Goal: Task Accomplishment & Management: Complete application form

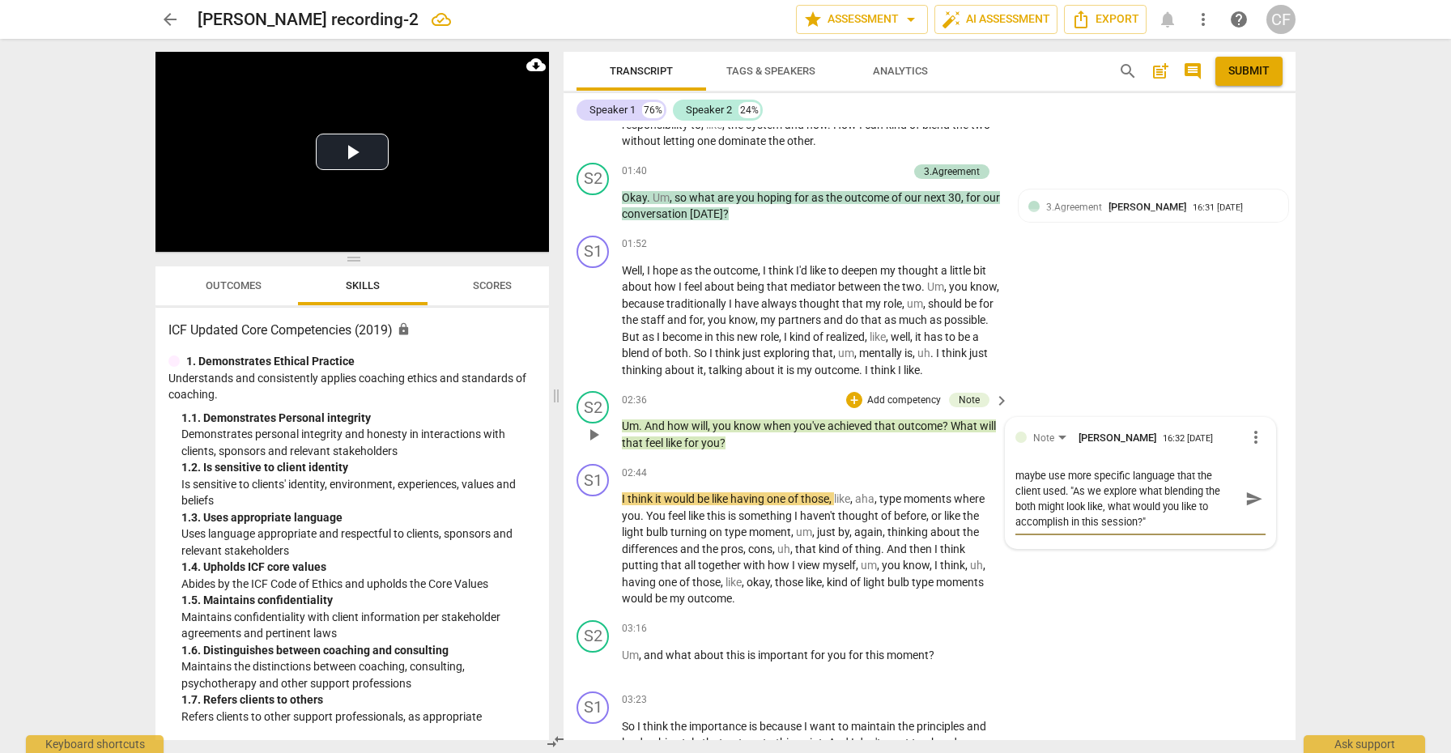
type textarea "maybe use more specific language that the client used. "As we explore what blen…"
click at [1245, 490] on span "send" at bounding box center [1254, 499] width 18 height 18
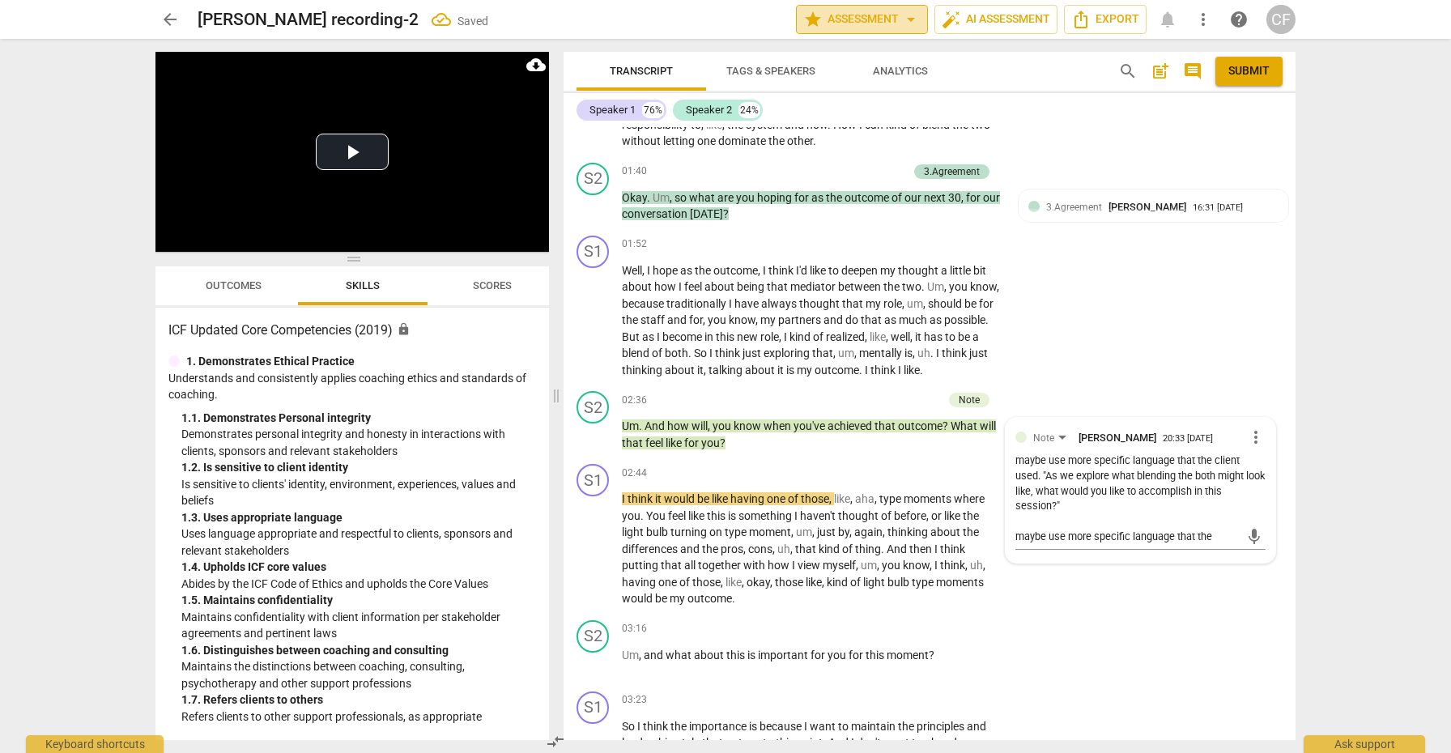
click at [901, 21] on span "arrow_drop_down" at bounding box center [910, 19] width 19 height 19
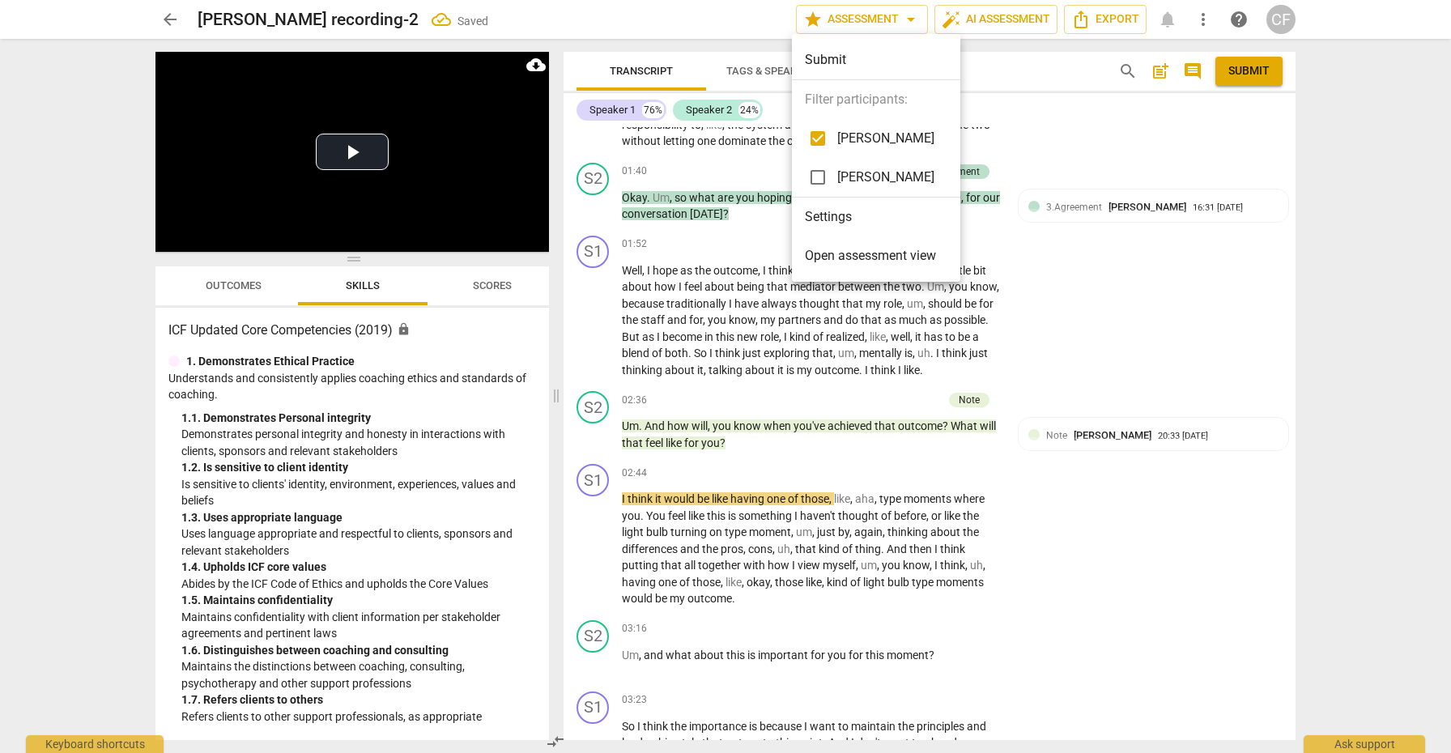
click at [819, 176] on input "checkbox" at bounding box center [817, 177] width 39 height 39
checkbox input "true"
click at [1036, 277] on div at bounding box center [725, 376] width 1451 height 753
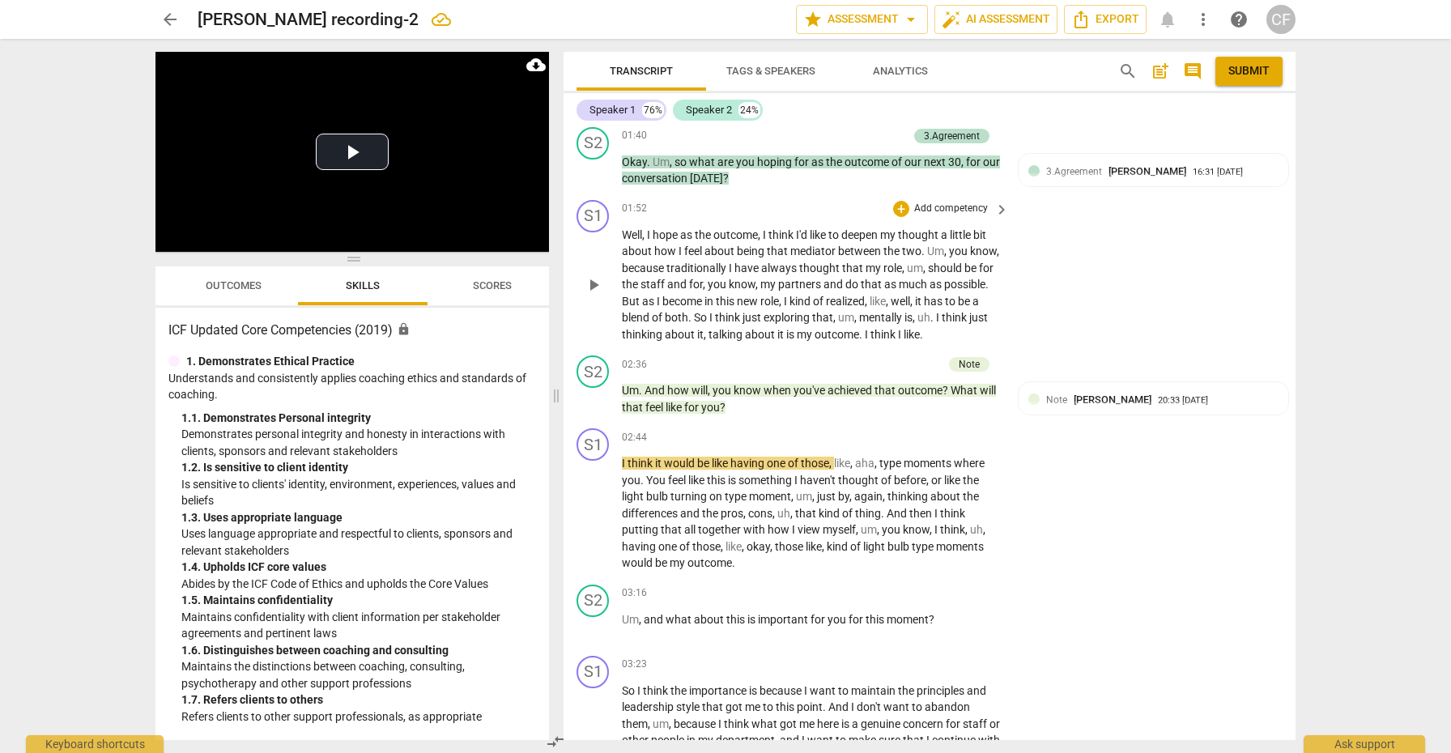
scroll to position [669, 0]
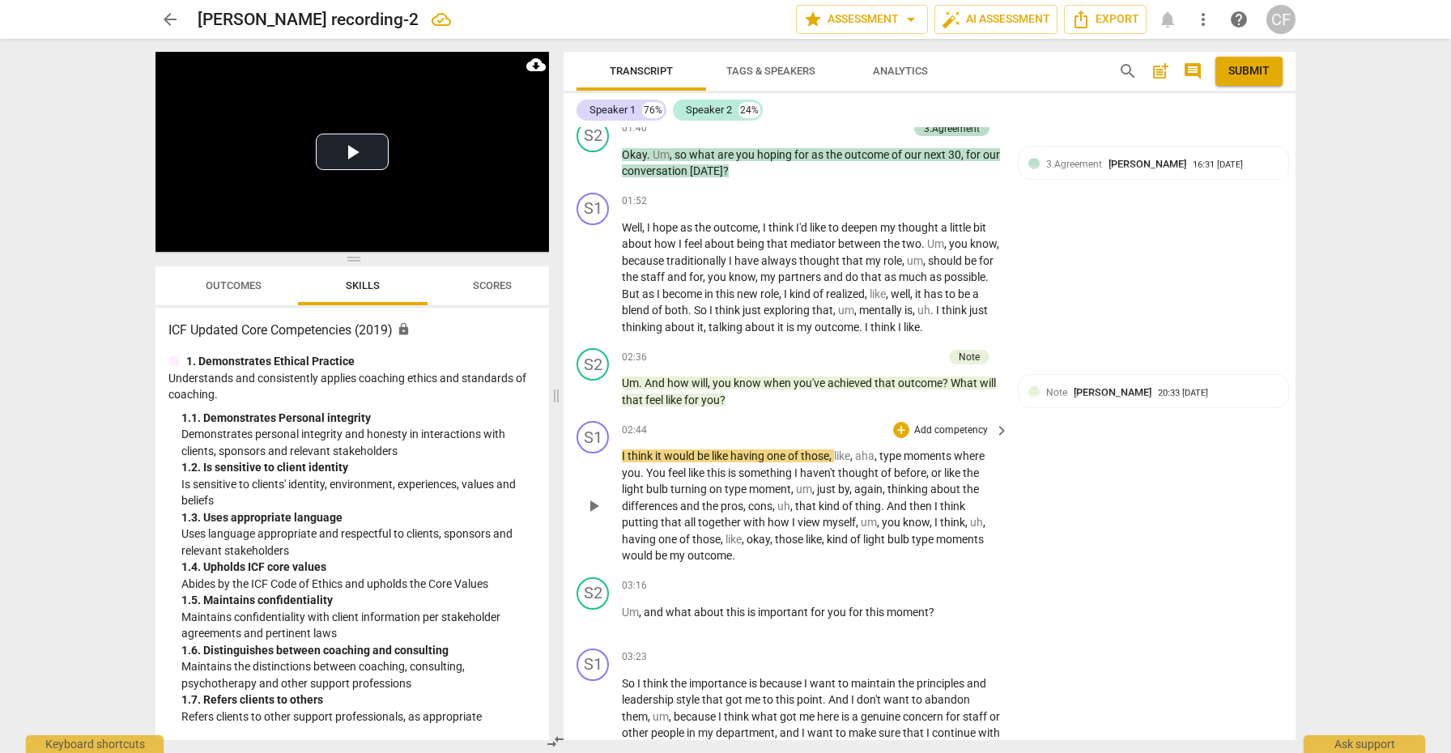
click at [595, 496] on span "play_arrow" at bounding box center [593, 505] width 19 height 19
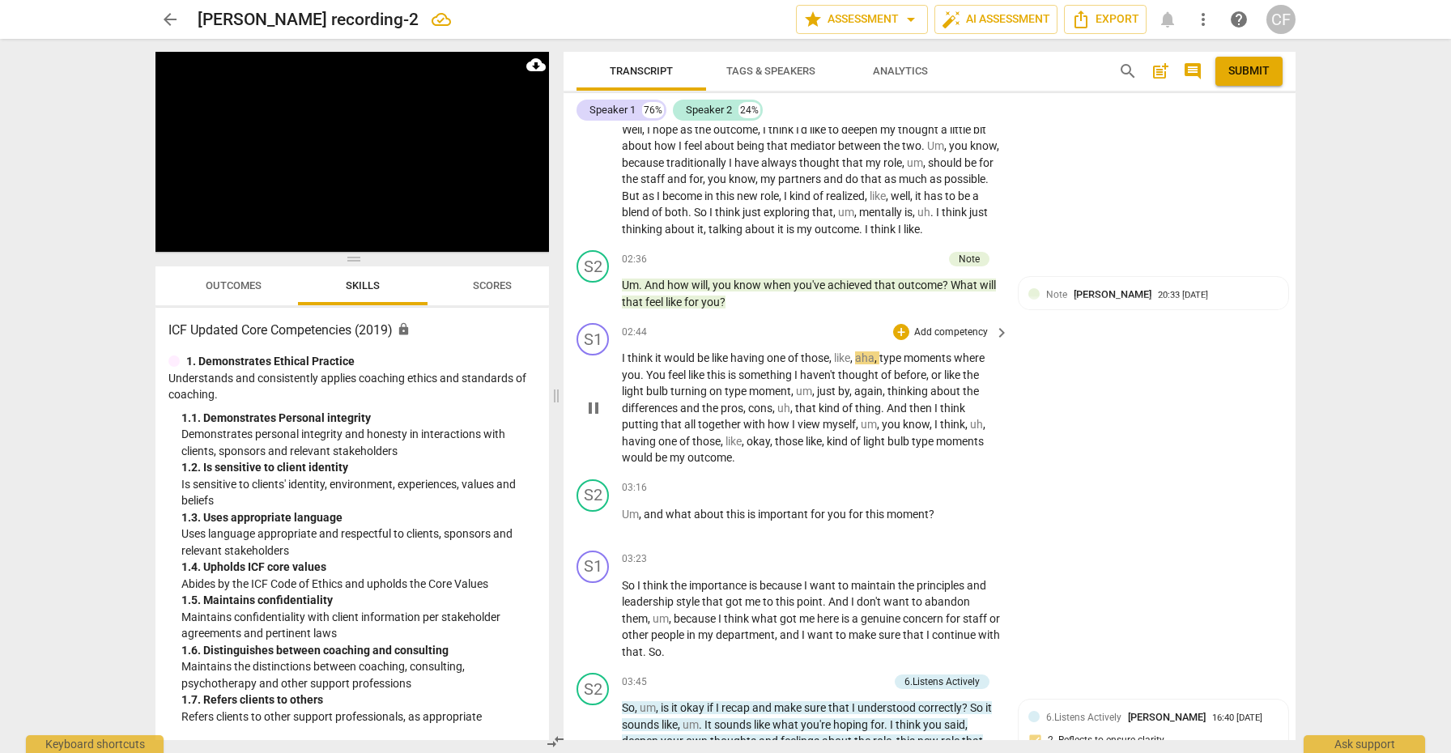
scroll to position [769, 0]
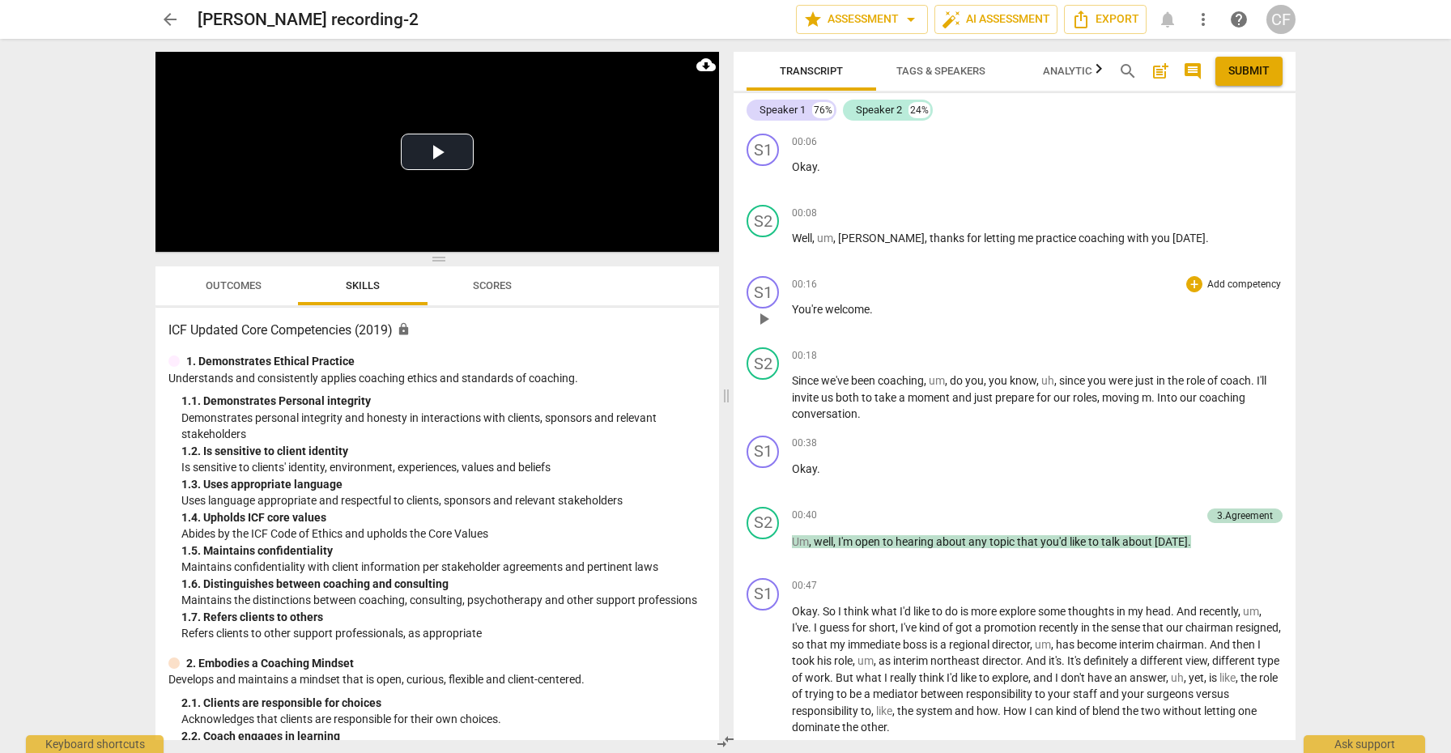
scroll to position [228, 0]
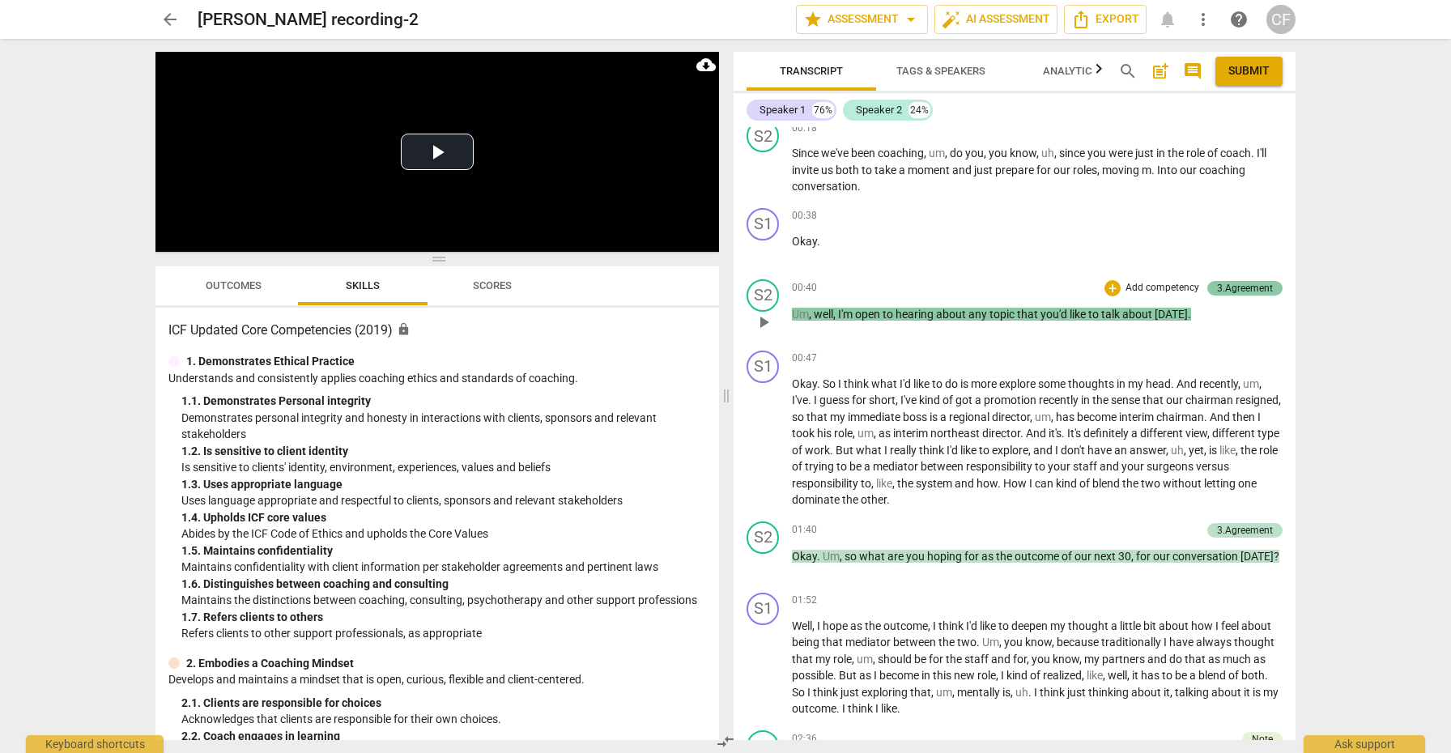
click at [1242, 288] on div "3.Agreement" at bounding box center [1245, 288] width 56 height 15
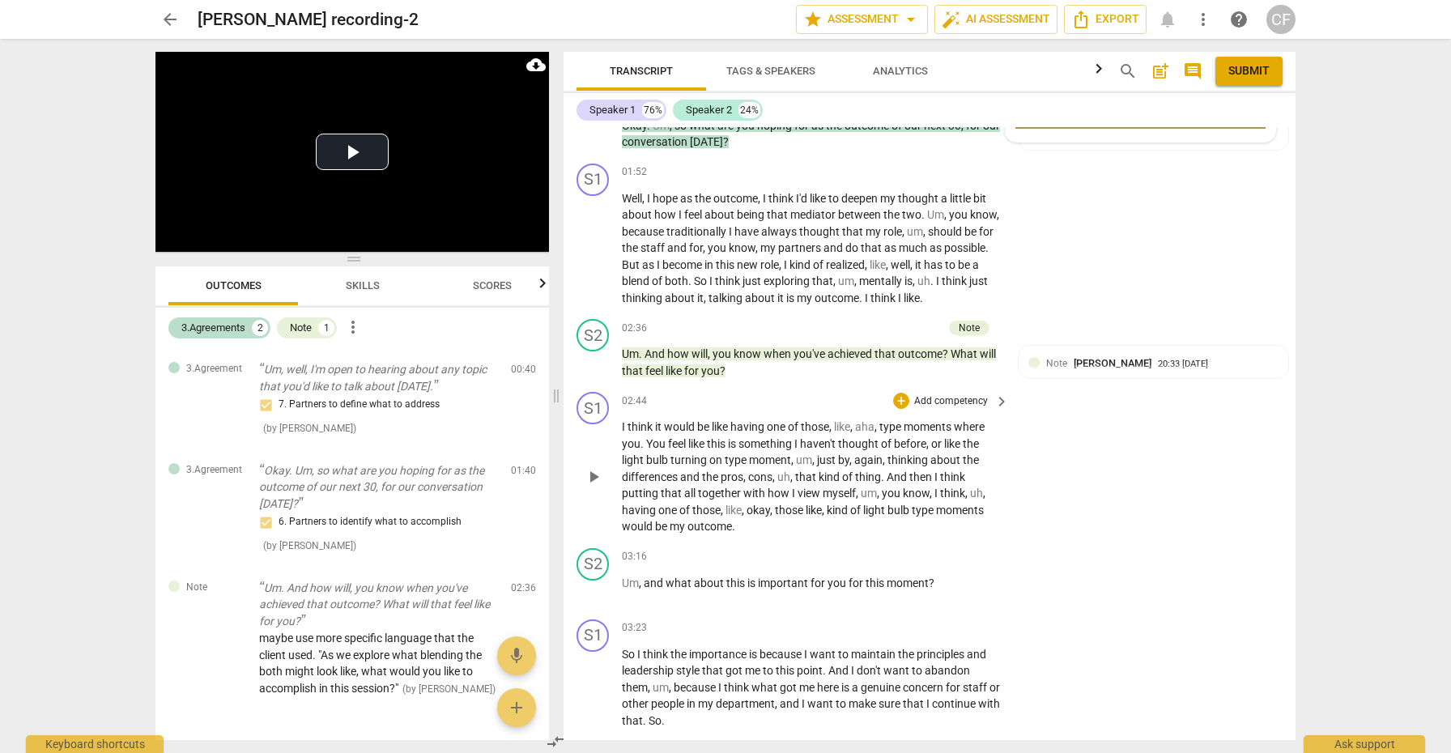
scroll to position [708, 0]
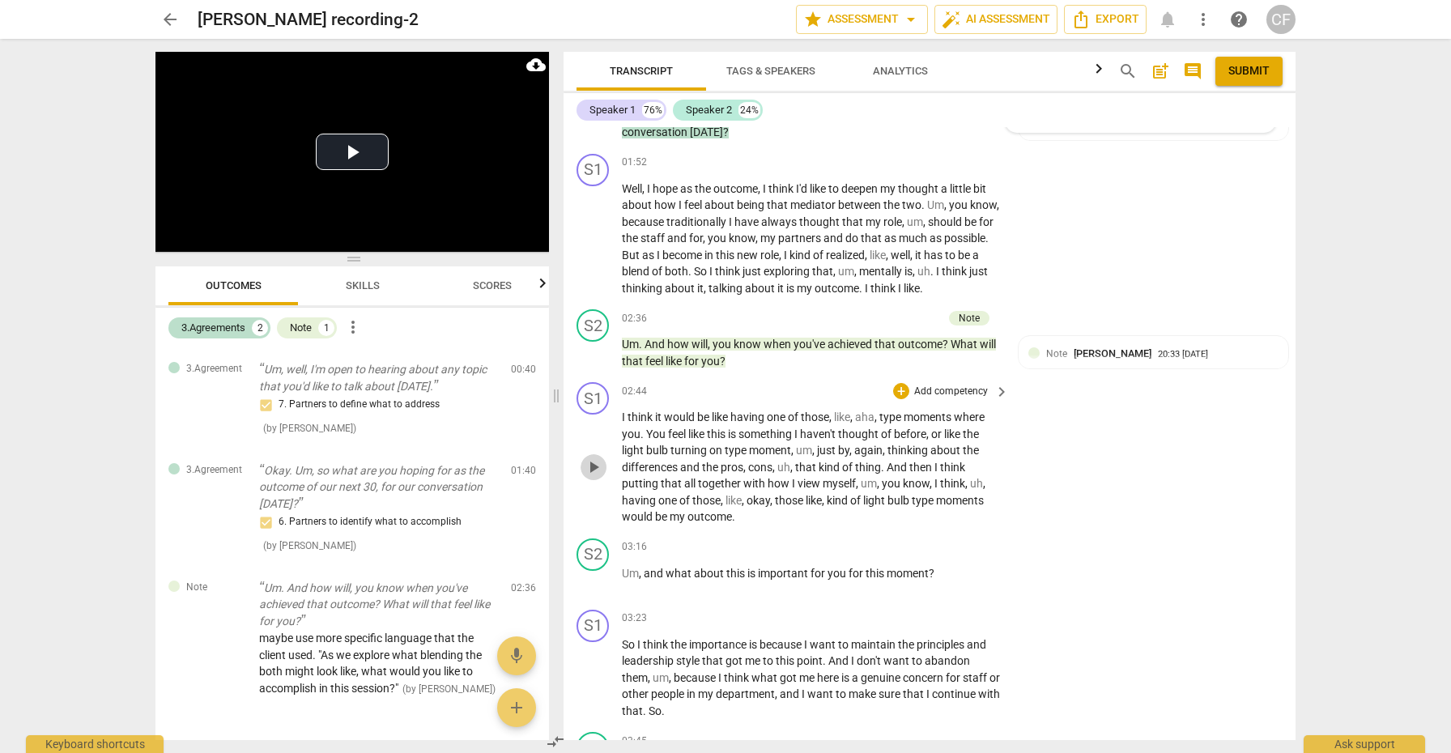
click at [600, 459] on span "play_arrow" at bounding box center [593, 467] width 19 height 19
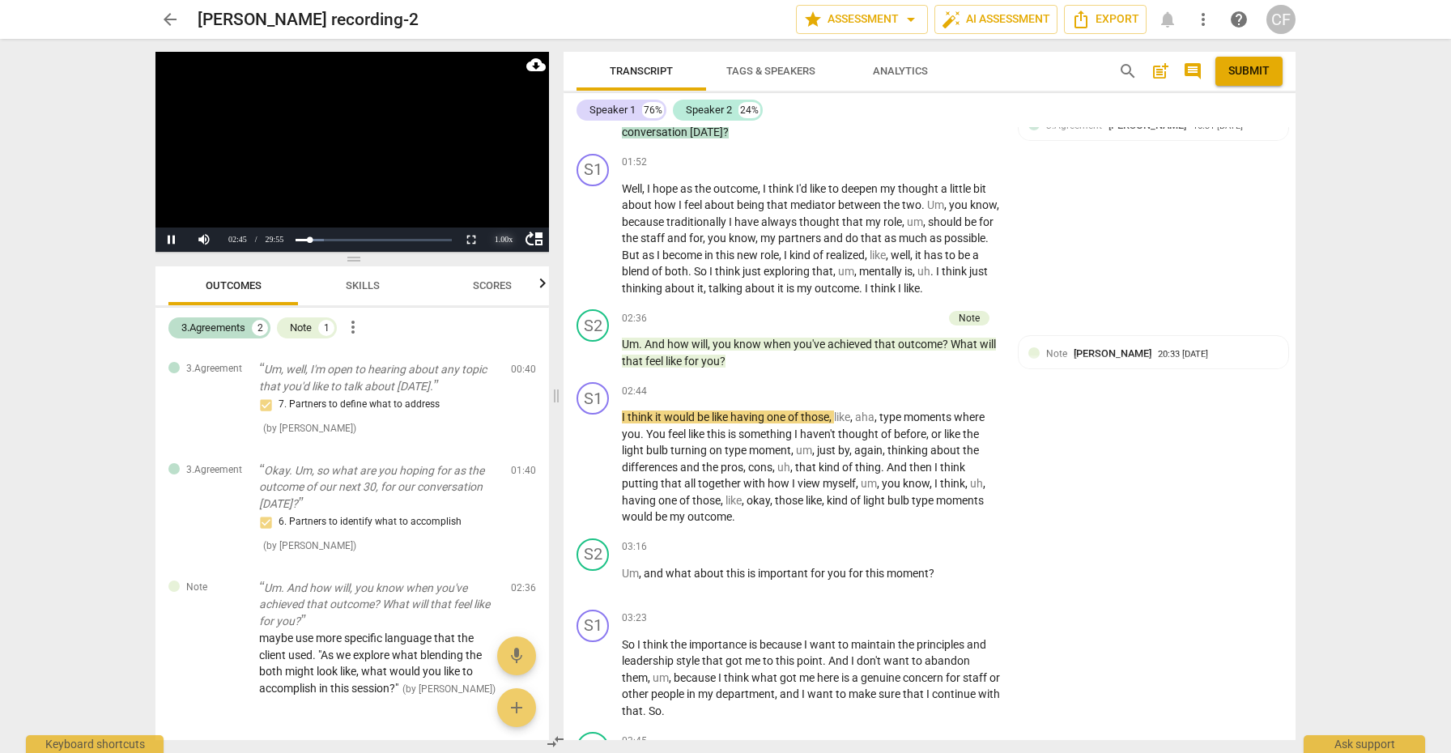
click at [504, 238] on div "1.00 x" at bounding box center [503, 240] width 32 height 24
click at [509, 184] on li "1.25x" at bounding box center [503, 184] width 32 height 18
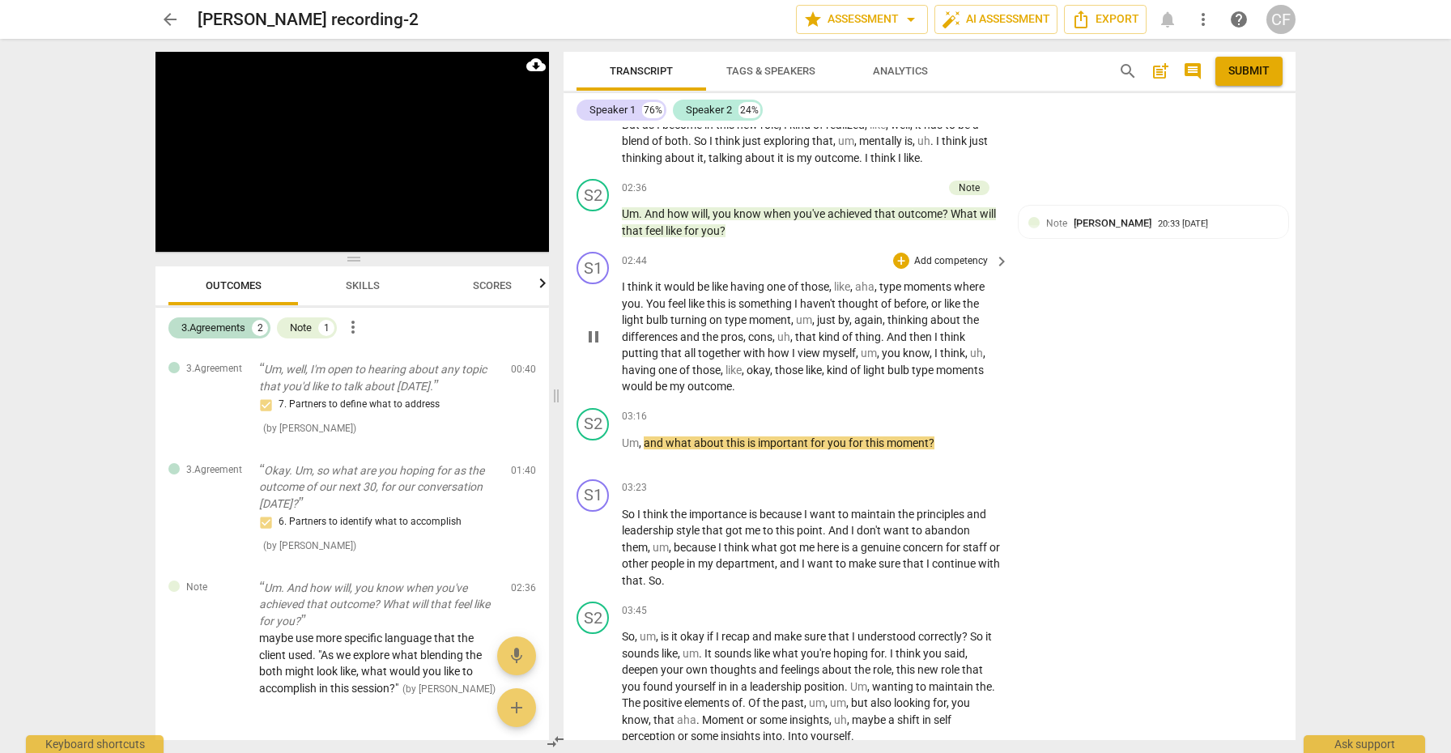
scroll to position [833, 0]
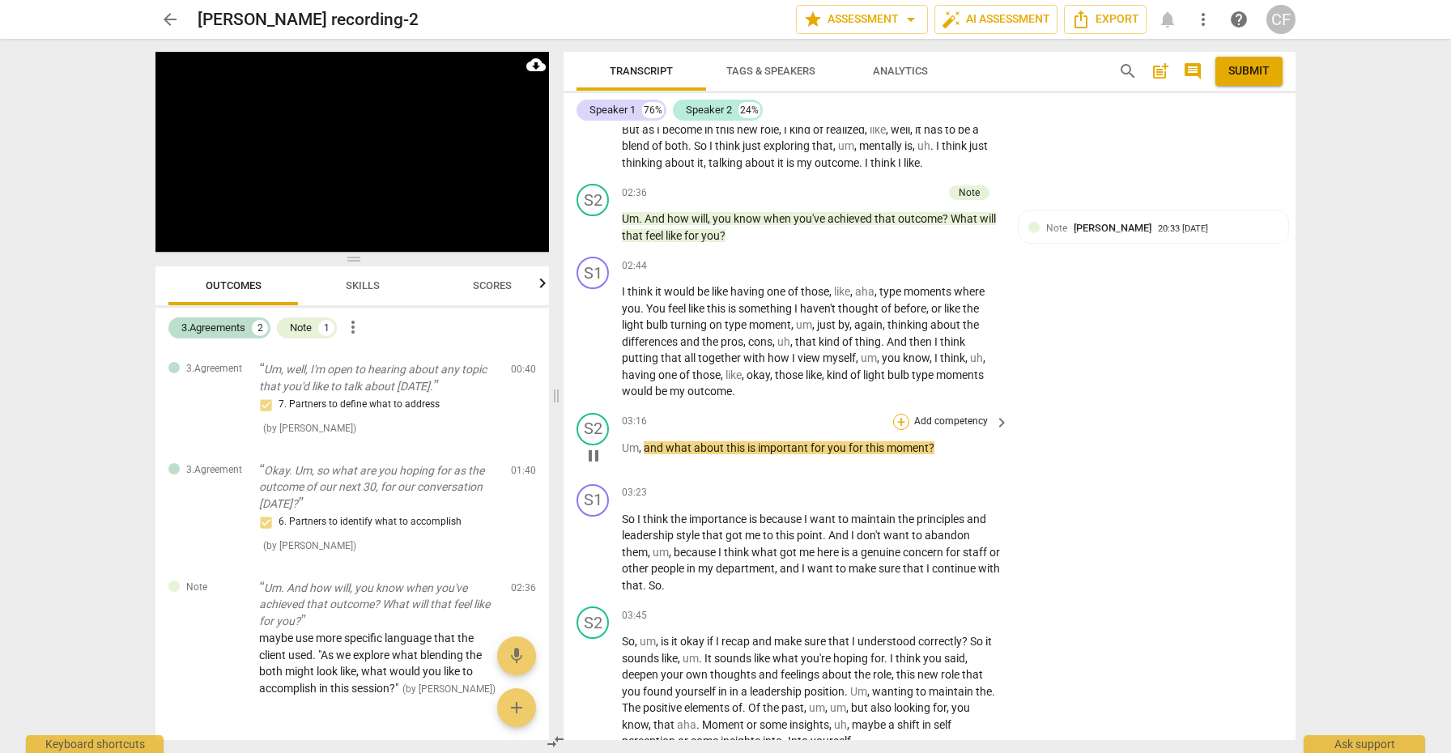
click at [900, 414] on div "+" at bounding box center [901, 422] width 16 height 16
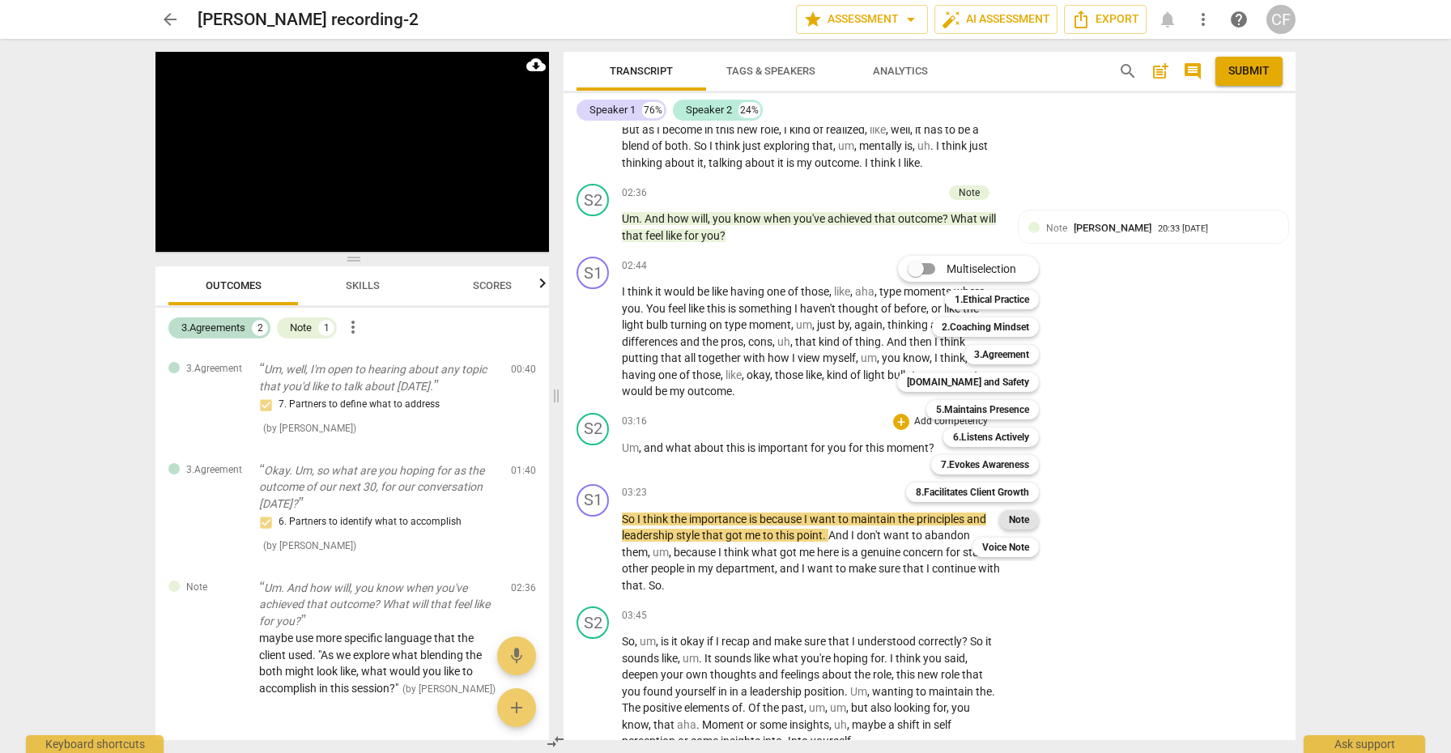
click at [1024, 521] on b "Note" at bounding box center [1019, 519] width 20 height 19
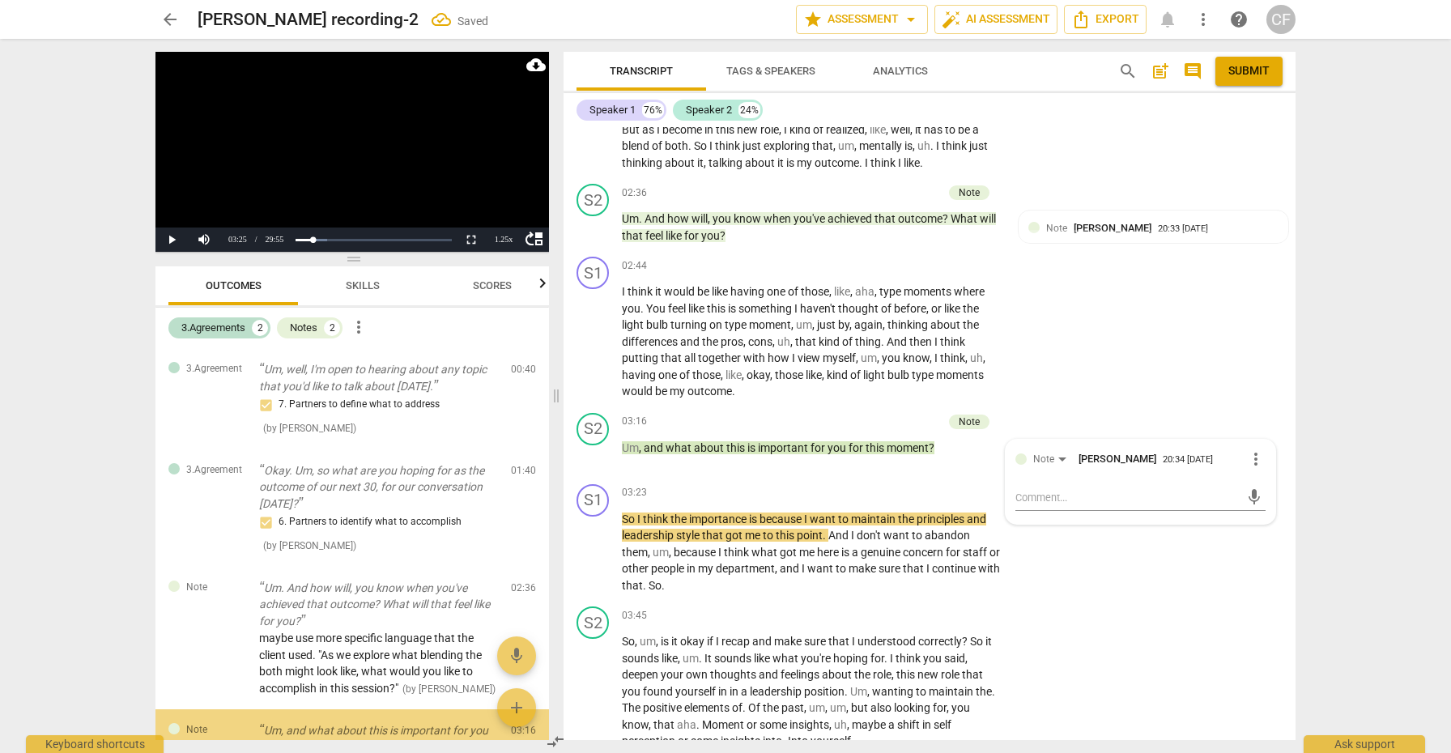
scroll to position [120, 0]
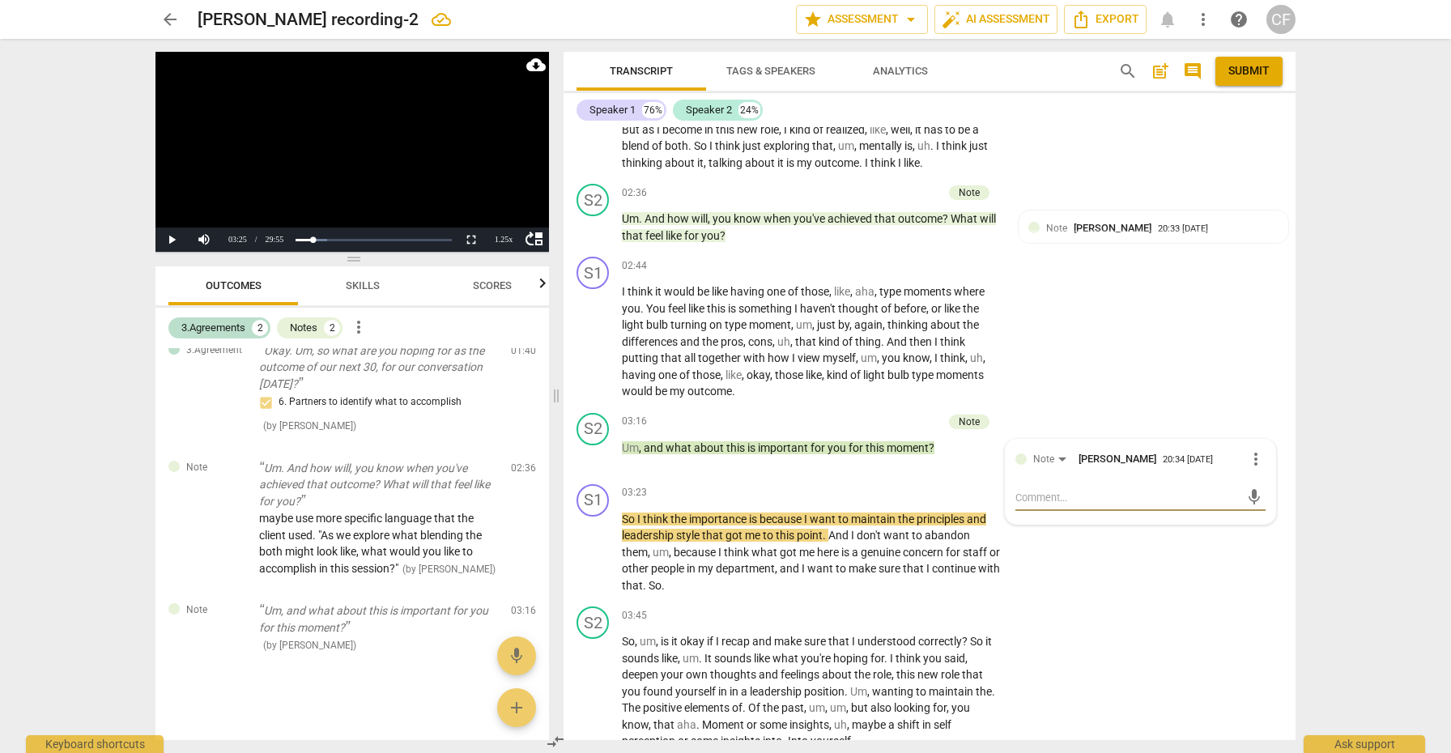
type textarea "m"
type textarea "a"
type textarea "ag"
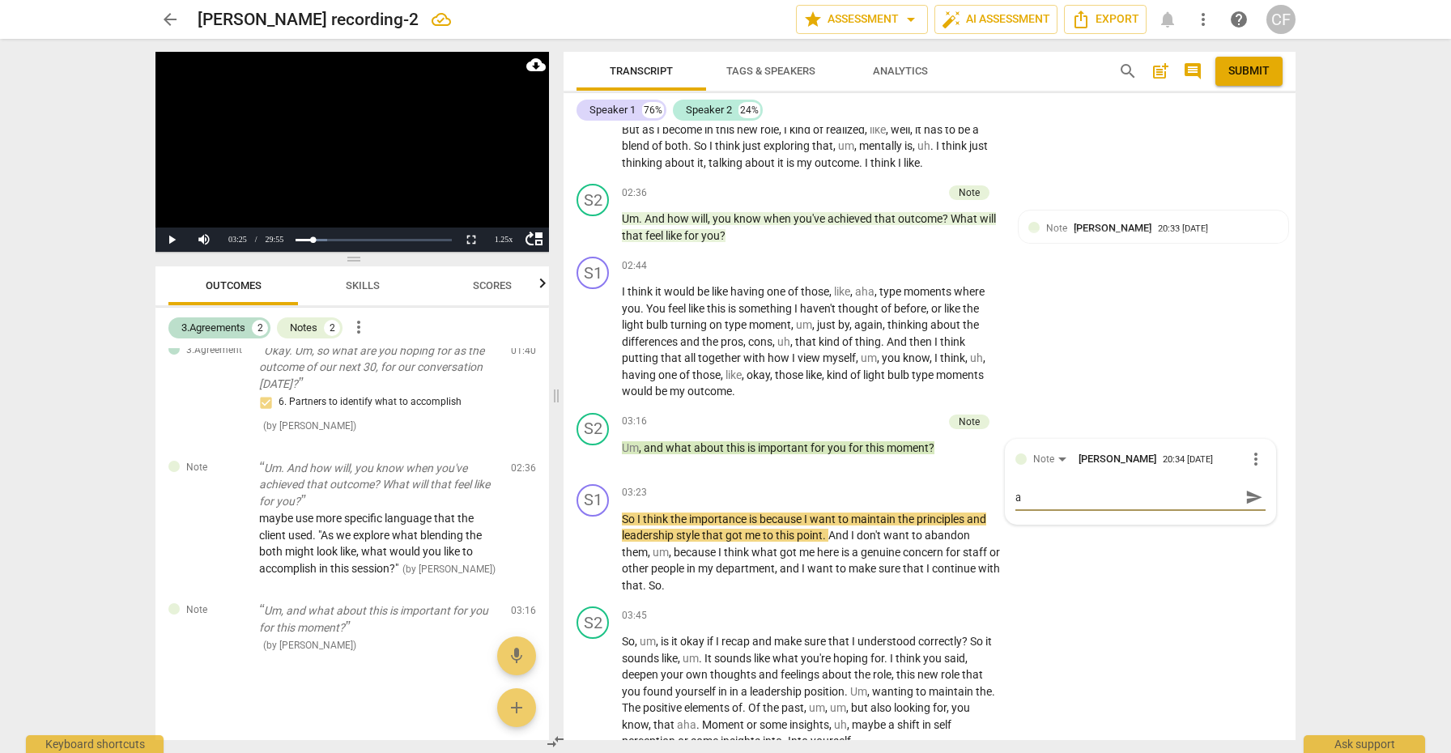
type textarea "ag"
type textarea "aga"
type textarea "[PERSON_NAME]"
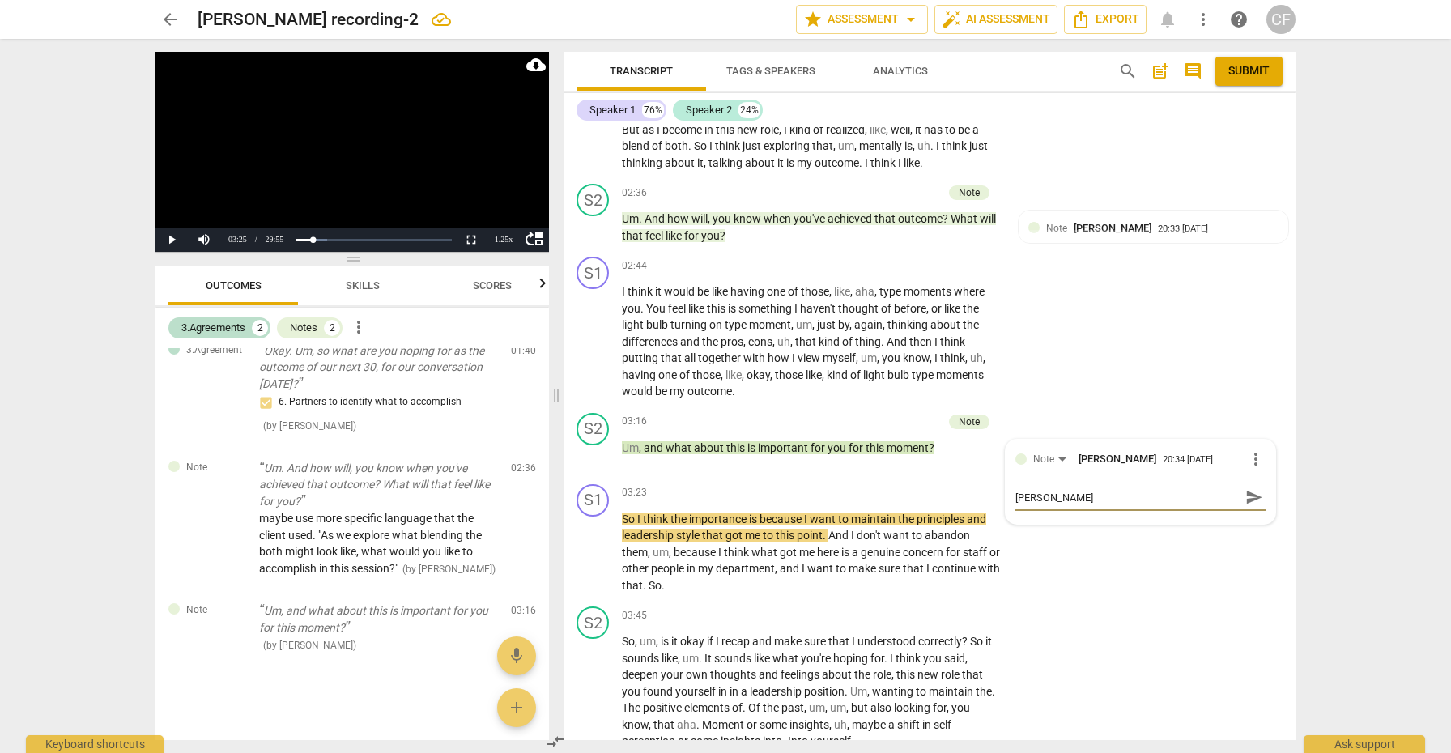
type textarea "[PERSON_NAME],"
type textarea "[PERSON_NAME]"
type textarea "aga"
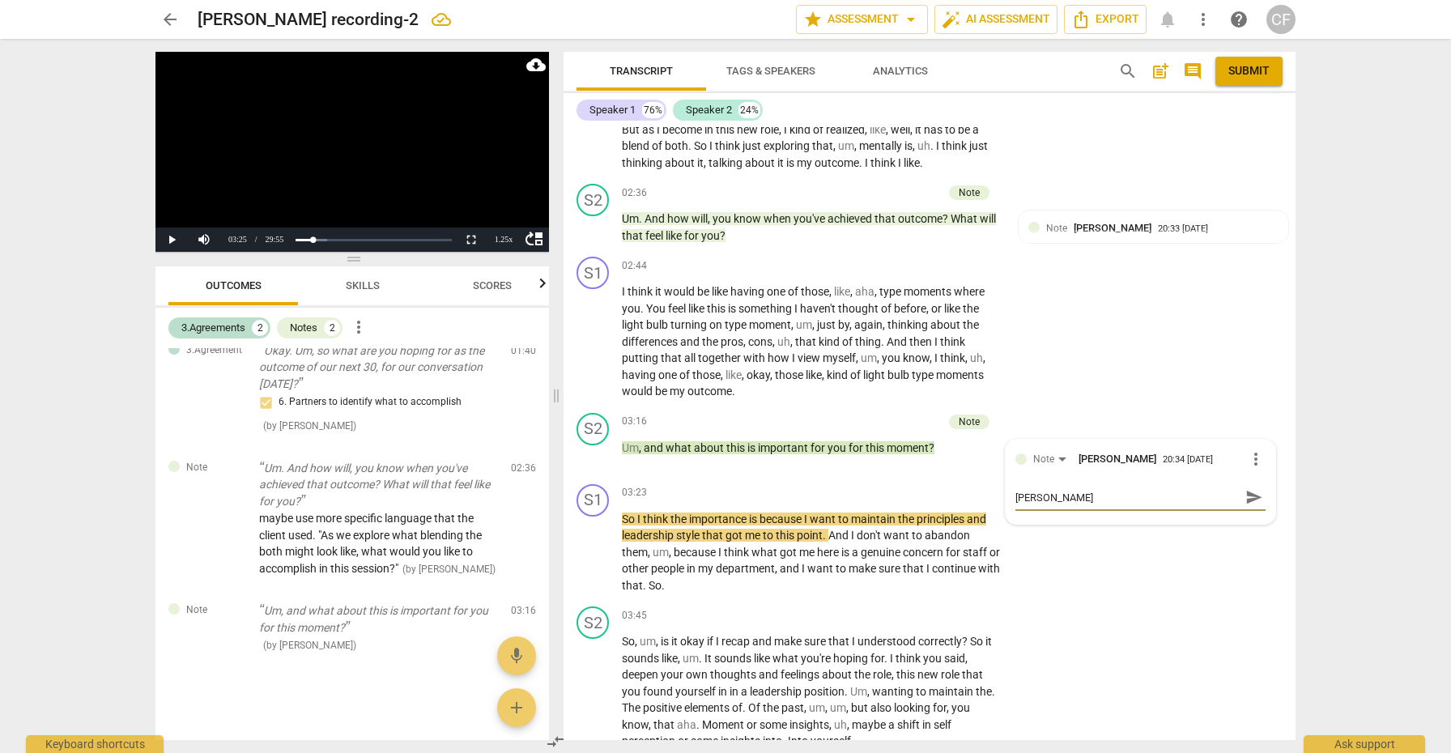
type textarea "aga"
type textarea "agai"
type textarea "again"
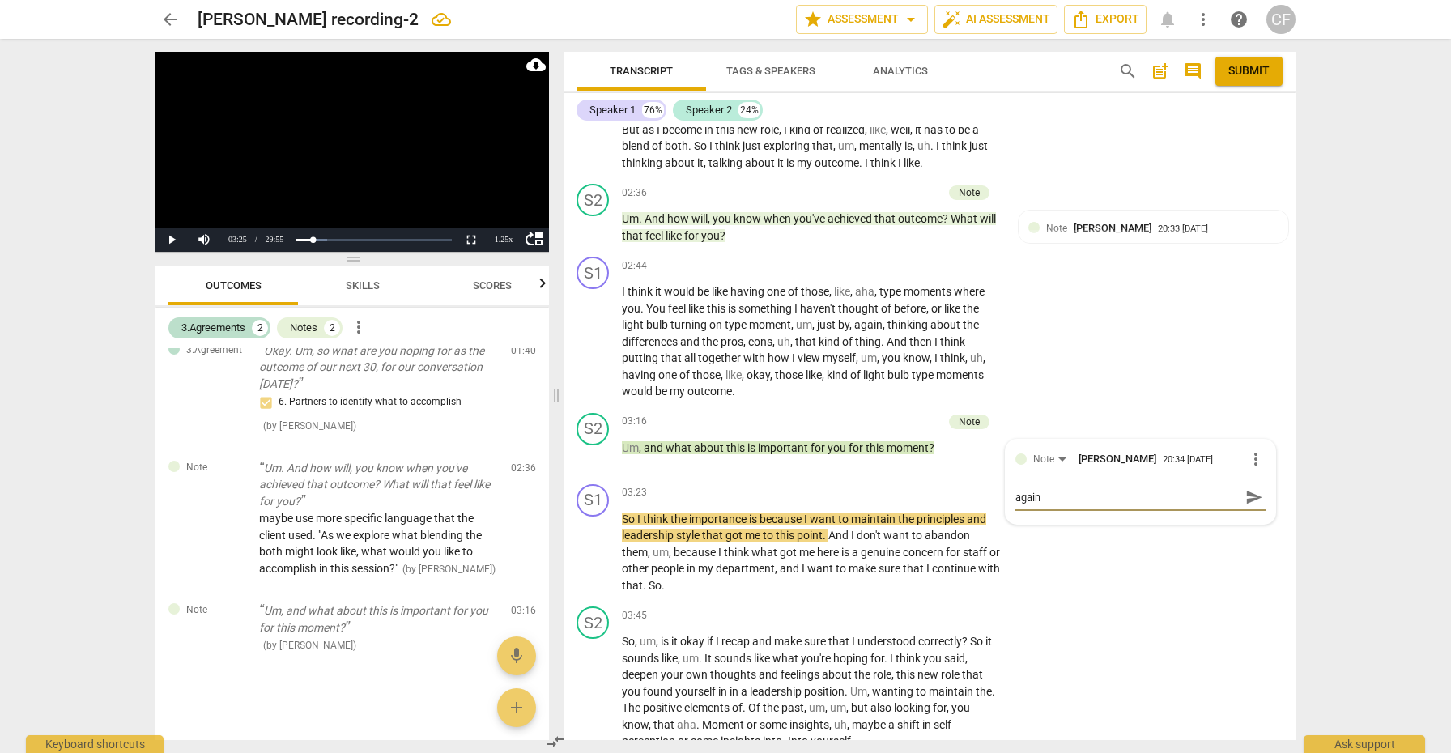
type textarea "again,"
type textarea "again, m"
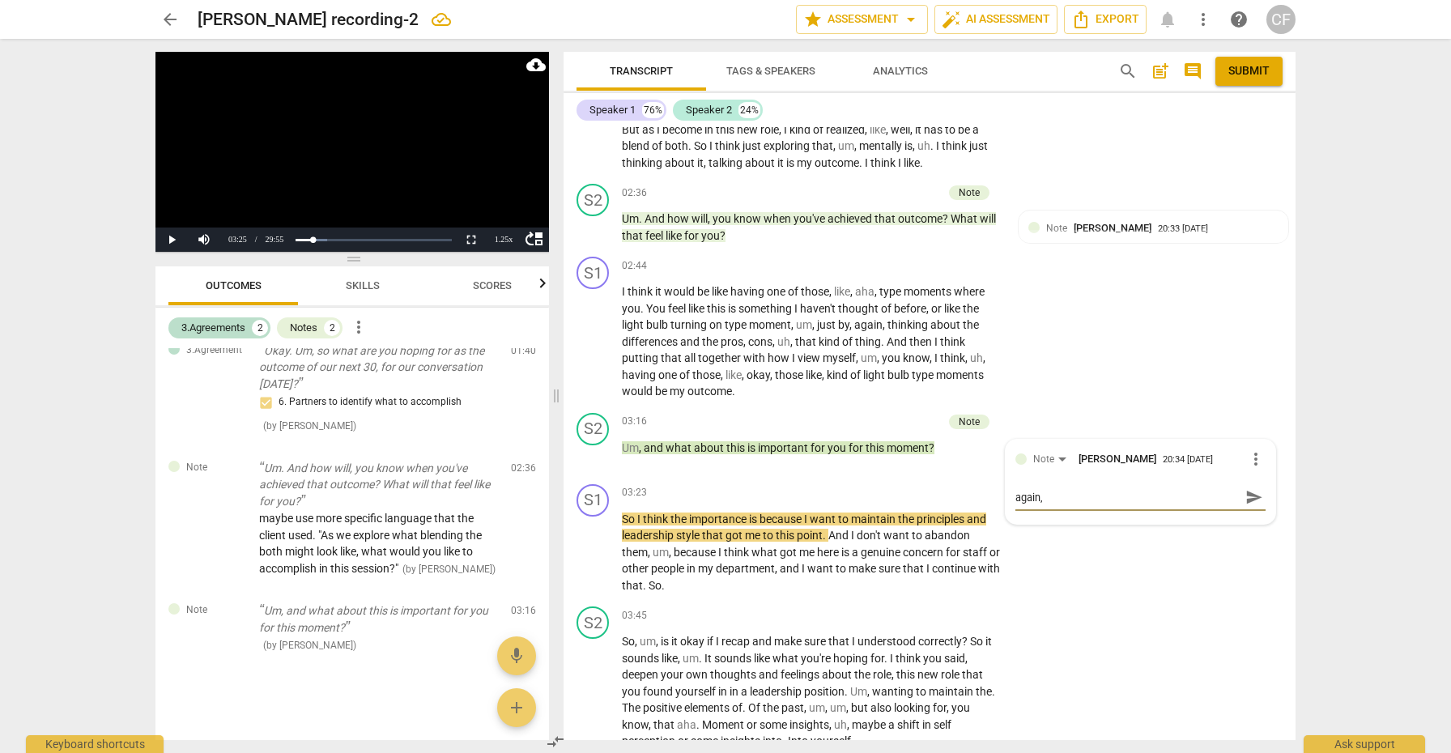
type textarea "again, m"
type textarea "again, ma"
type textarea "again, may"
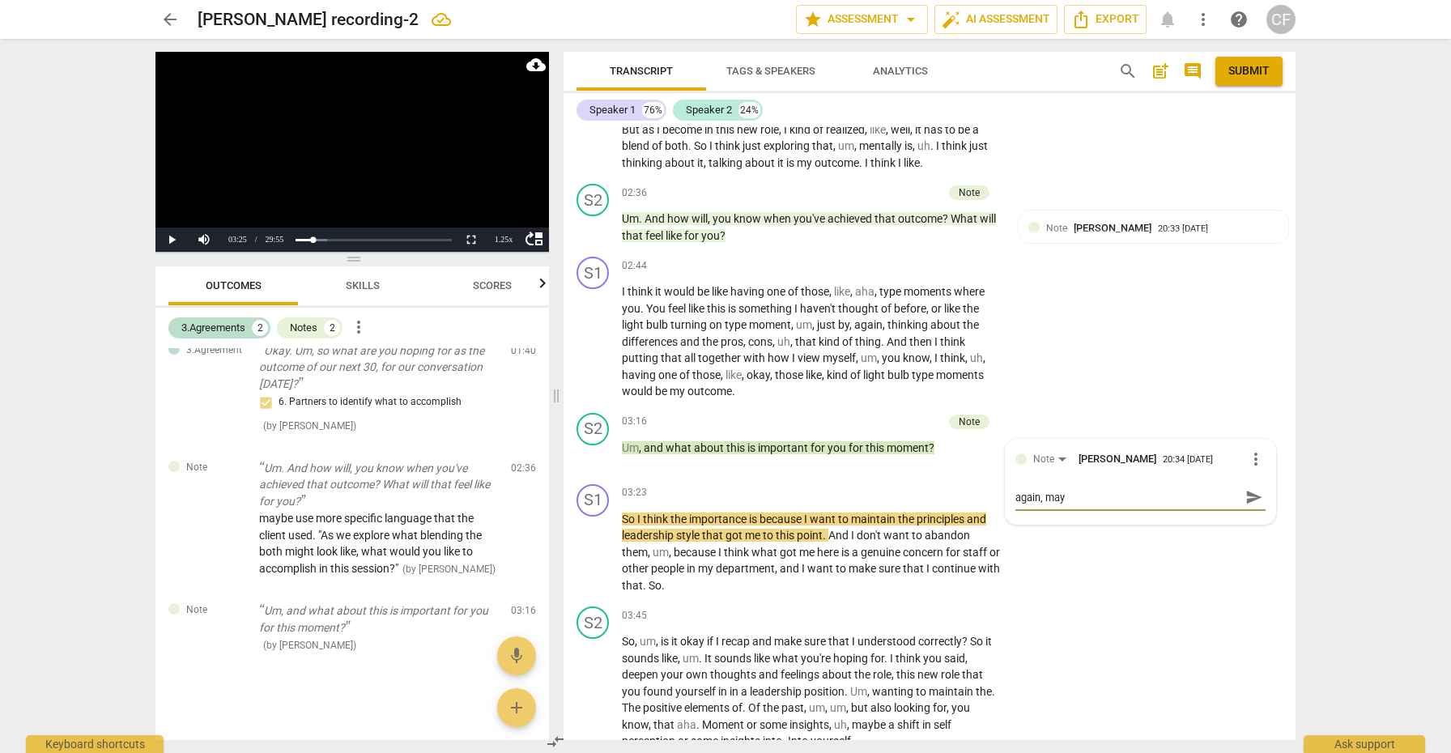
type textarea "again, mayb"
type textarea "again, maybe"
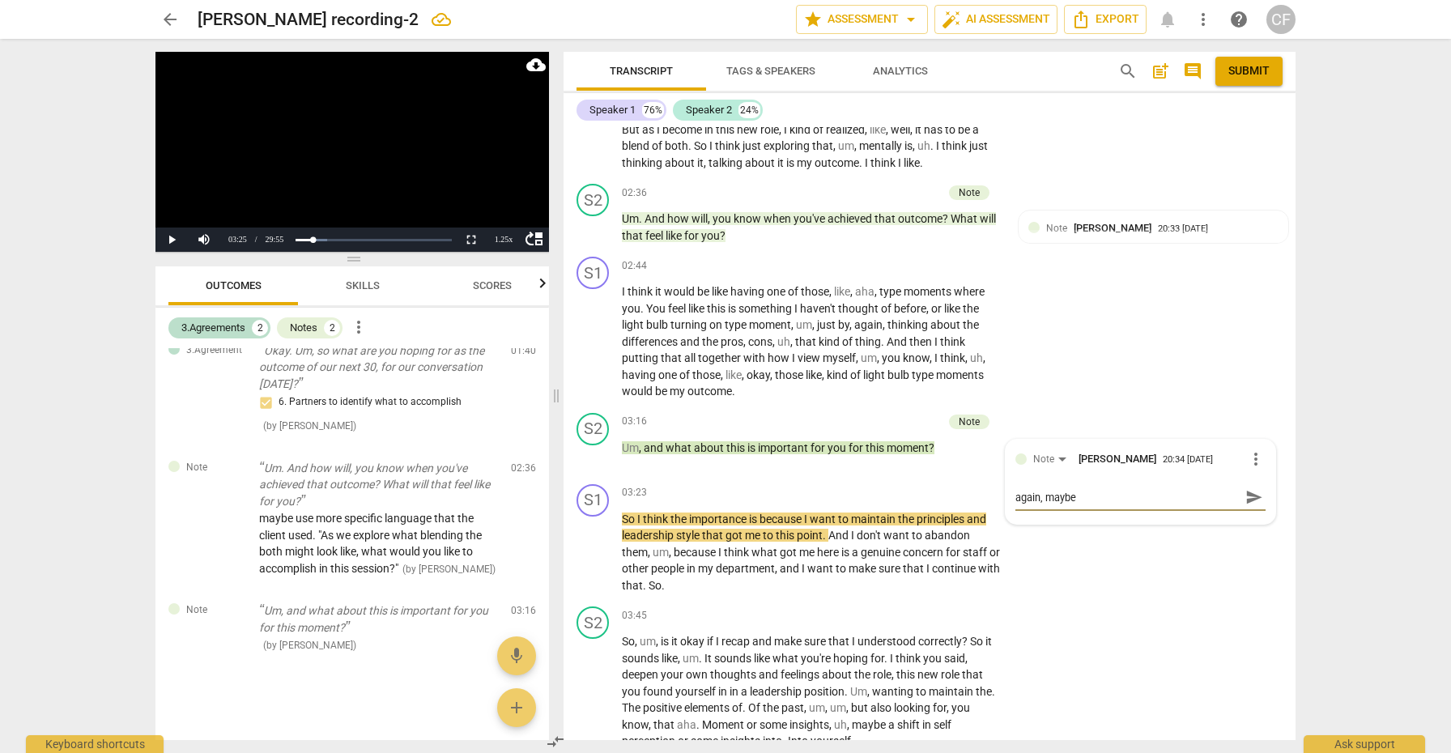
type textarea "again, maybe"
type textarea "again, maybe a"
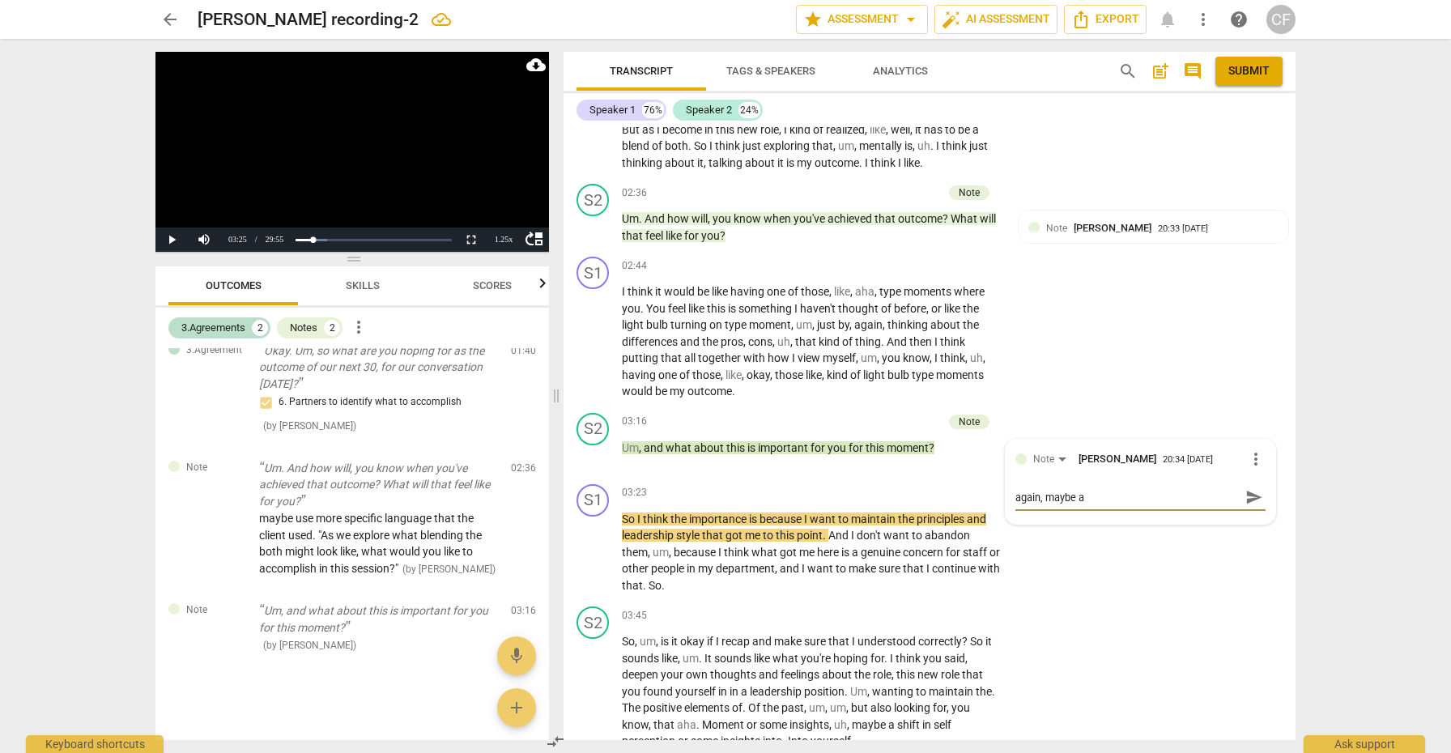
type textarea "again, maybe a f"
type textarea "again, maybe a fo"
type textarea "again, maybe a foo"
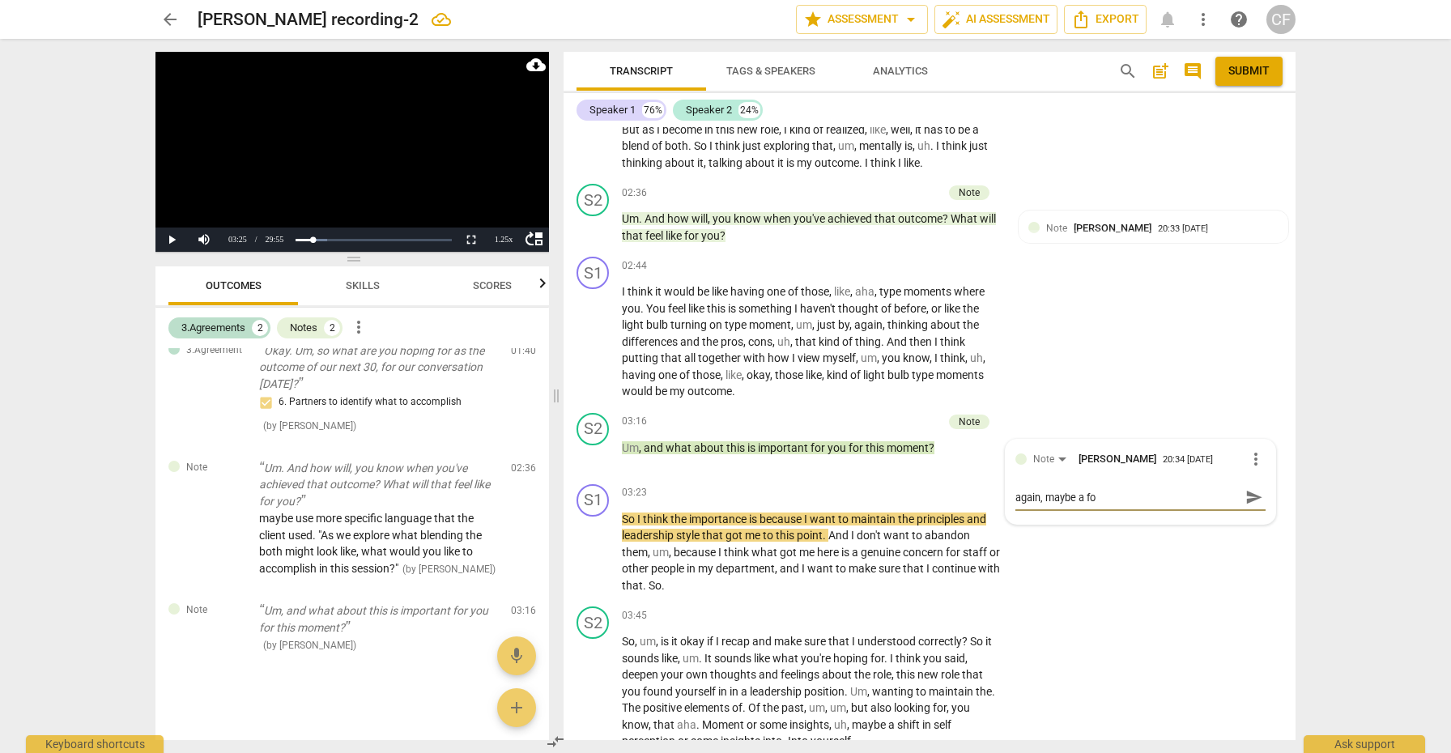
type textarea "again, maybe a foo"
type textarea "again, maybe a fo"
type textarea "again, maybe a fol"
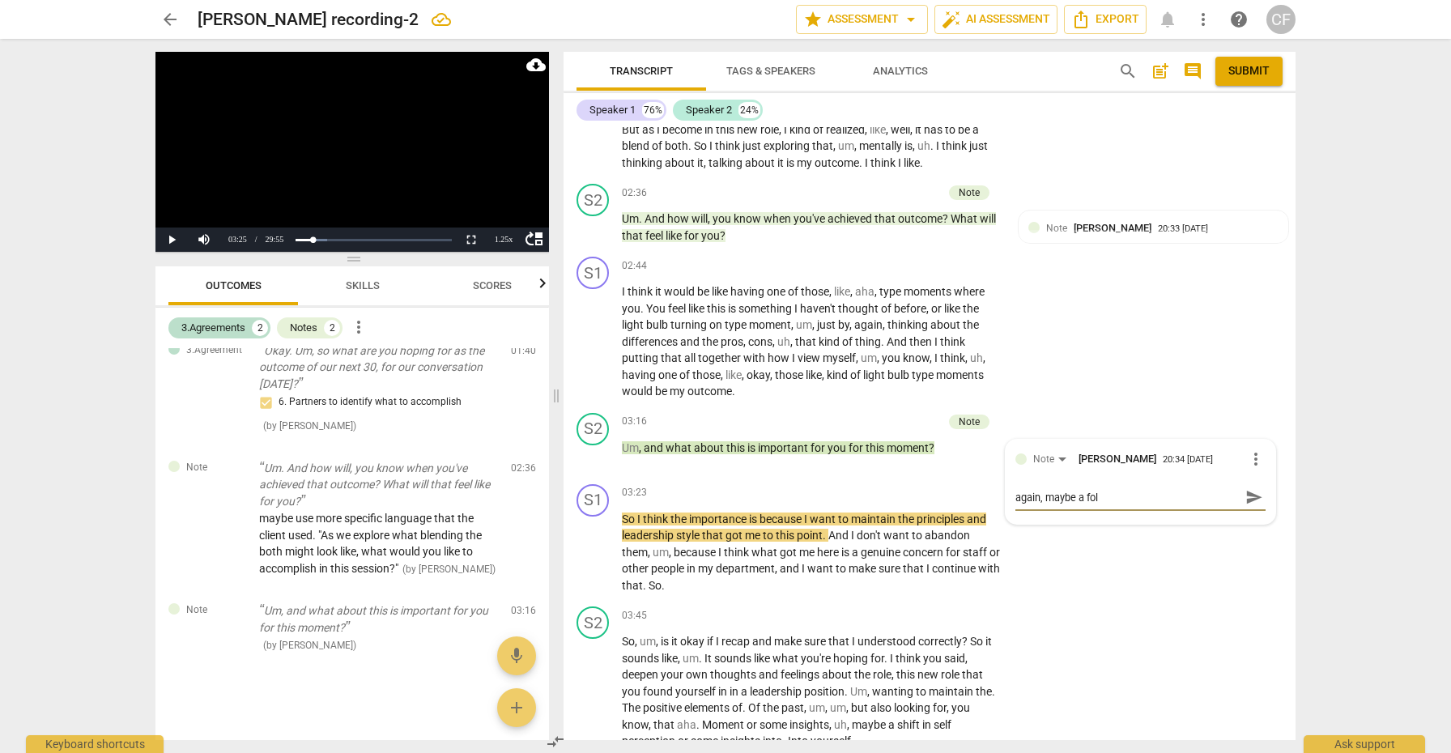
type textarea "again, maybe a foll"
type textarea "again, maybe a follo"
type textarea "again, maybe a follow"
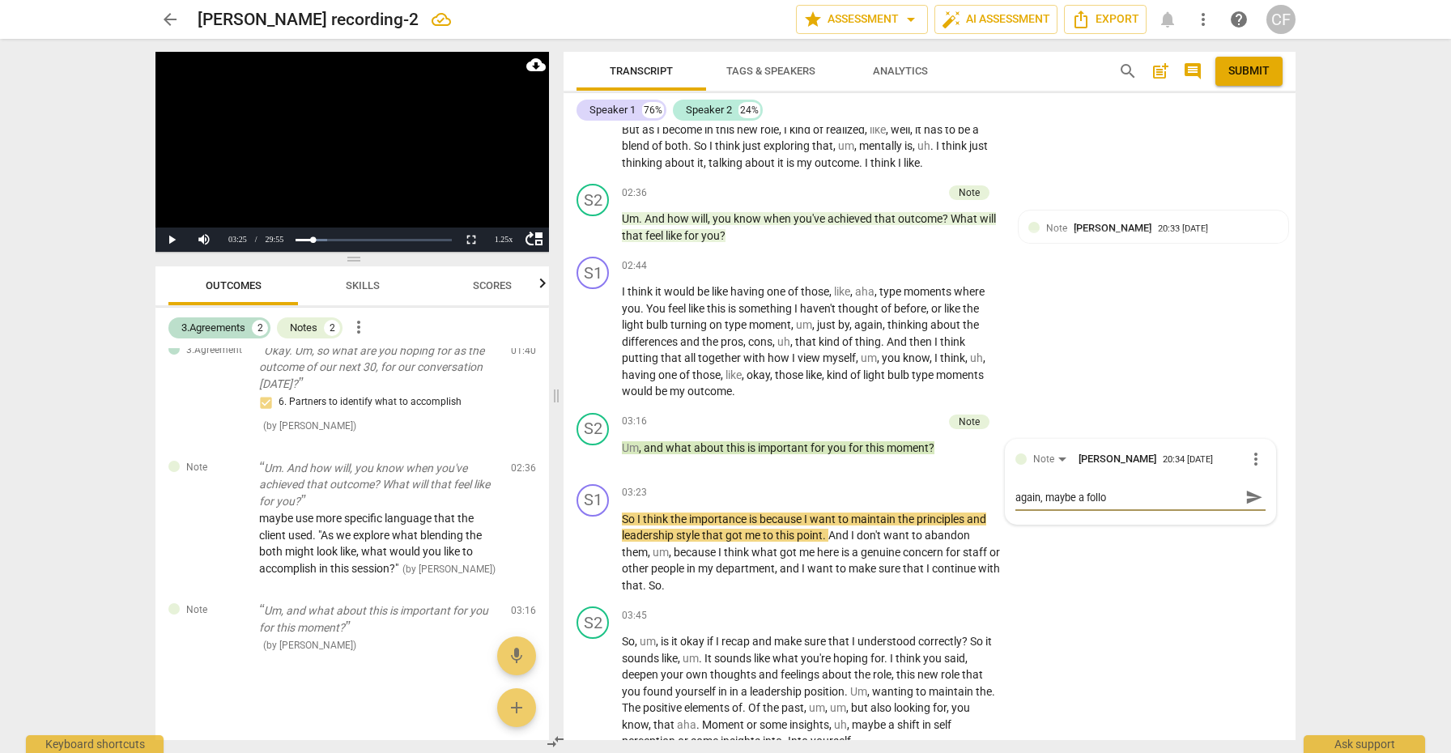
type textarea "again, maybe a follow"
type textarea "again, maybe a follow-"
type textarea "again, maybe a follow-u"
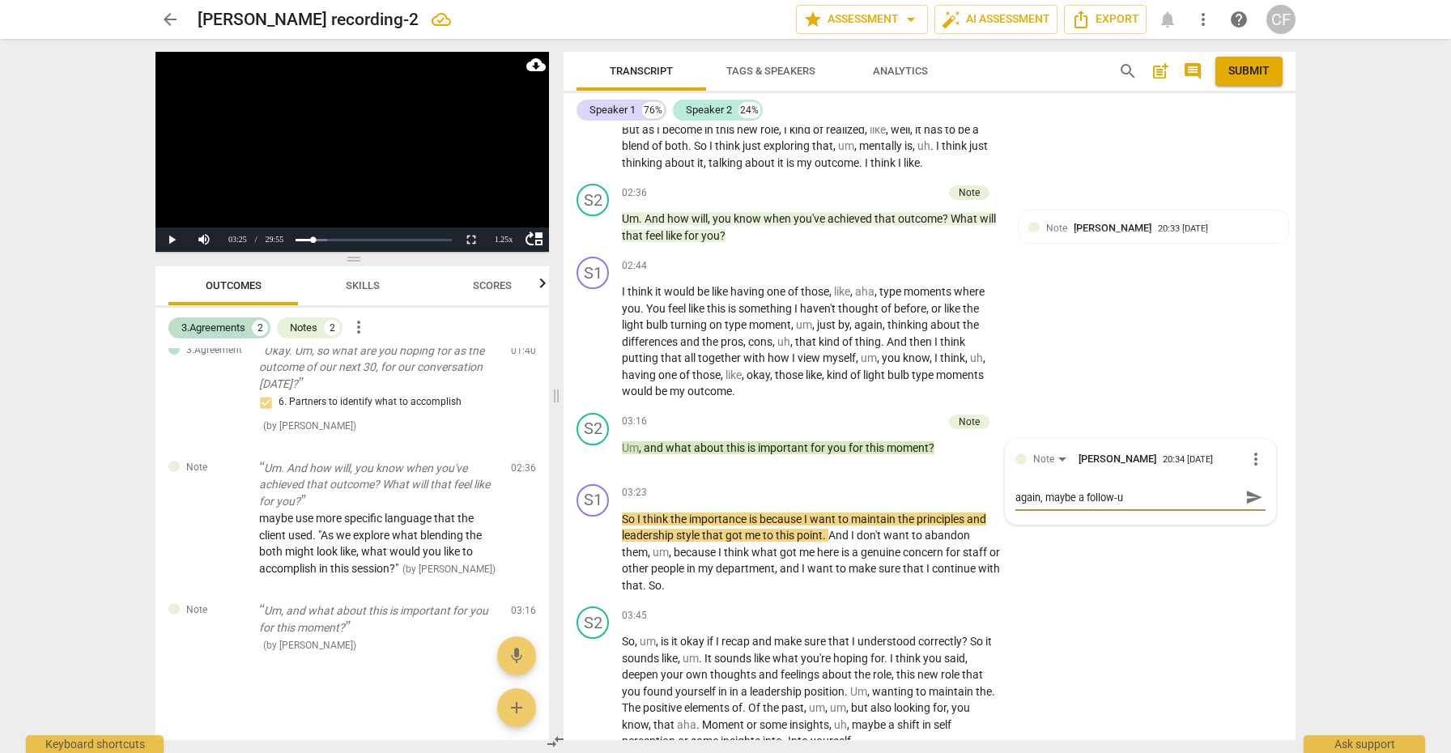
type textarea "again, maybe a follow-up"
type textarea "again, maybe a follow-up q"
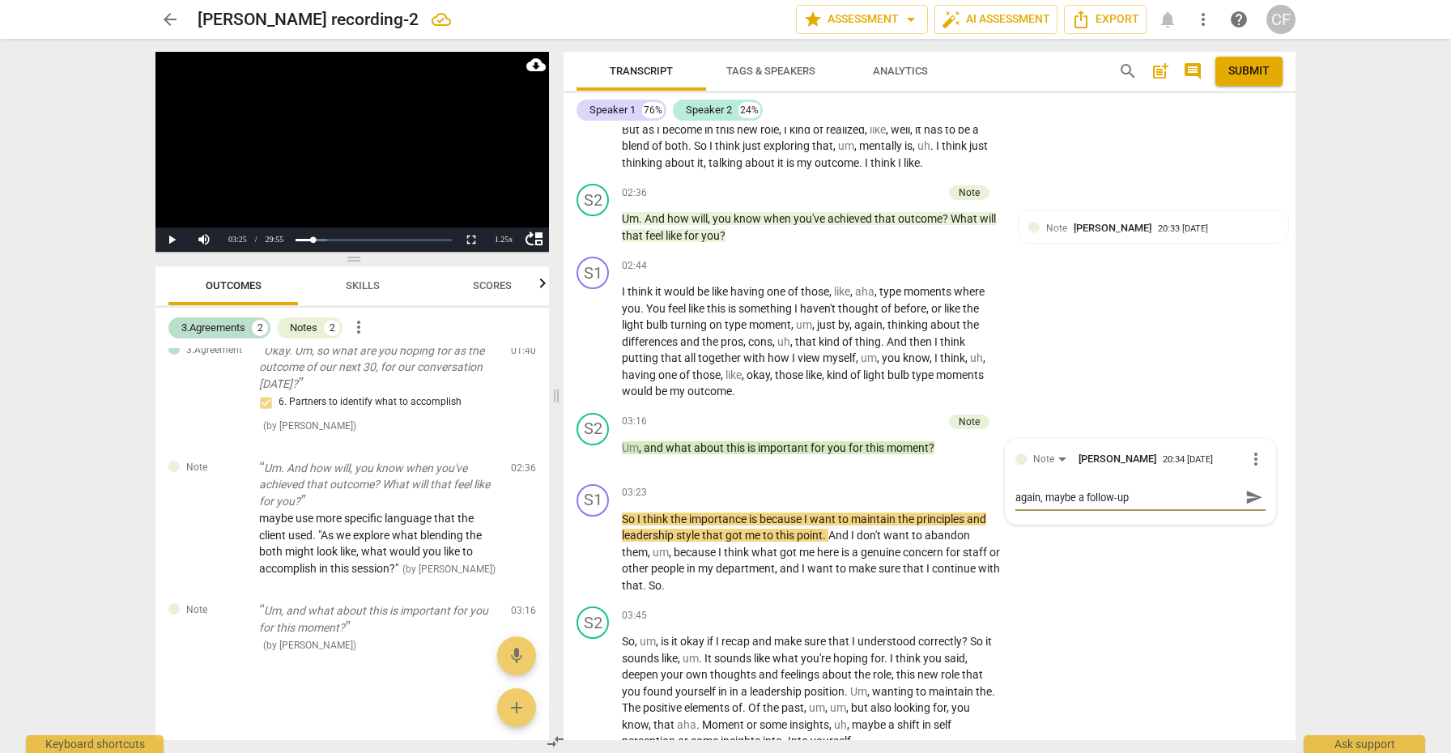
type textarea "again, maybe a follow-up q"
type textarea "again, maybe a follow-up qu"
type textarea "again, maybe a follow-up que"
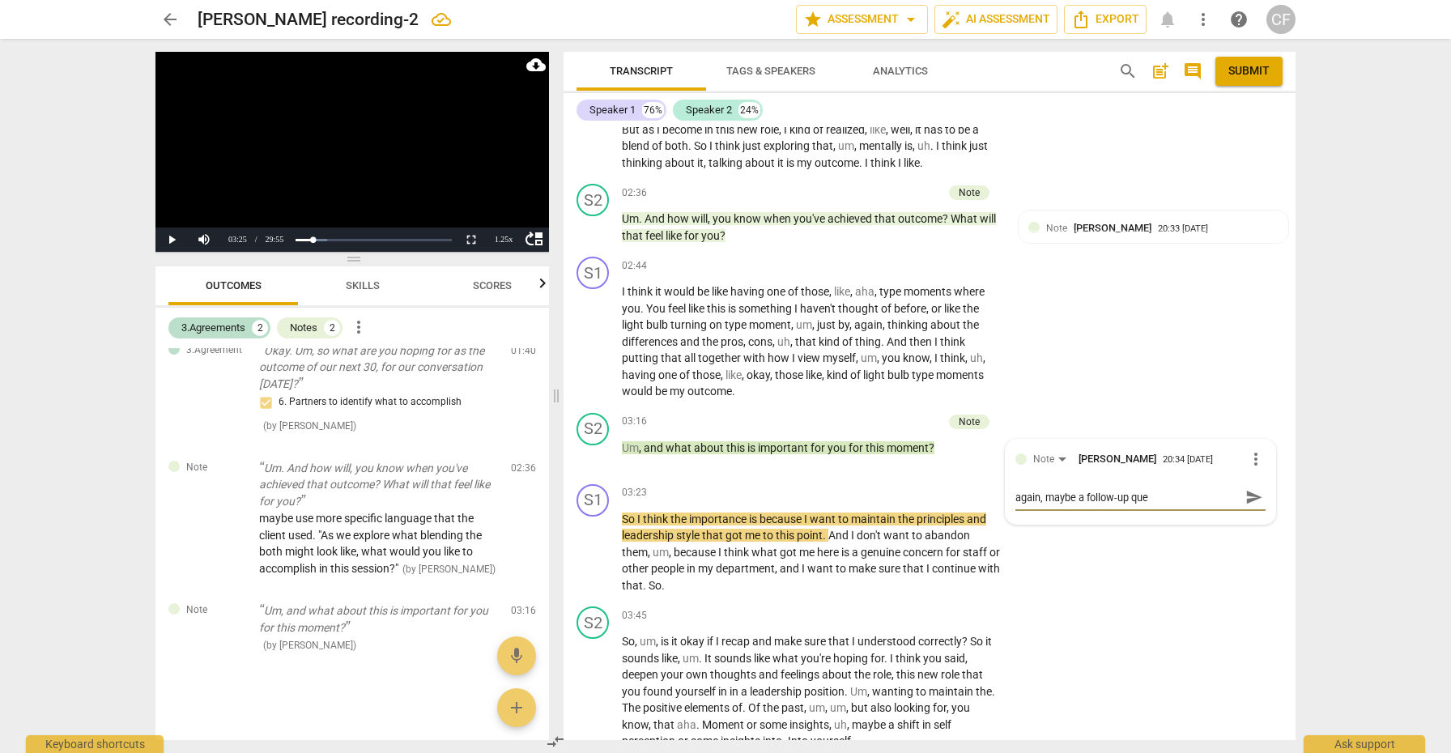
type textarea "again, maybe a follow-up quet"
type textarea "again, maybe a follow-up que"
type textarea "again, maybe a follow-up quee"
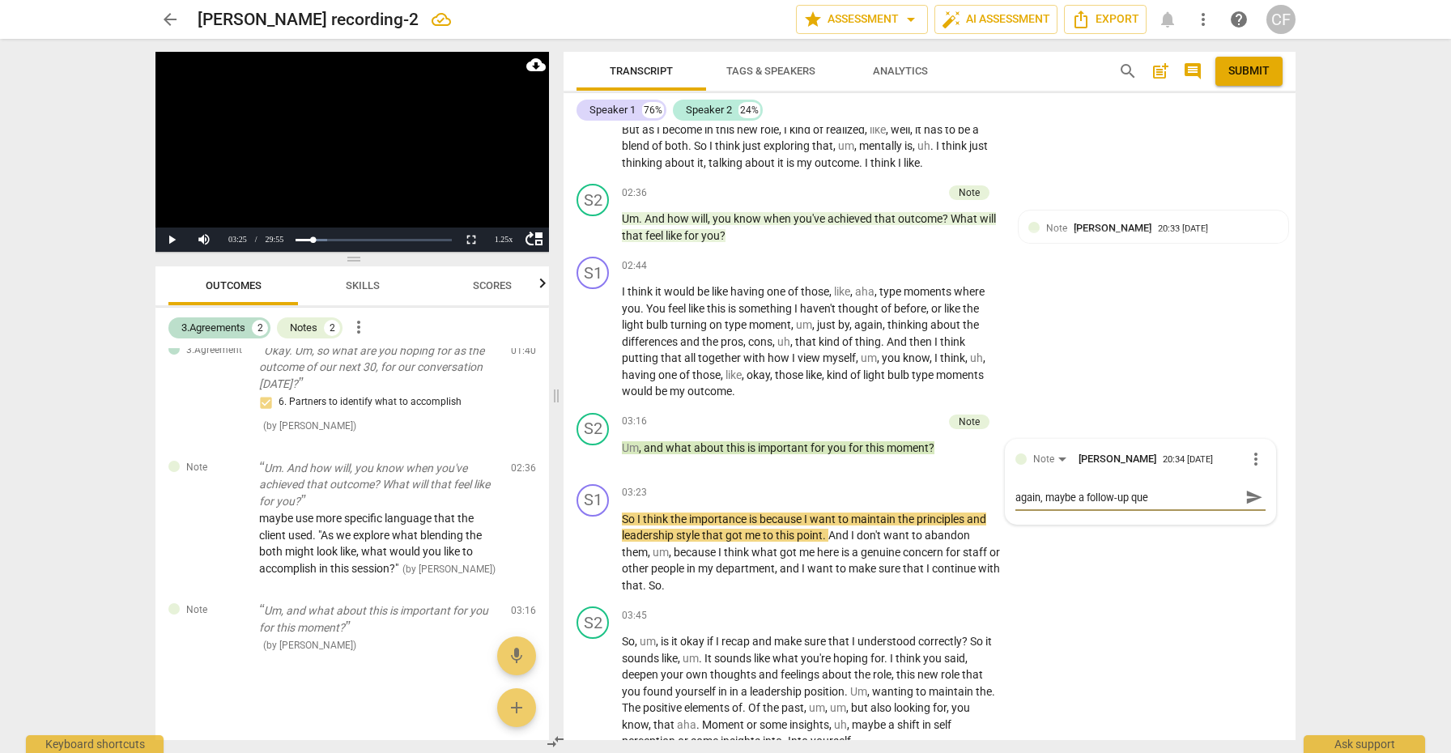
type textarea "again, maybe a follow-up quee"
type textarea "again, maybe a follow-up quees"
type textarea "again, maybe a follow-up queest"
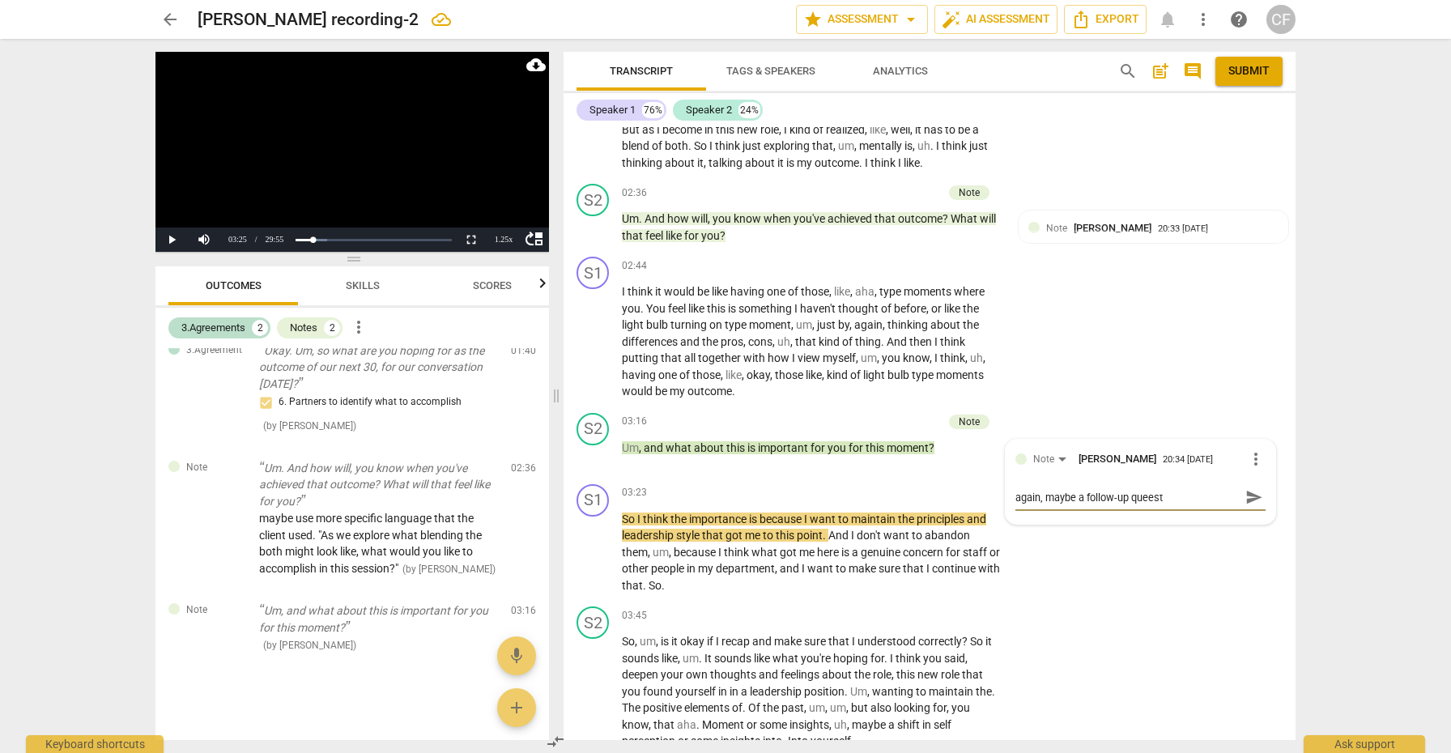
type textarea "again, maybe a follow-up quees"
type textarea "again, maybe a follow-up quee"
type textarea "again, maybe a follow-up que"
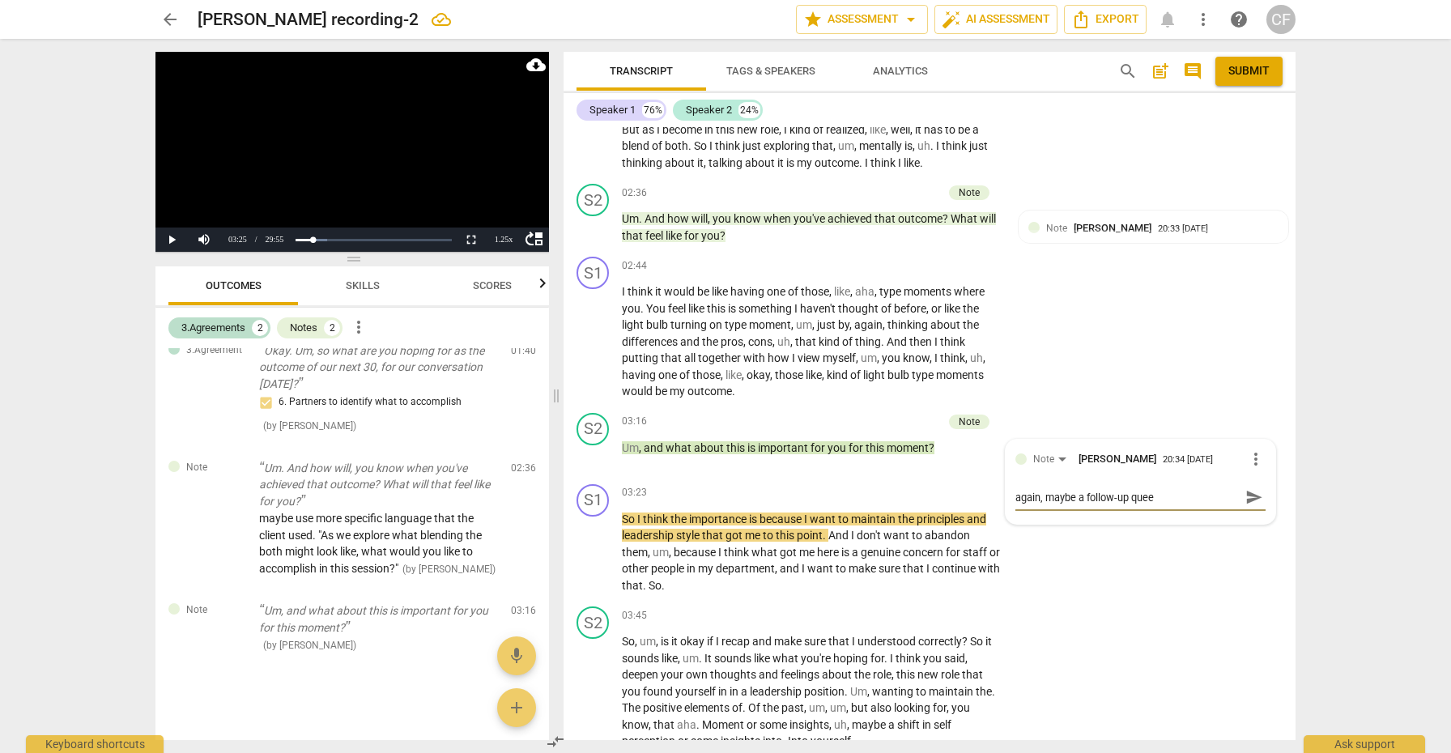
type textarea "again, maybe a follow-up que"
type textarea "again, maybe a follow-up ques"
type textarea "again, maybe a follow-up quest"
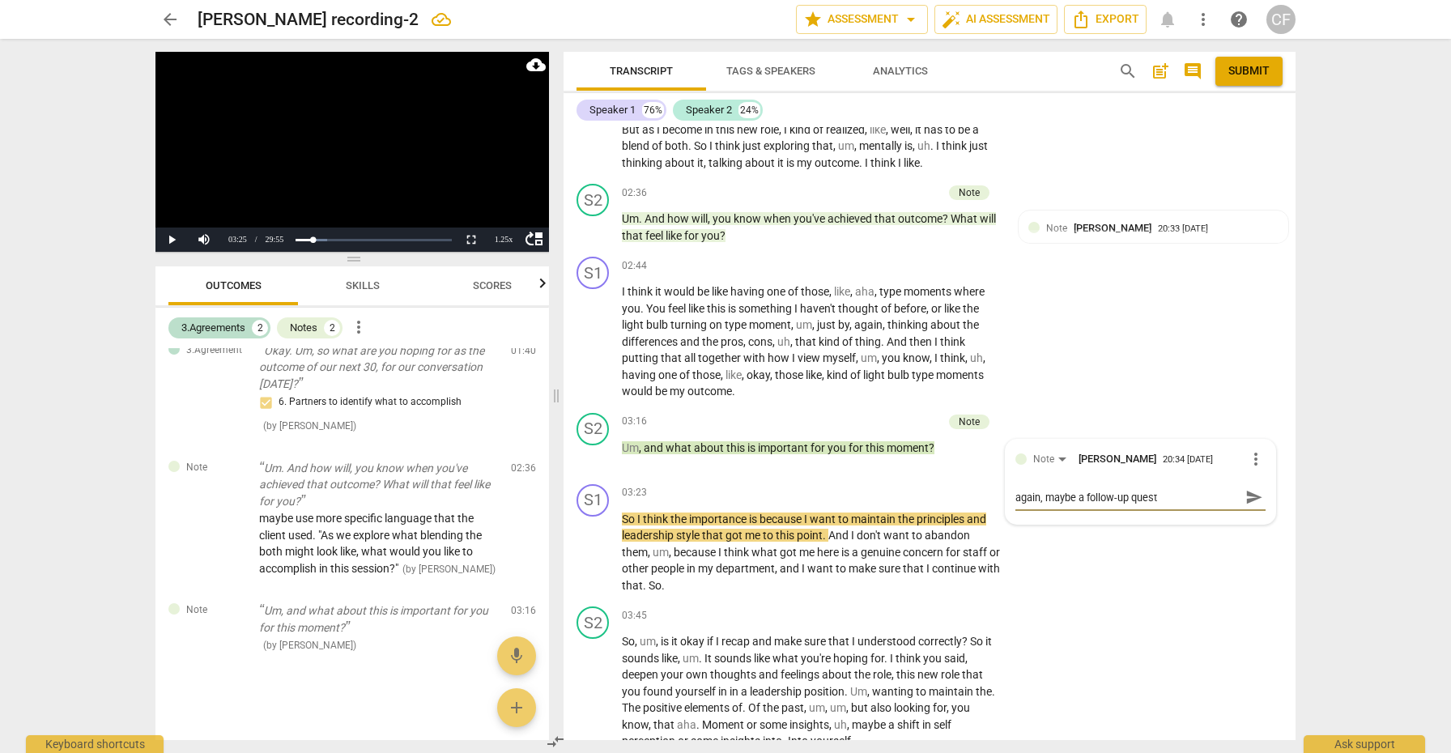
type textarea "again, maybe a follow-up questi"
type textarea "again, maybe a follow-up questio"
type textarea "again, maybe a follow-up question"
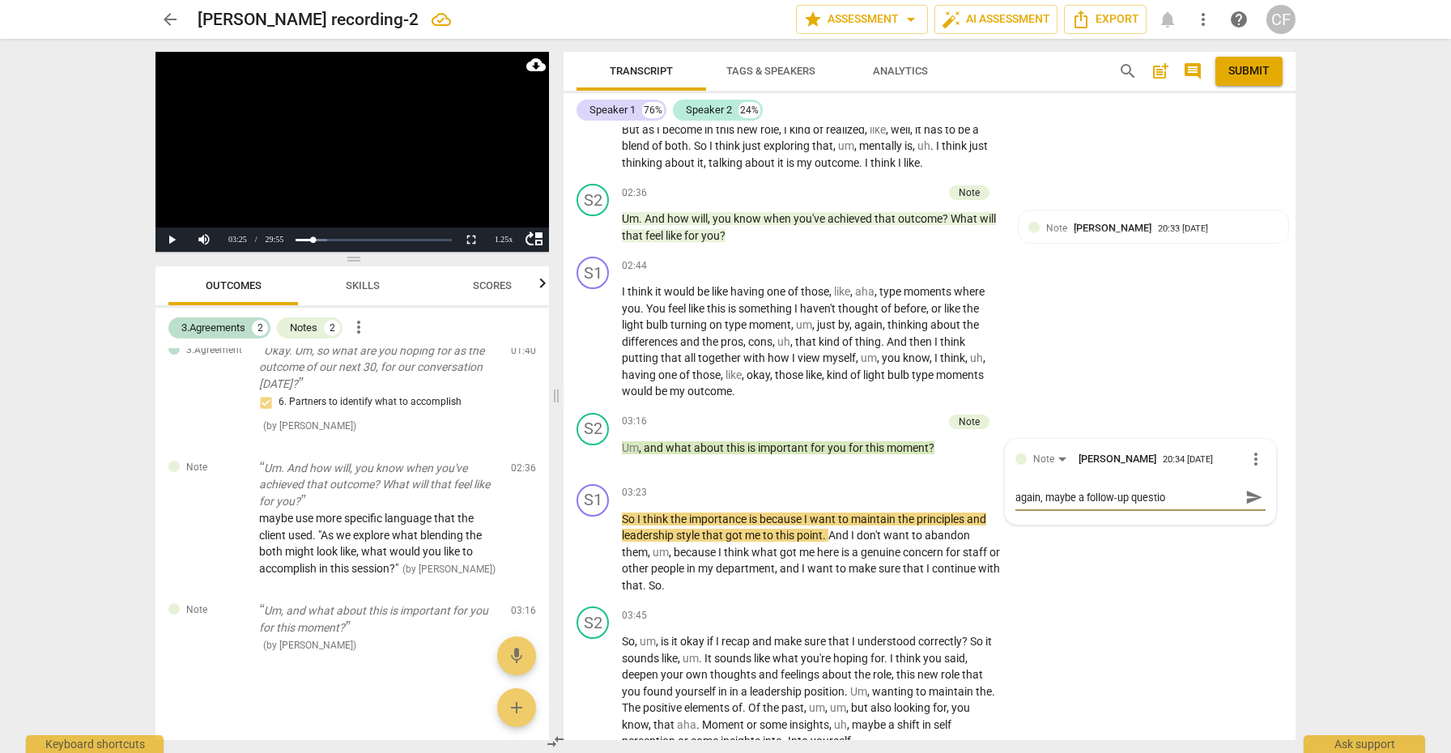
type textarea "again, maybe a follow-up question"
type textarea "again, maybe a follow-up question b"
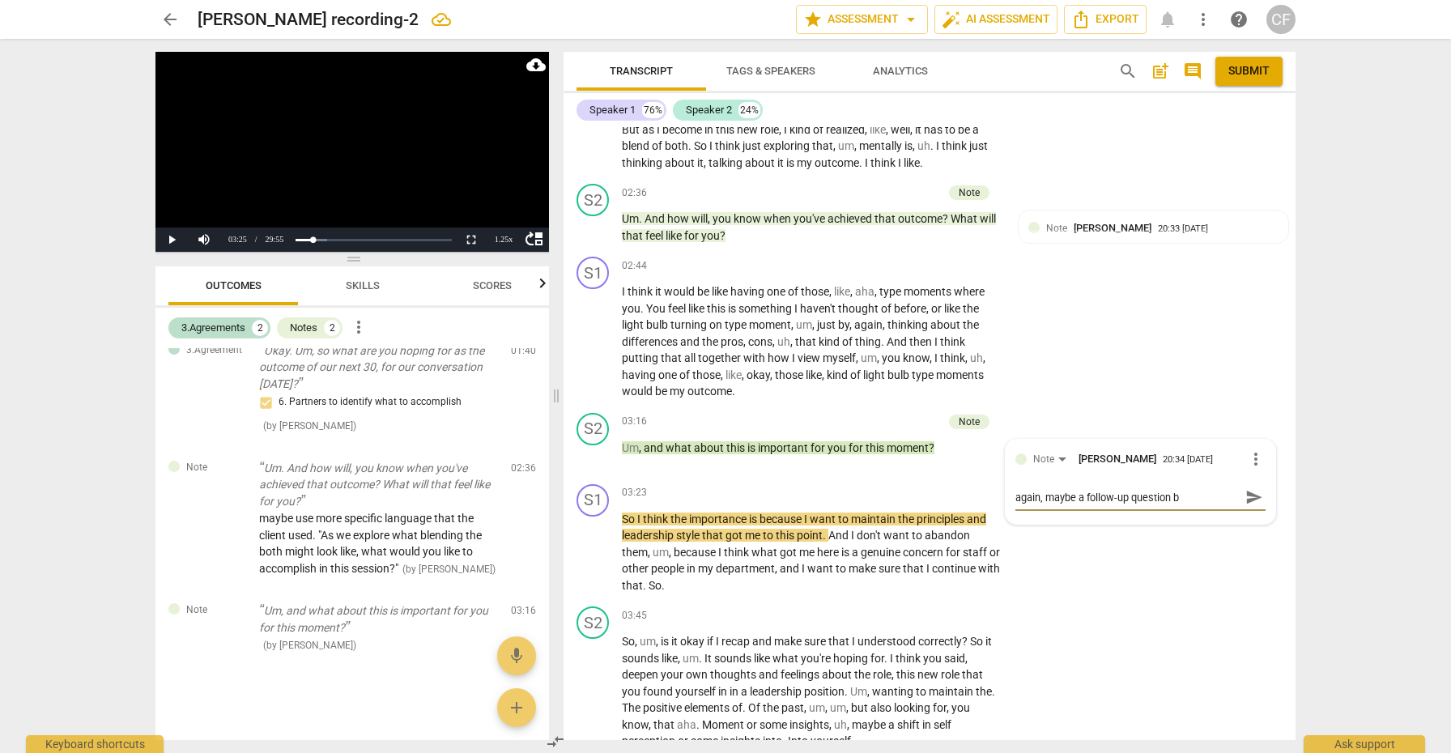
type textarea "again, maybe a follow-up question be"
type textarea "again, maybe a follow-up question bef"
type textarea "again, maybe a follow-up question befo"
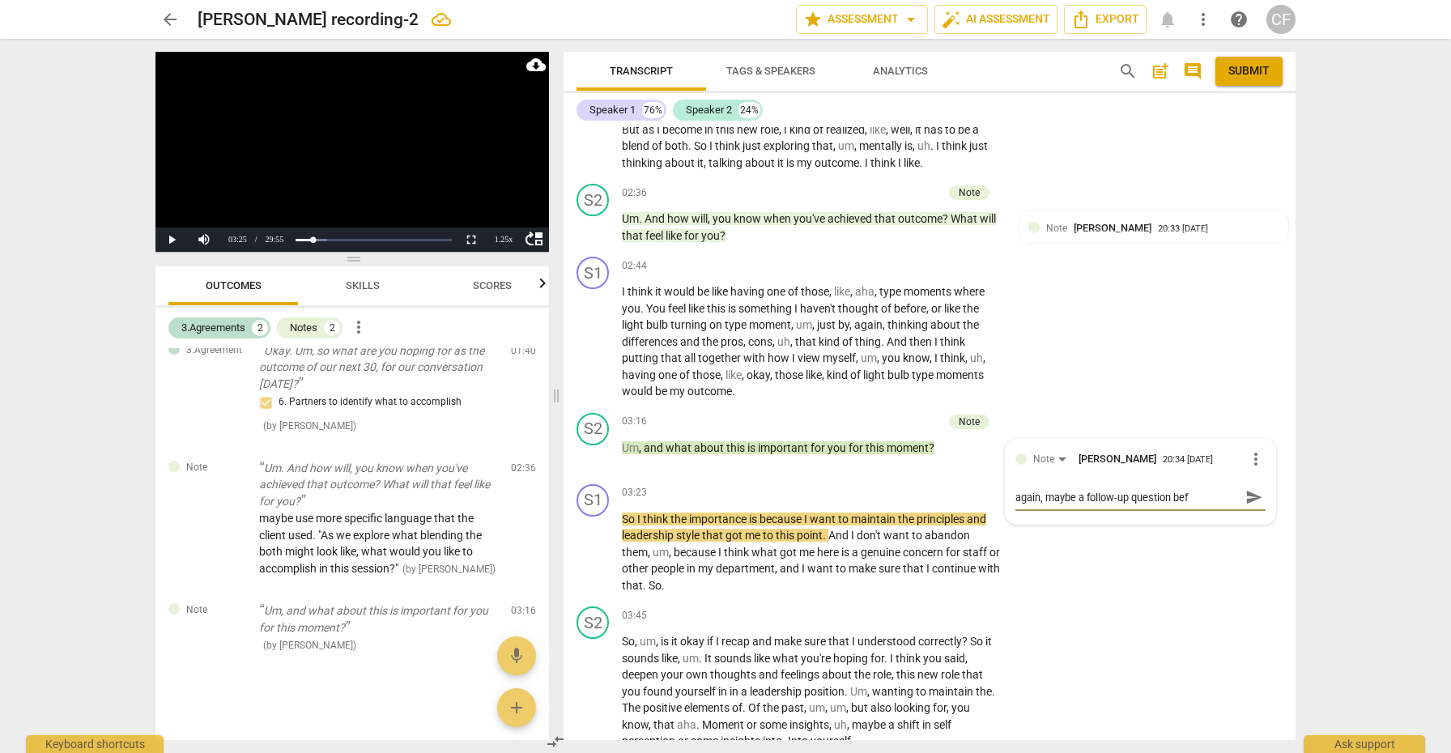
type textarea "again, maybe a follow-up question befo"
type textarea "again, maybe a follow-up question befoe"
type textarea "again, maybe a follow-up question befoer"
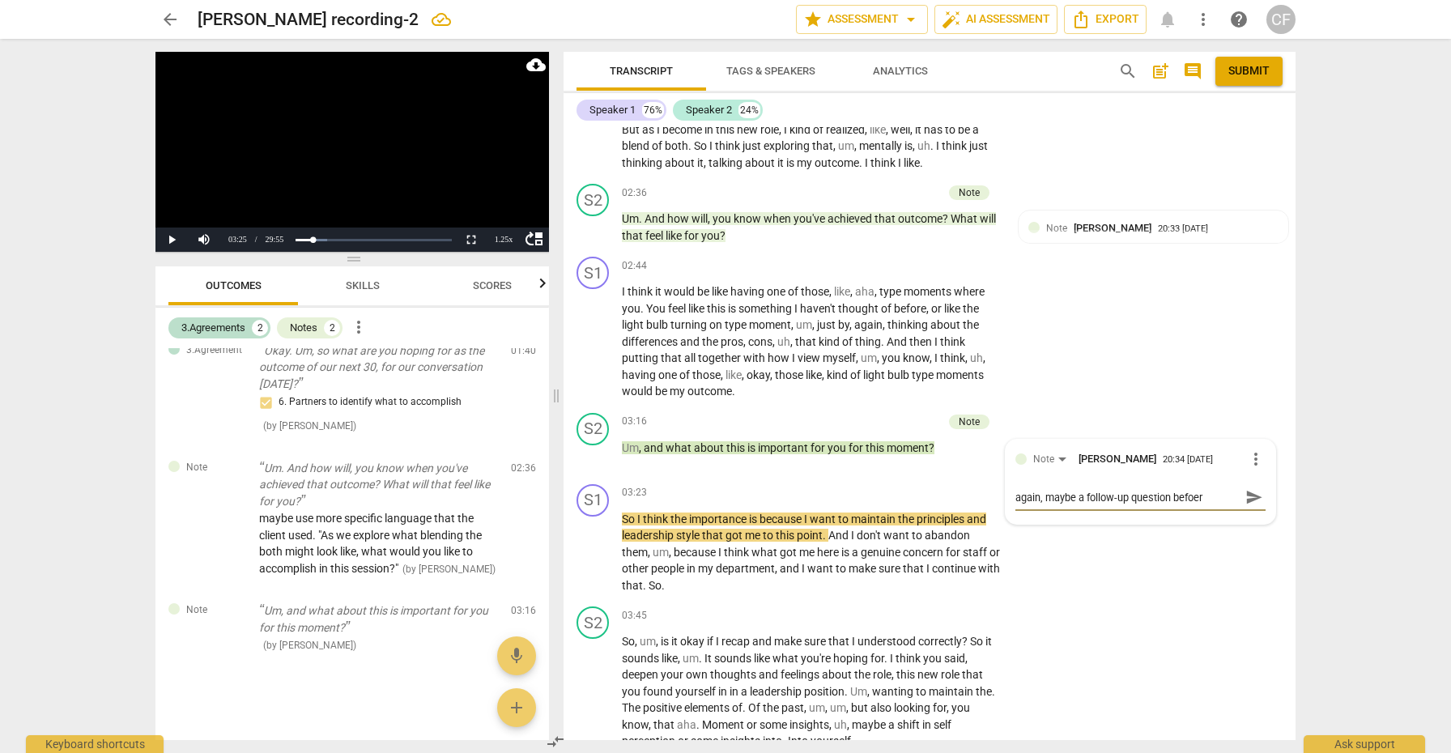
type textarea "again, maybe a follow-up question before"
type textarea "again, maybe a follow-up question before m"
type textarea "again, maybe a follow-up question before mo"
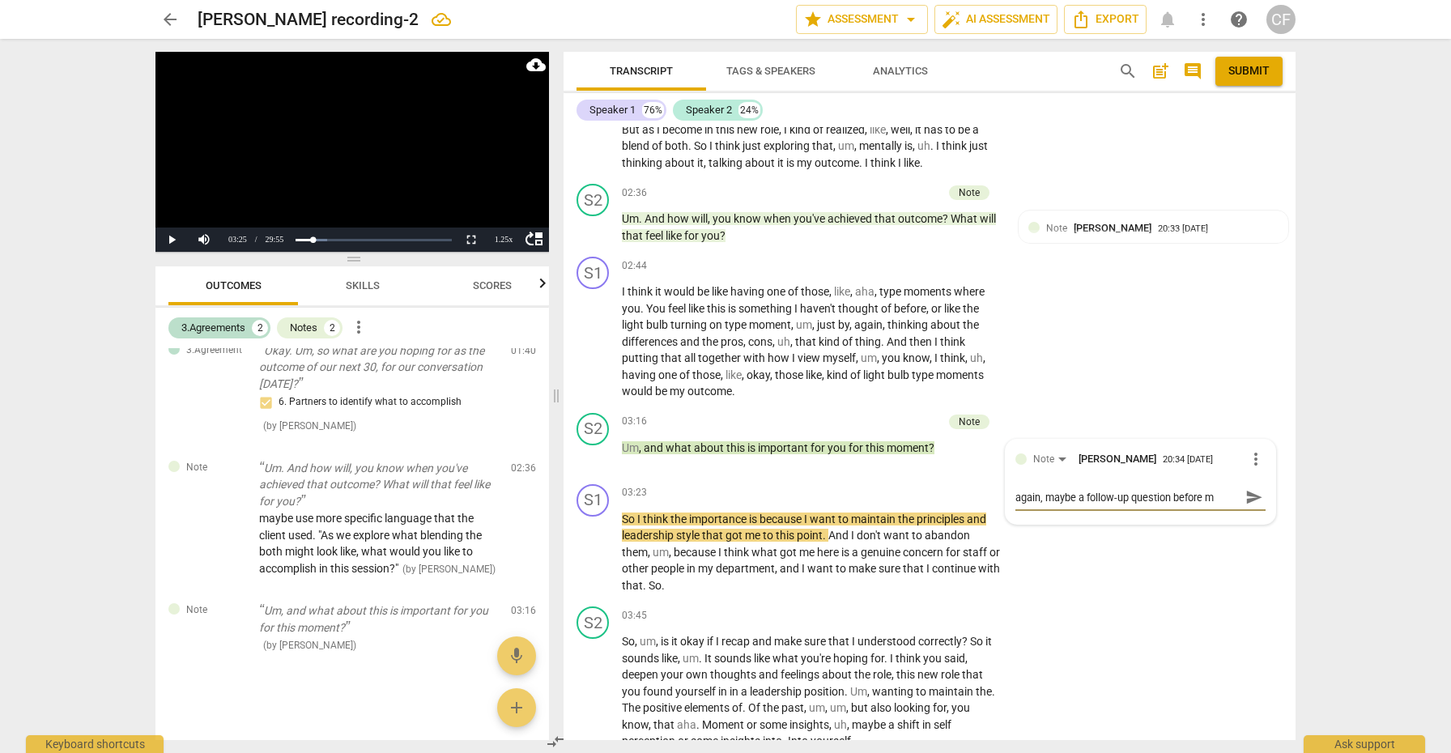
type textarea "again, maybe a follow-up question before mo"
type textarea "again, maybe a follow-up question before mov"
type textarea "again, maybe a follow-up question before [PERSON_NAME]"
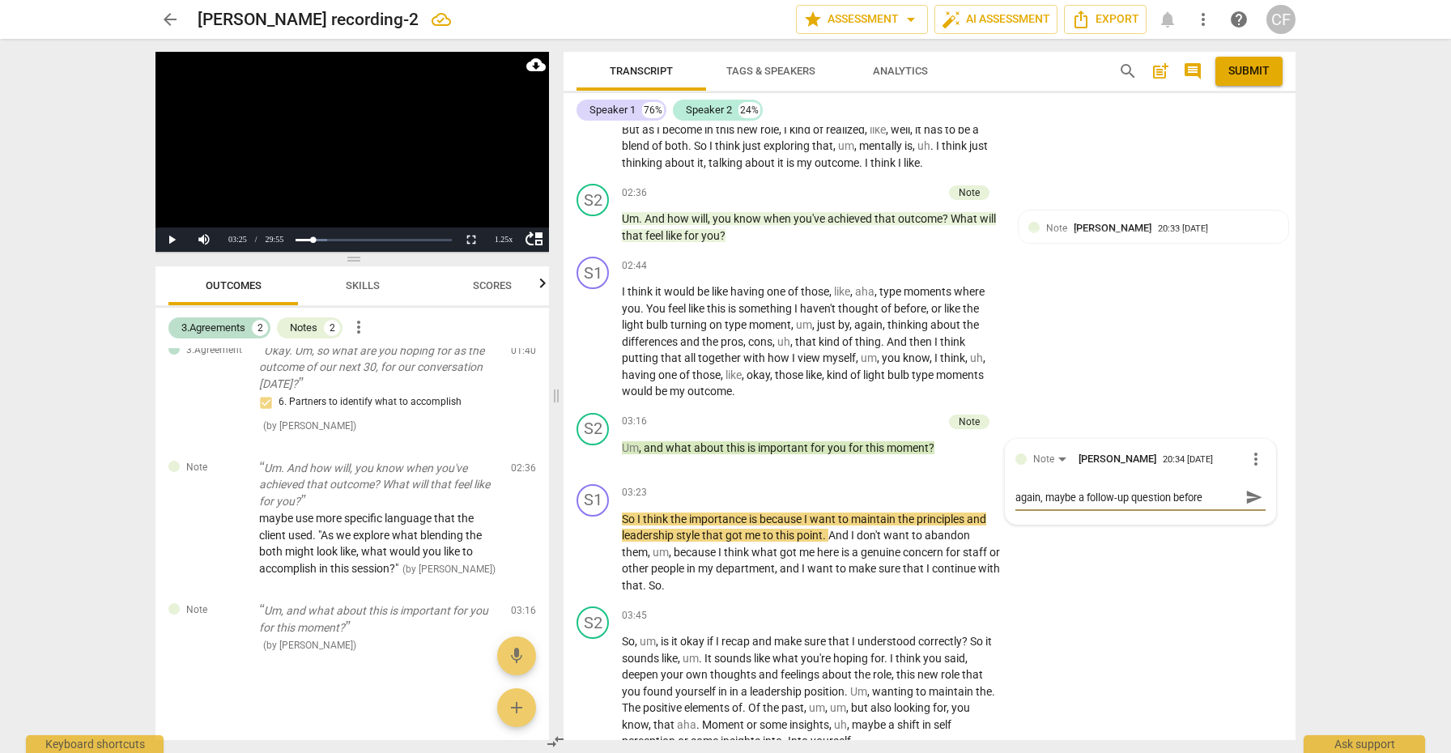
type textarea "again, maybe a follow-up question before [PERSON_NAME]"
type textarea "again, maybe a follow-up question before moving"
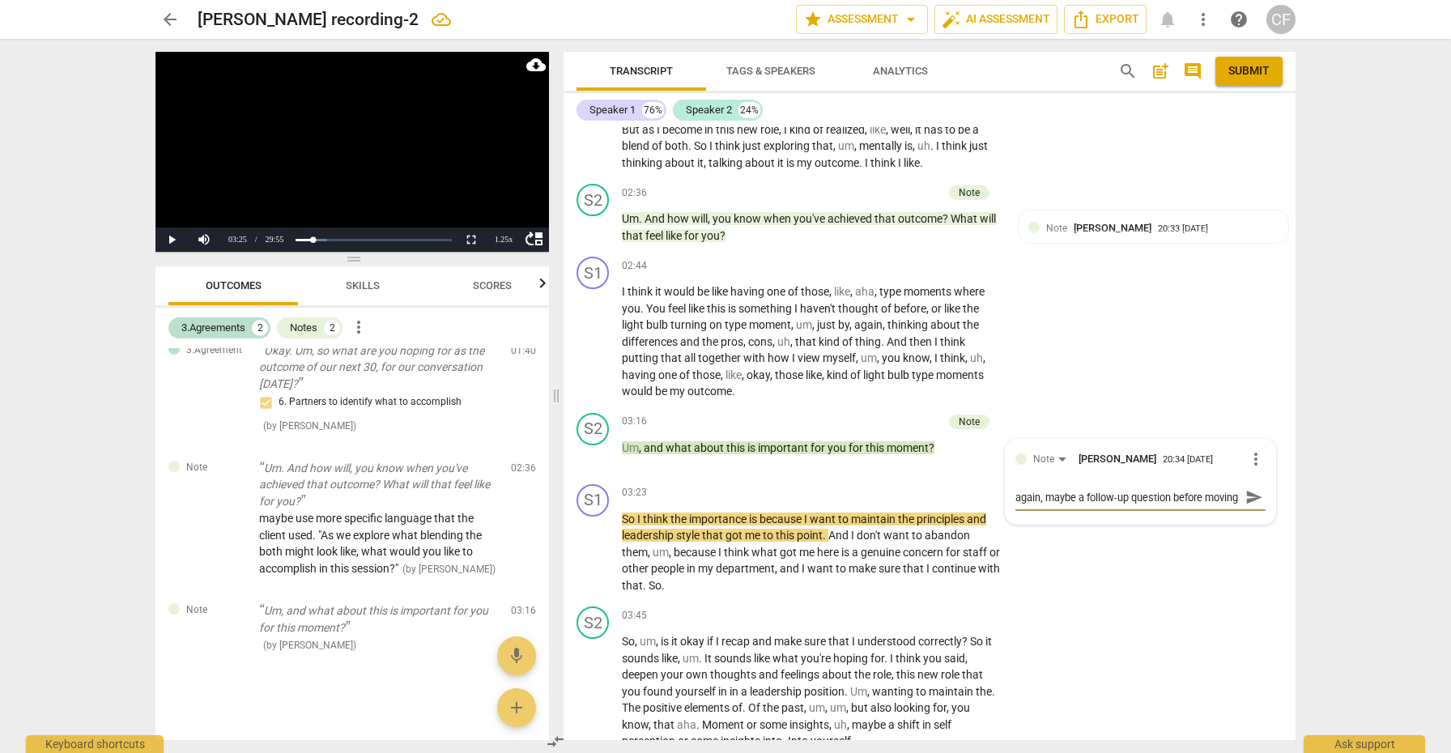
type textarea "again, maybe a follow-up question before moving"
type textarea "again, maybe a follow-up question before moving t"
type textarea "again, maybe a follow-up question before moving to"
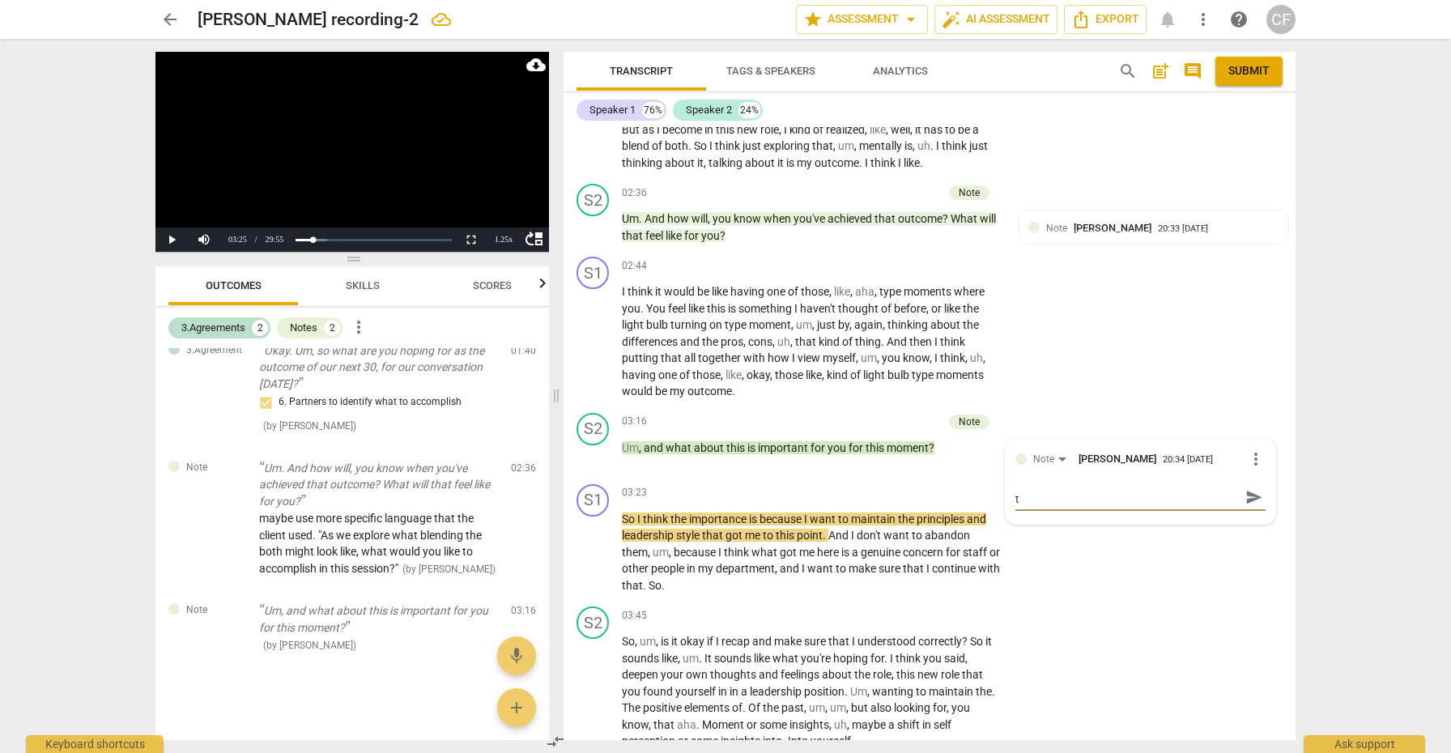
type textarea "again, maybe a follow-up question before moving to"
type textarea "again, maybe a follow-up question before moving to t"
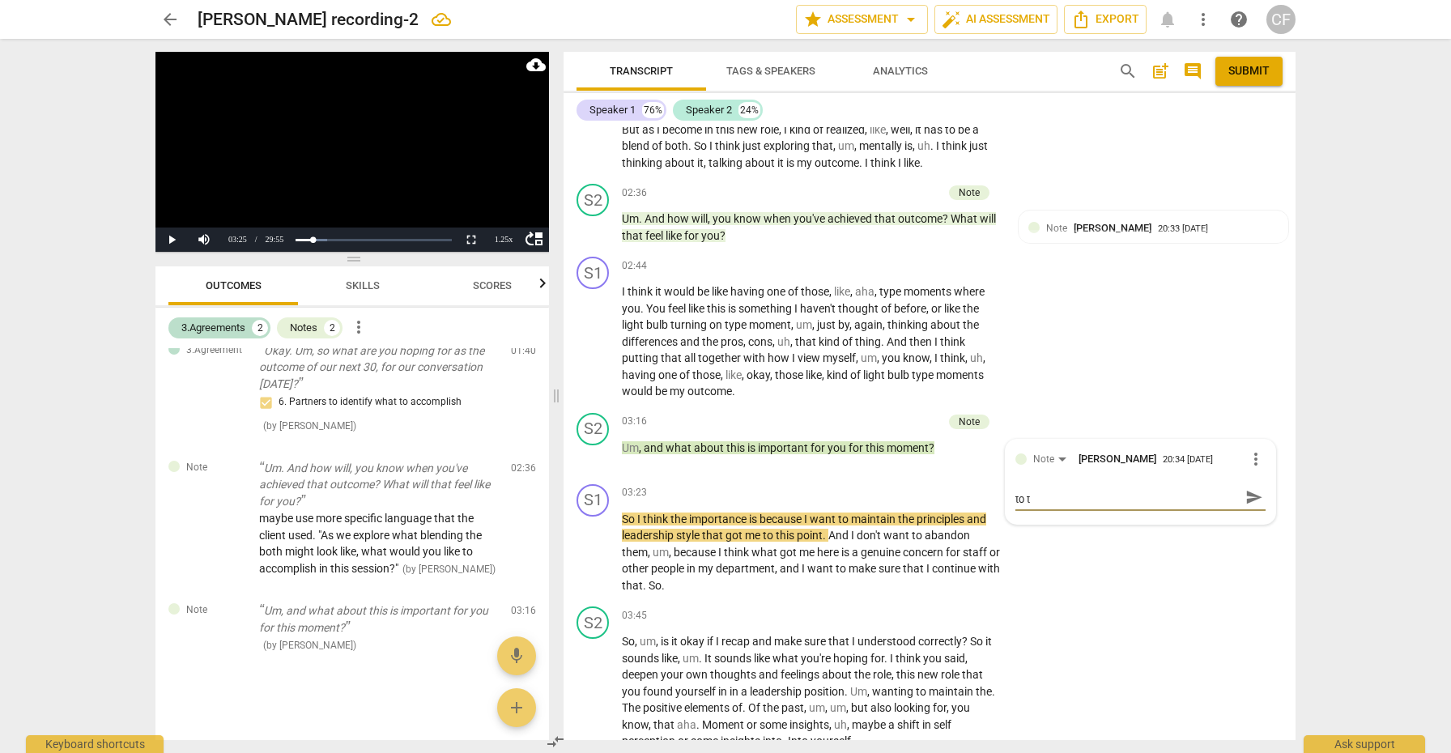
type textarea "again, maybe a follow-up question before moving to th"
type textarea "again, maybe a follow-up question before moving to the"
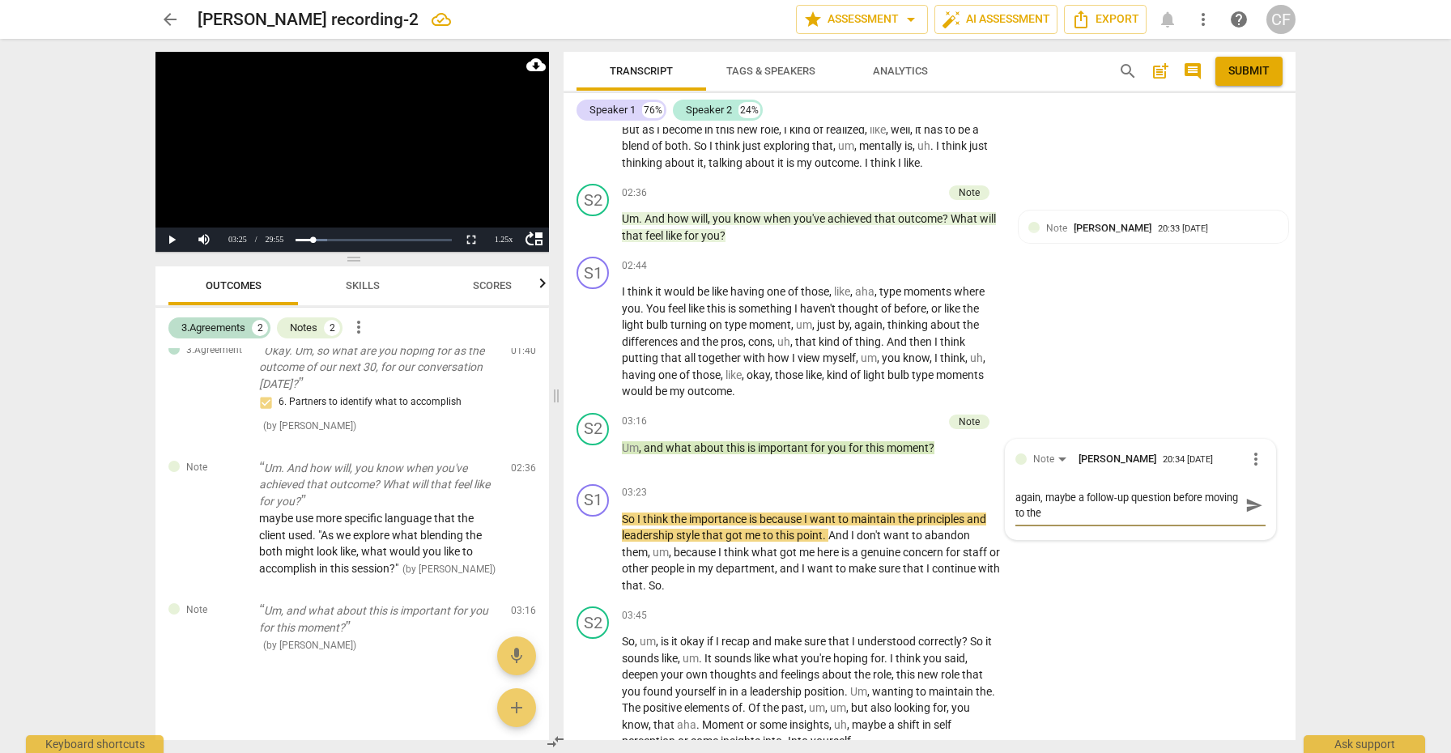
type textarea "again, maybe a follow-up question before moving to then"
type textarea "again, maybe a follow-up question before moving to thene"
type textarea "again, maybe a follow-up question before moving to thenex"
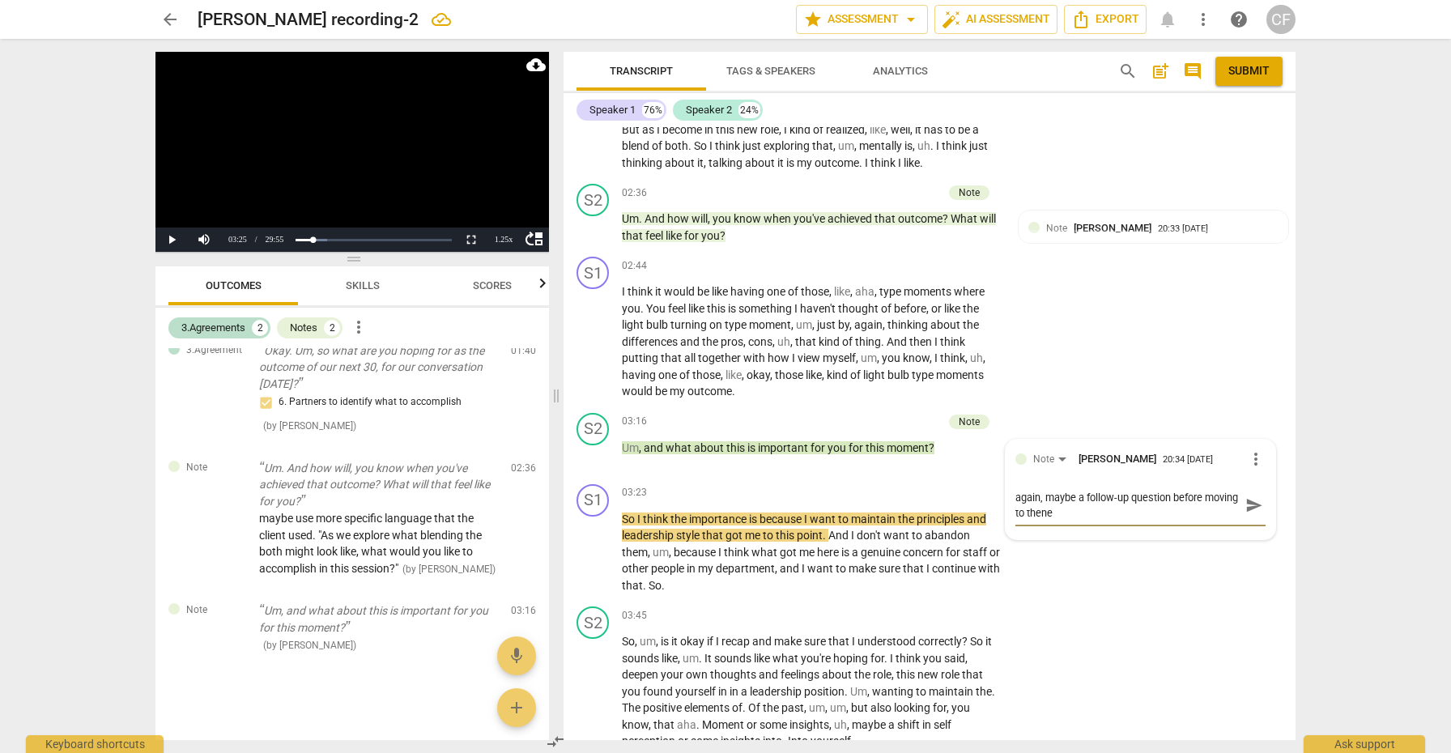
type textarea "again, maybe a follow-up question before moving to thenex"
type textarea "again, maybe a follow-up question before moving to thenext"
type textarea "again, maybe a follow-up question before moving to the next"
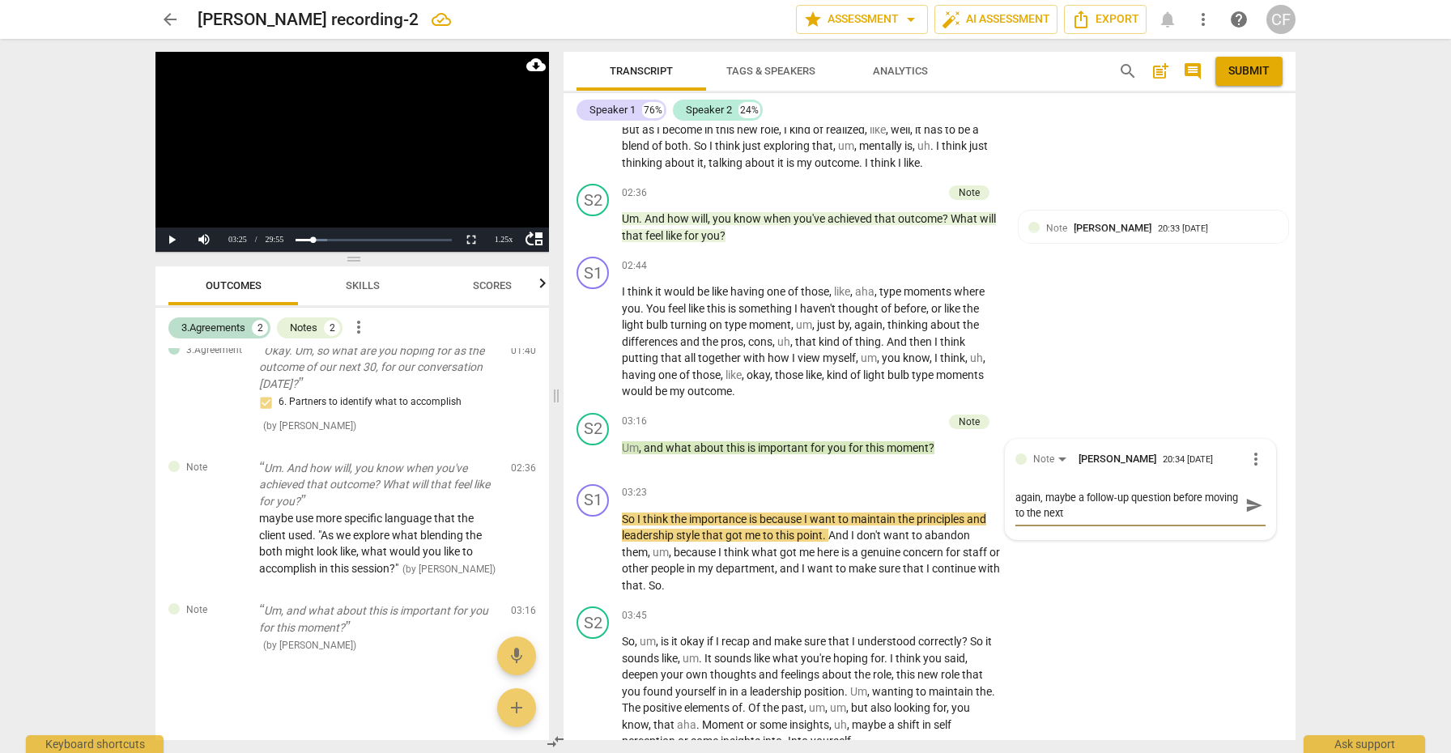
type textarea "again, maybe a follow-up question before moving to the next"
type textarea "again, maybe a follow-up question before moving to the nex"
type textarea "again, maybe a follow-up question before moving to the next"
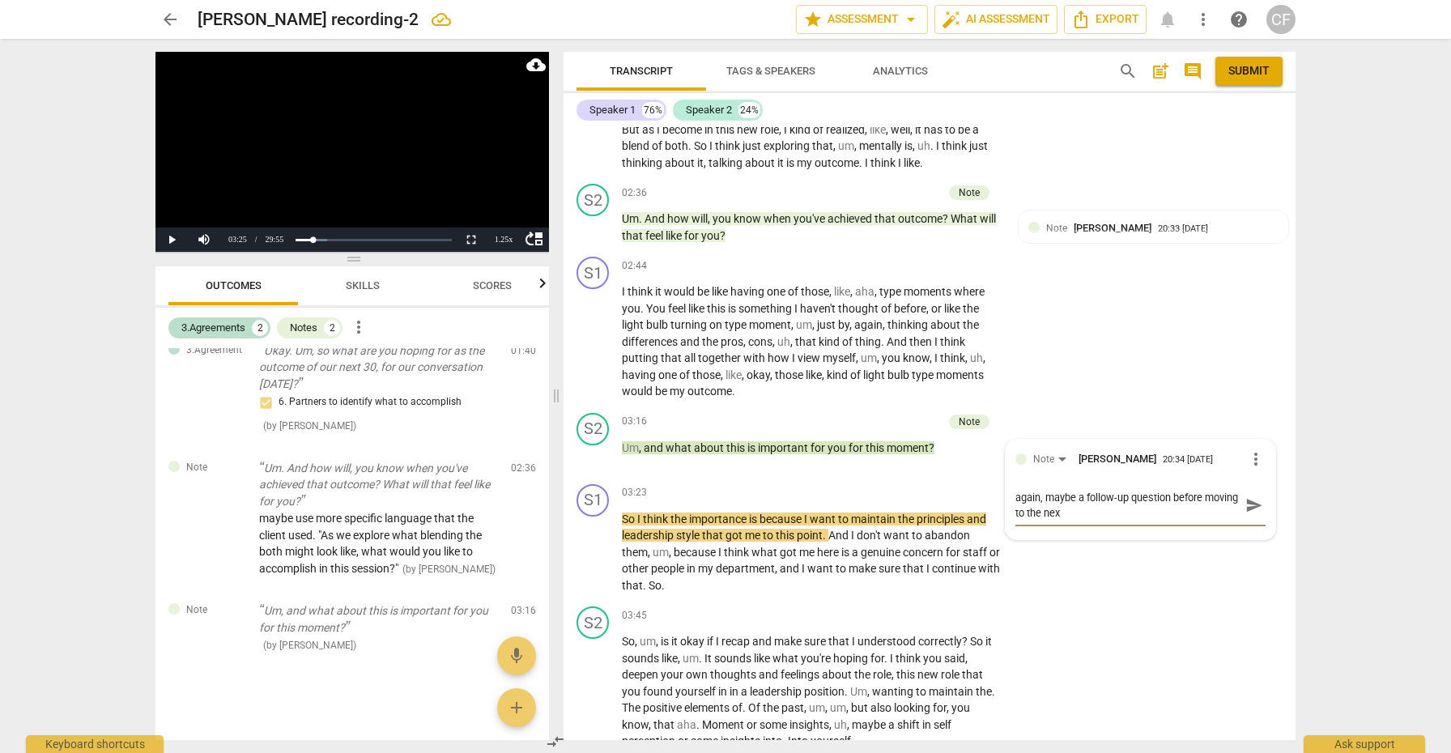
type textarea "again, maybe a follow-up question before moving to the next"
type textarea "again, maybe a follow-up question before moving to the next T"
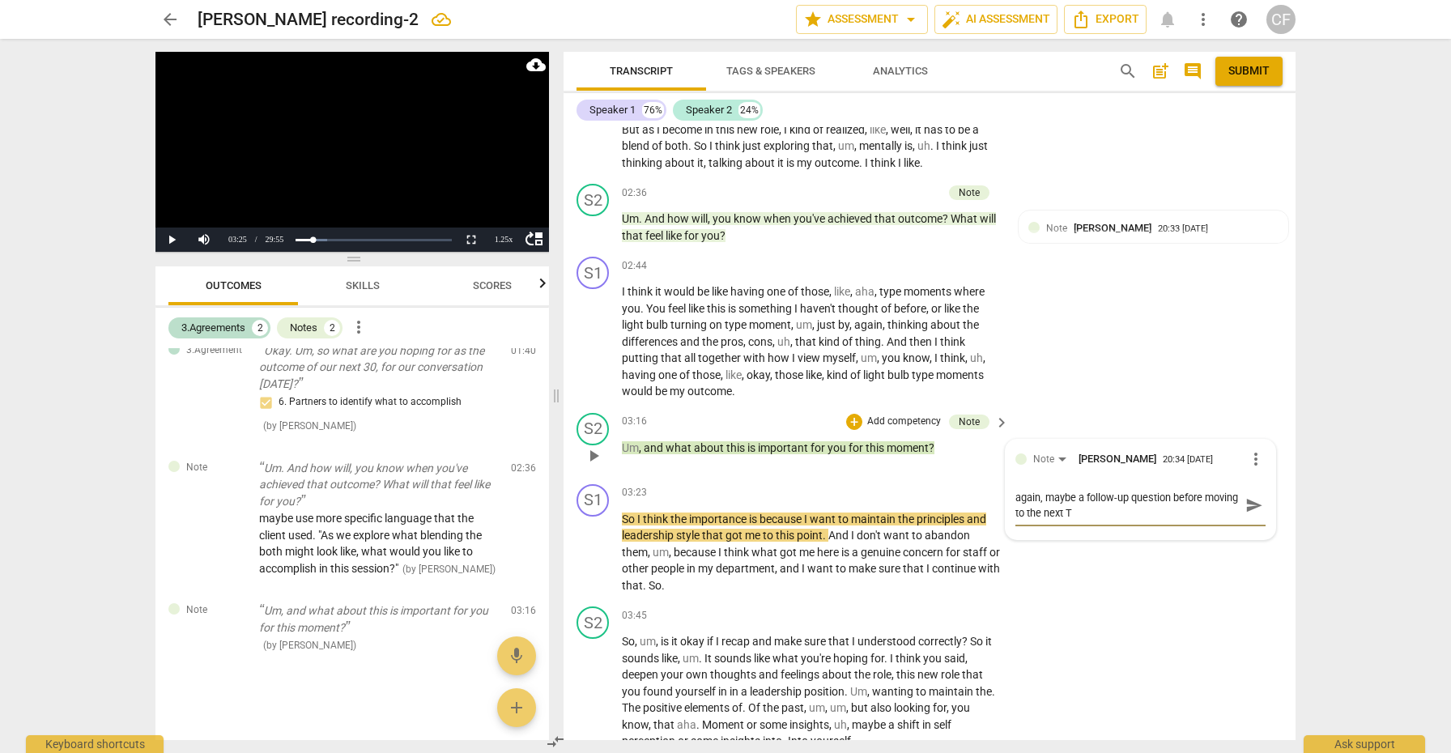
type textarea "again, maybe a follow-up question before moving to the next TO"
type textarea "again, maybe a follow-up question before moving to the next TOS"
type textarea "again, maybe a follow-up question before moving to the next [PERSON_NAME]"
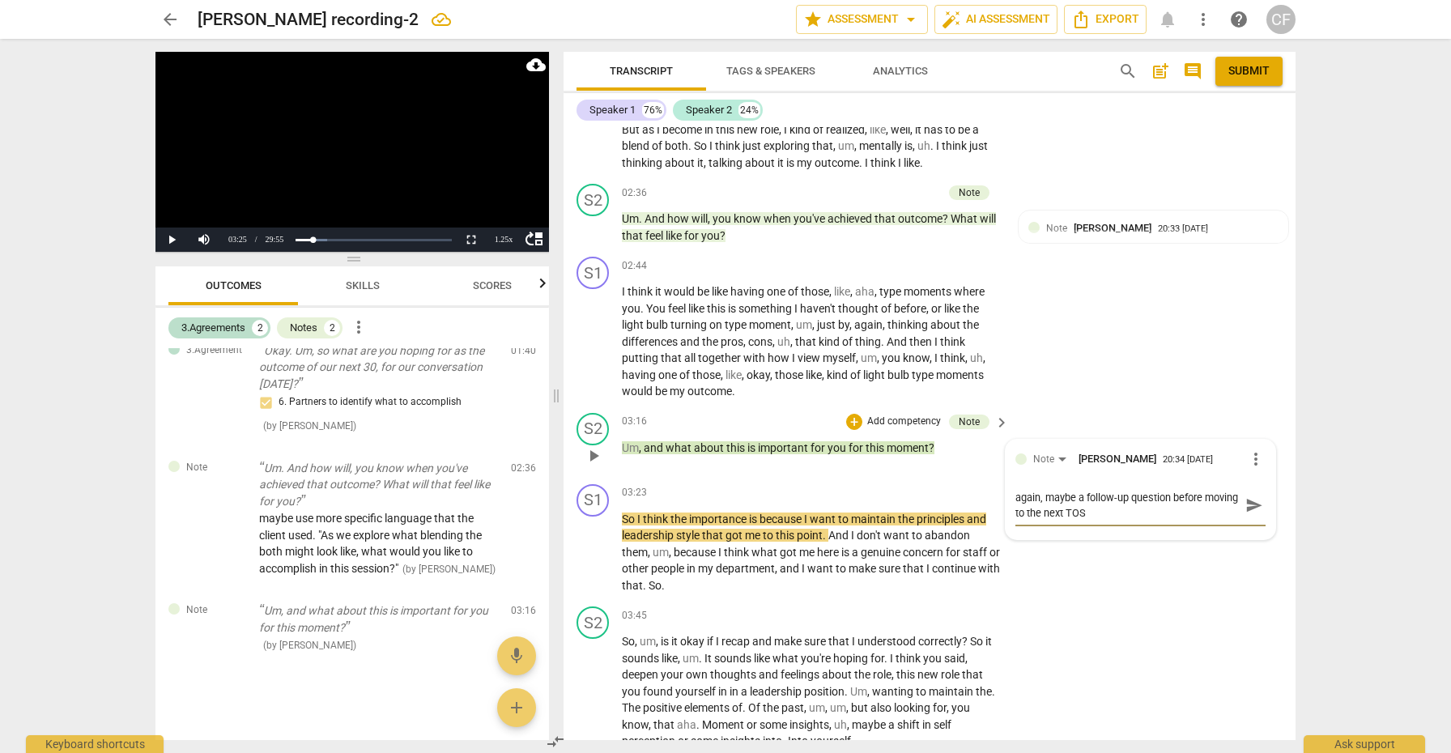
type textarea "again, maybe a follow-up question before moving to the next [PERSON_NAME]"
type textarea "again, maybe a follow-up question before moving to the next [PERSON_NAME] q"
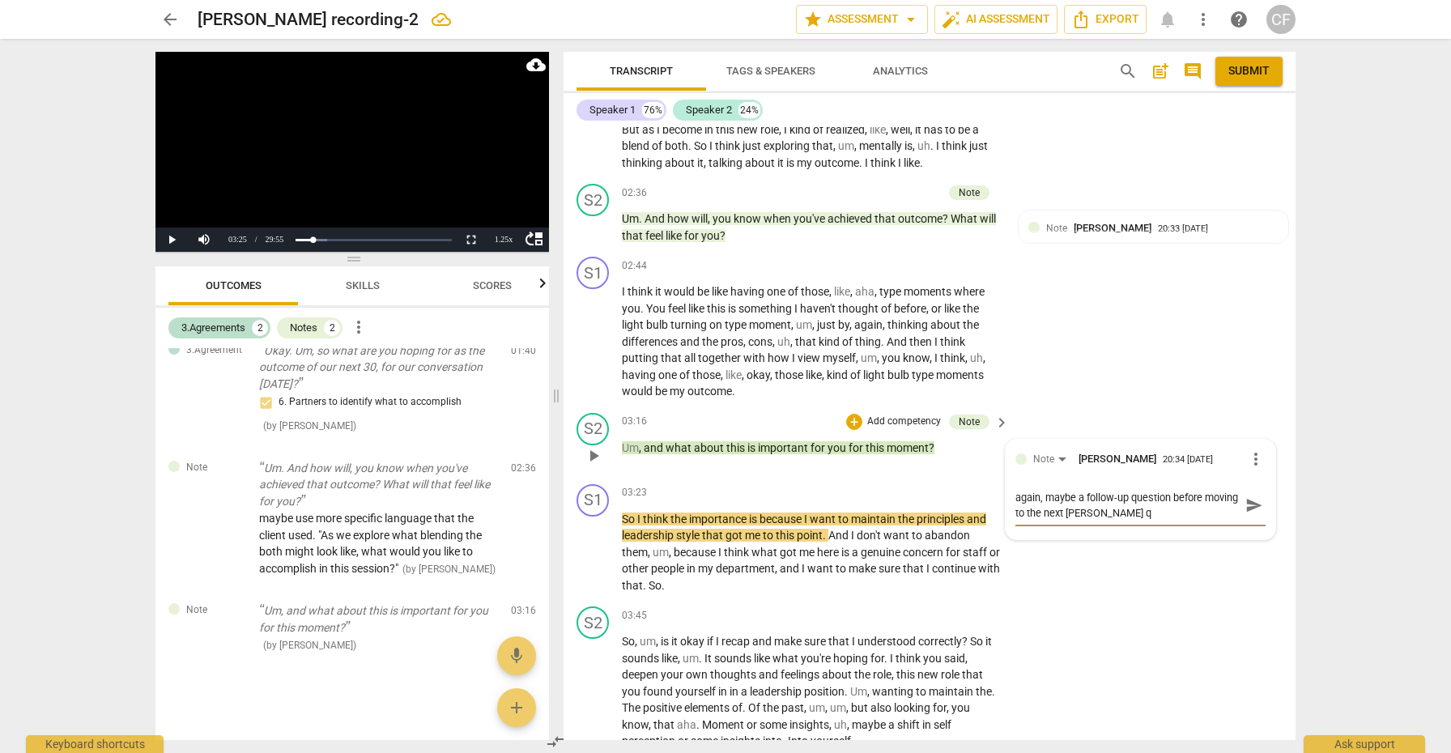
type textarea "again, maybe a follow-up question before moving to the next [PERSON_NAME] qu"
type textarea "again, maybe a follow-up question before moving to the next [PERSON_NAME] que"
type textarea "again, maybe a follow-up question before moving to the next [PERSON_NAME] ques"
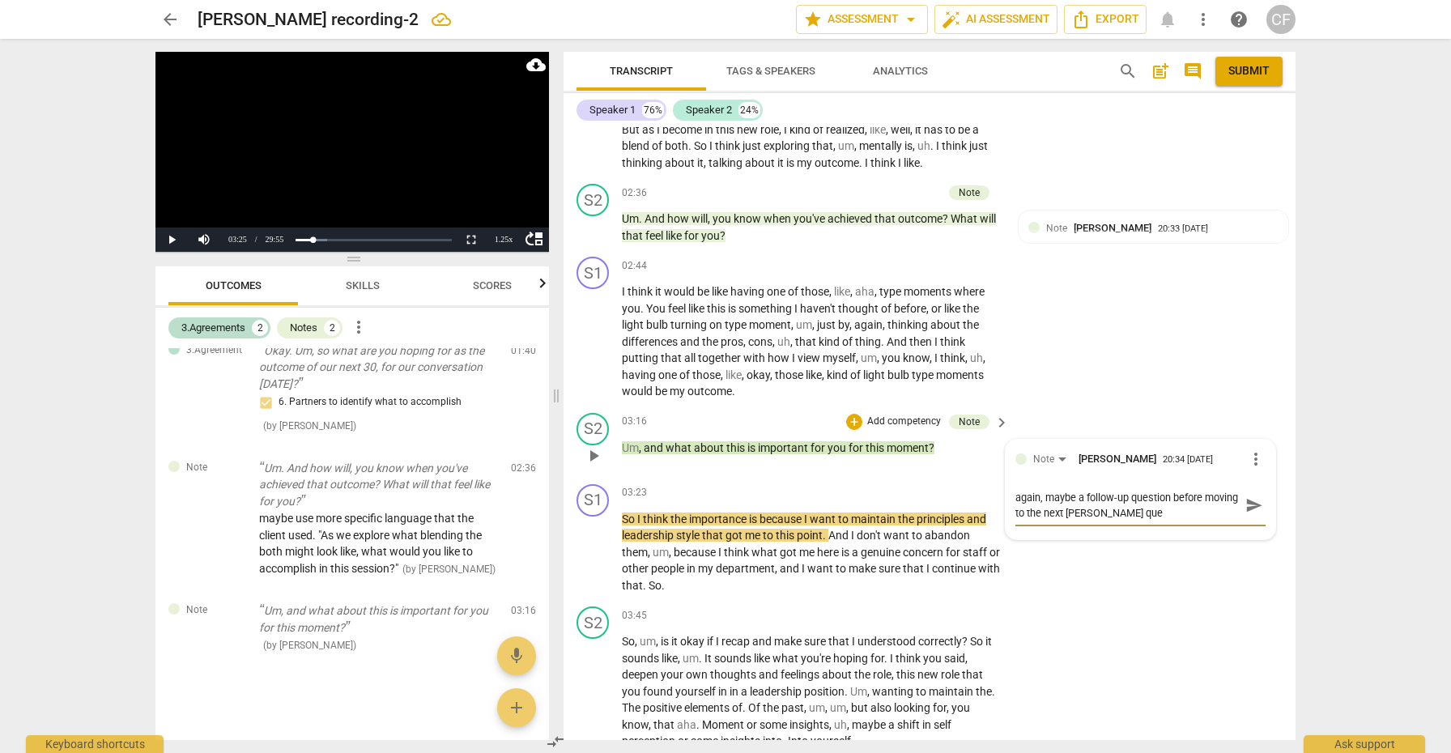
type textarea "again, maybe a follow-up question before moving to the next [PERSON_NAME] ques"
type textarea "again, maybe a follow-up question before moving to the next [PERSON_NAME] quest"
type textarea "again, maybe a follow-up question before moving to the next [PERSON_NAME] questi"
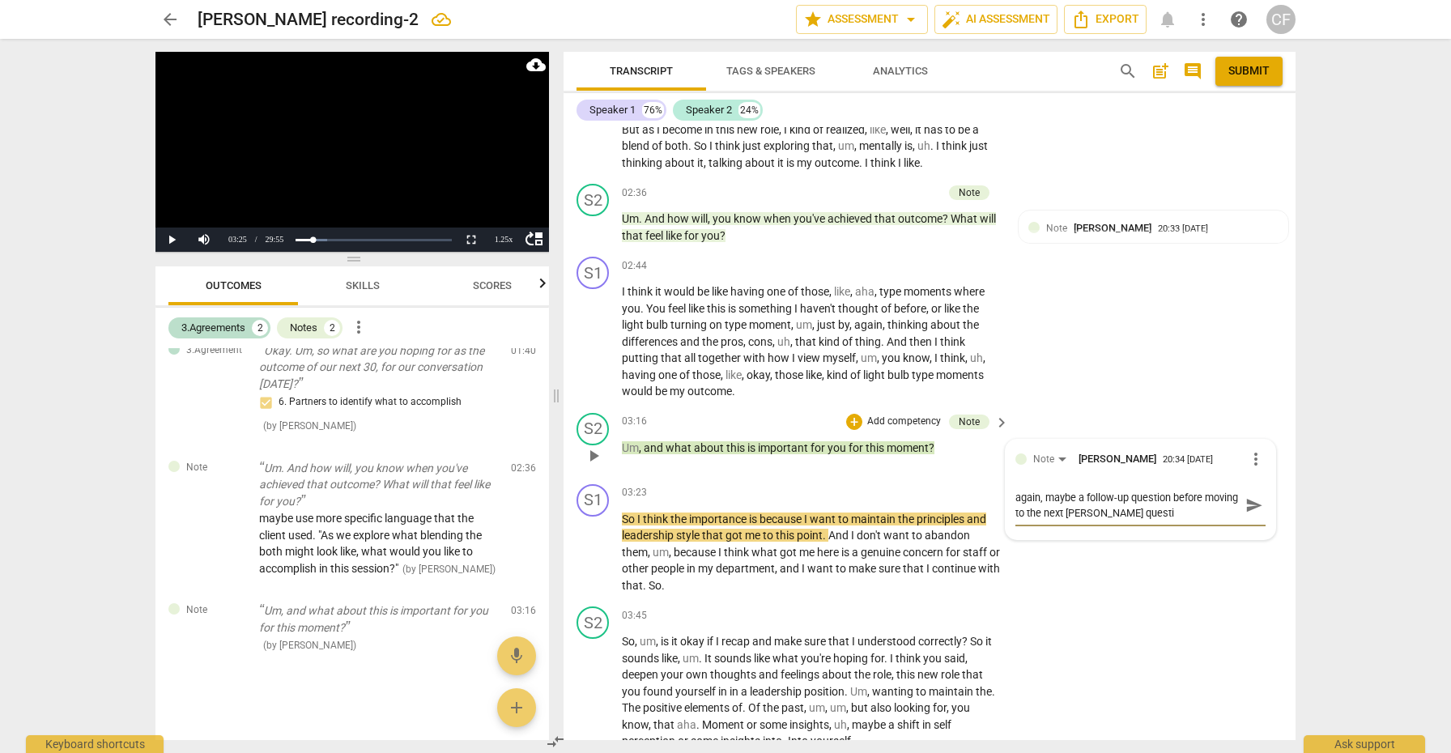
type textarea "again, maybe a follow-up question before moving to the next [PERSON_NAME] quest…"
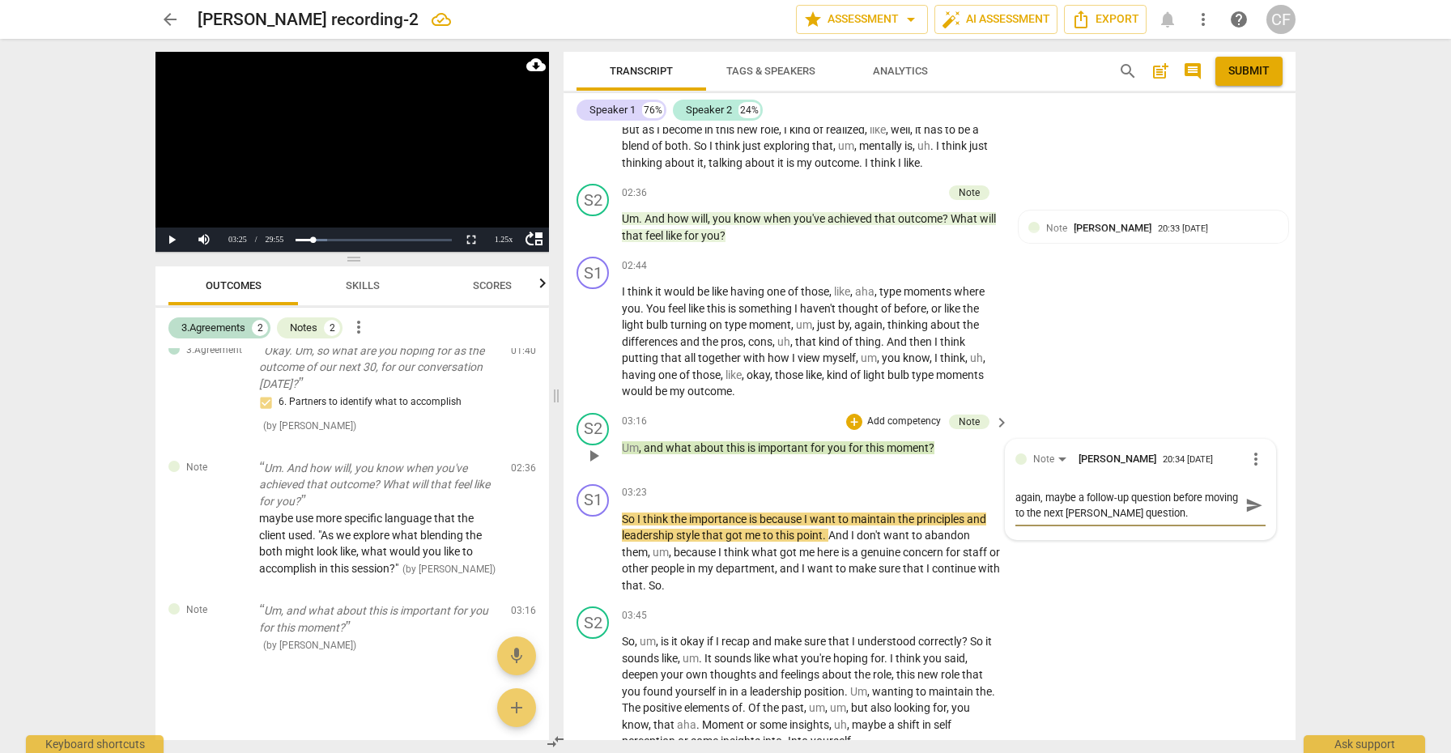
type textarea "again, maybe a follow-up question before moving to the next [PERSON_NAME] quest…"
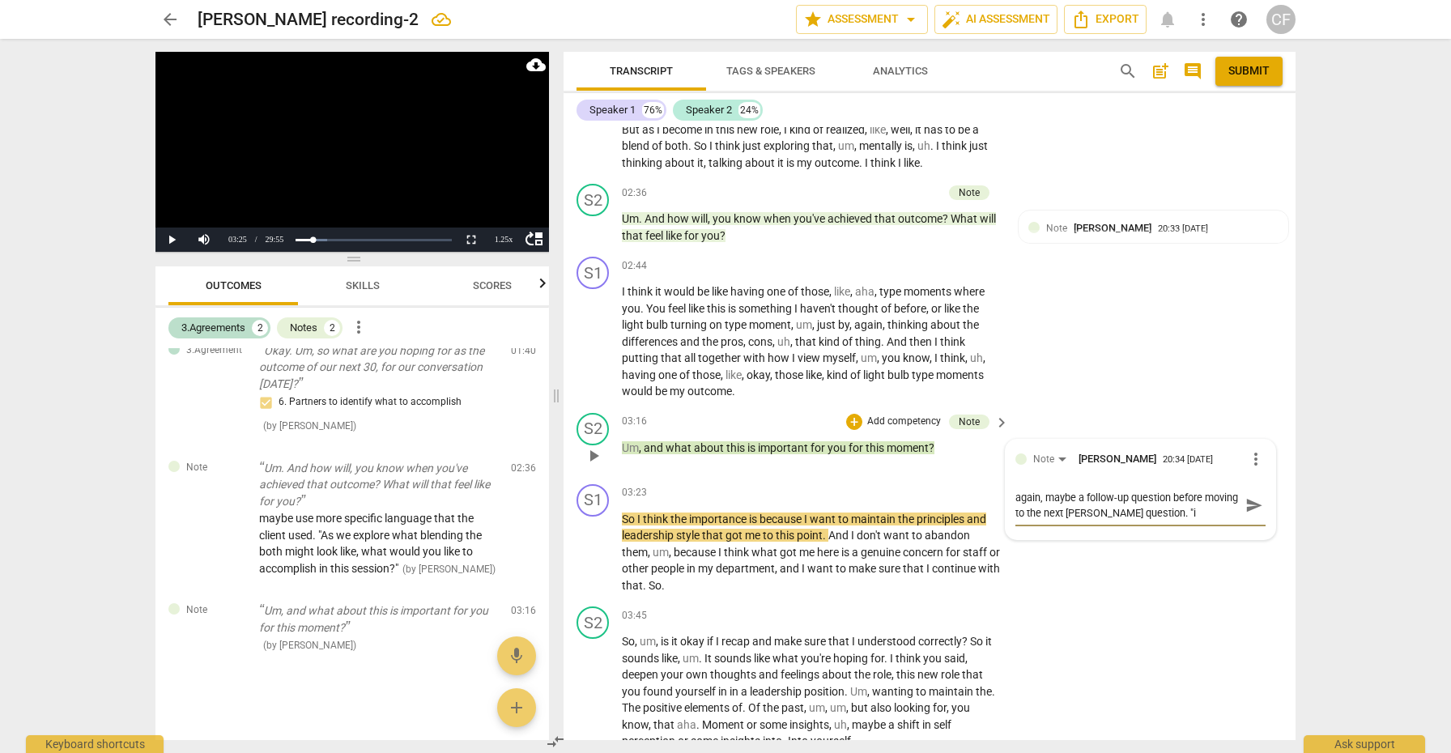
type textarea "again, maybe a follow-up question before moving to the next [PERSON_NAME] quest…"
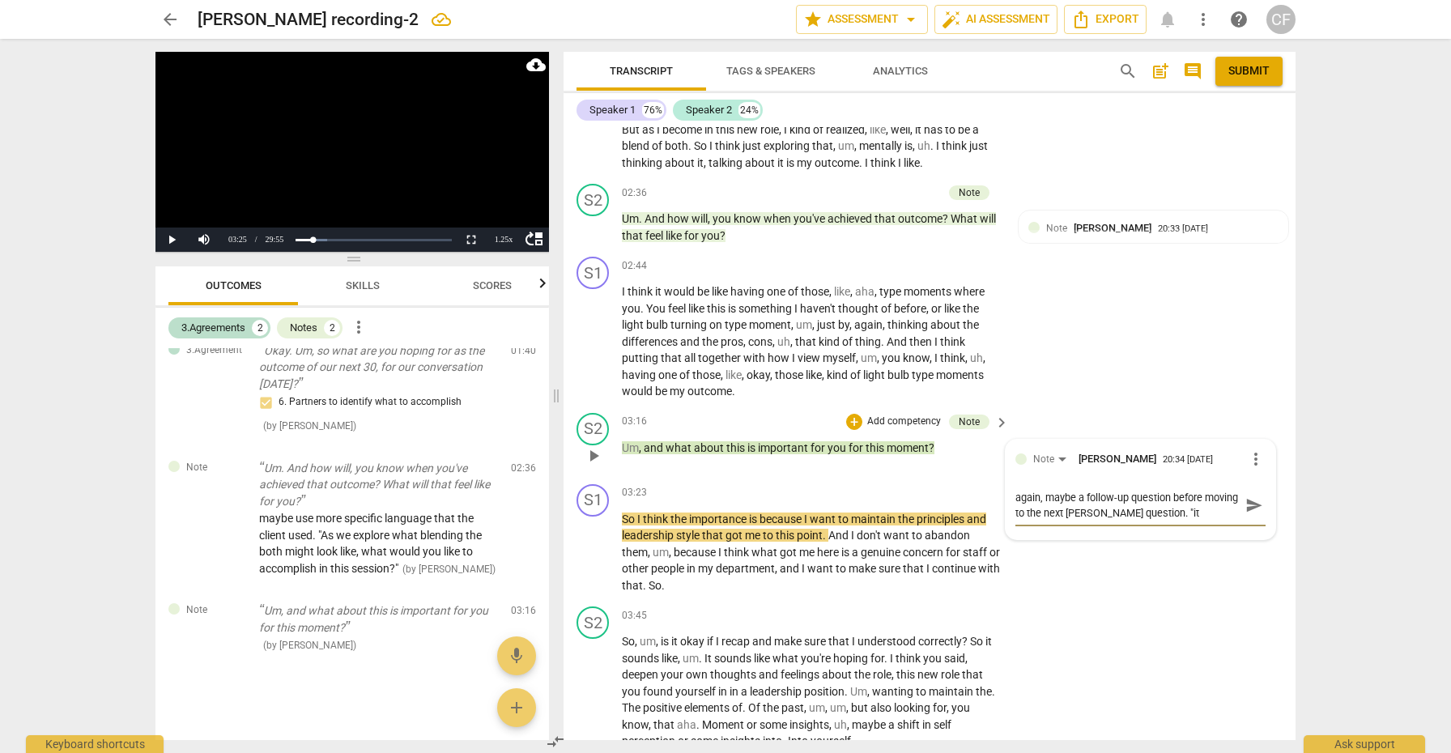
type textarea "again, maybe a follow-up question before moving to the next [PERSON_NAME] quest…"
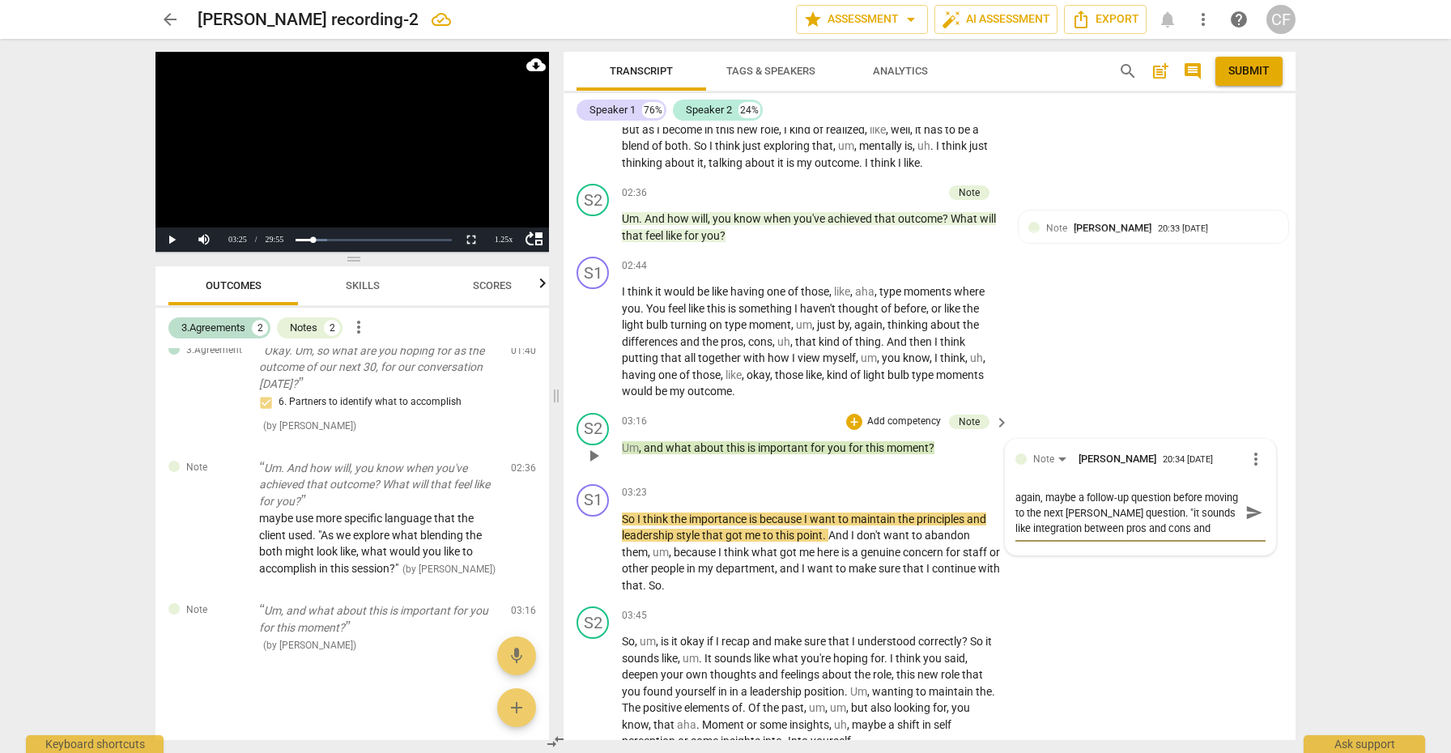
click at [1029, 509] on textarea "again, maybe a follow-up question before moving to the next [PERSON_NAME] quest…" at bounding box center [1127, 513] width 224 height 46
click at [1220, 513] on textarea "again, maybe a follow-up question before moving to the next [PERSON_NAME] quest…" at bounding box center [1127, 513] width 224 height 46
click at [1089, 512] on textarea "again, maybe a follow-up question before moving to the next [PERSON_NAME] quest…" at bounding box center [1127, 513] width 224 height 46
click at [1149, 502] on textarea "again, maybe a follow-up question before moving to the next [PERSON_NAME] quest…" at bounding box center [1127, 513] width 224 height 46
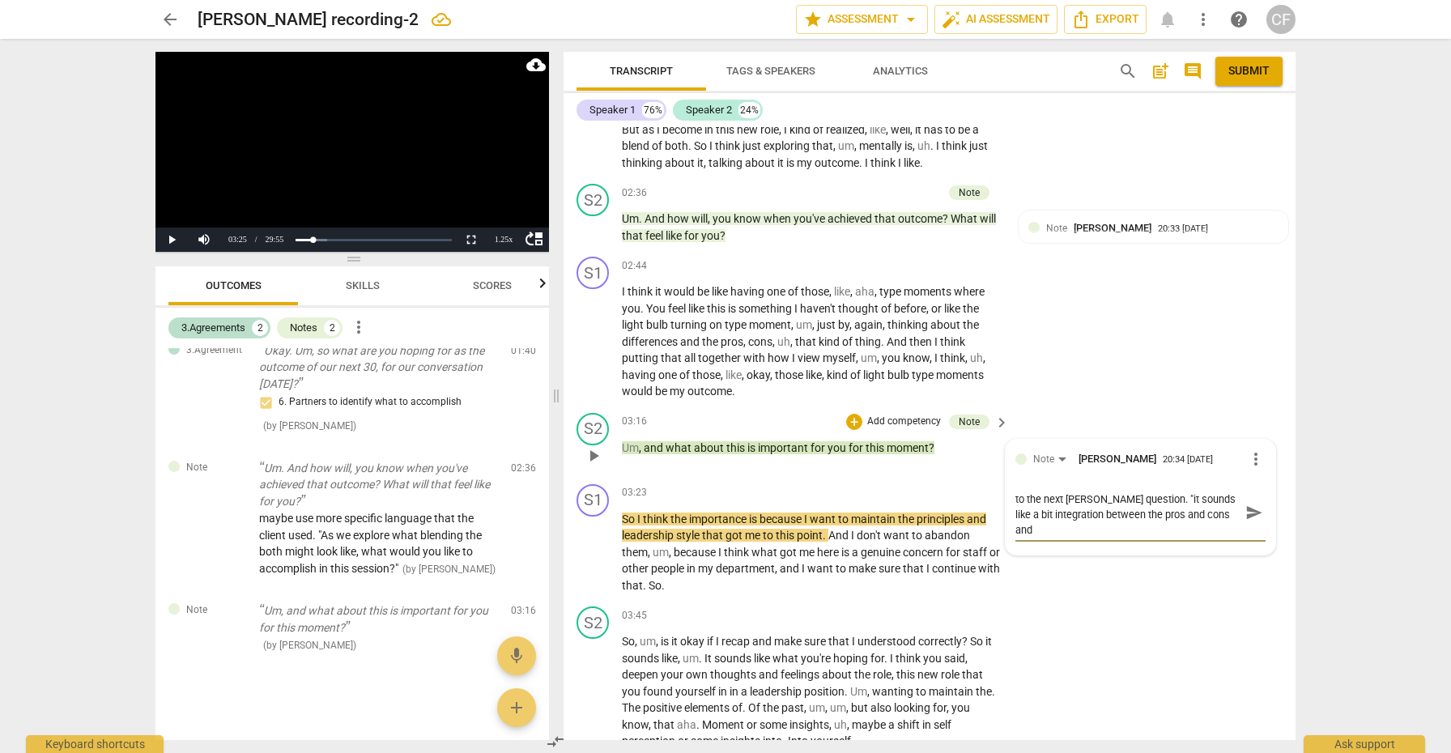
click at [1090, 514] on textarea "again, maybe a follow-up question before moving to the next [PERSON_NAME] quest…" at bounding box center [1127, 513] width 224 height 46
click at [1038, 501] on textarea "again, maybe a follow-up question before moving to the next [PERSON_NAME] quest…" at bounding box center [1127, 513] width 224 height 46
click at [1172, 530] on textarea "again, maybe a follow-up question before moving to the next [PERSON_NAME] quest…" at bounding box center [1127, 521] width 224 height 62
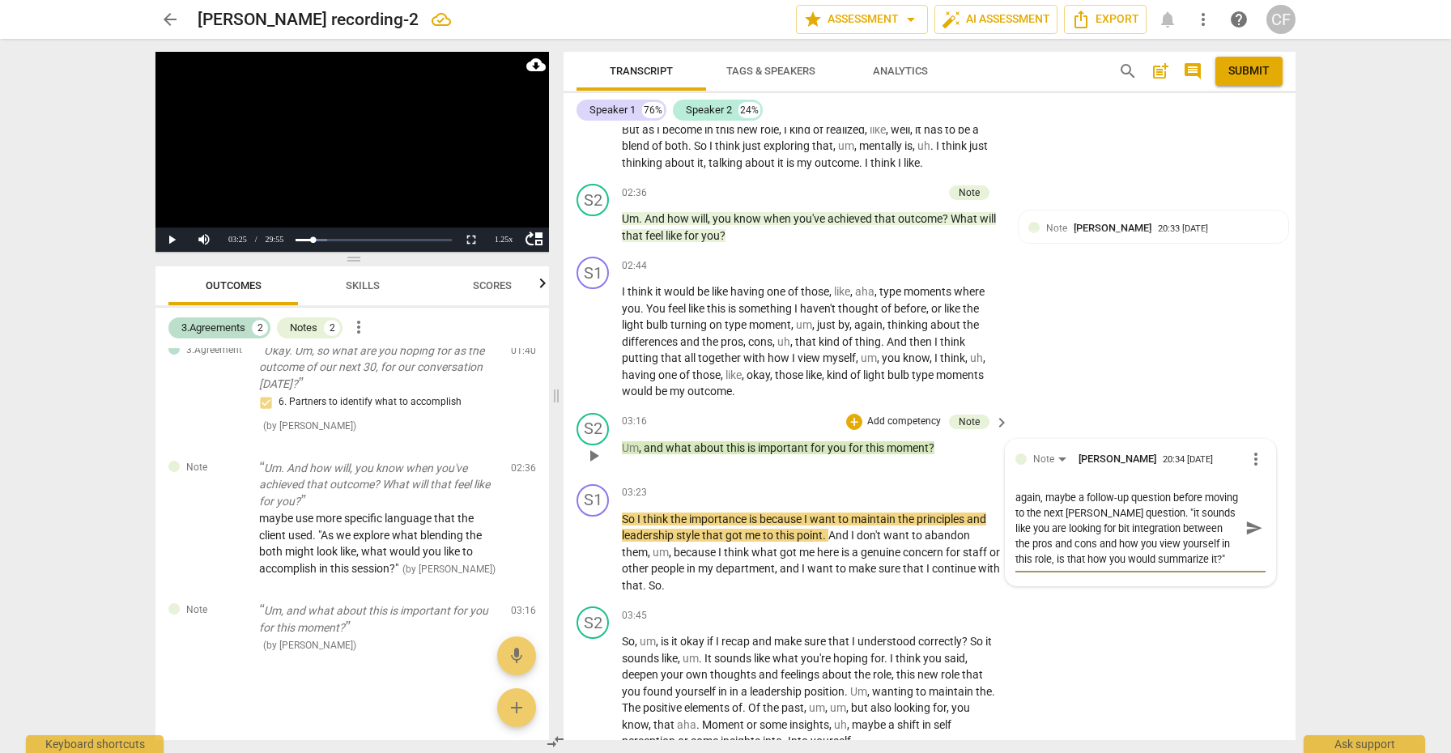
click at [1253, 519] on span "send" at bounding box center [1254, 528] width 18 height 18
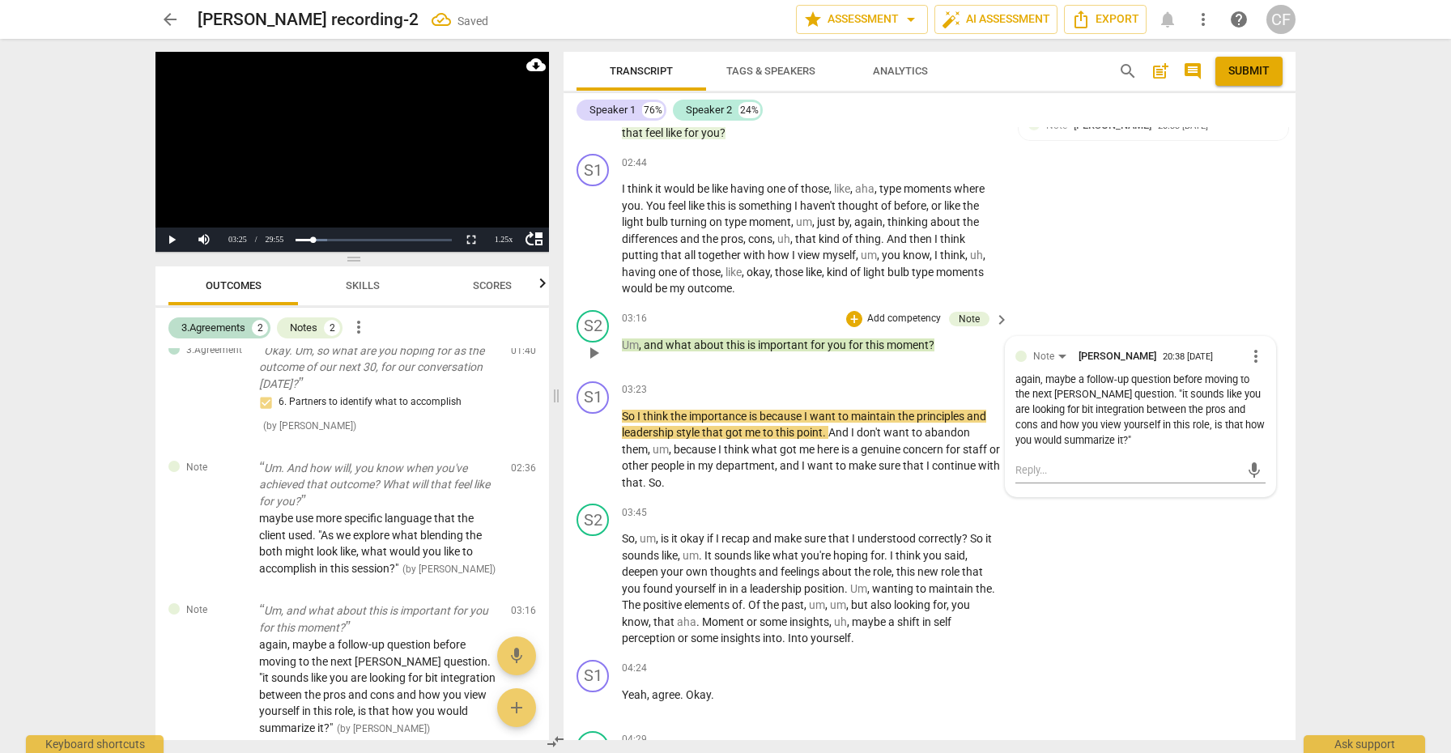
scroll to position [951, 0]
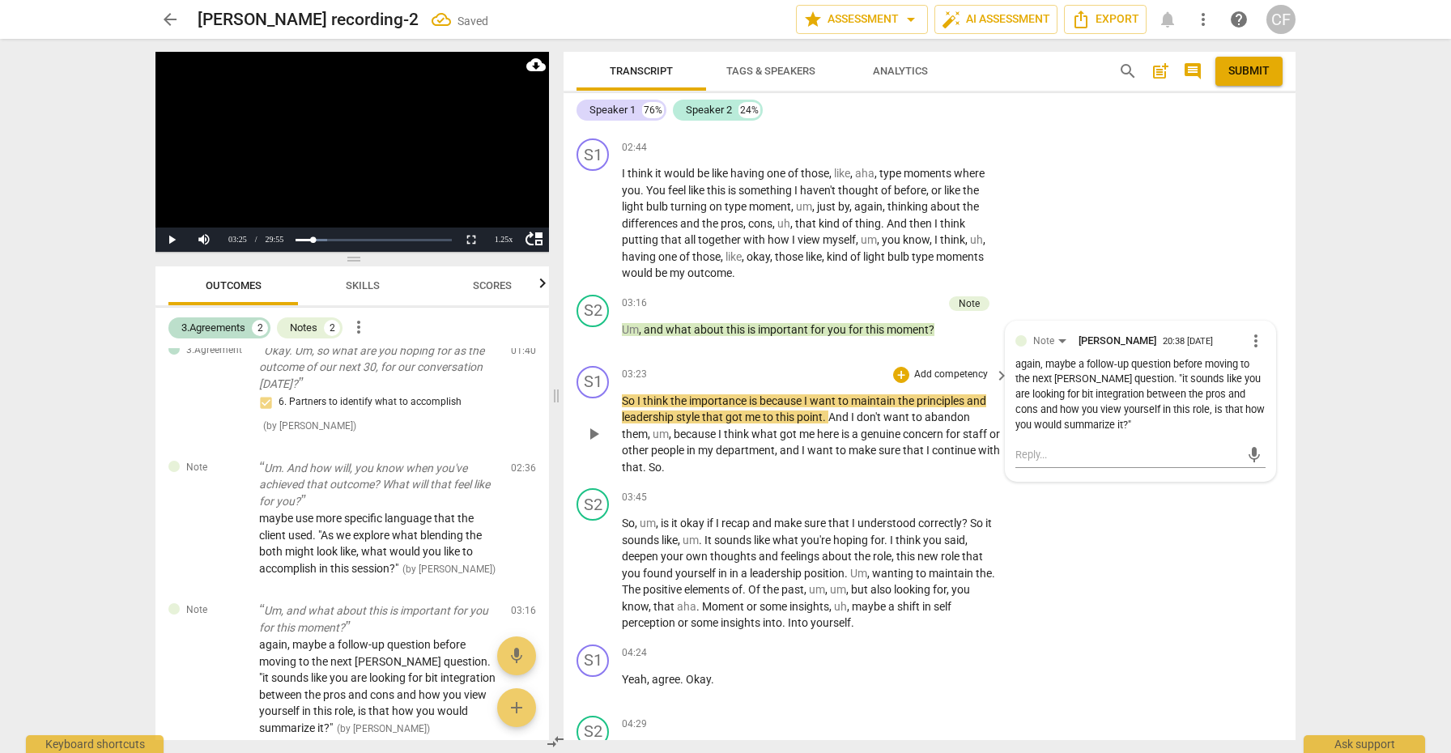
click at [596, 424] on span "play_arrow" at bounding box center [593, 433] width 19 height 19
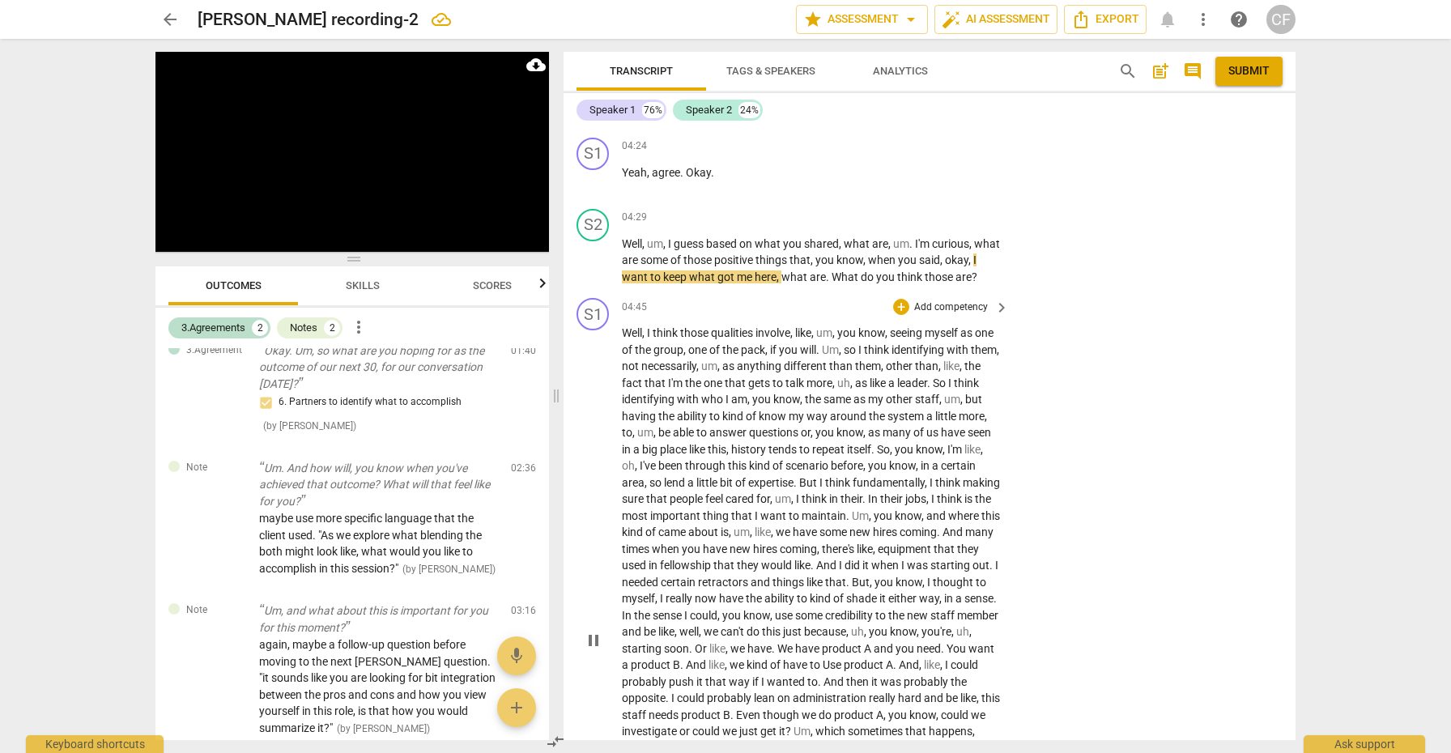
scroll to position [1462, 0]
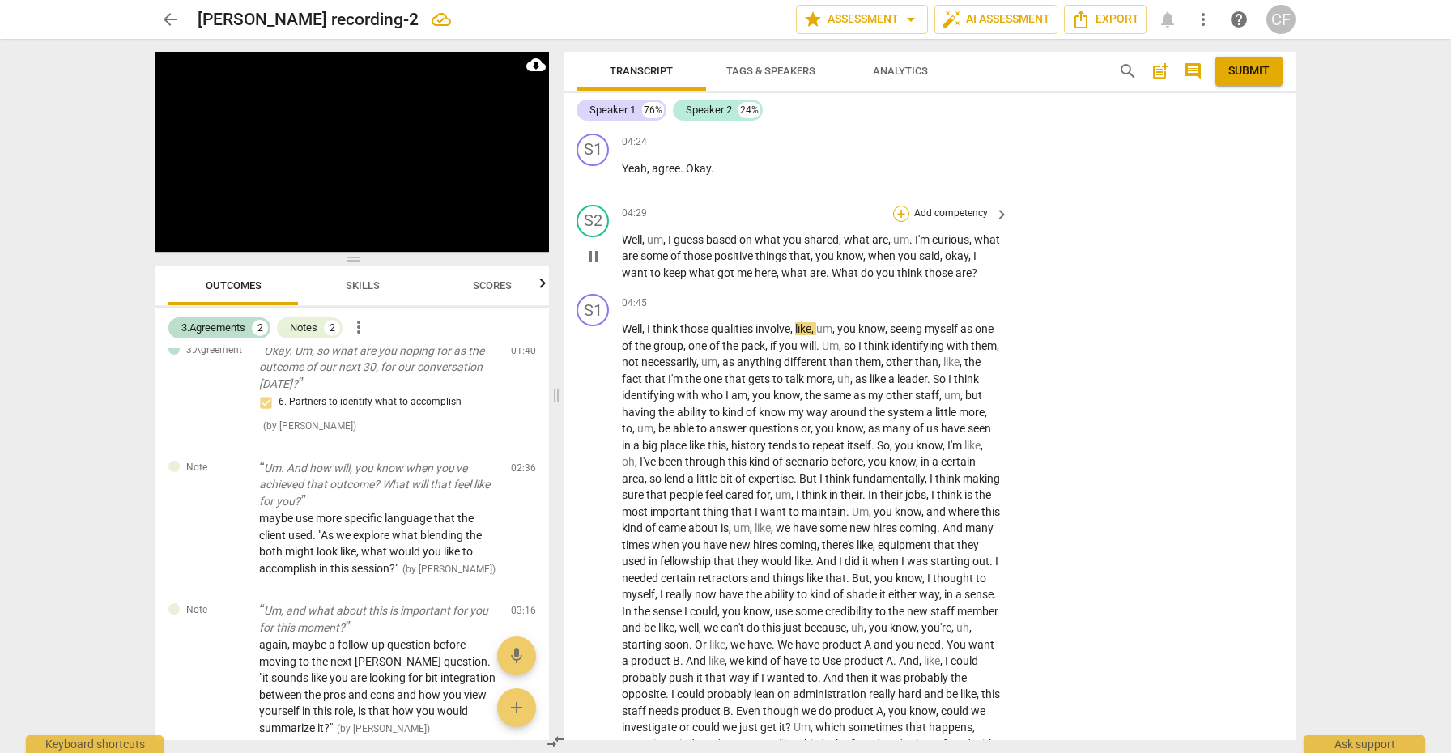
click at [902, 206] on div "+" at bounding box center [901, 214] width 16 height 16
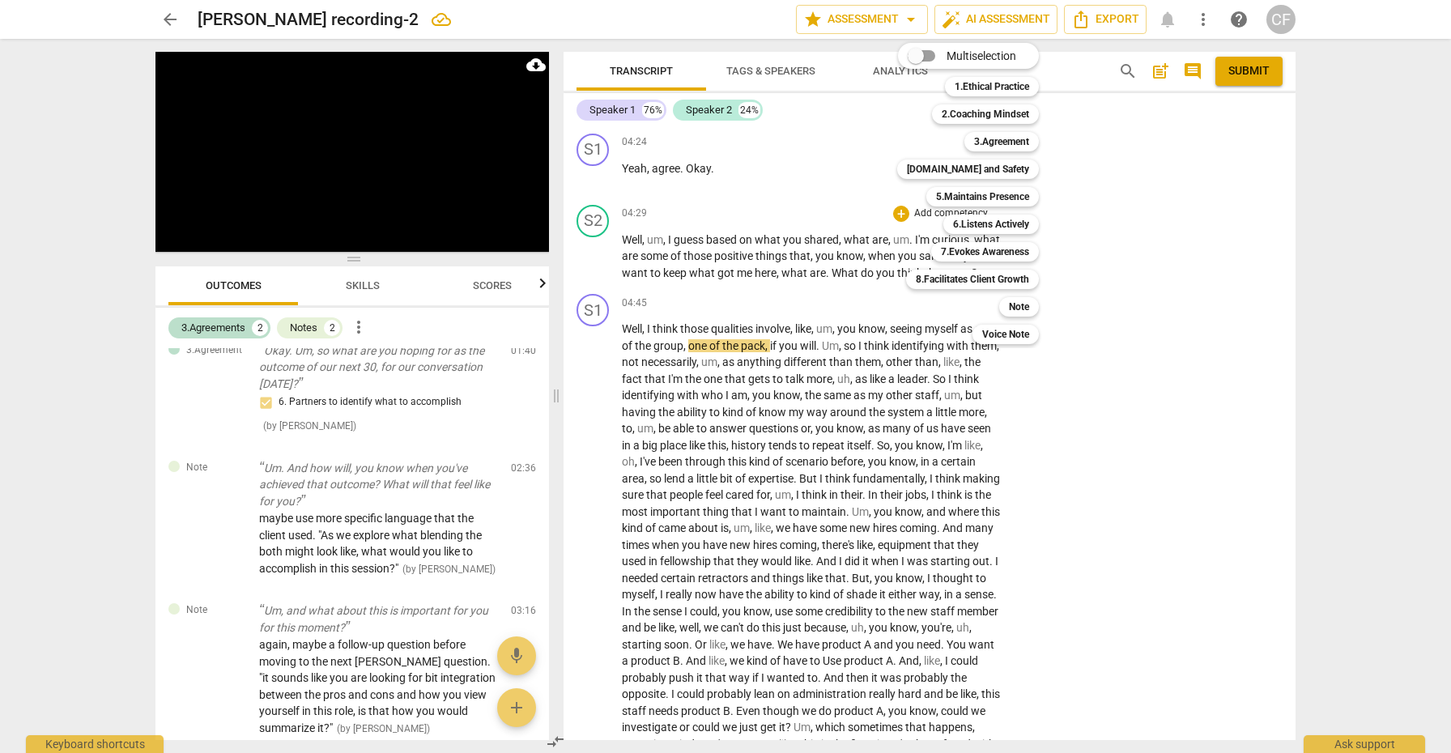
click at [1077, 257] on div at bounding box center [725, 376] width 1451 height 753
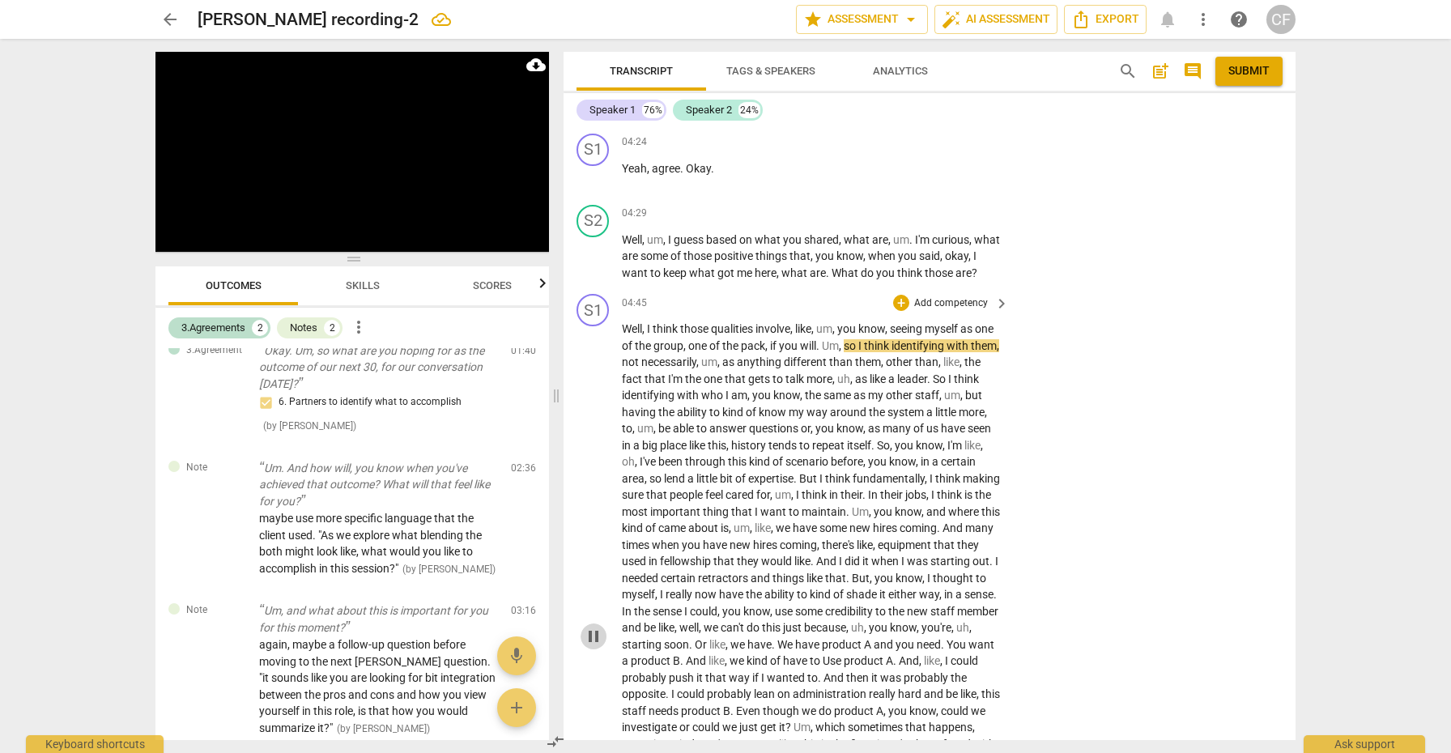
click at [592, 628] on span "pause" at bounding box center [593, 636] width 19 height 19
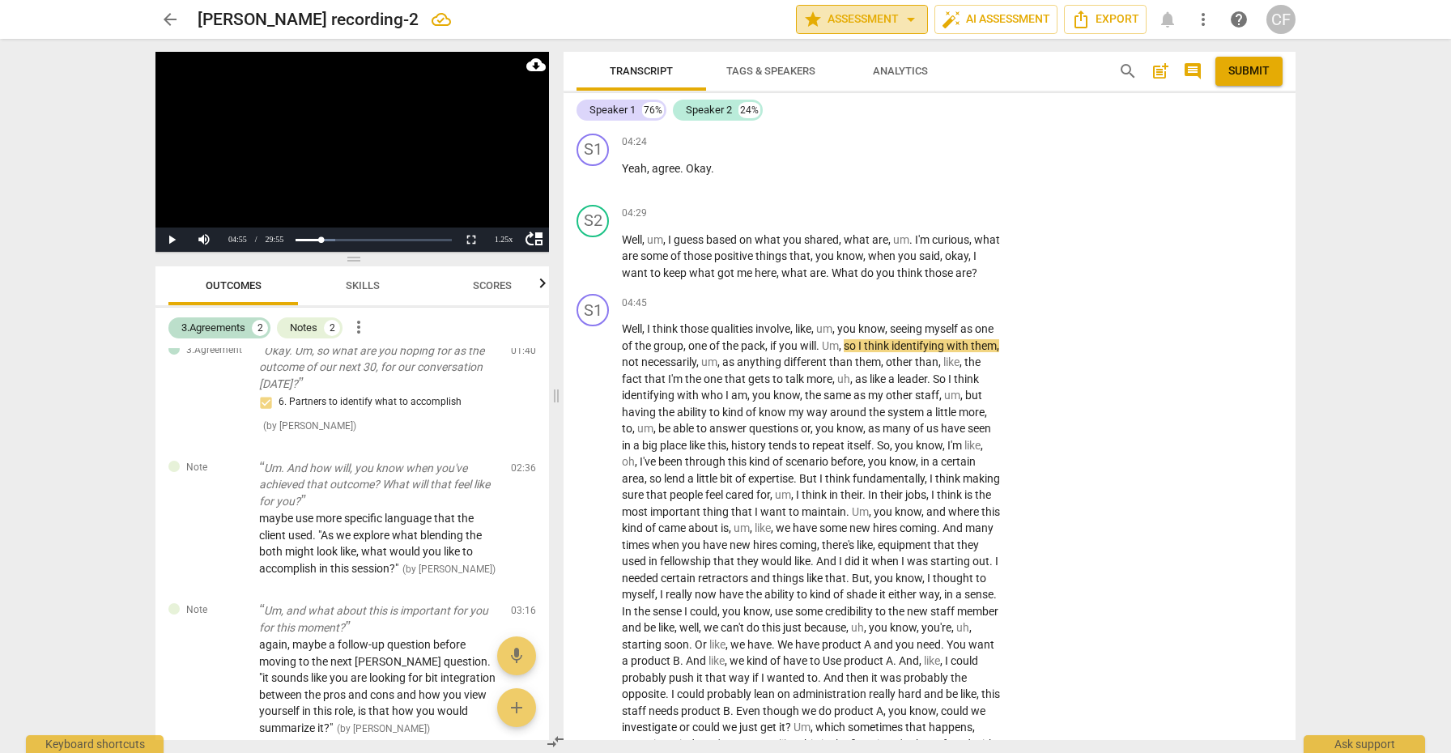
click at [909, 21] on span "arrow_drop_down" at bounding box center [910, 19] width 19 height 19
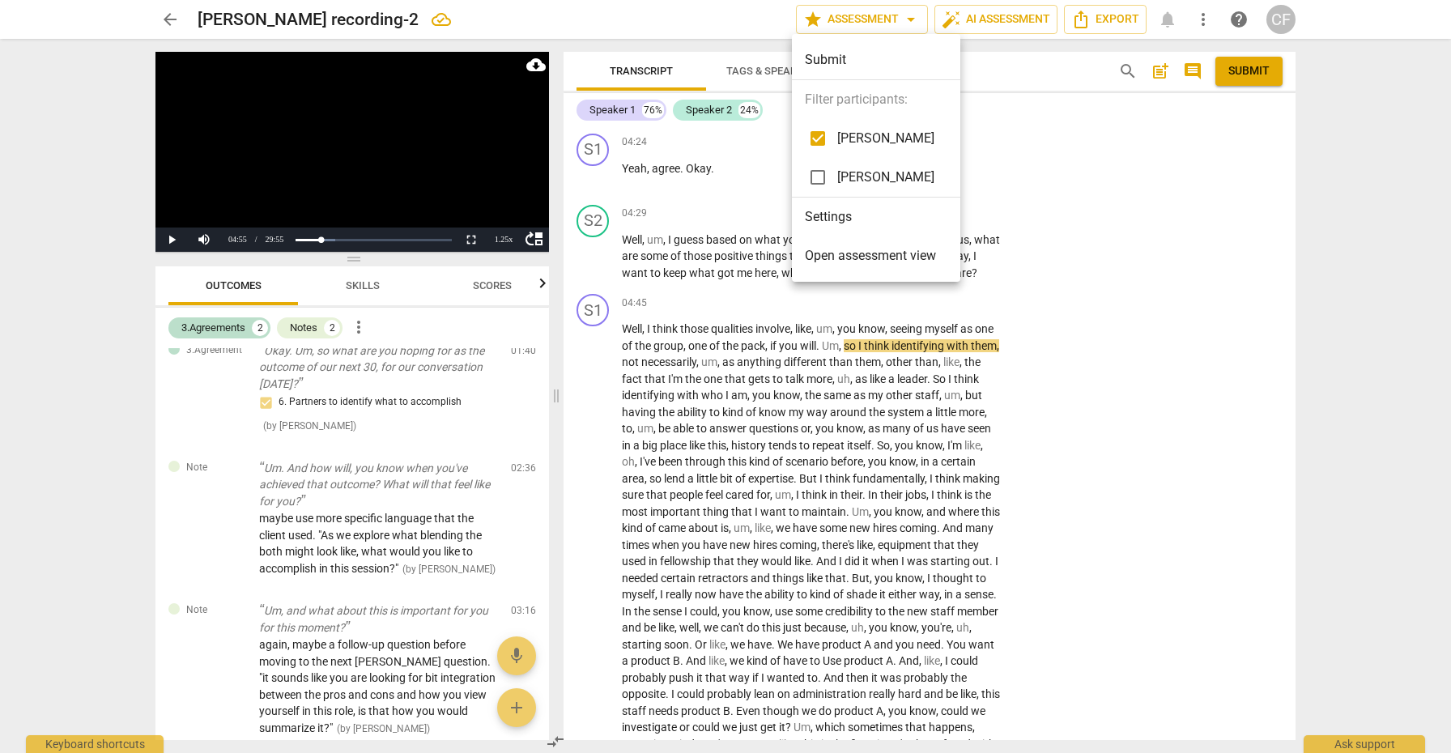
click at [819, 175] on input "checkbox" at bounding box center [817, 177] width 39 height 39
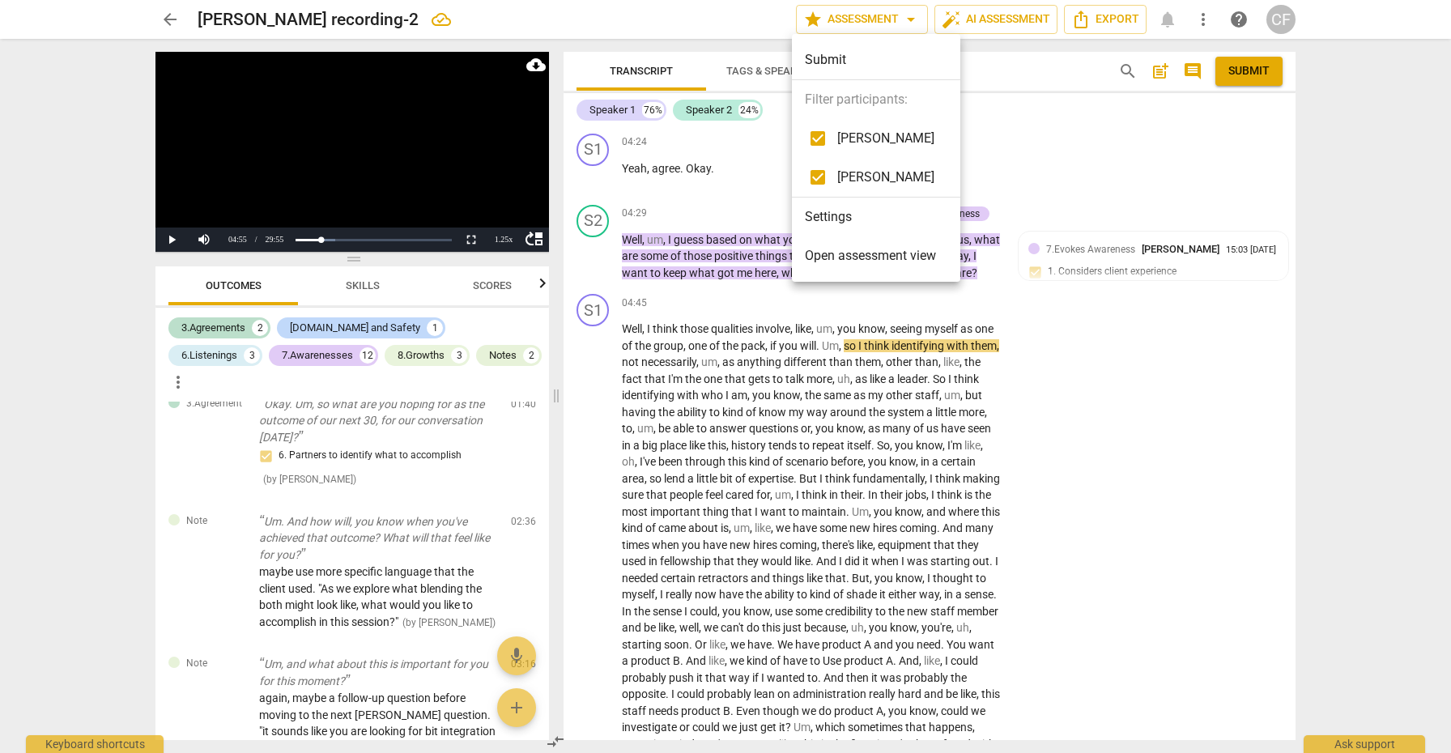
click at [1083, 251] on div at bounding box center [725, 376] width 1451 height 753
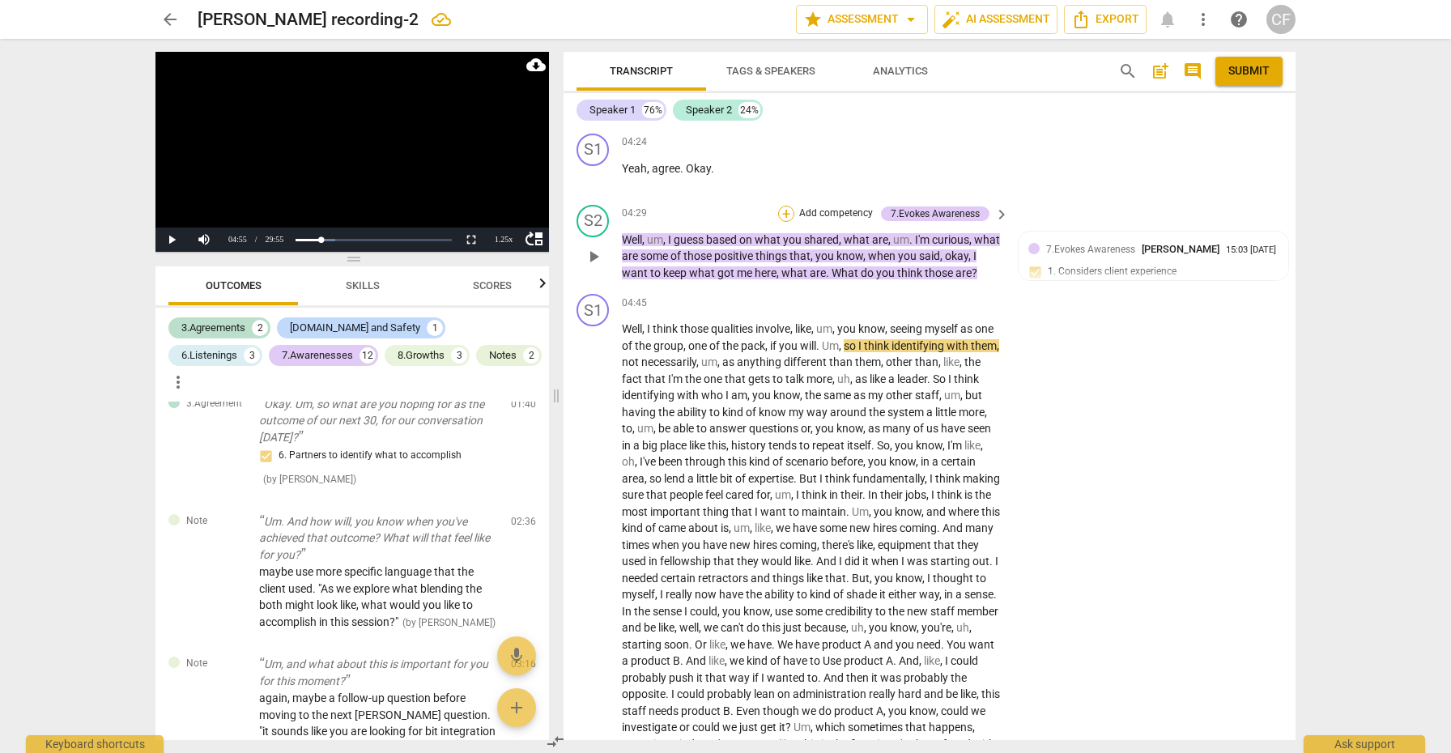
click at [785, 206] on div "+" at bounding box center [786, 214] width 16 height 16
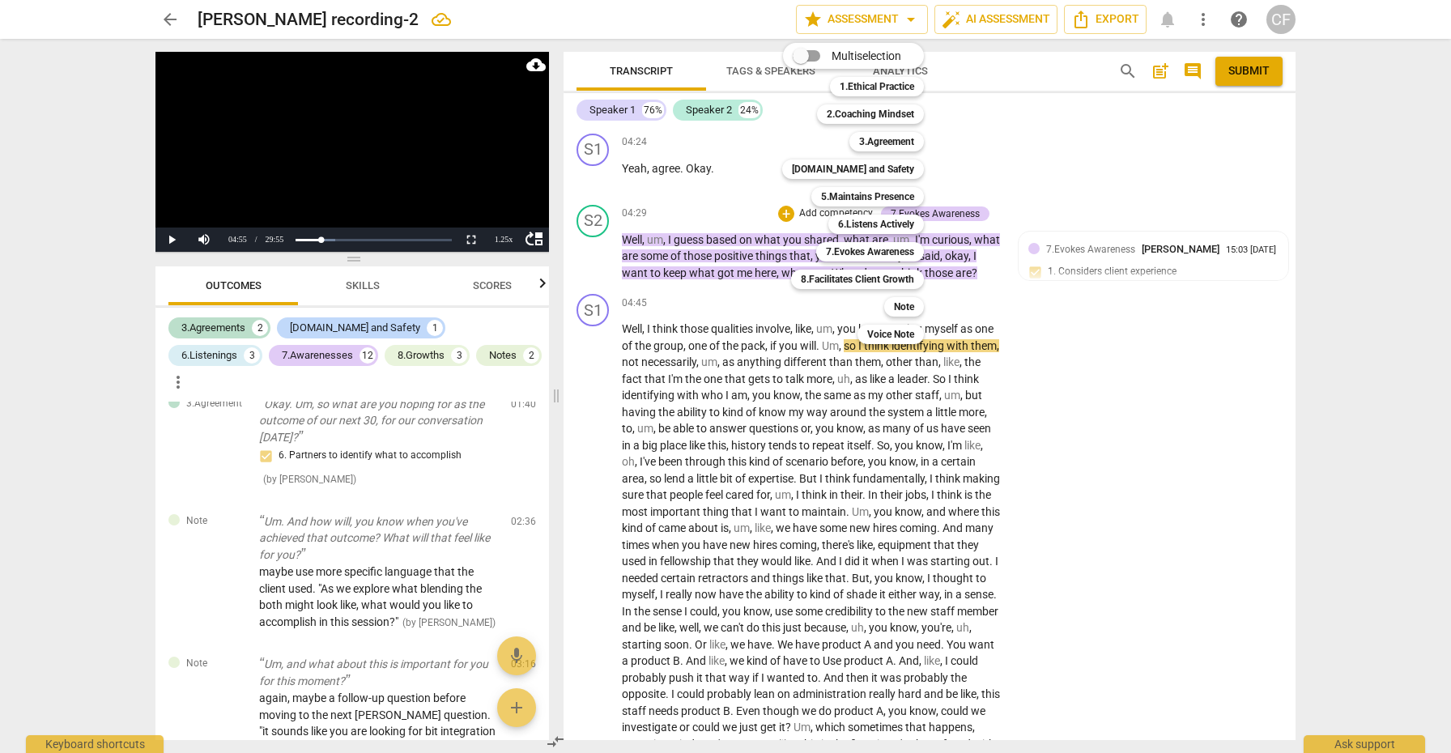
click at [899, 317] on div "Note 9" at bounding box center [913, 307] width 70 height 28
click at [900, 312] on b "Note" at bounding box center [904, 306] width 20 height 19
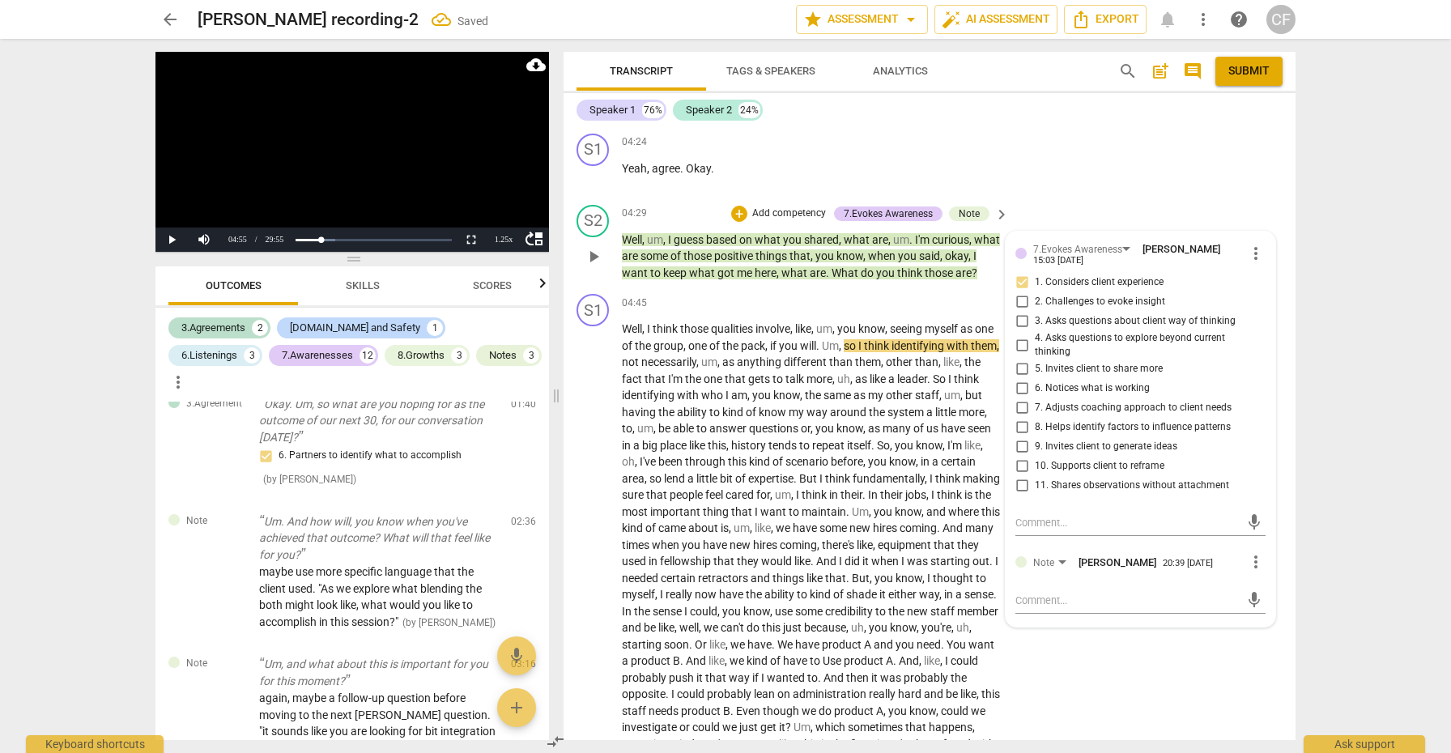
scroll to position [802, 0]
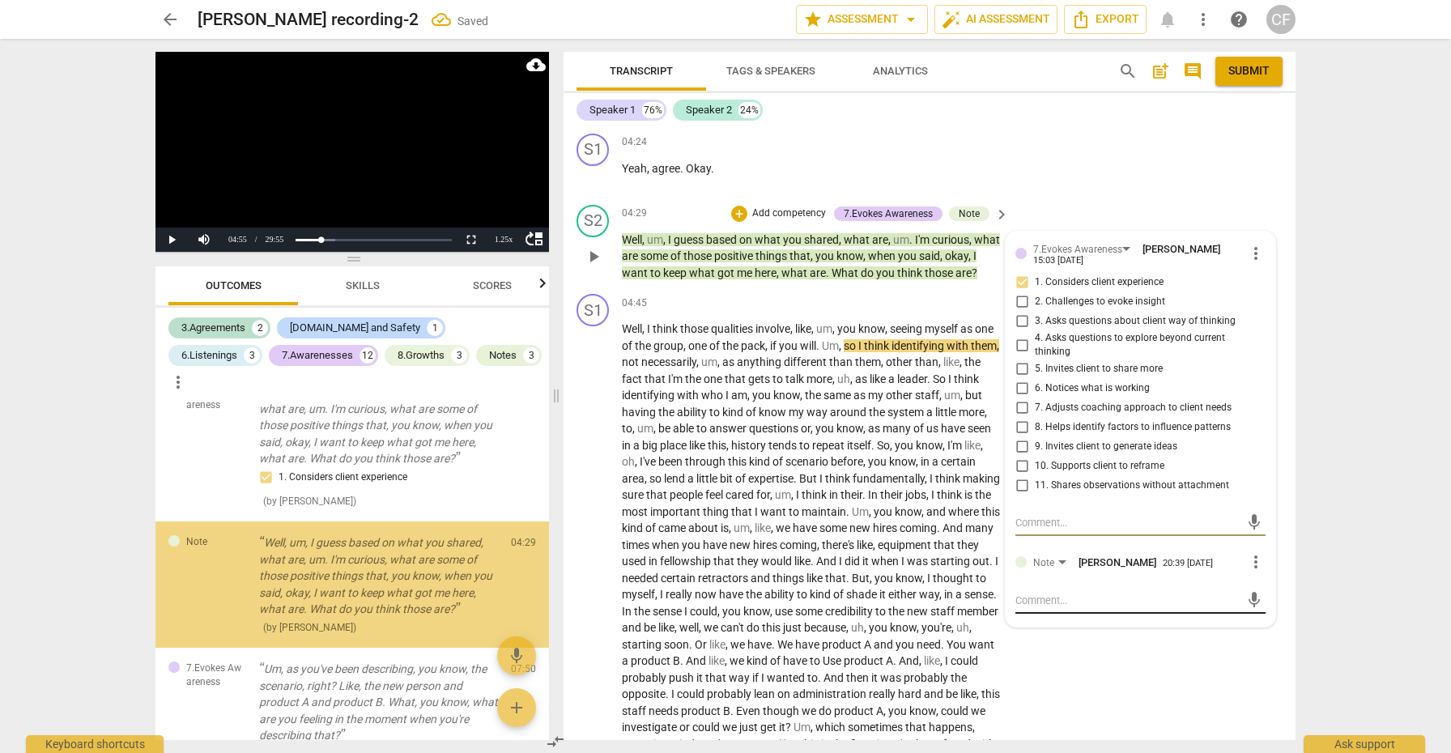
click at [1046, 588] on div "mic" at bounding box center [1140, 601] width 250 height 26
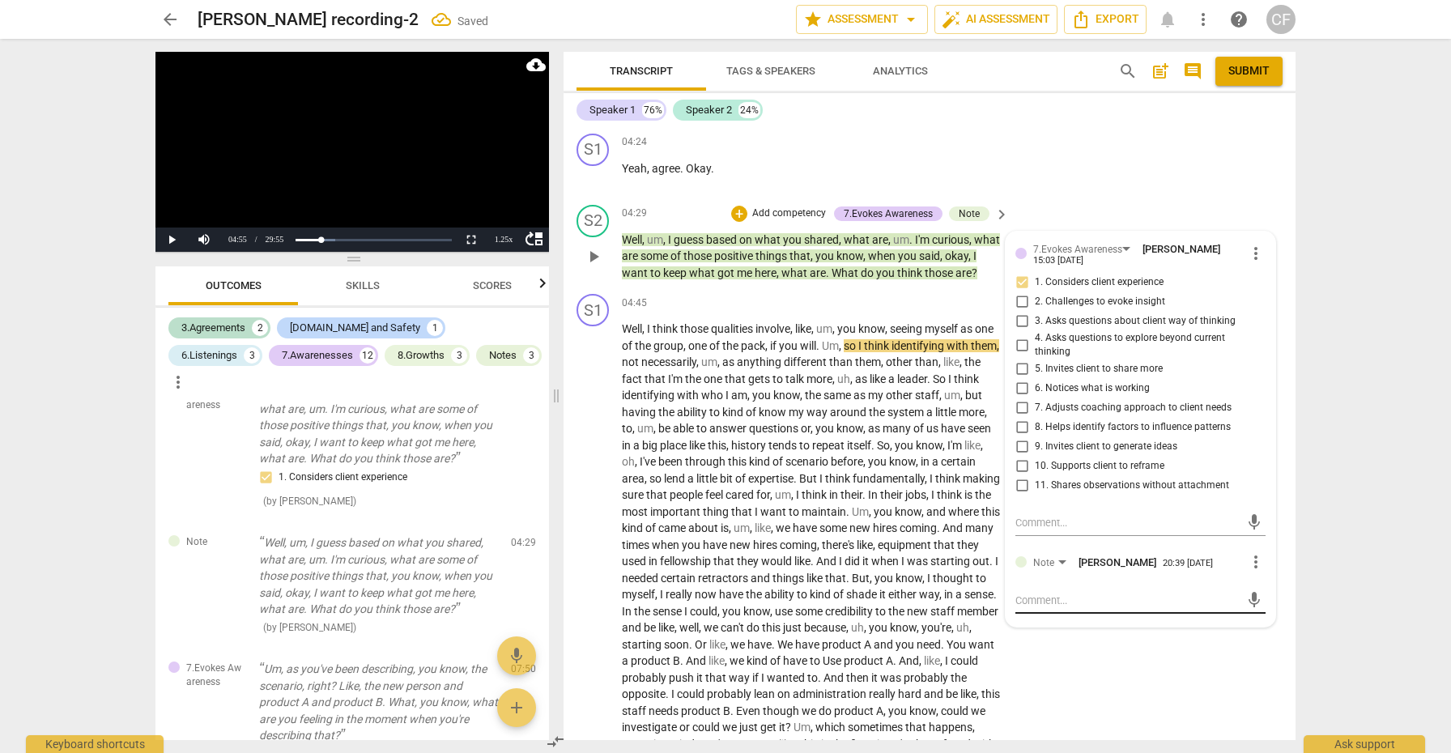
click at [1041, 593] on textarea at bounding box center [1127, 600] width 224 height 15
click at [1246, 599] on span "send" at bounding box center [1254, 608] width 18 height 18
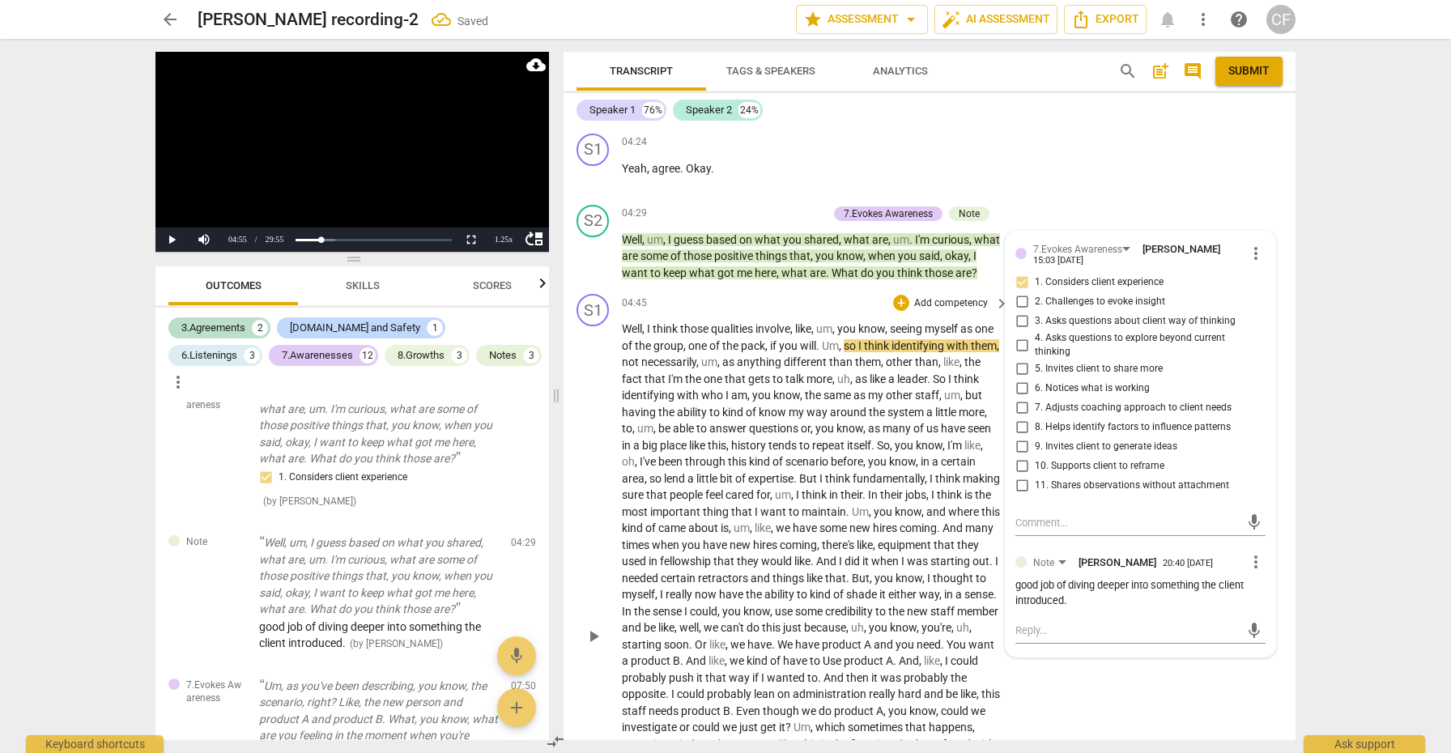
click at [605, 628] on span "play_arrow" at bounding box center [594, 636] width 26 height 19
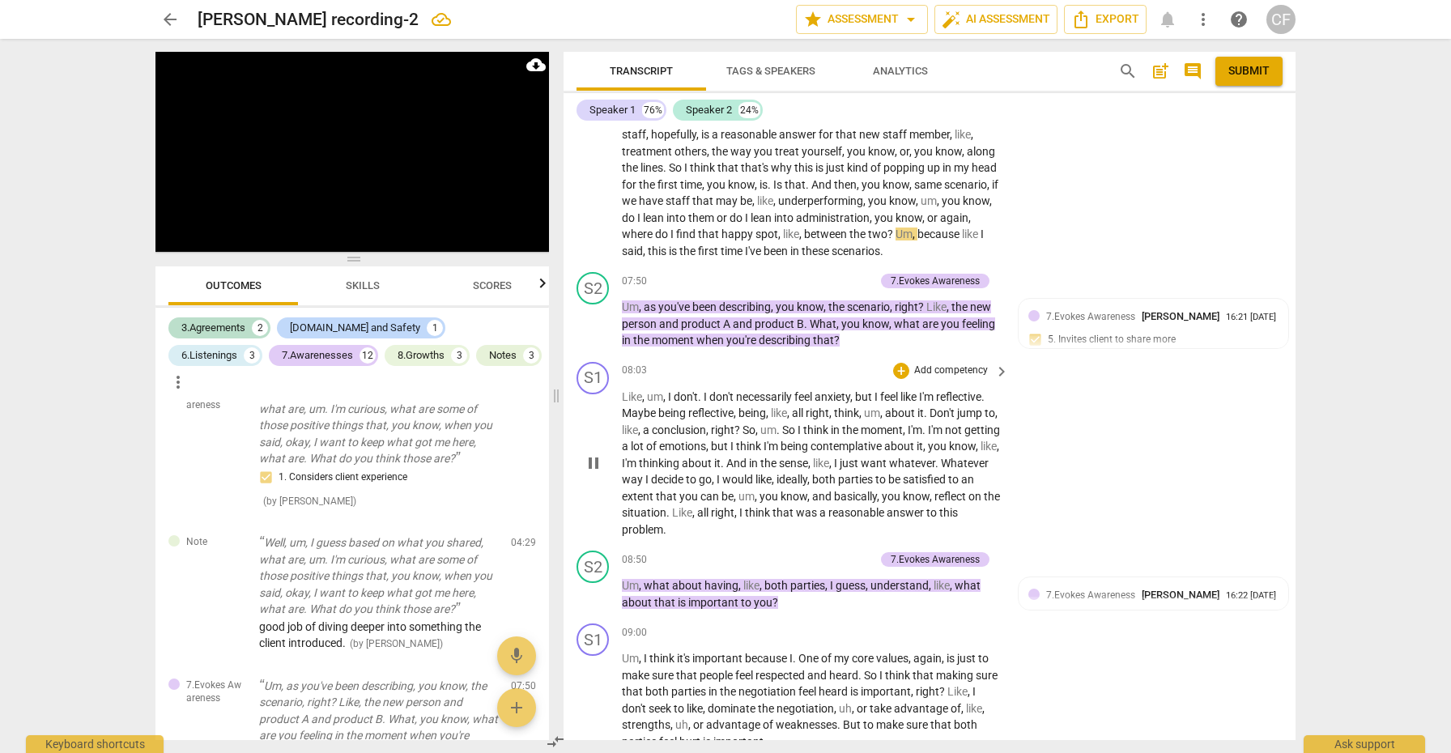
scroll to position [2166, 0]
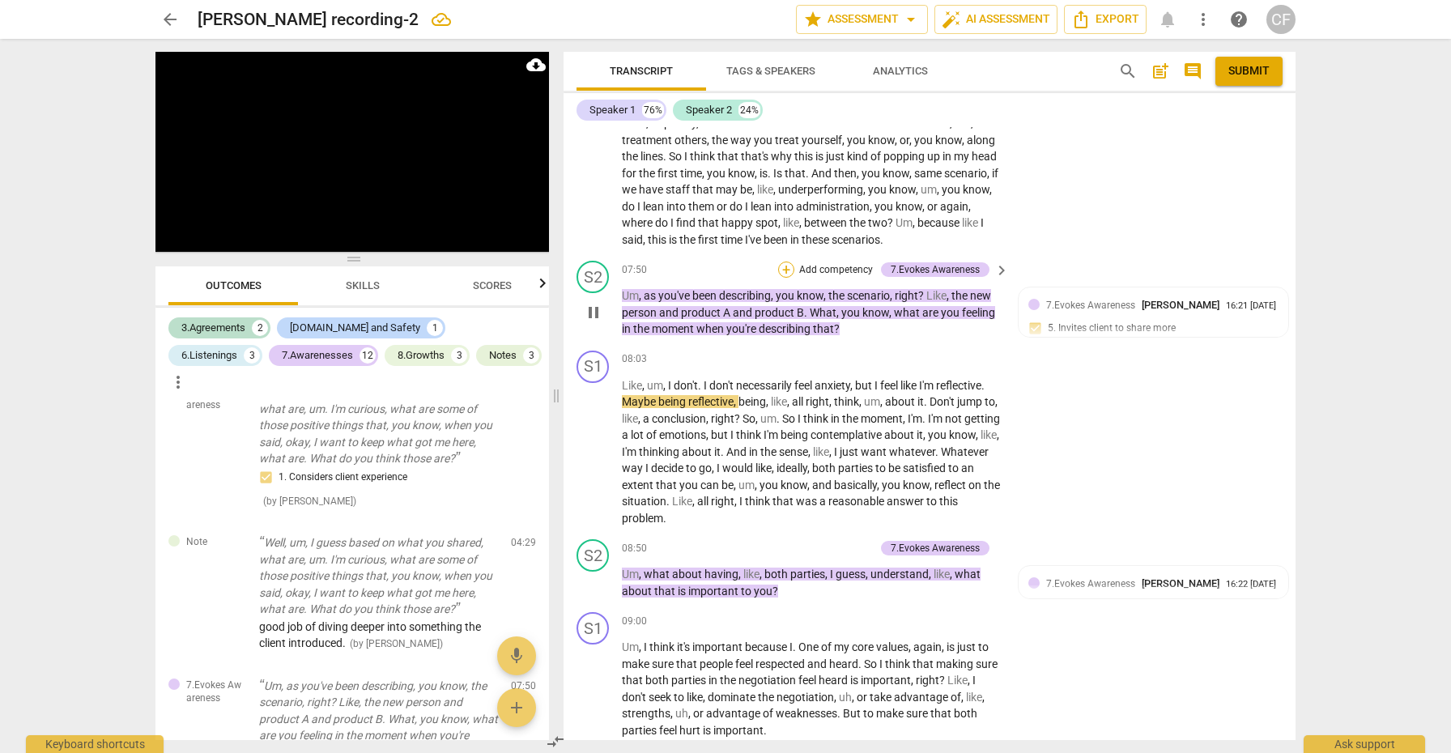
click at [785, 266] on div "+" at bounding box center [786, 270] width 16 height 16
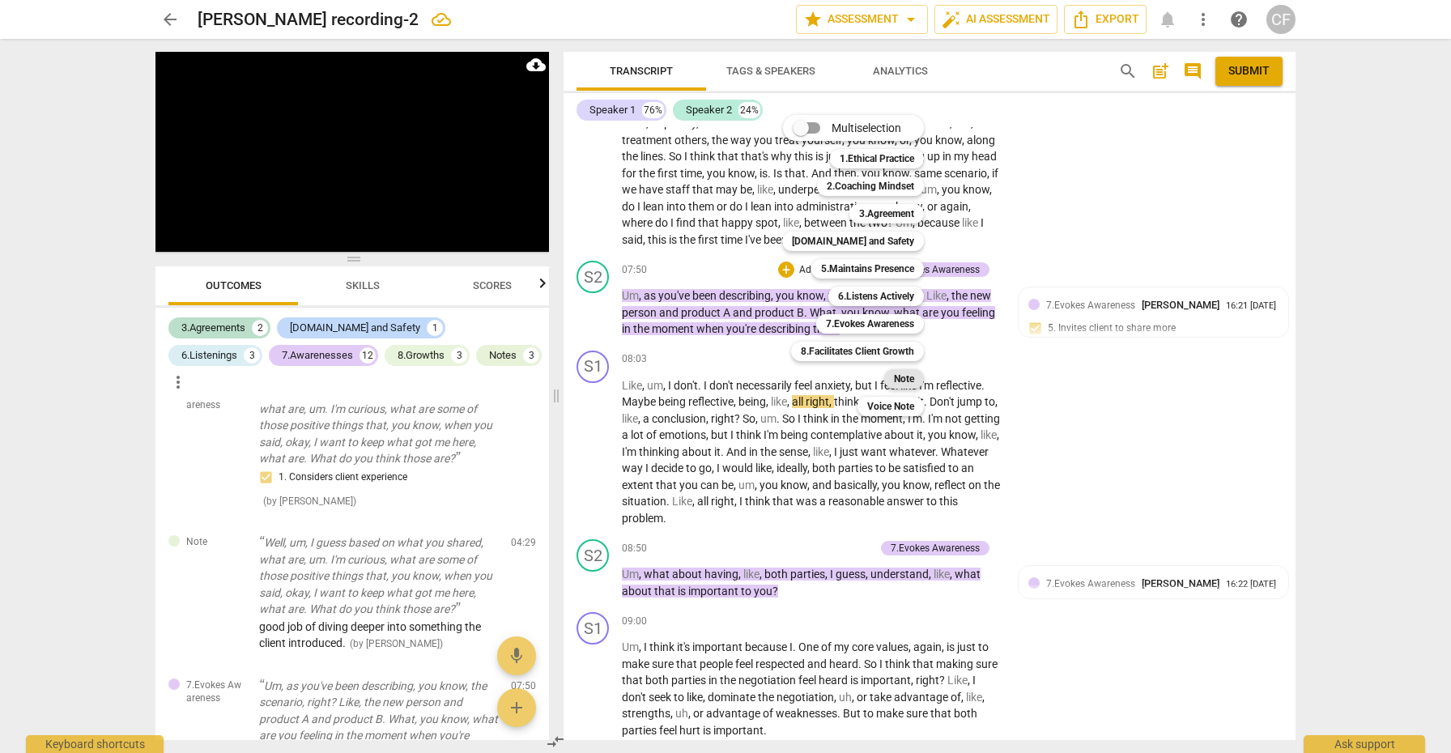
click at [910, 381] on b "Note" at bounding box center [904, 378] width 20 height 19
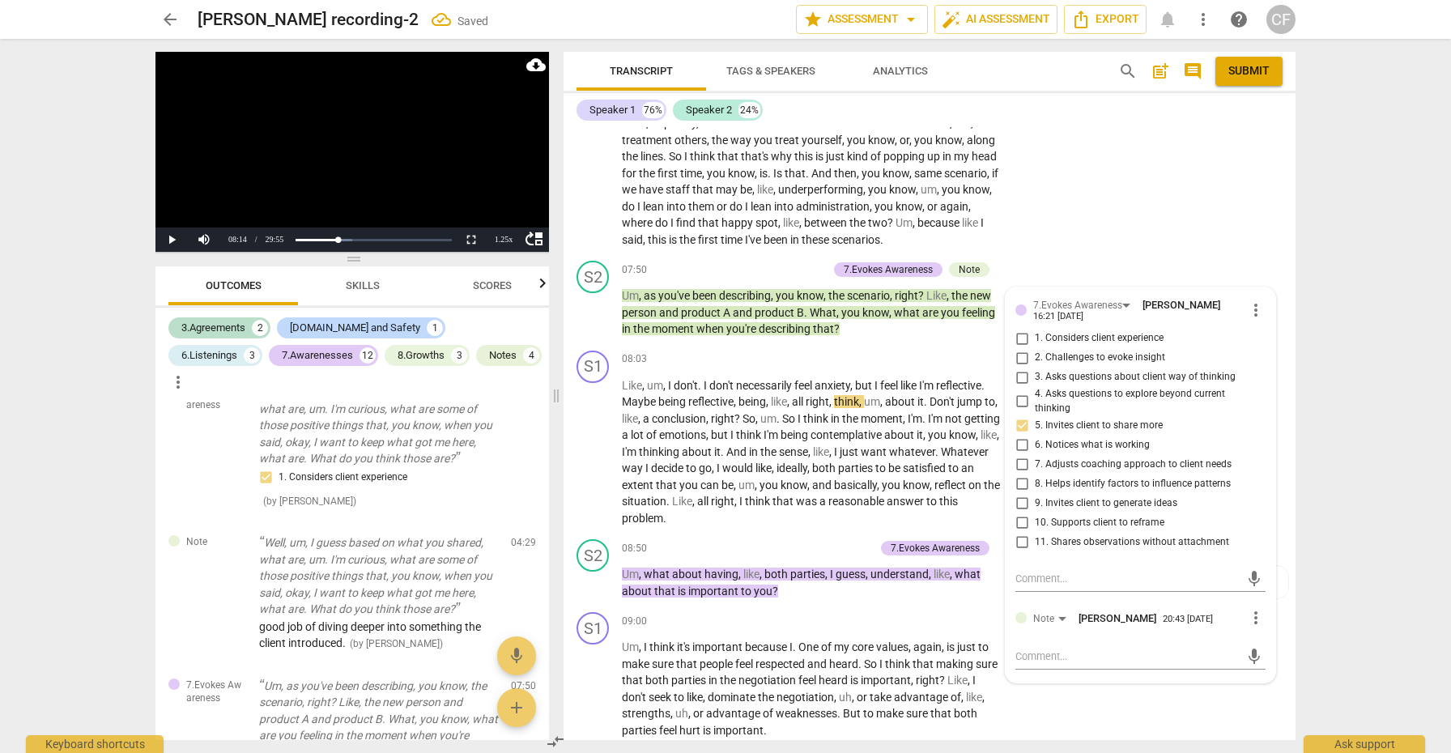
scroll to position [1090, 0]
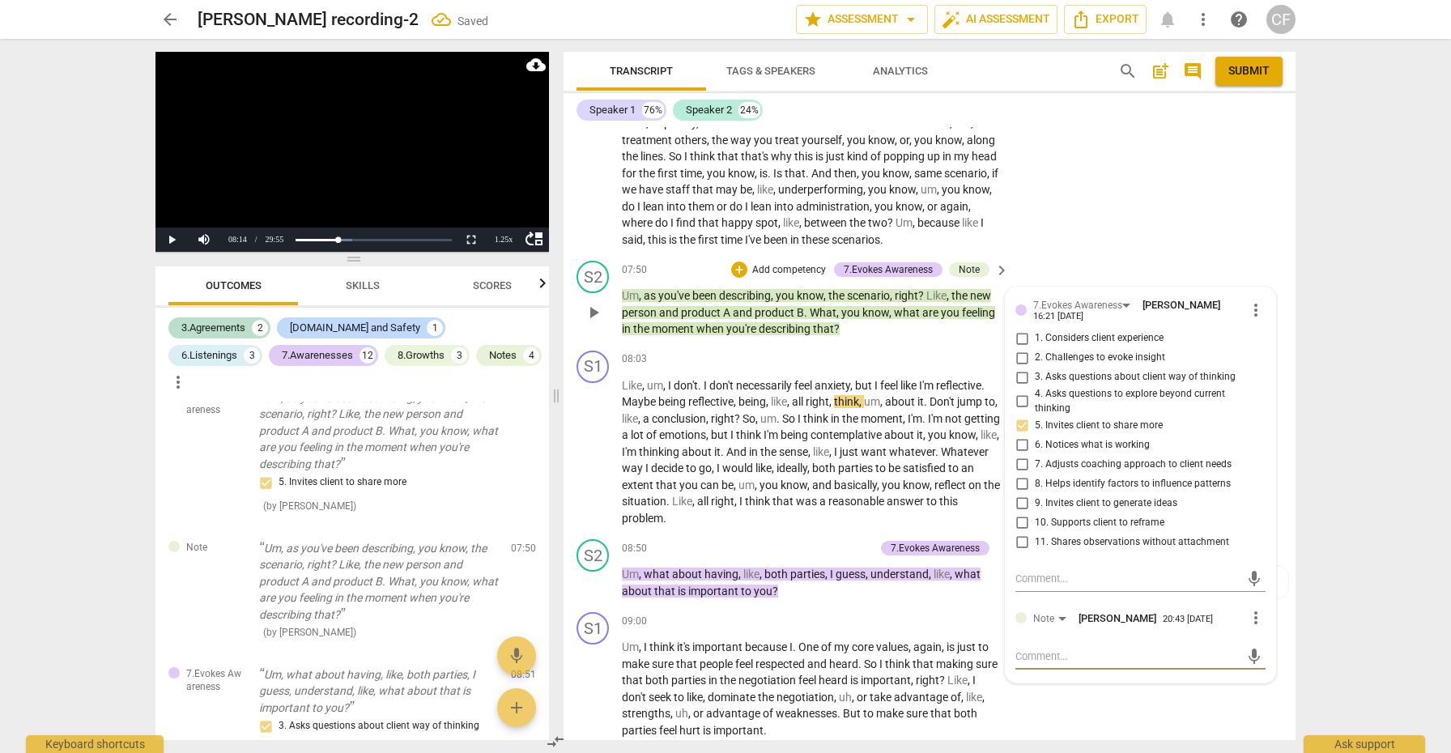
click at [1045, 649] on textarea at bounding box center [1127, 656] width 224 height 15
click at [1245, 657] on span "send" at bounding box center [1254, 665] width 18 height 18
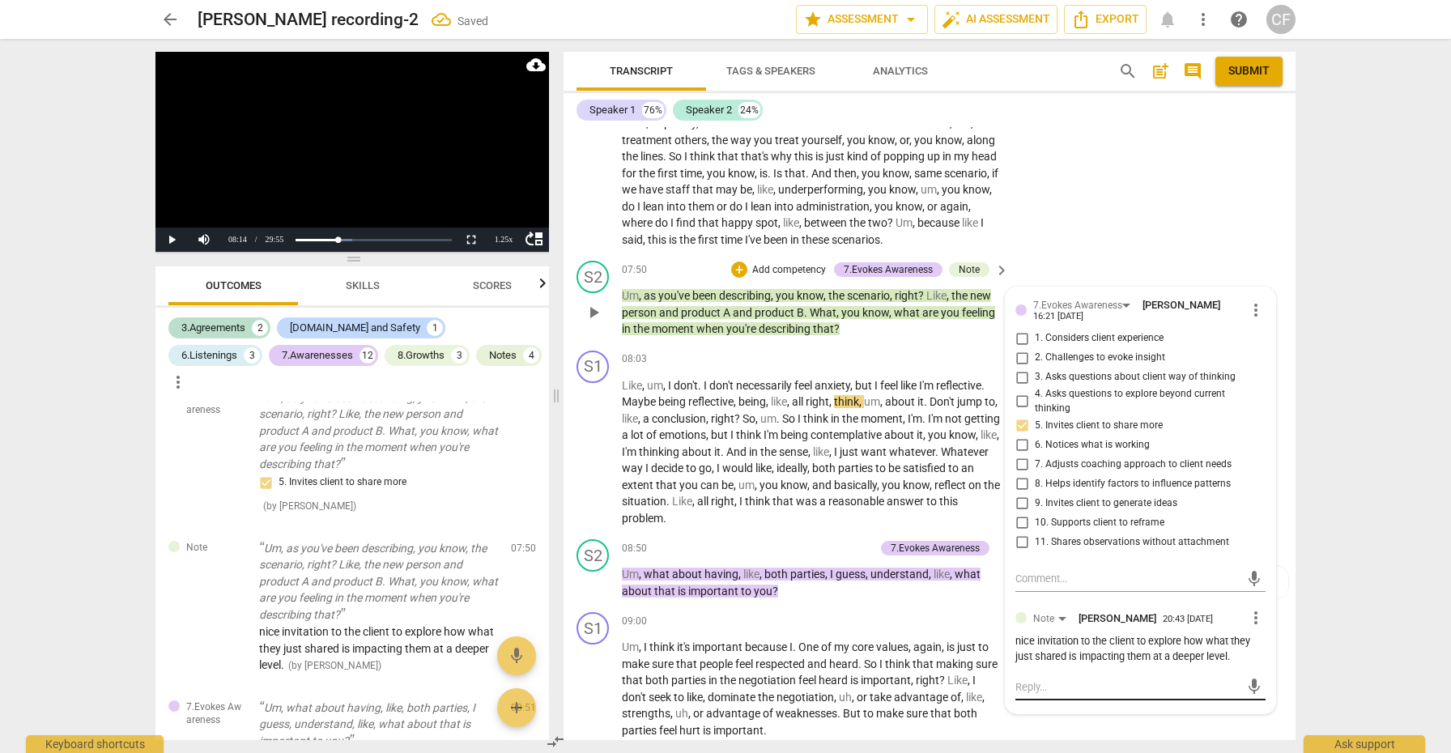
scroll to position [0, 0]
click at [594, 449] on span "play_arrow" at bounding box center [593, 451] width 19 height 19
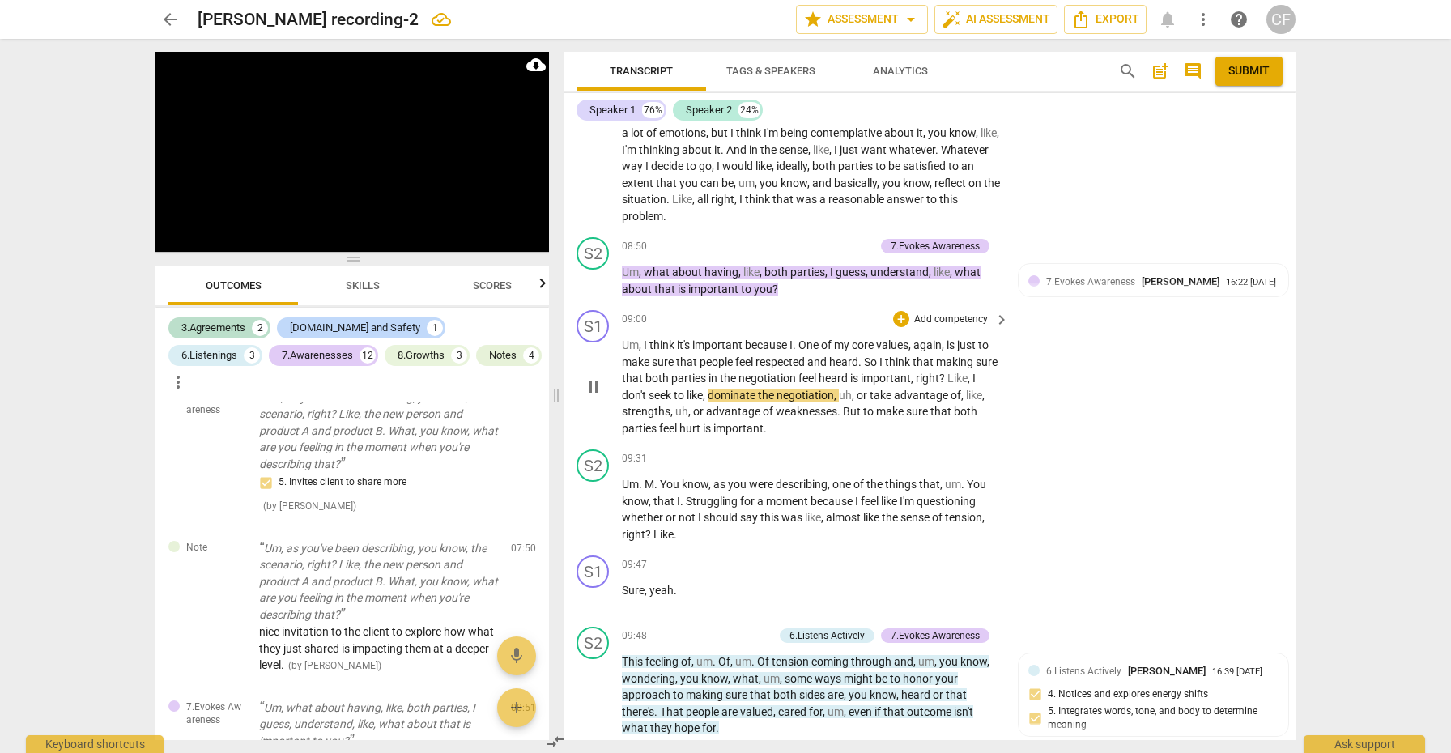
scroll to position [2470, 0]
click at [785, 236] on div "+" at bounding box center [786, 244] width 16 height 16
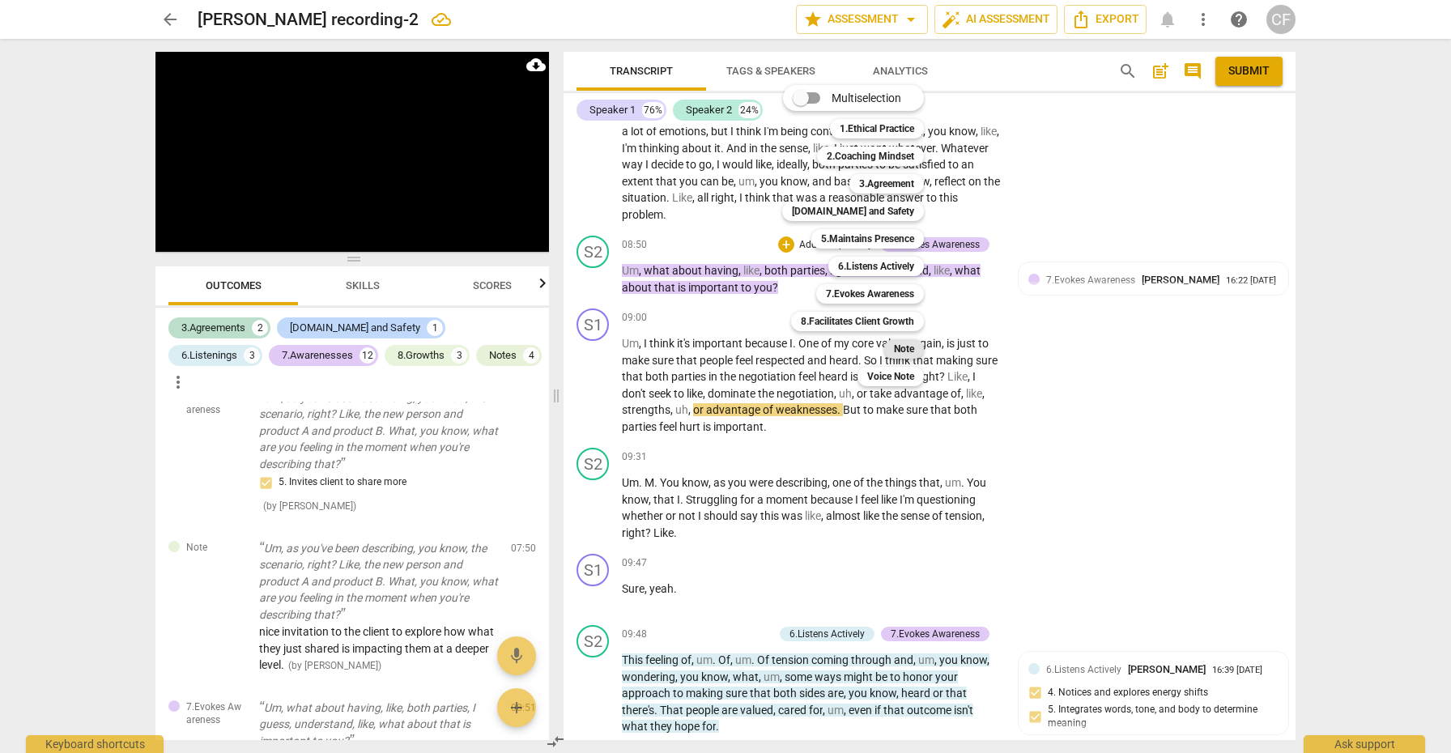
click at [902, 349] on b "Note" at bounding box center [904, 348] width 20 height 19
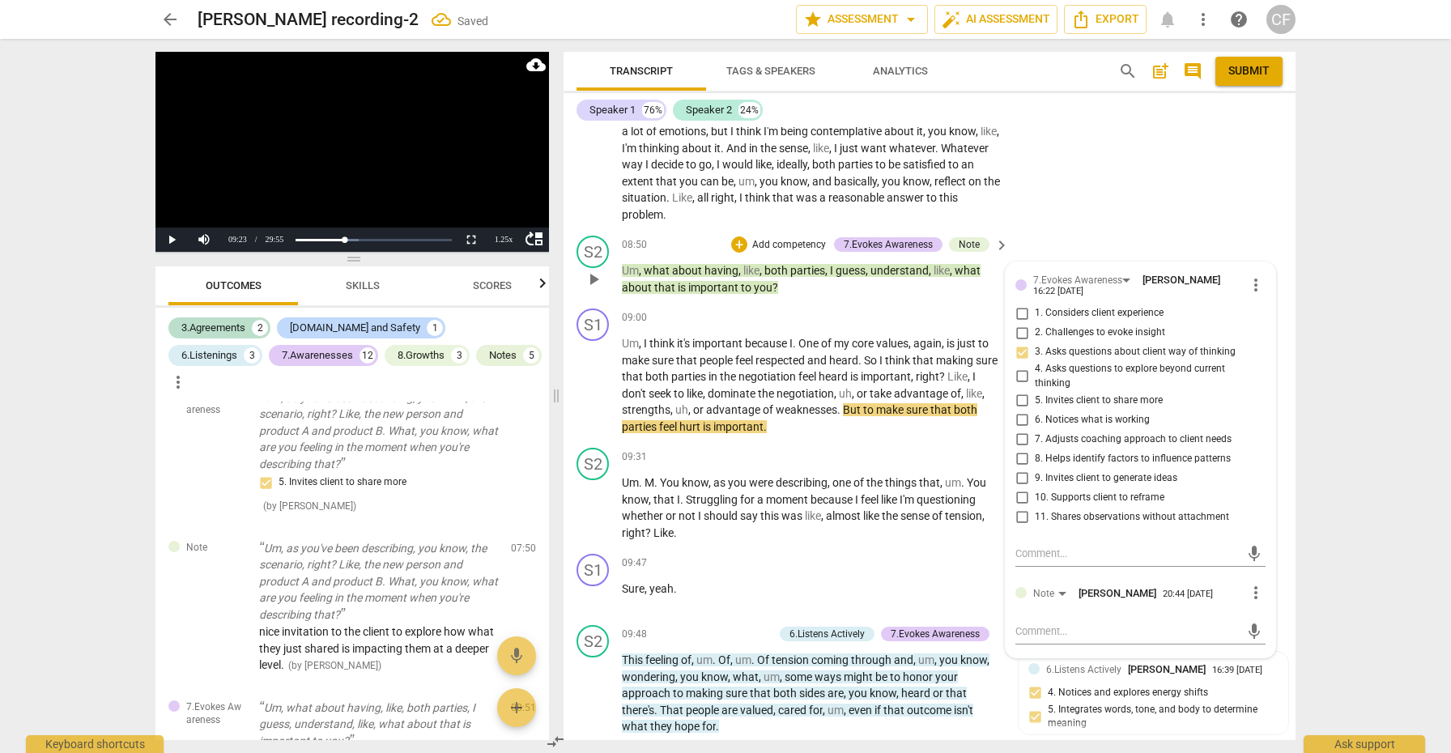
scroll to position [1346, 0]
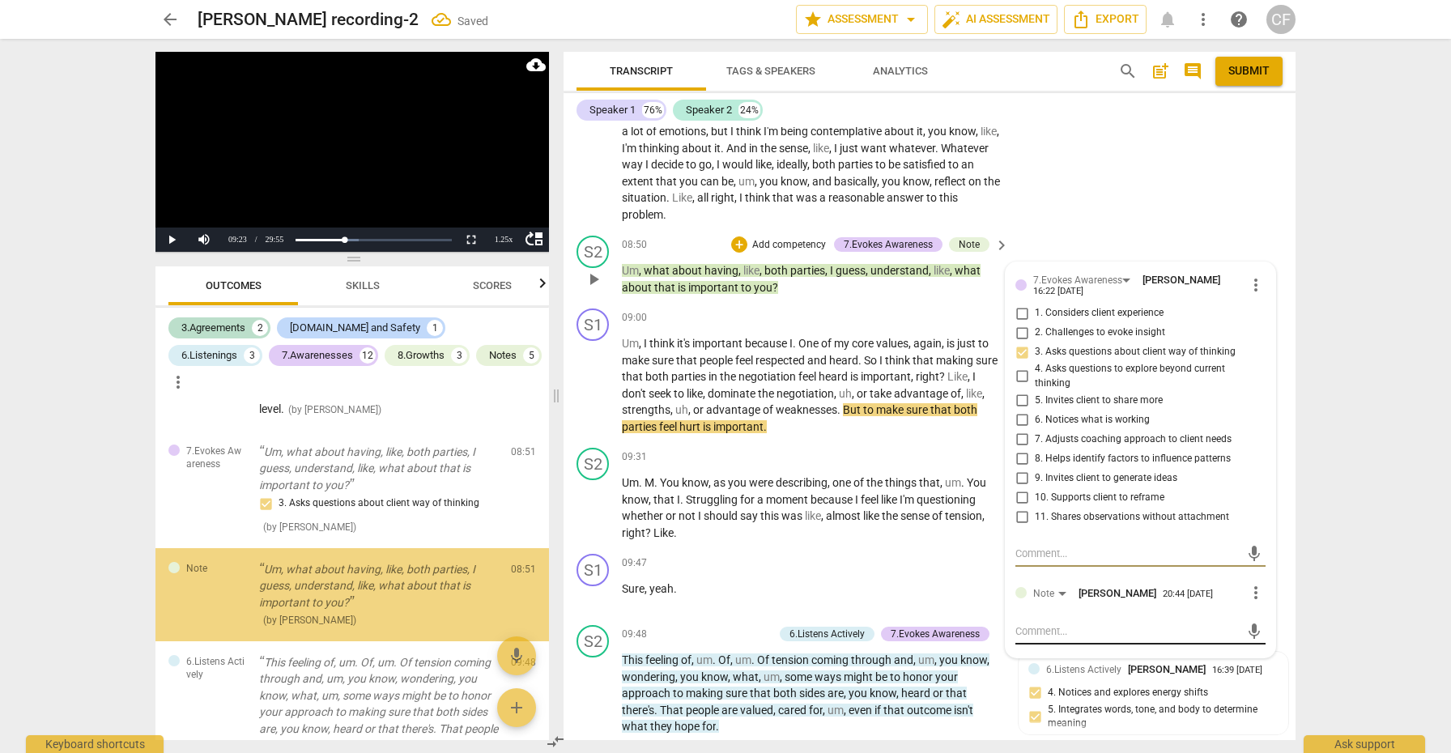
click at [1080, 624] on textarea at bounding box center [1127, 631] width 224 height 15
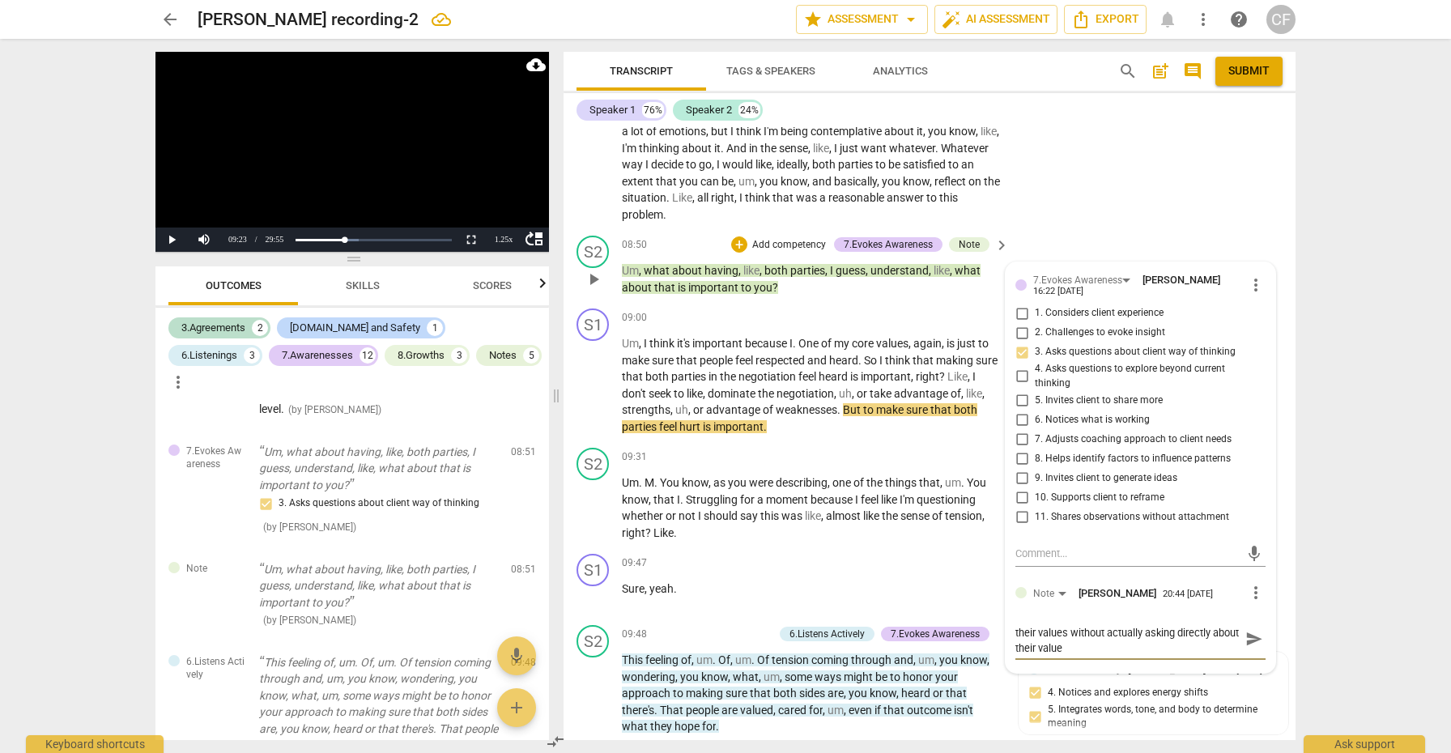
scroll to position [0, 0]
click at [1245, 638] on span "send" at bounding box center [1254, 647] width 18 height 18
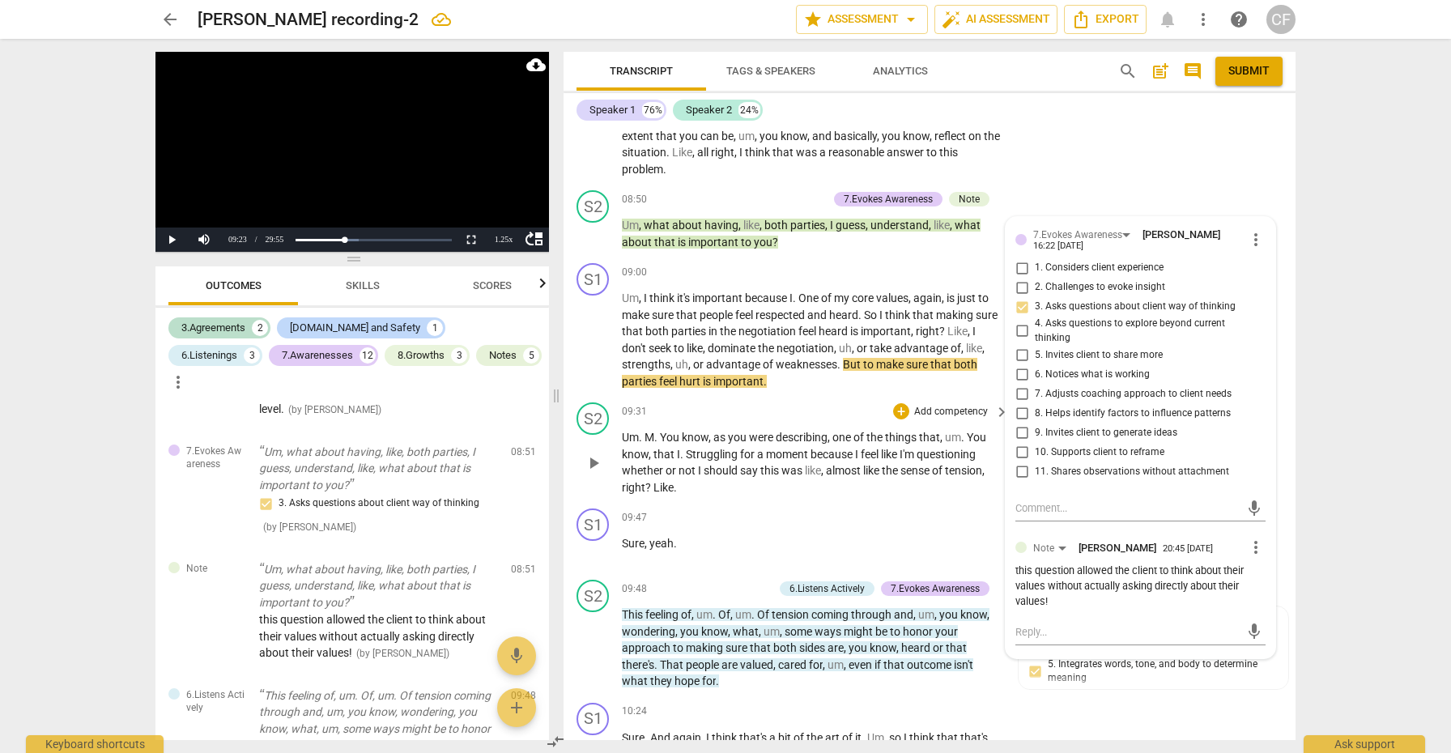
scroll to position [2522, 0]
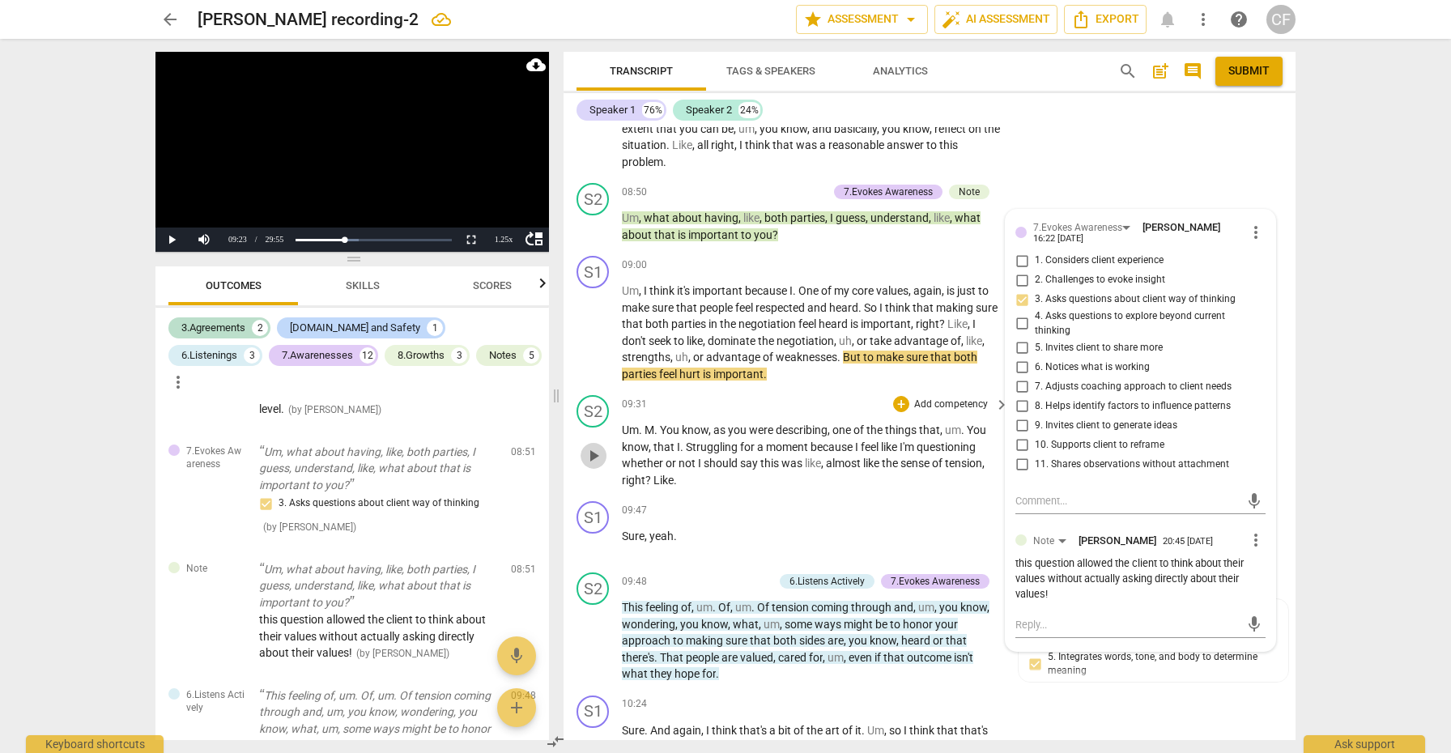
click at [598, 449] on span "play_arrow" at bounding box center [593, 455] width 19 height 19
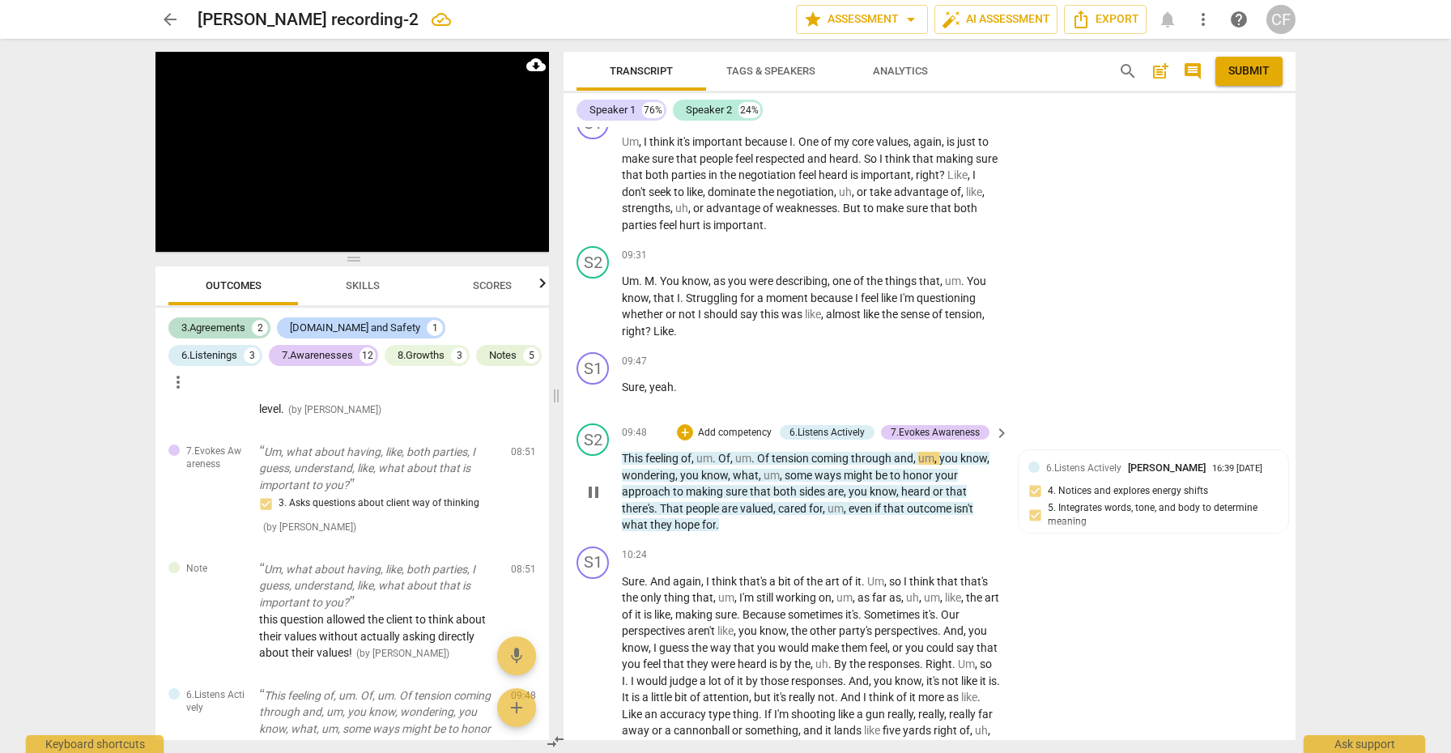
scroll to position [2673, 0]
click at [682, 423] on div "+" at bounding box center [685, 431] width 16 height 16
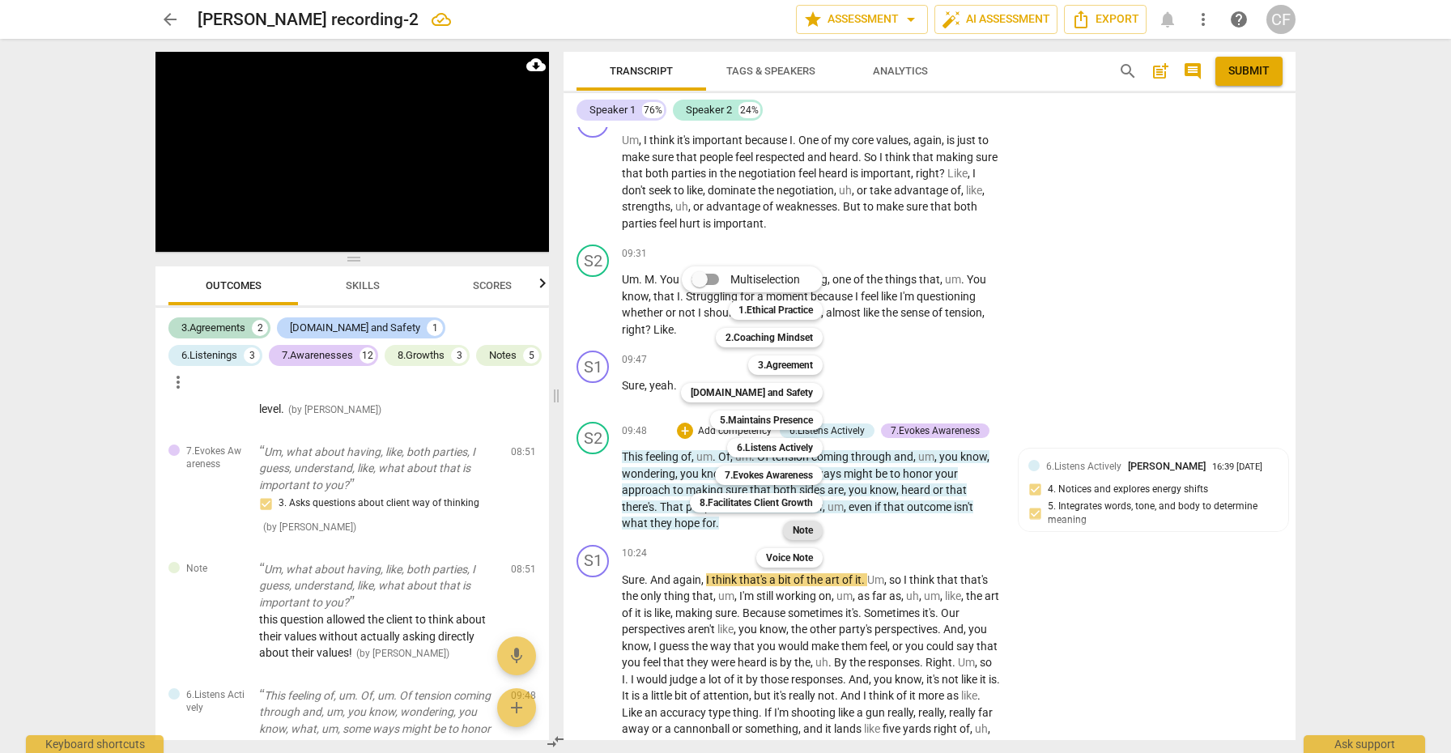
click at [813, 531] on b "Note" at bounding box center [803, 530] width 20 height 19
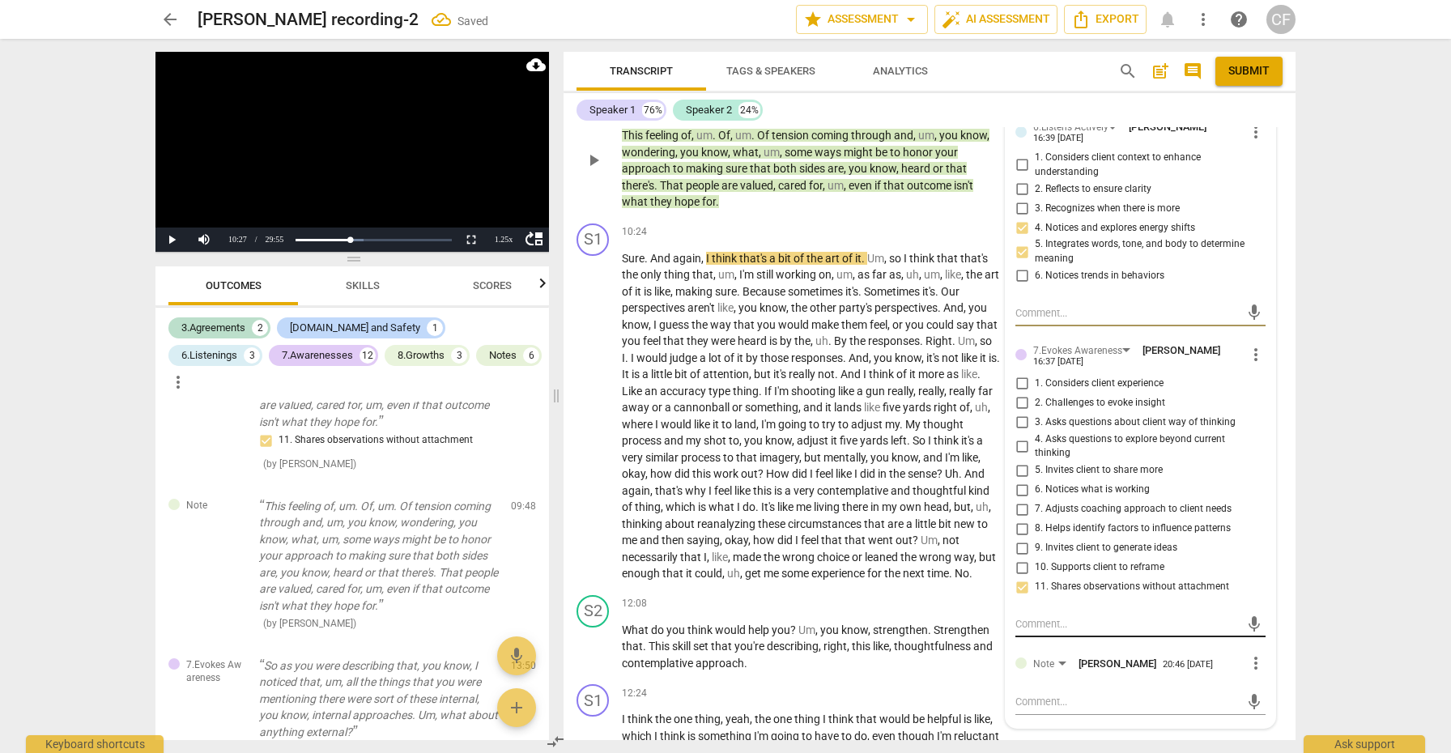
scroll to position [3015, 0]
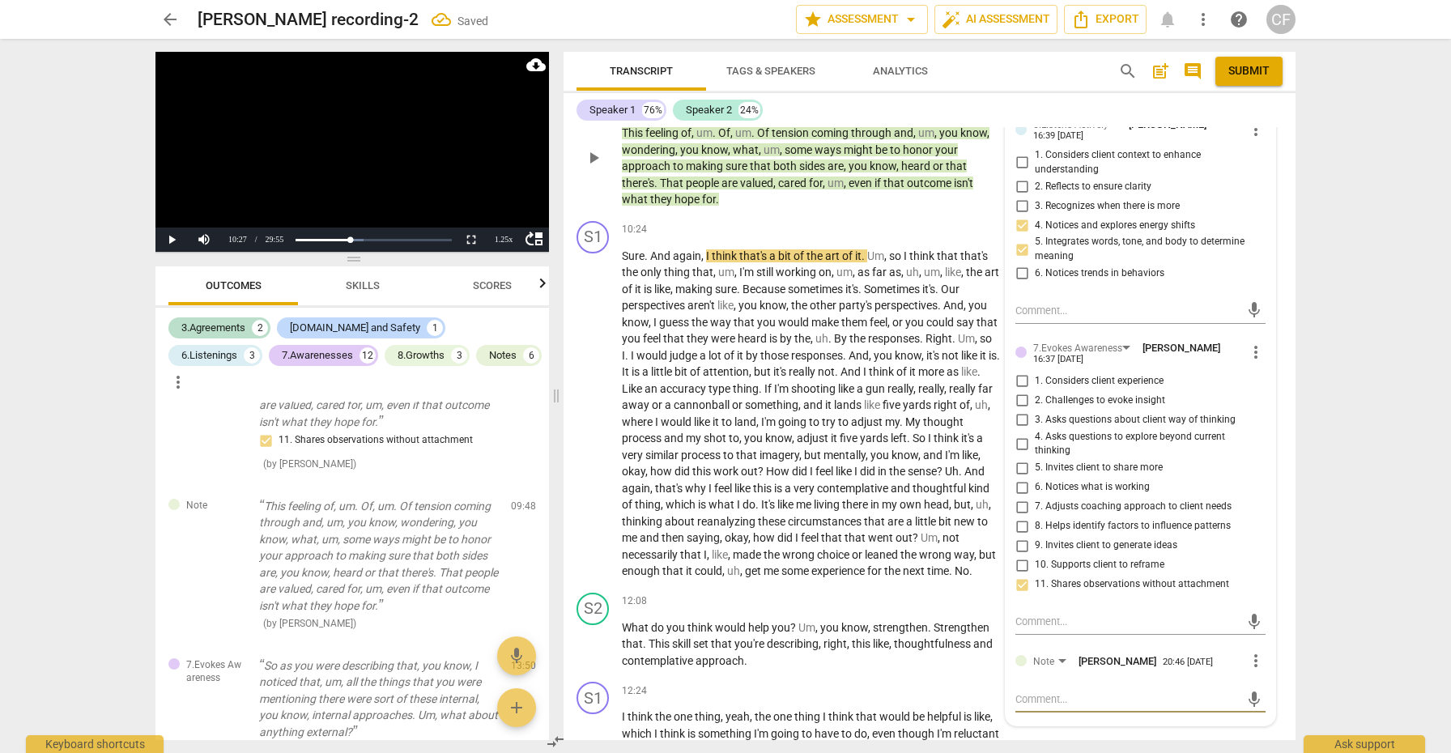
click at [1088, 692] on textarea at bounding box center [1127, 699] width 224 height 15
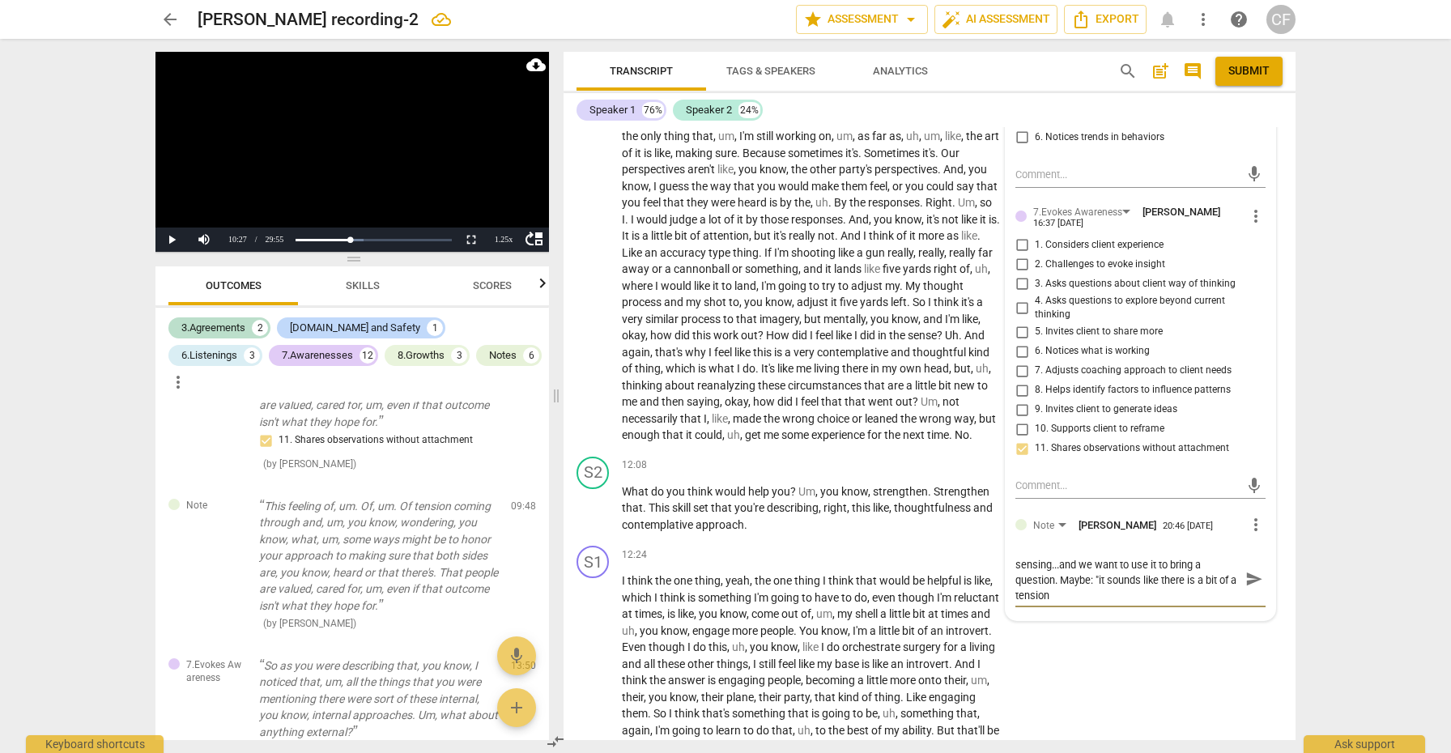
scroll to position [3146, 0]
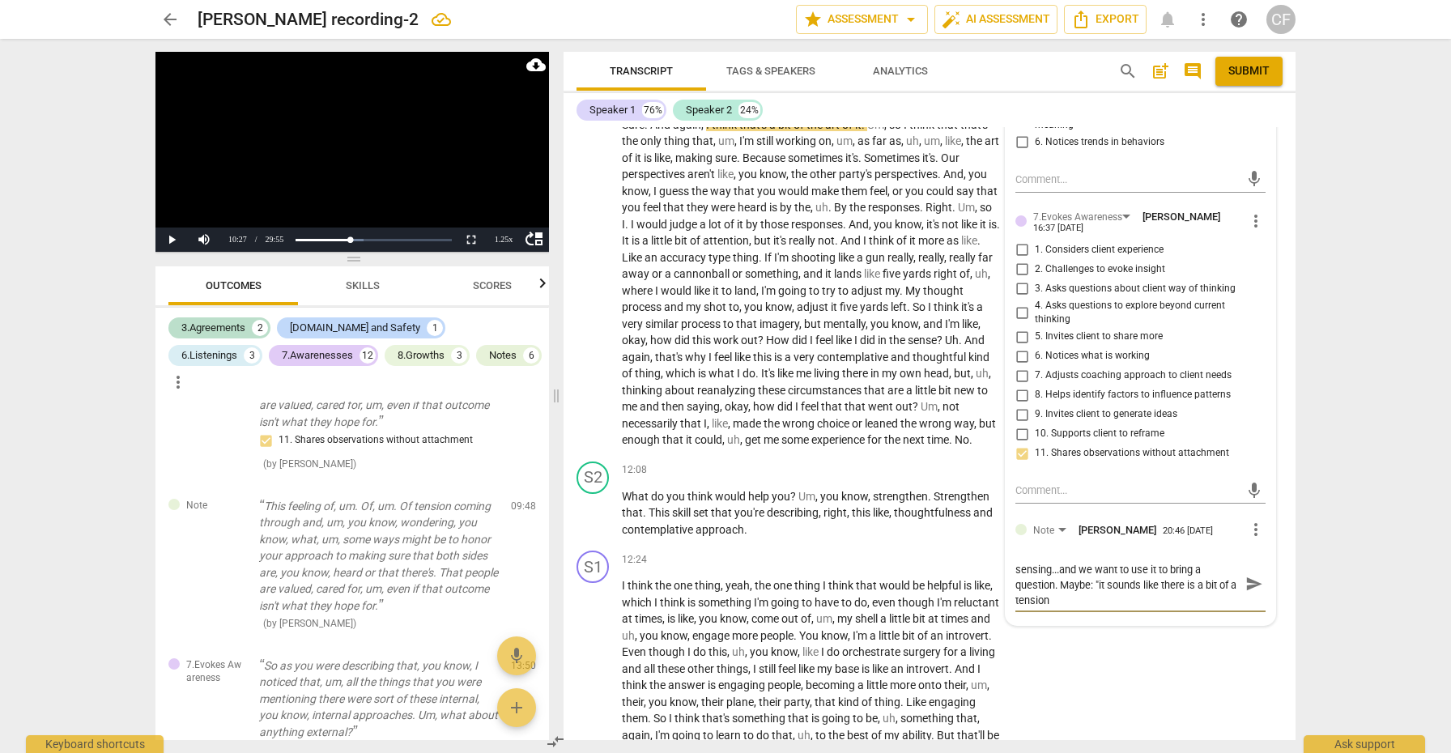
drag, startPoint x: 1119, startPoint y: 547, endPoint x: 1057, endPoint y: 563, distance: 64.4
click at [1057, 563] on textarea "certainly okay to introduce something you are sensing...and we want to use it t…" at bounding box center [1127, 583] width 224 height 46
click at [1197, 593] on textarea "certainly okay to introduce something you are sensing...and we want to invite t…" at bounding box center [1127, 591] width 224 height 62
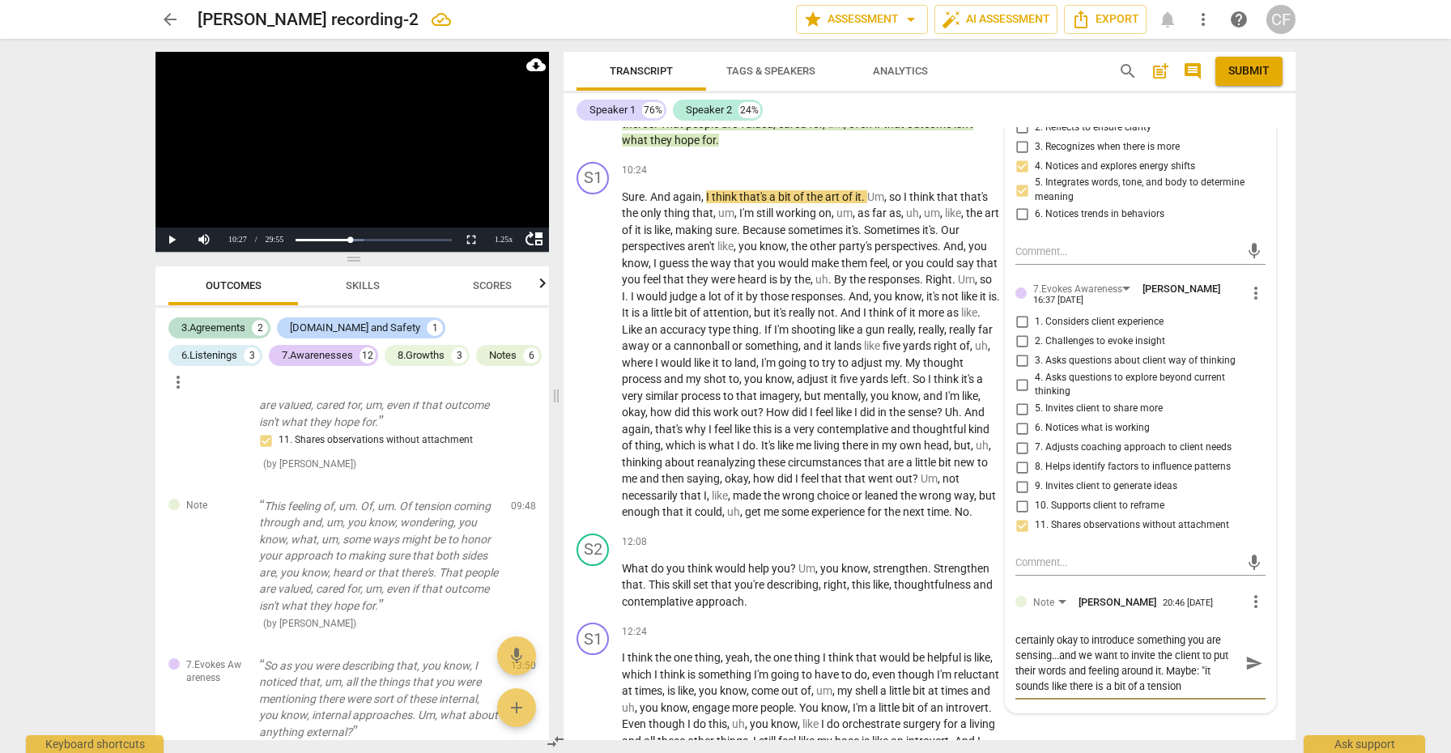
scroll to position [3082, 0]
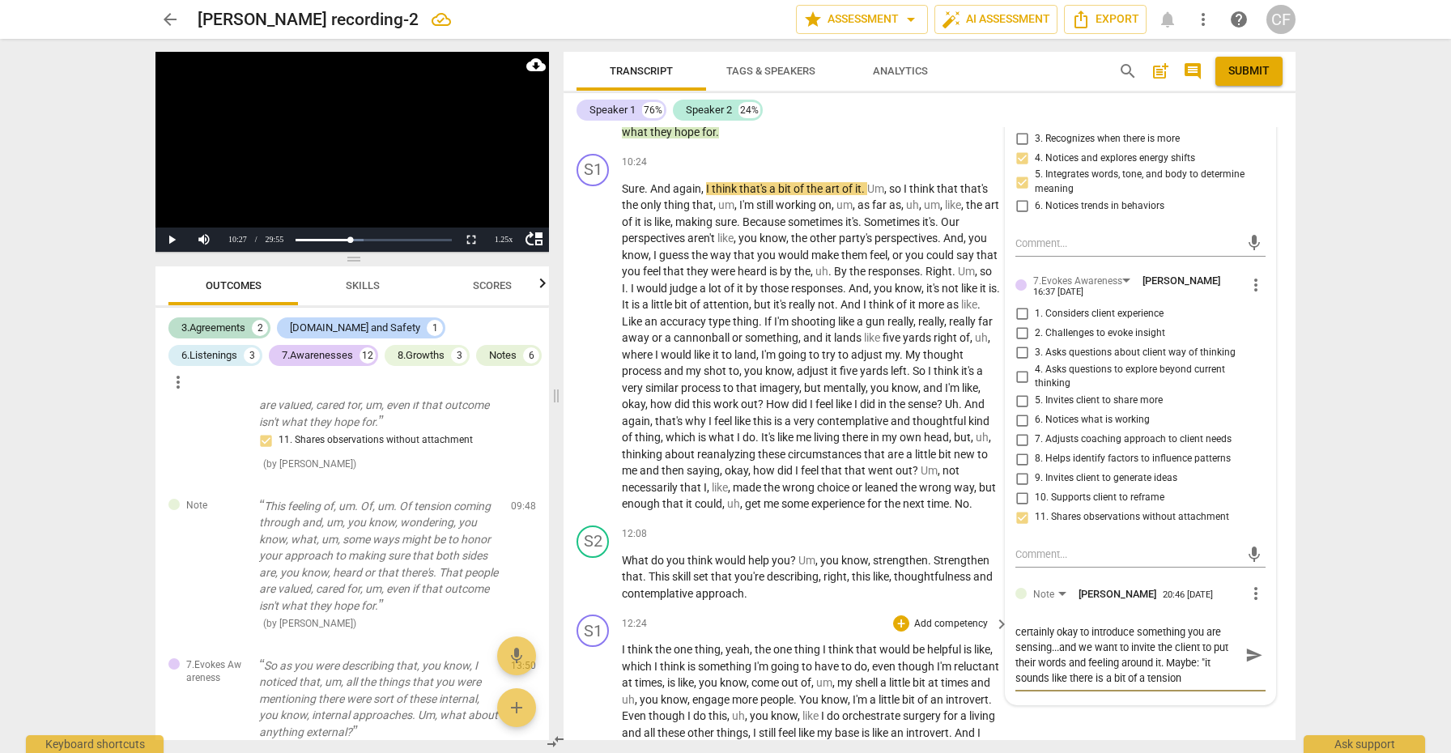
drag, startPoint x: 1193, startPoint y: 658, endPoint x: 996, endPoint y: 606, distance: 203.7
click at [996, 606] on div "S1 play_arrow pause 00:06 + Add competency keyboard_arrow_right Okay . S2 play_…" at bounding box center [930, 433] width 732 height 613
click at [1246, 639] on span "send" at bounding box center [1254, 648] width 18 height 18
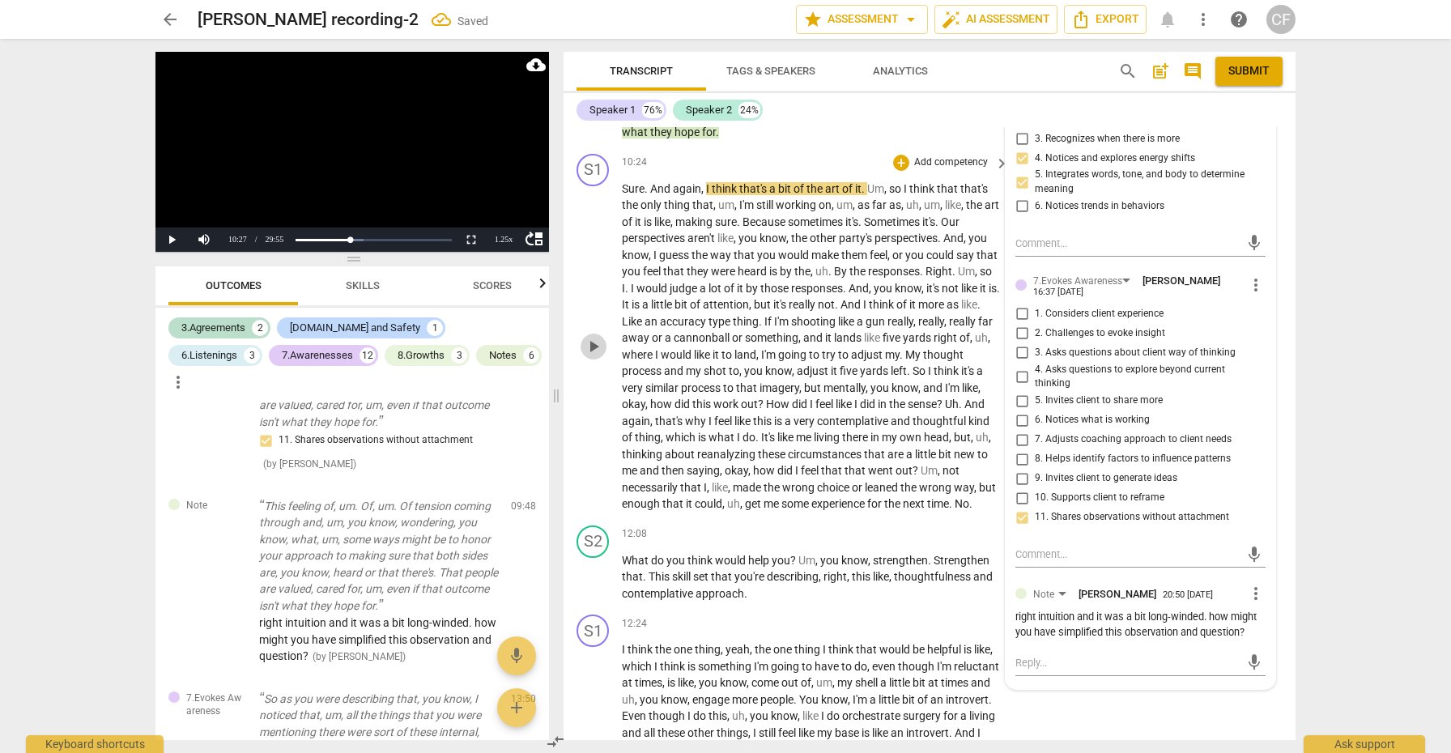
click at [592, 337] on span "play_arrow" at bounding box center [593, 346] width 19 height 19
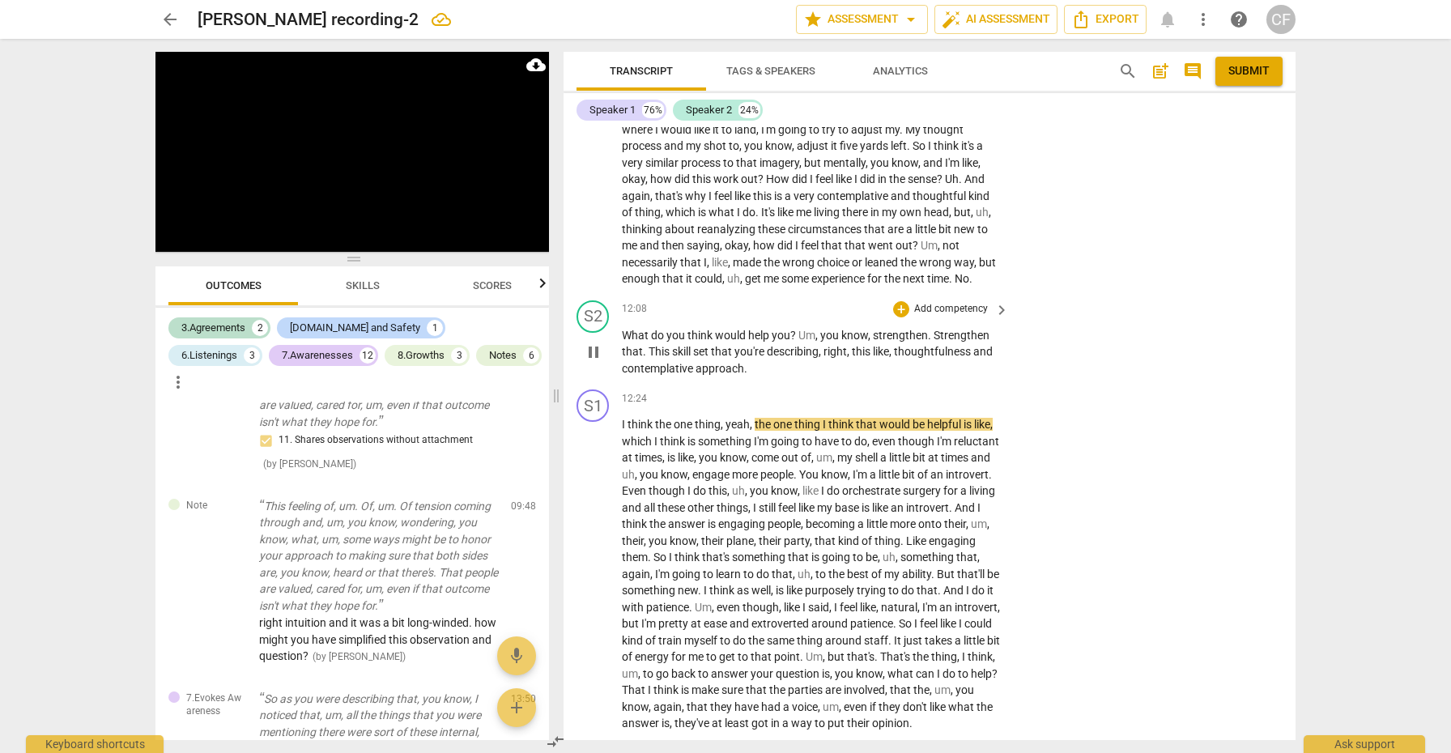
scroll to position [3309, 0]
click at [896, 299] on div "+" at bounding box center [901, 307] width 16 height 16
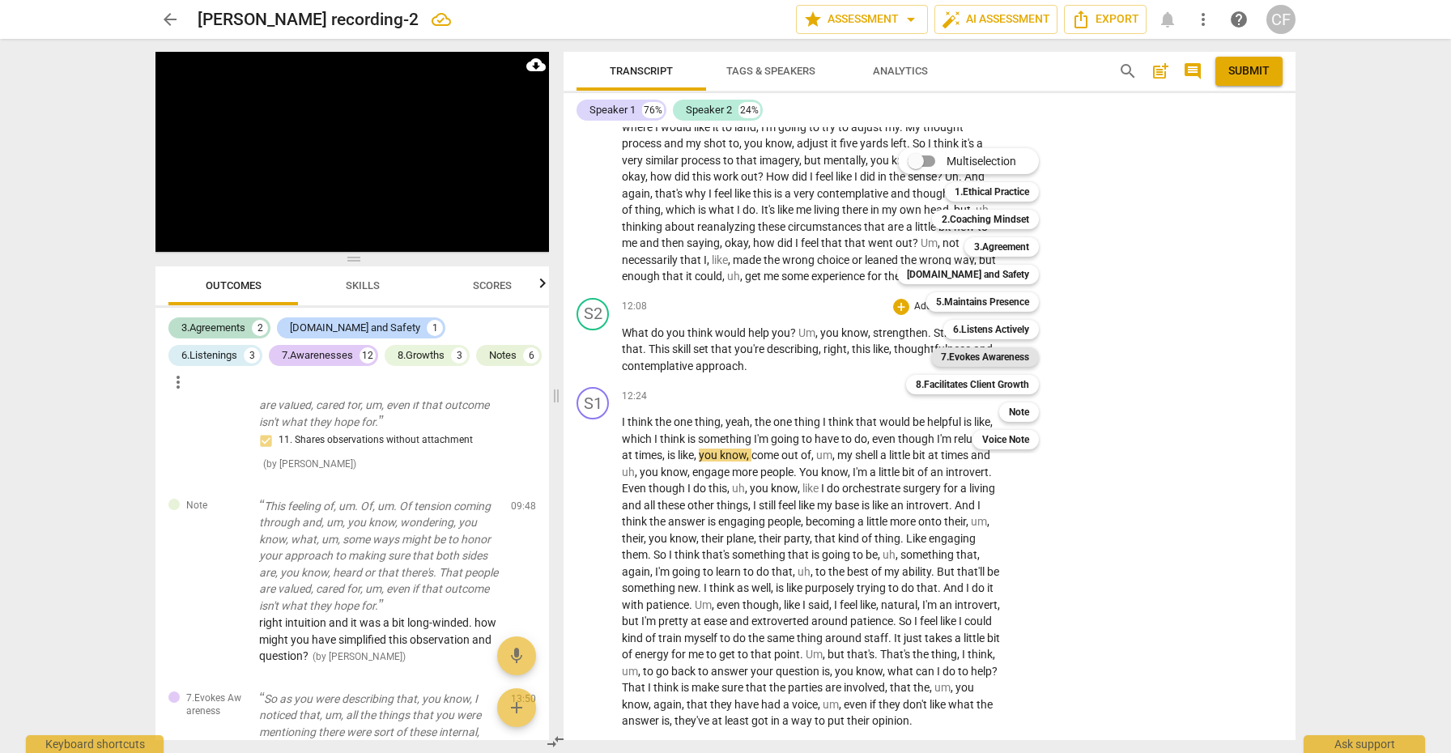
click at [1011, 364] on b "7.Evokes Awareness" at bounding box center [985, 356] width 88 height 19
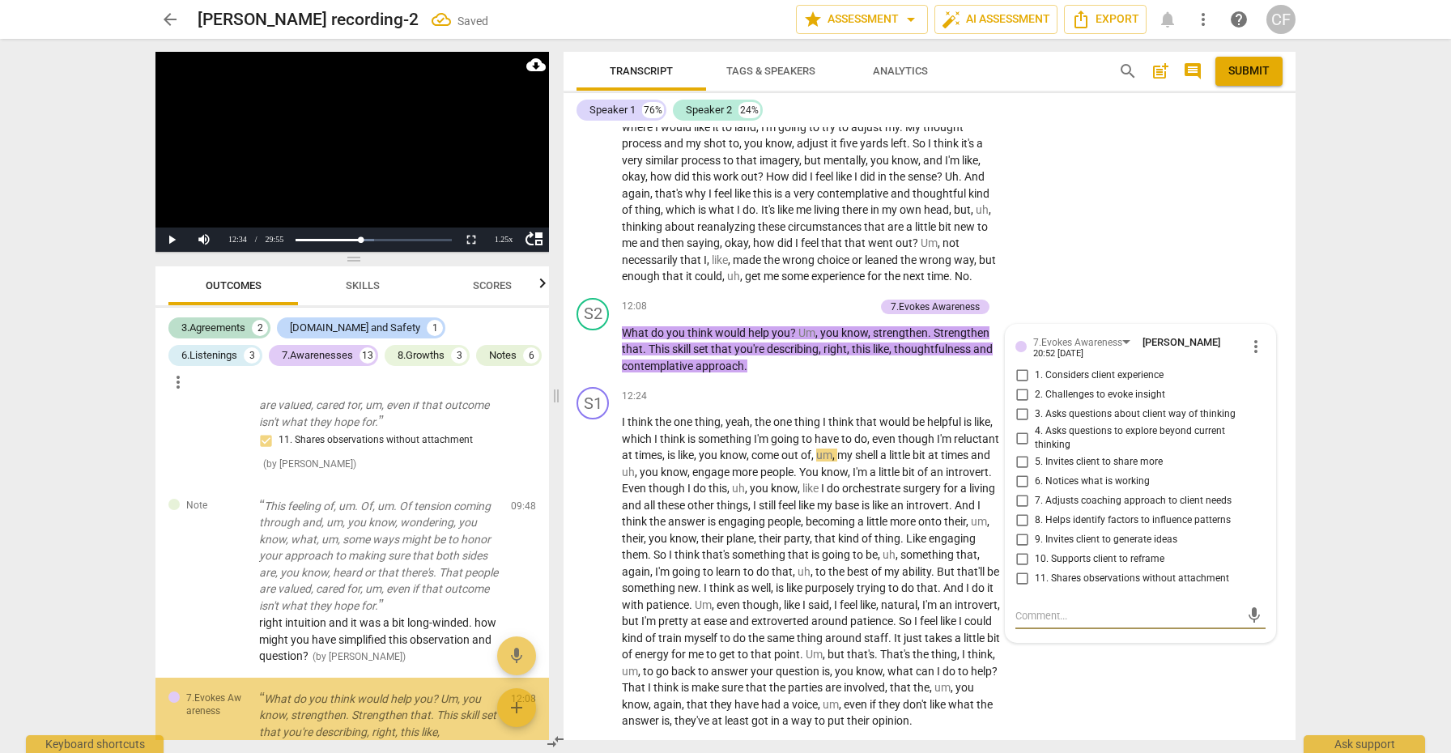
scroll to position [2105, 0]
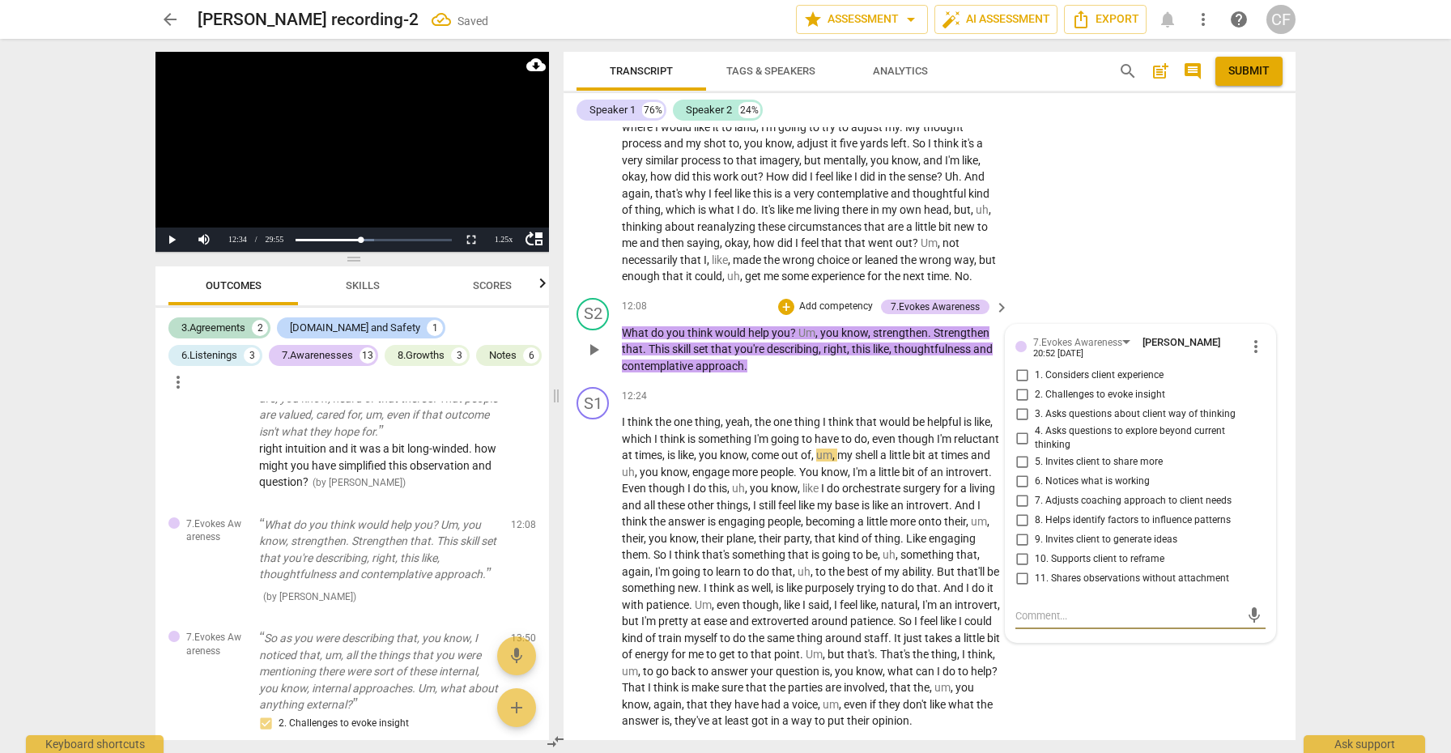
click at [1020, 530] on input "9. Invites client to generate ideas" at bounding box center [1022, 539] width 26 height 19
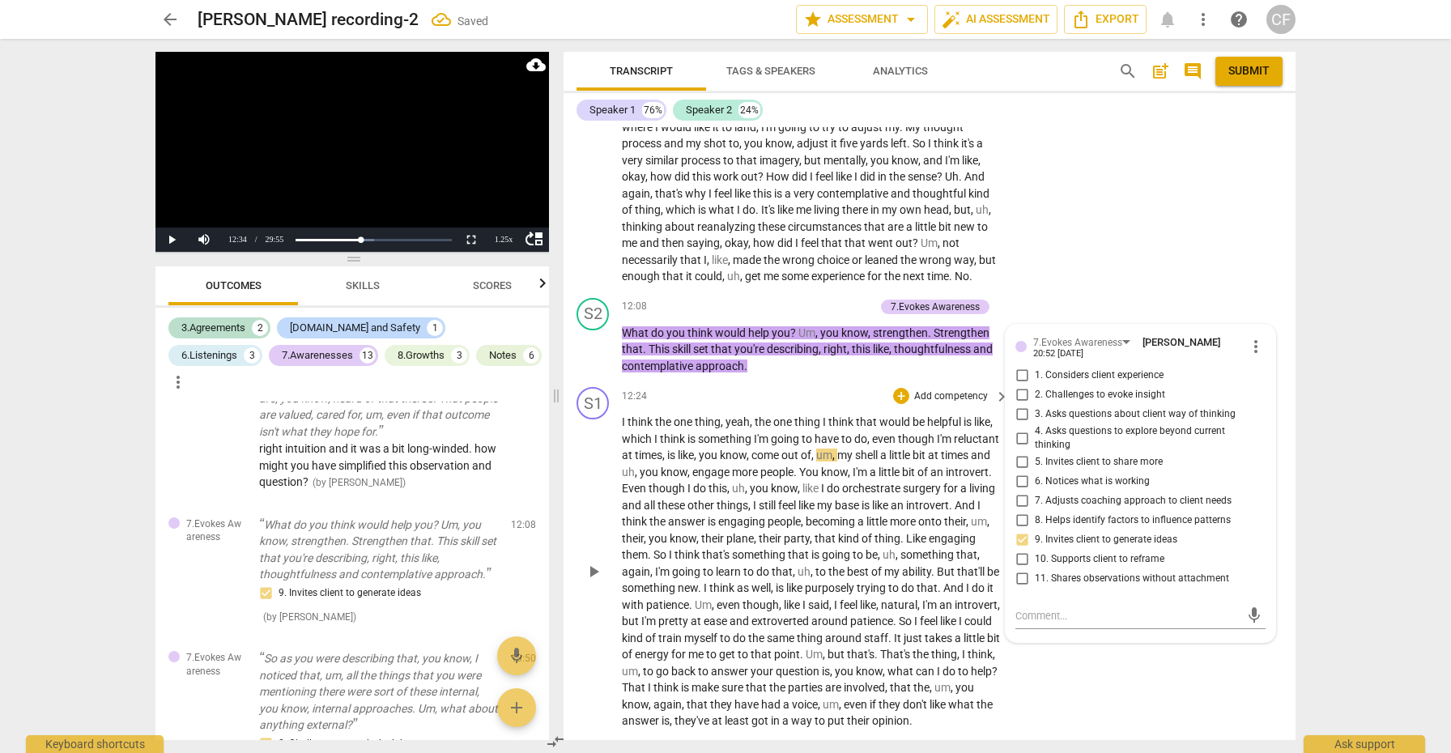
click at [590, 572] on span "play_arrow" at bounding box center [593, 571] width 19 height 19
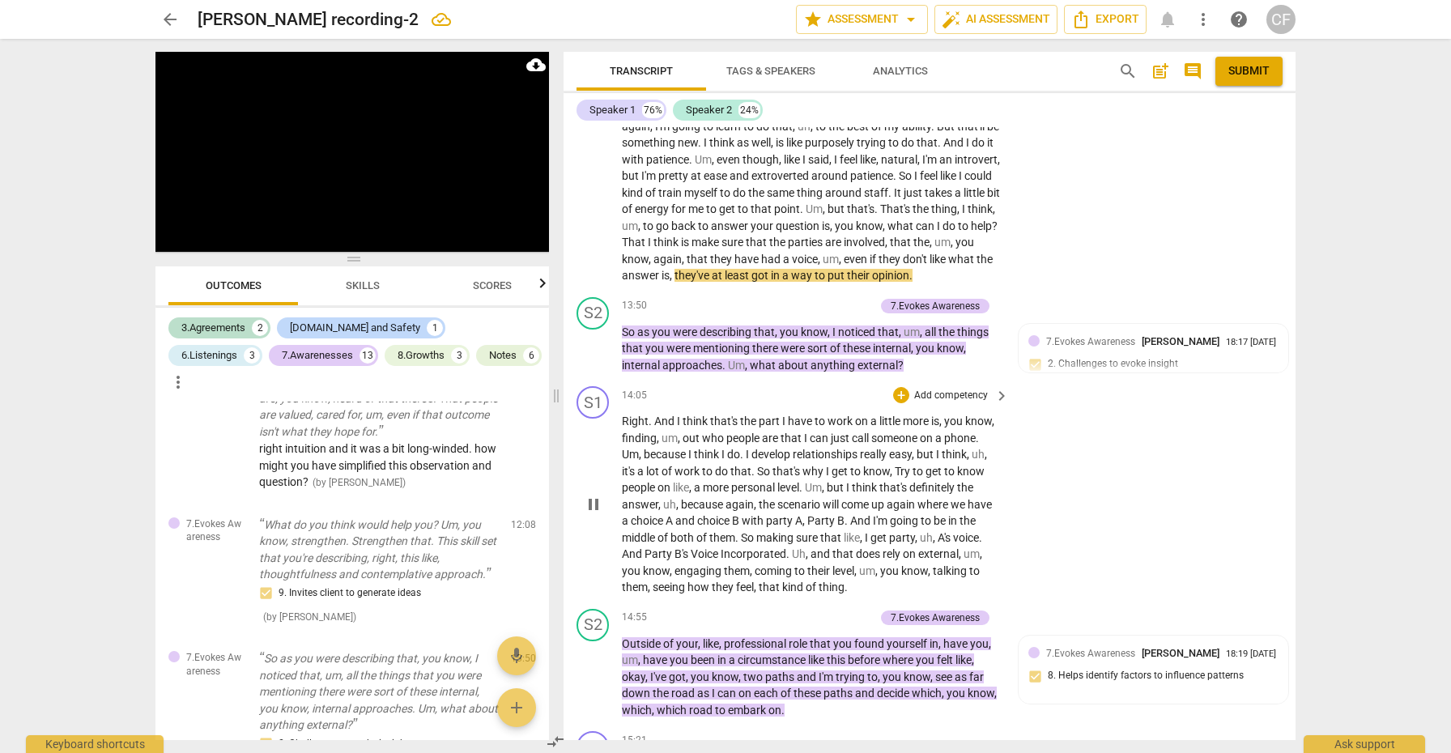
scroll to position [3757, 0]
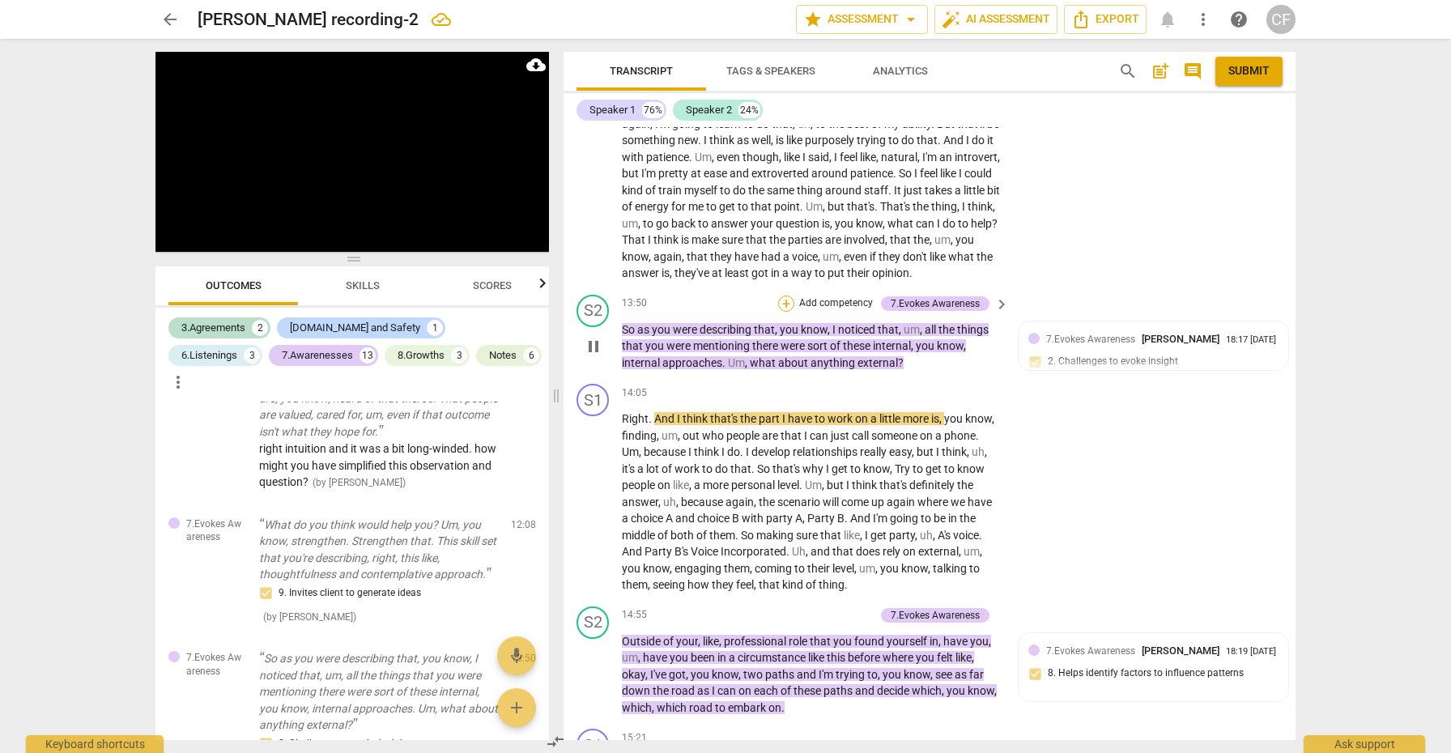
click at [785, 304] on div "+" at bounding box center [786, 304] width 16 height 16
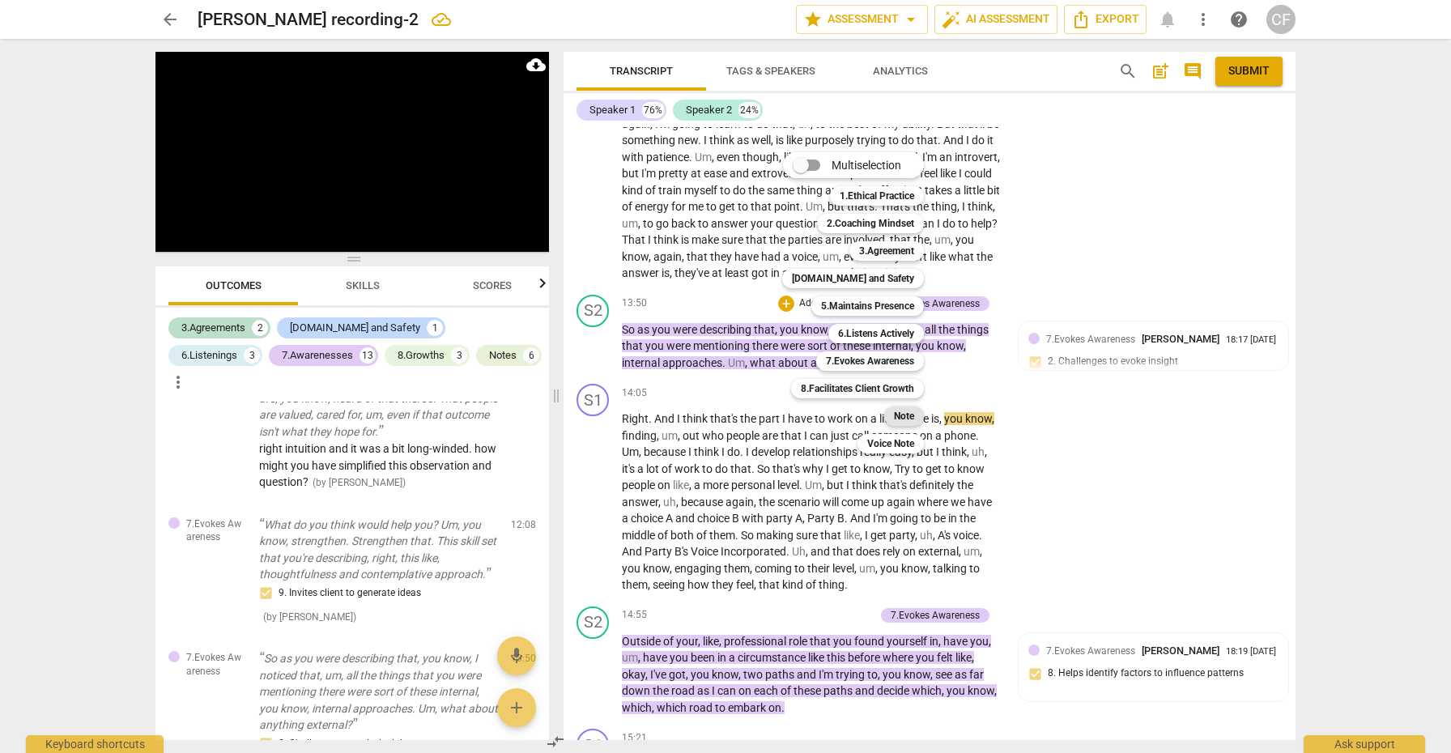
click at [909, 415] on b "Note" at bounding box center [904, 415] width 20 height 19
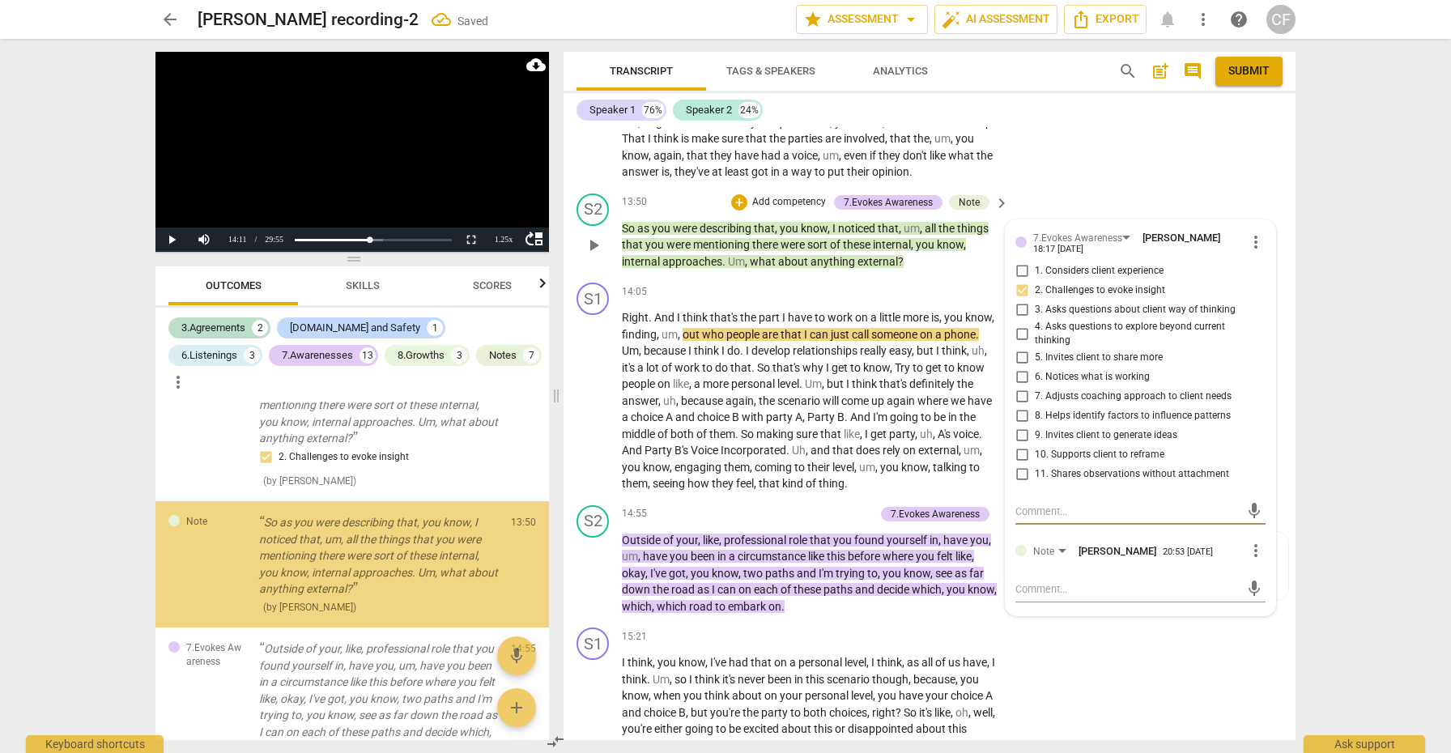
scroll to position [3867, 0]
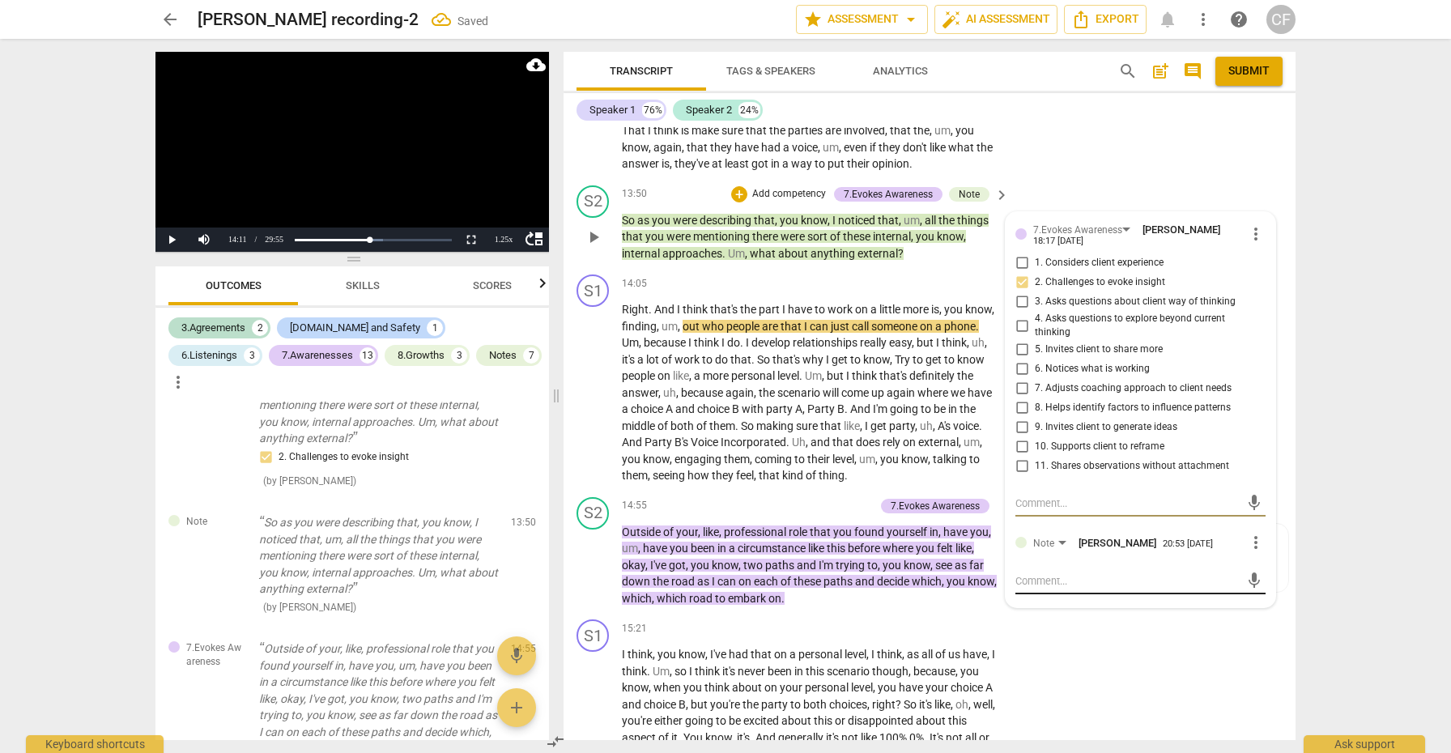
click at [1069, 573] on textarea at bounding box center [1127, 580] width 224 height 15
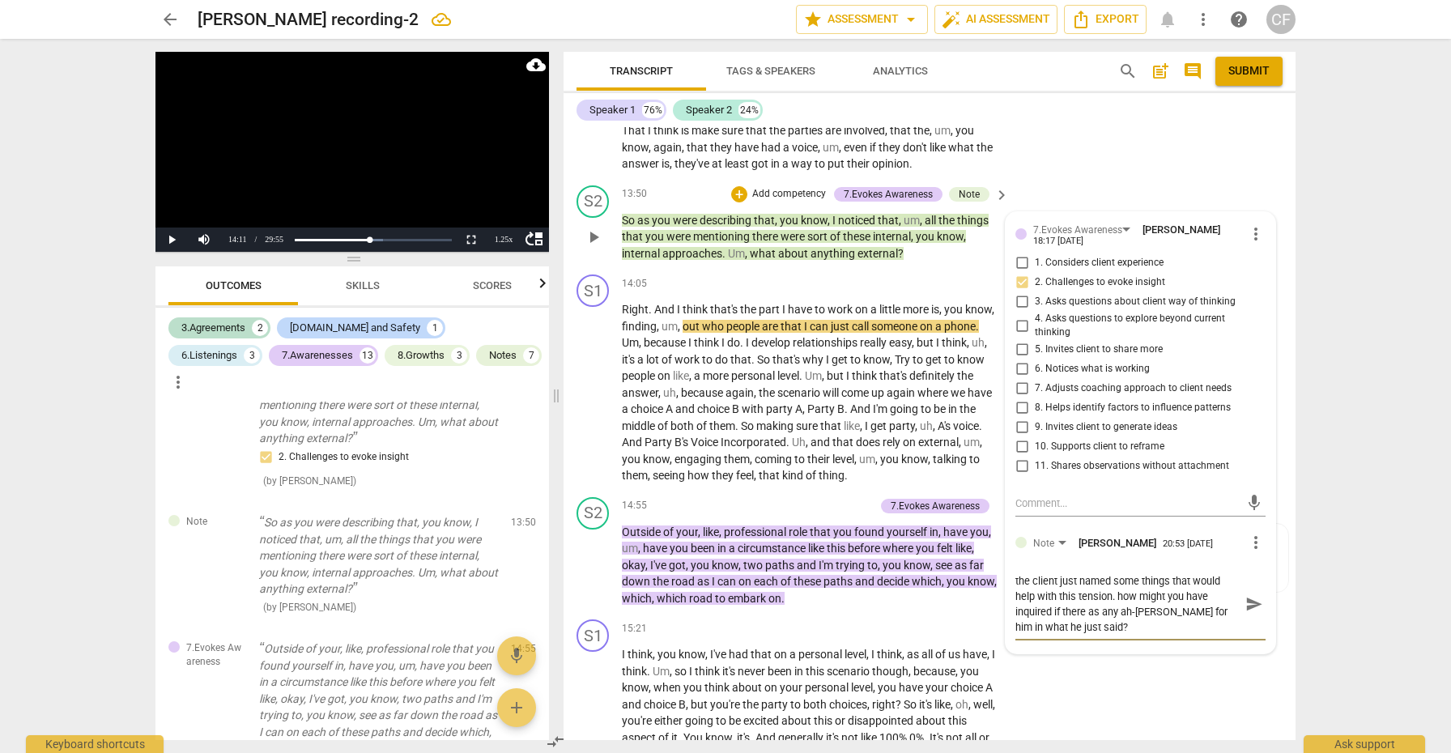
click at [1137, 598] on textarea "the client just named some things that would help with this tension. how might …" at bounding box center [1127, 604] width 224 height 62
click at [1143, 595] on textarea "the client just named some things that would help with this tension. how might …" at bounding box center [1127, 604] width 224 height 62
click at [1245, 601] on span "send" at bounding box center [1254, 604] width 18 height 18
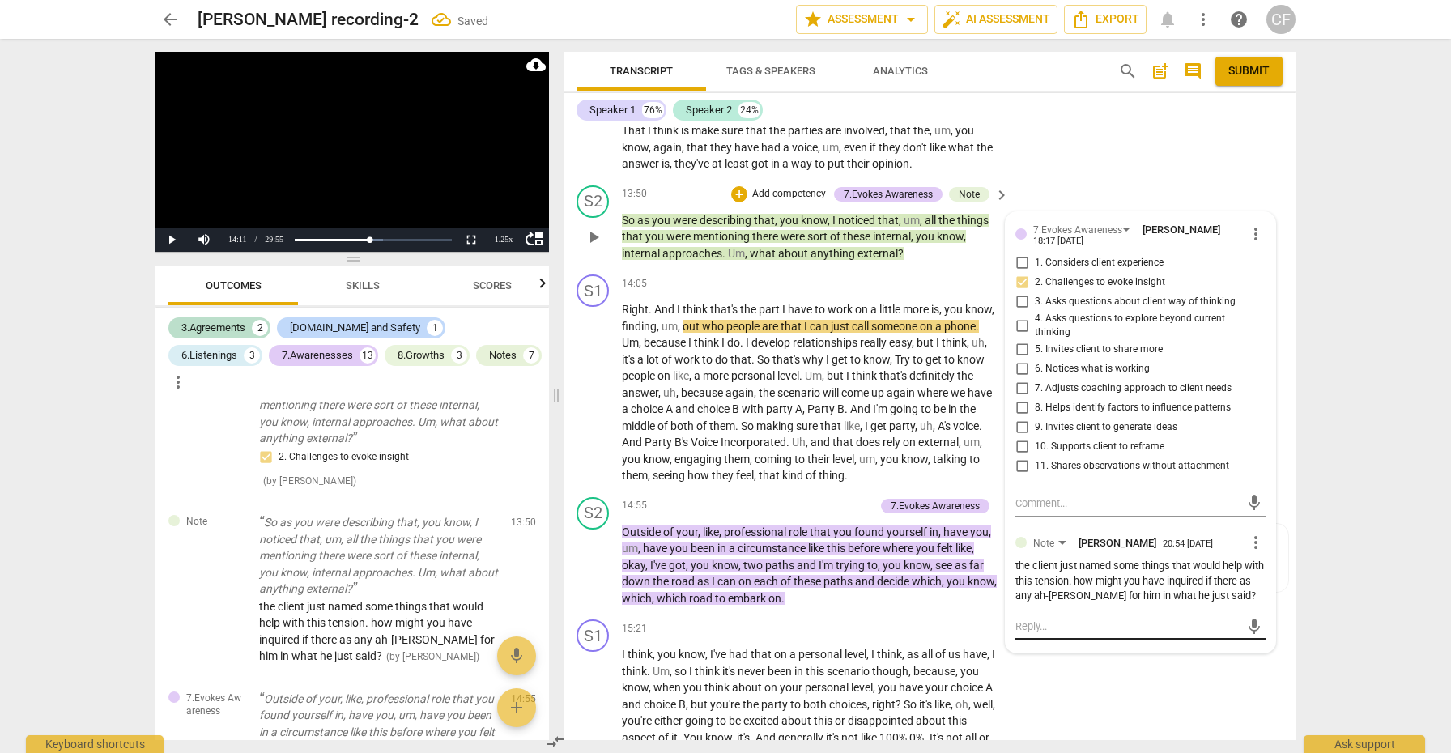
scroll to position [0, 0]
click at [594, 384] on span "play_arrow" at bounding box center [593, 392] width 19 height 19
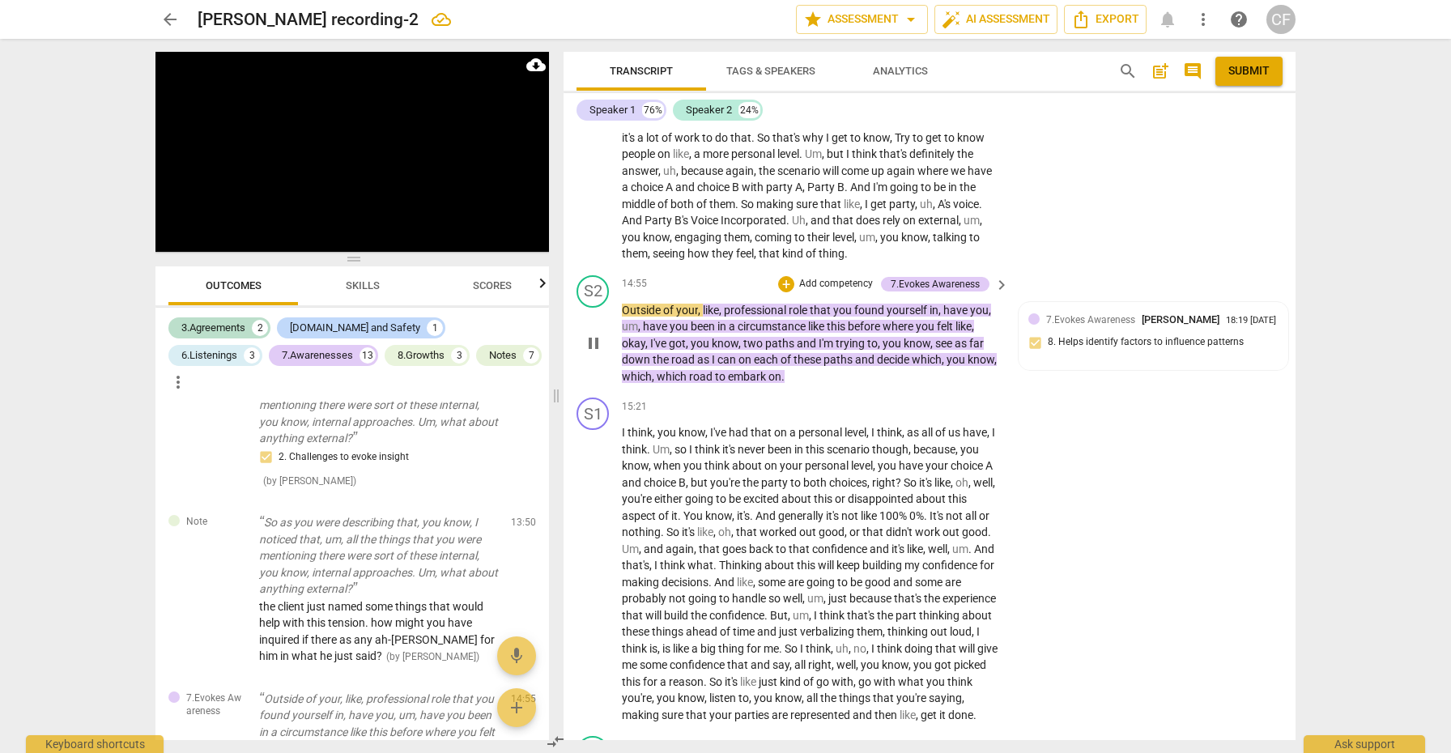
scroll to position [4107, 0]
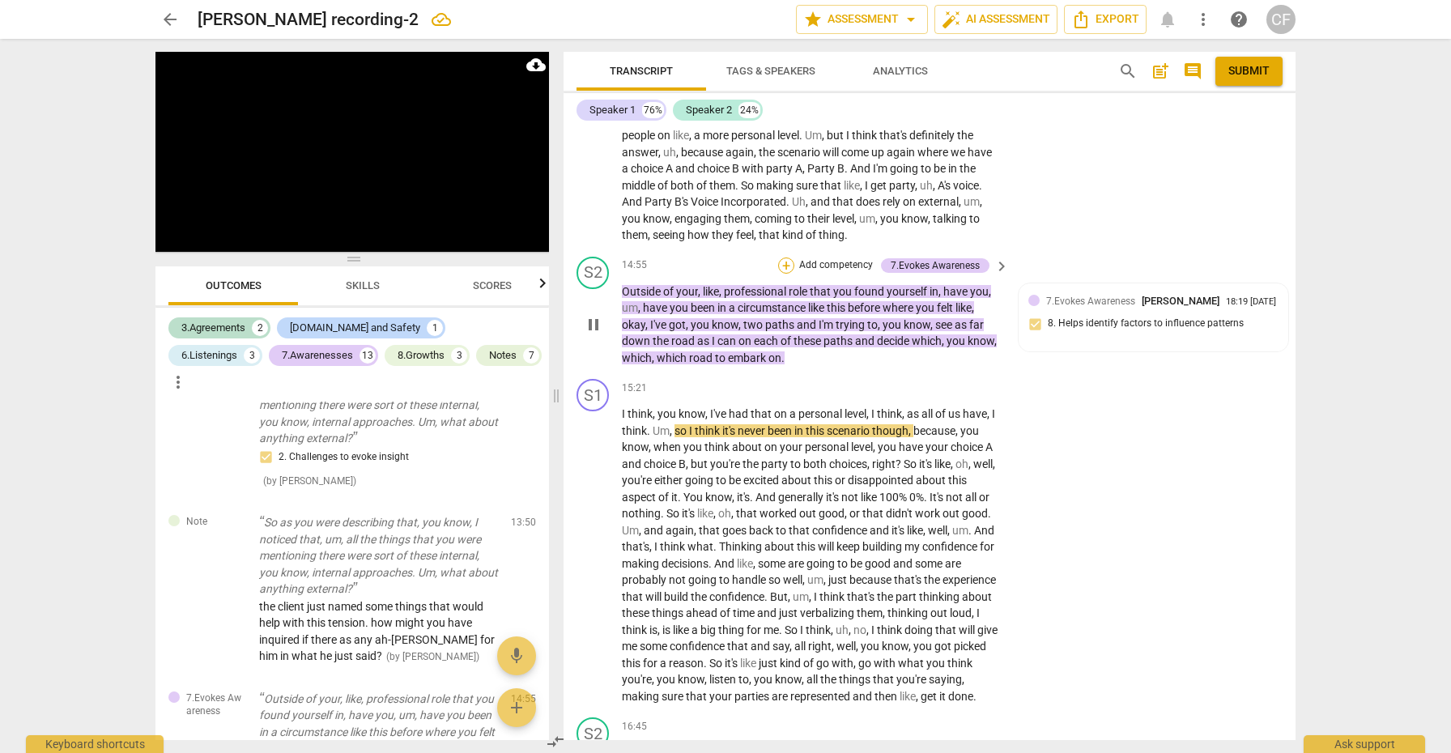
click at [785, 258] on div "+" at bounding box center [786, 266] width 16 height 16
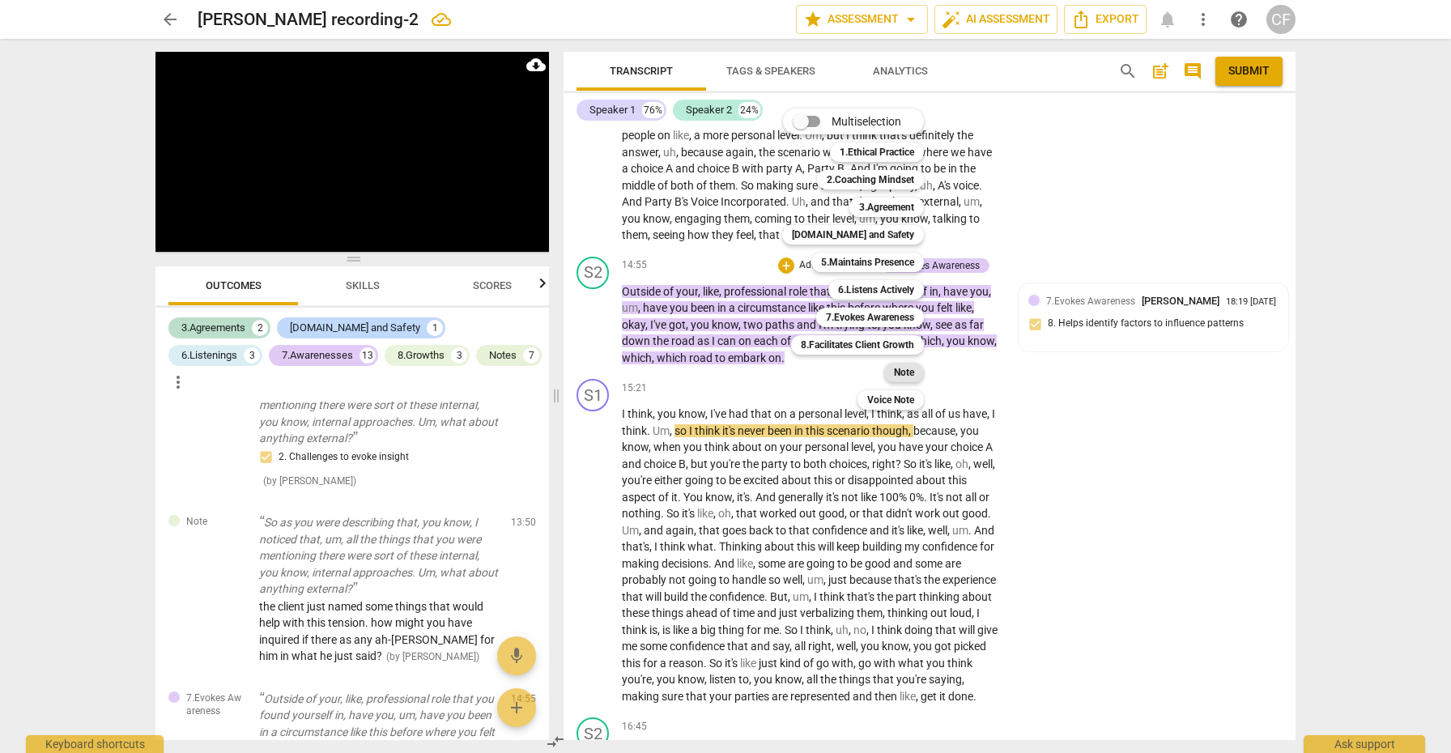
click at [904, 372] on b "Note" at bounding box center [904, 372] width 20 height 19
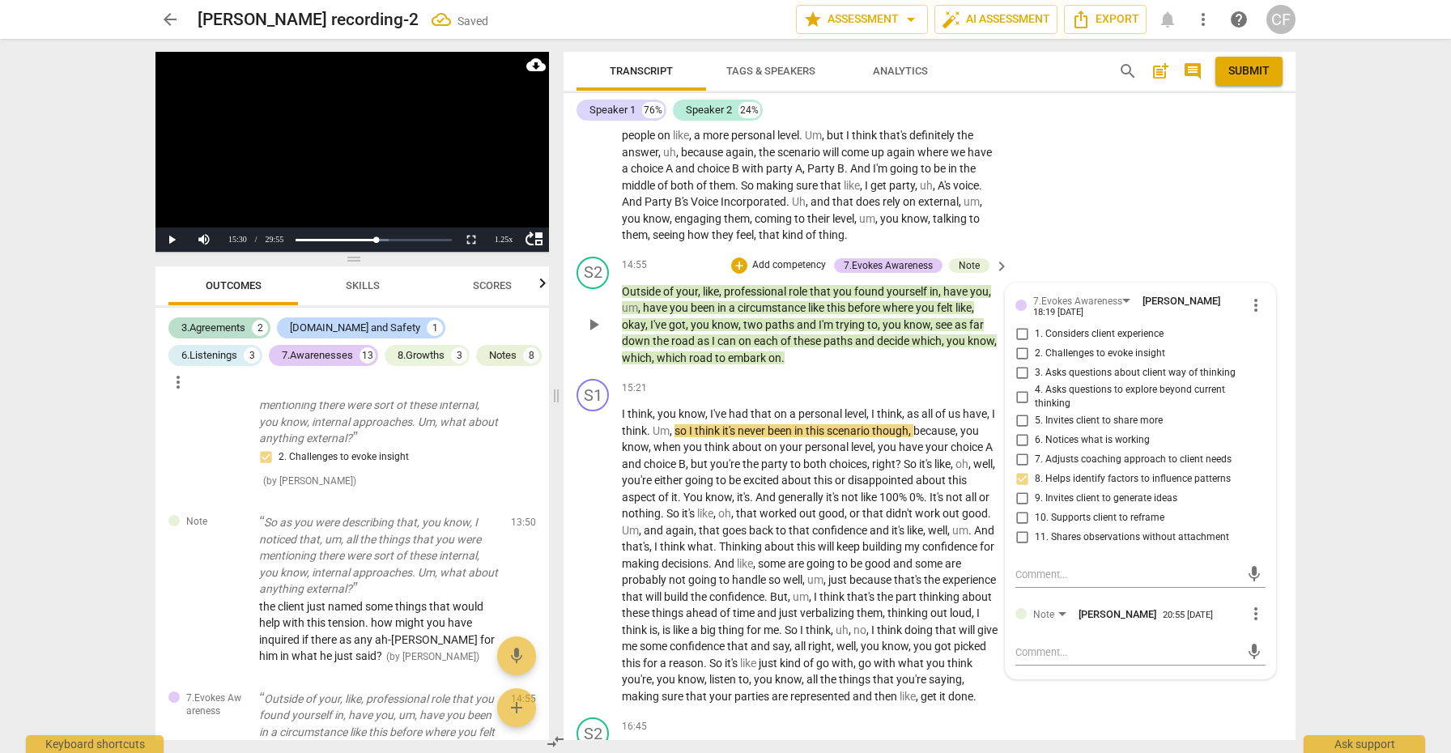
scroll to position [2786, 0]
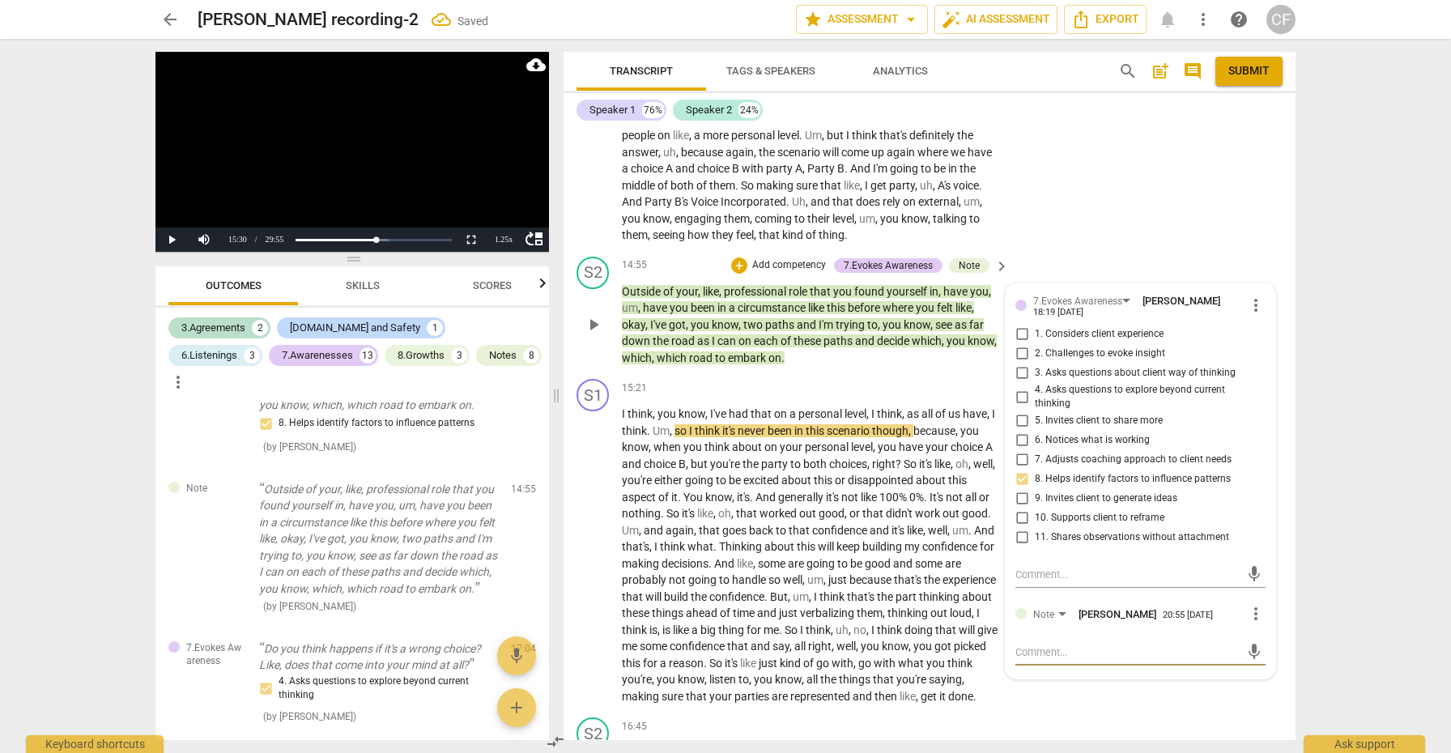
click at [1091, 645] on textarea at bounding box center [1127, 652] width 224 height 15
click at [1250, 660] on span "send" at bounding box center [1254, 668] width 18 height 18
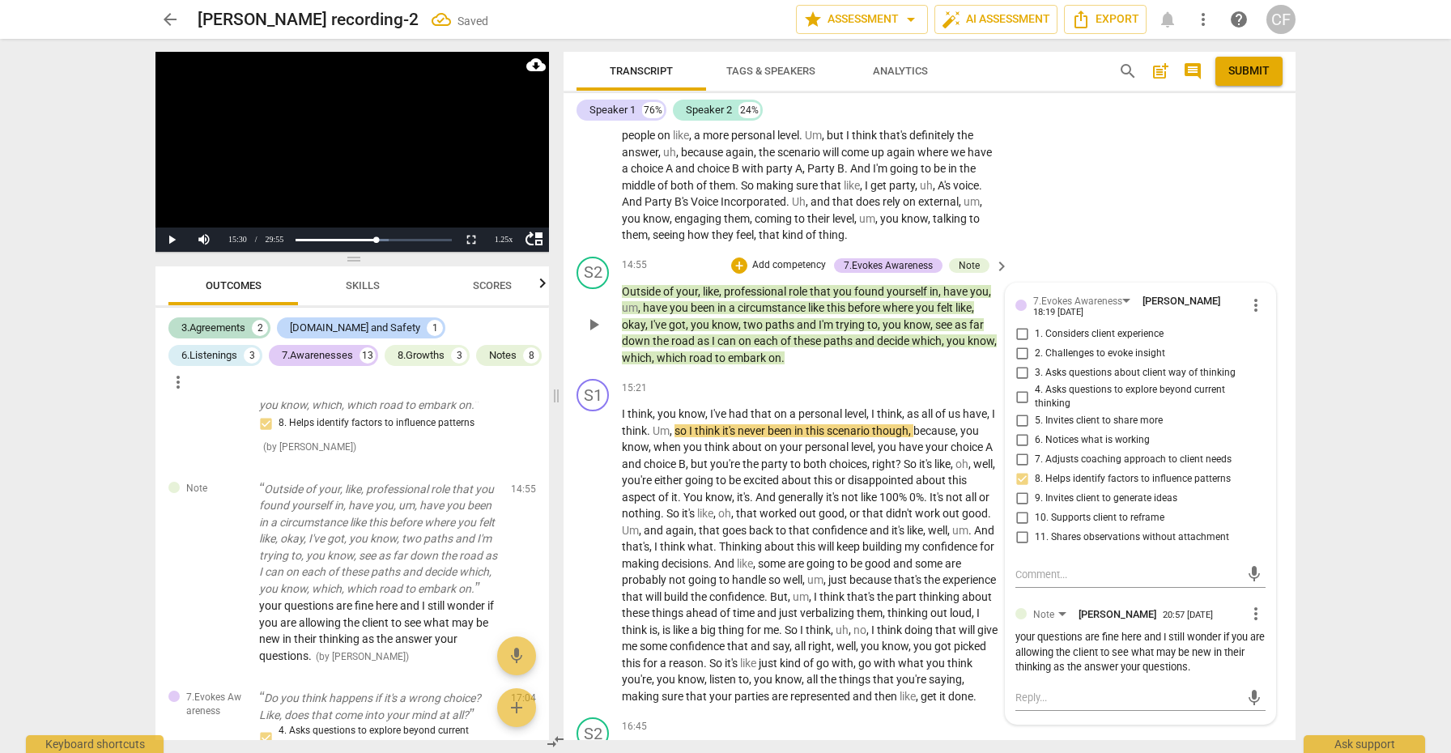
scroll to position [0, 0]
click at [597, 551] on span "play_arrow" at bounding box center [593, 555] width 19 height 19
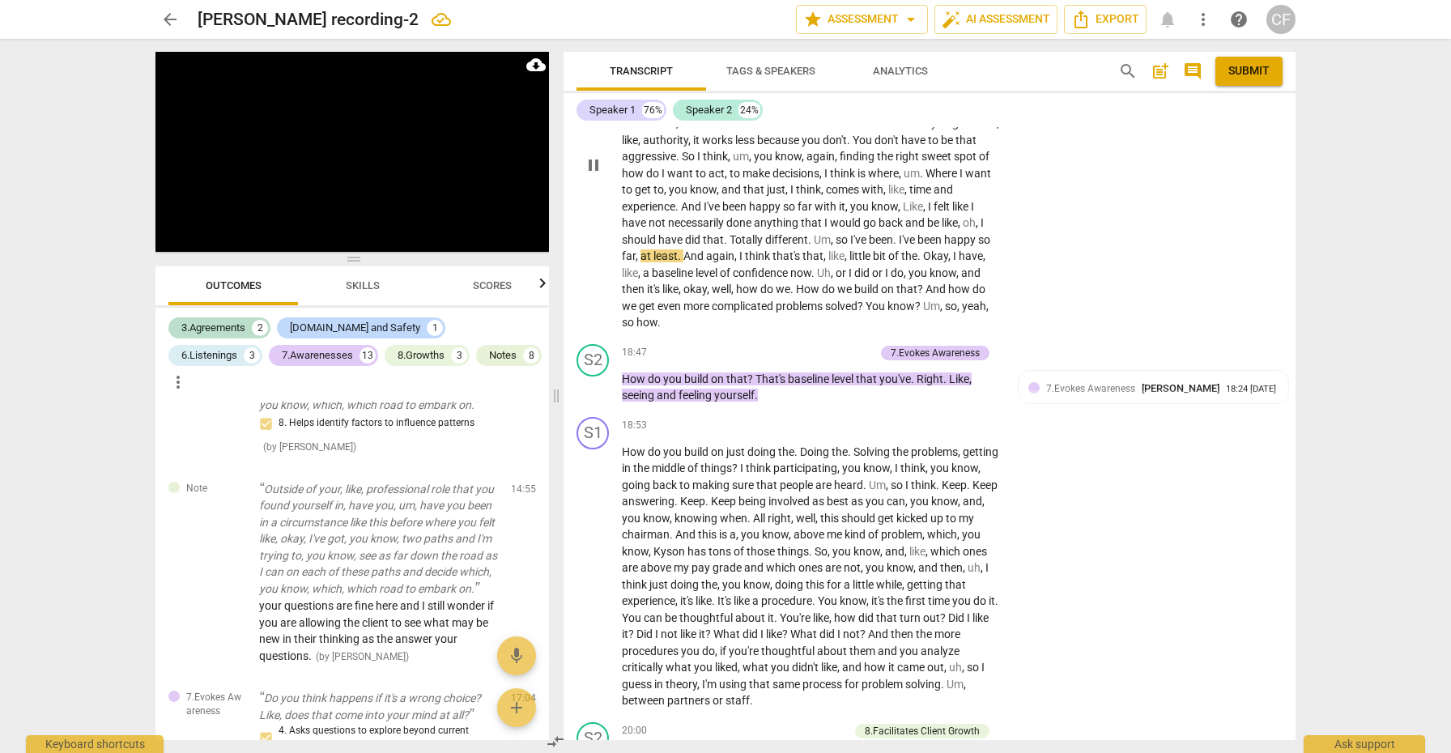
scroll to position [5087, 0]
click at [786, 344] on div "+" at bounding box center [786, 352] width 16 height 16
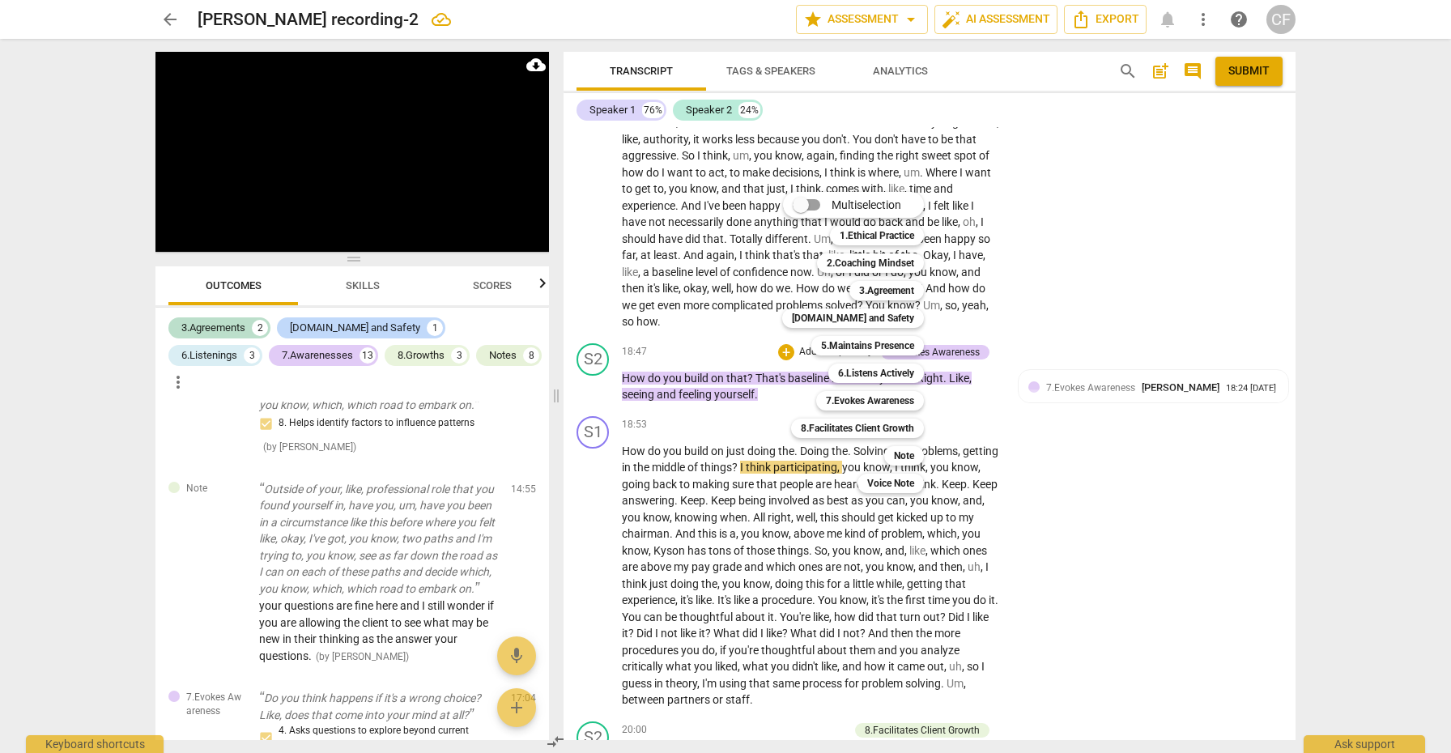
click at [1122, 377] on div at bounding box center [725, 376] width 1451 height 753
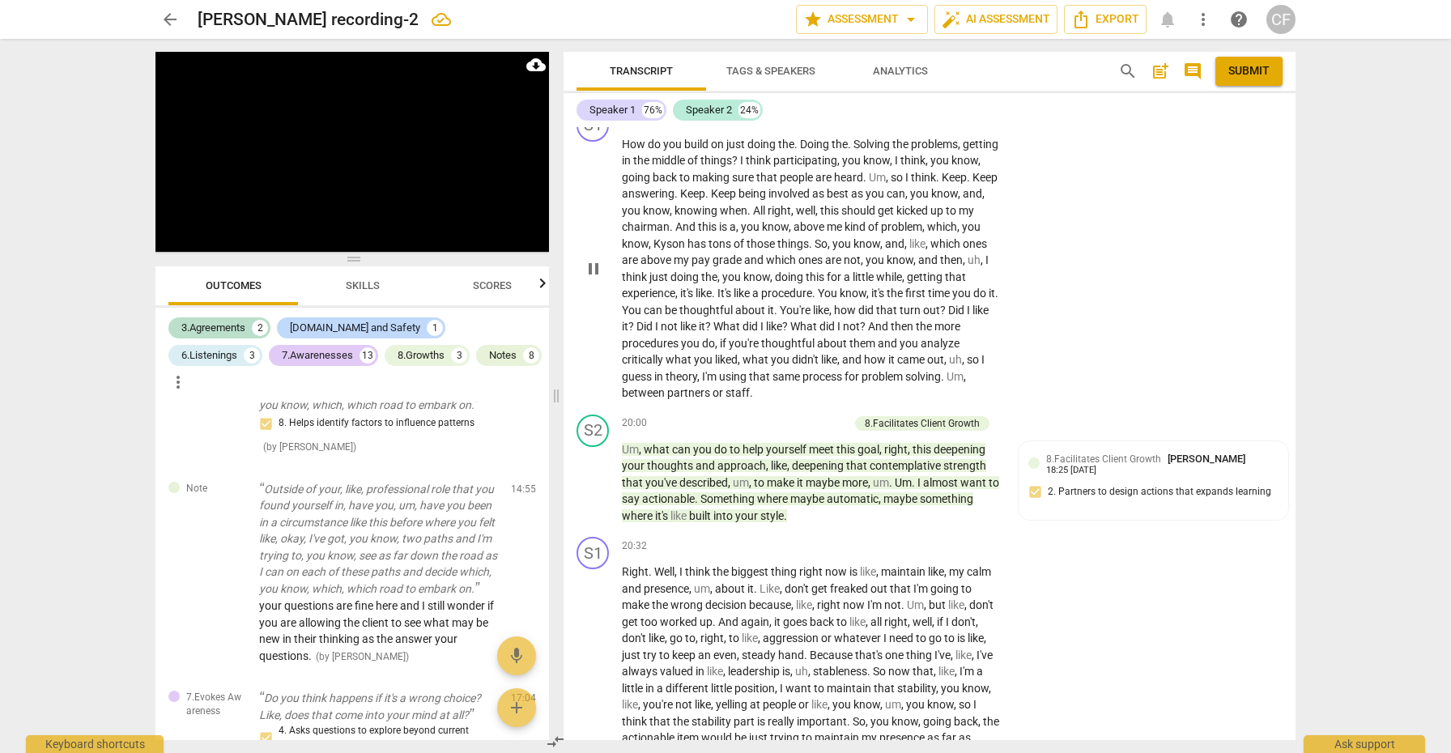
scroll to position [5398, 0]
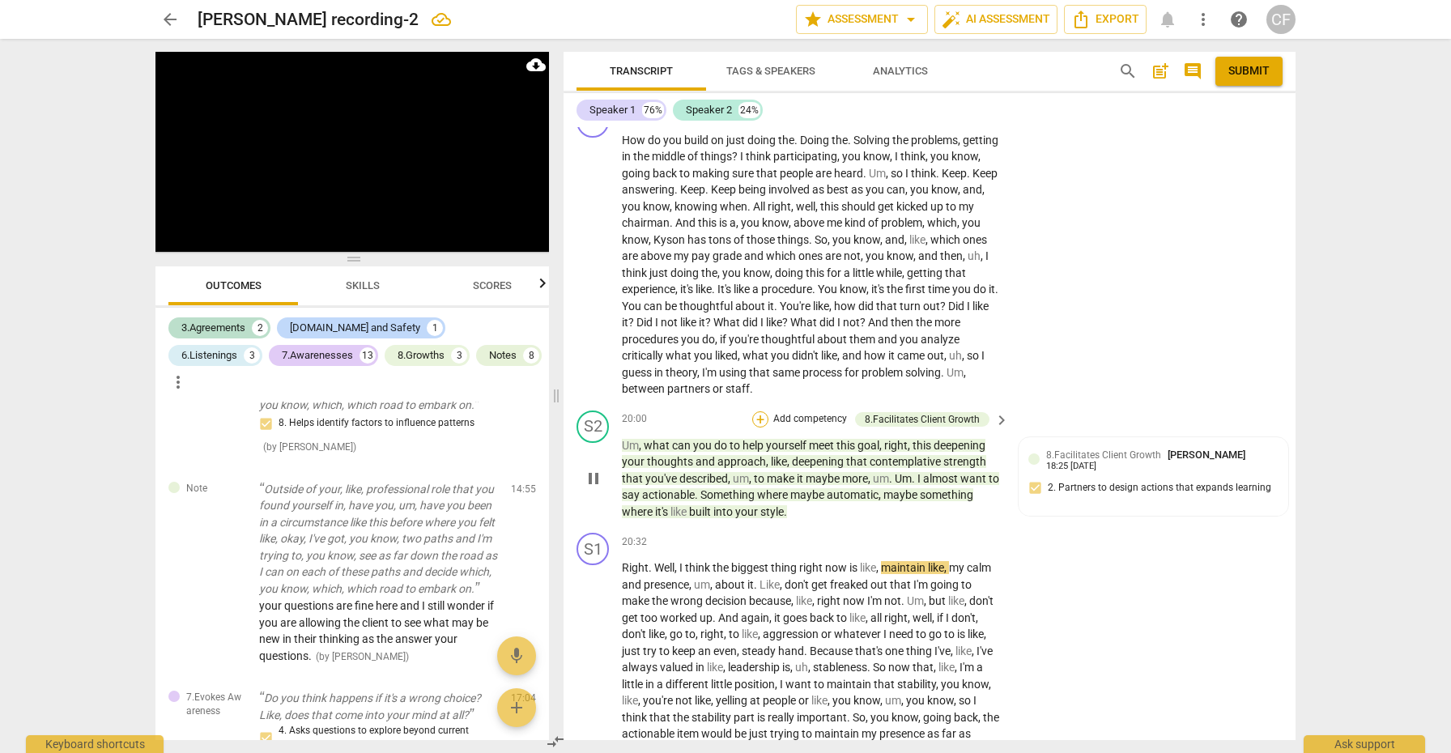
click at [761, 411] on div "+" at bounding box center [760, 419] width 16 height 16
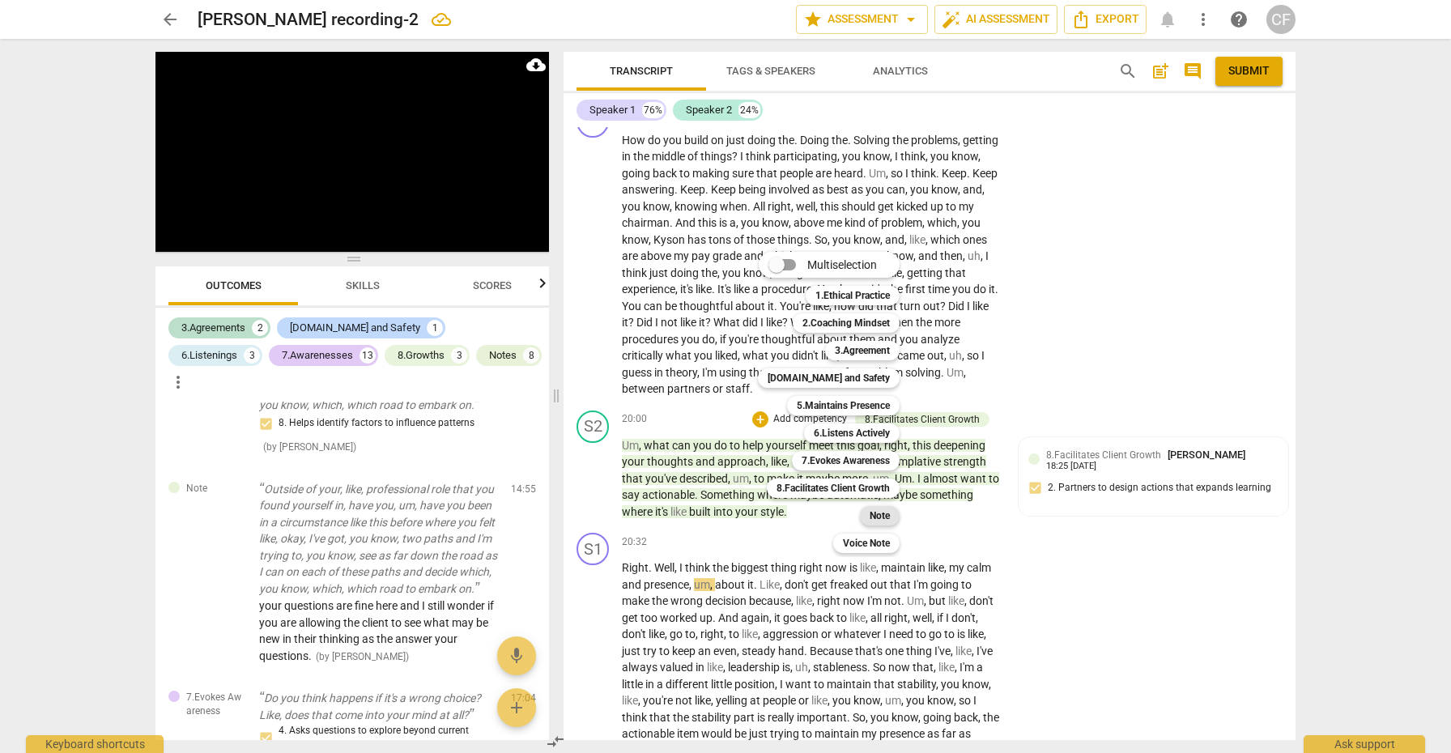
click at [885, 511] on b "Note" at bounding box center [880, 515] width 20 height 19
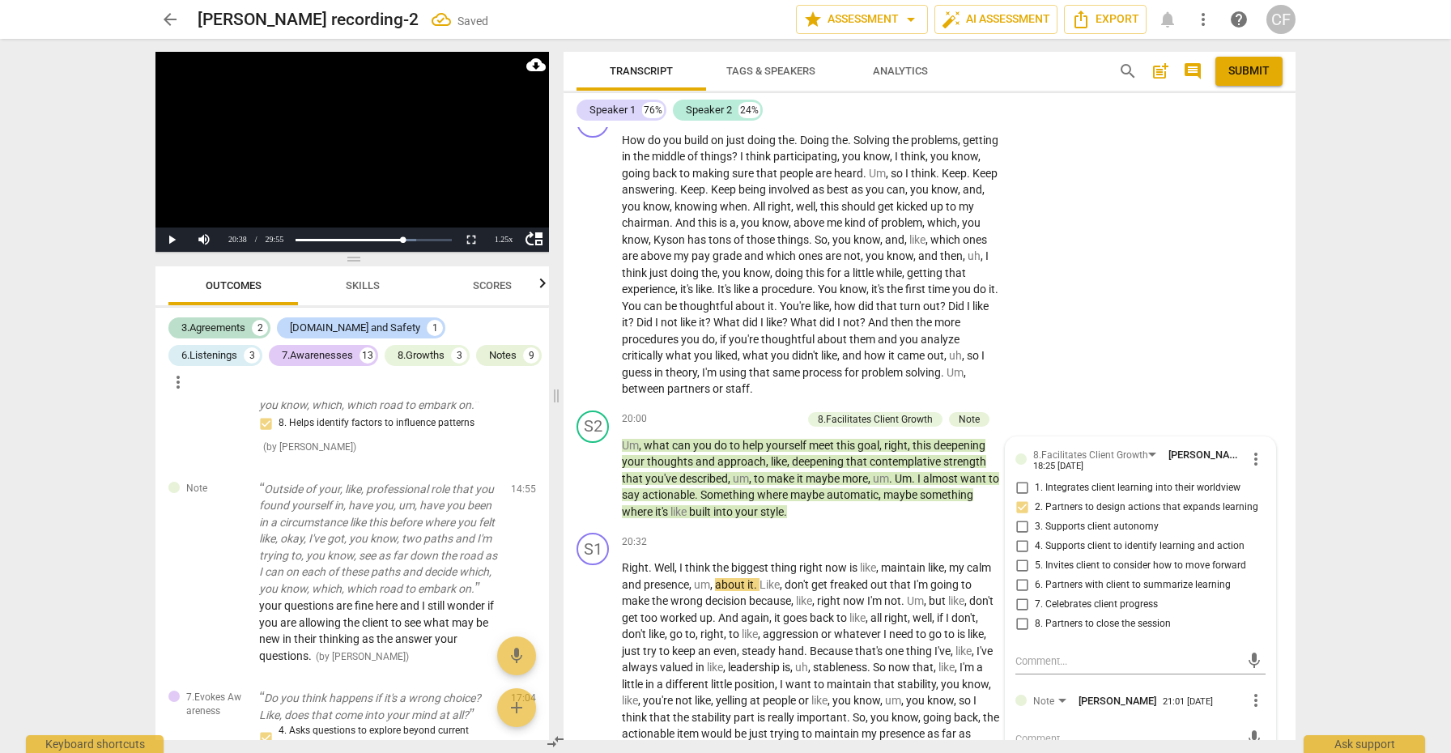
scroll to position [3443, 0]
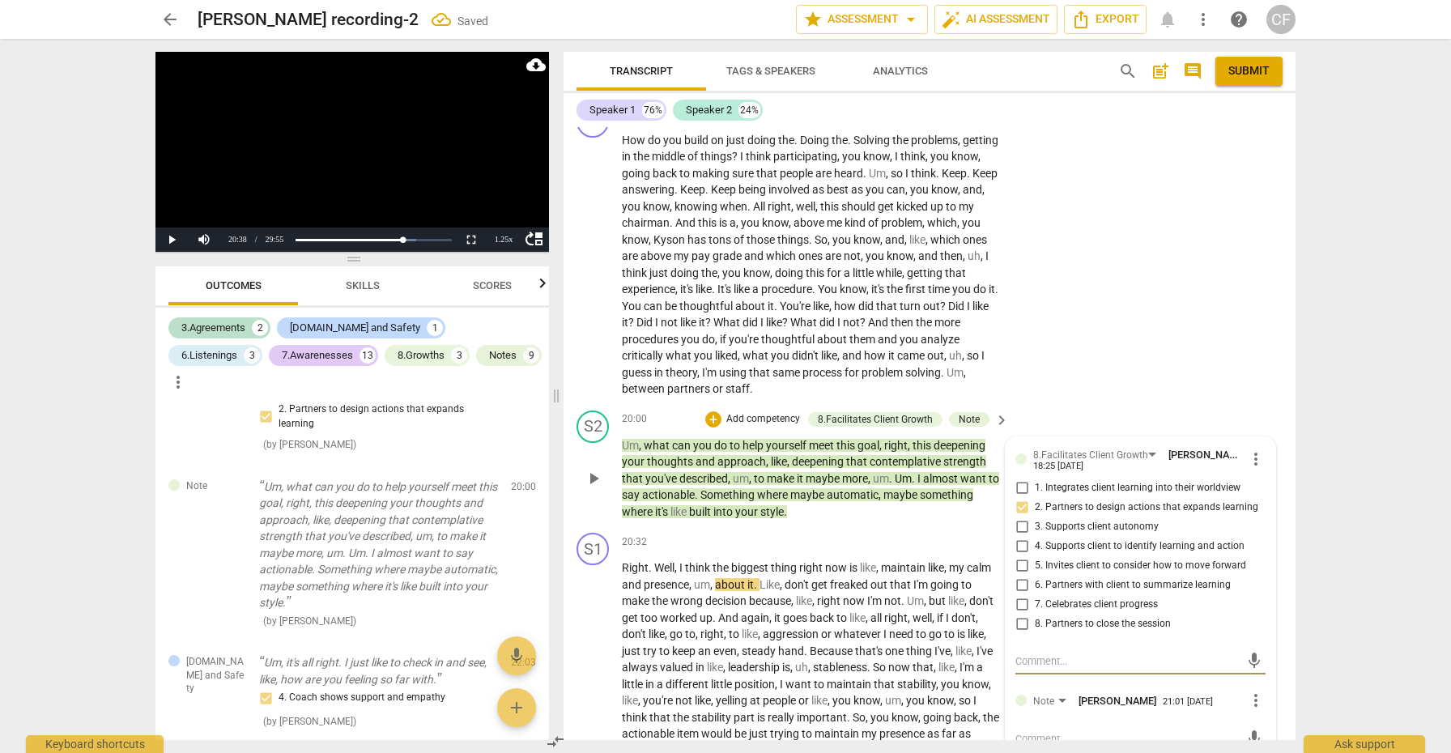
click at [1063, 731] on textarea at bounding box center [1127, 738] width 224 height 15
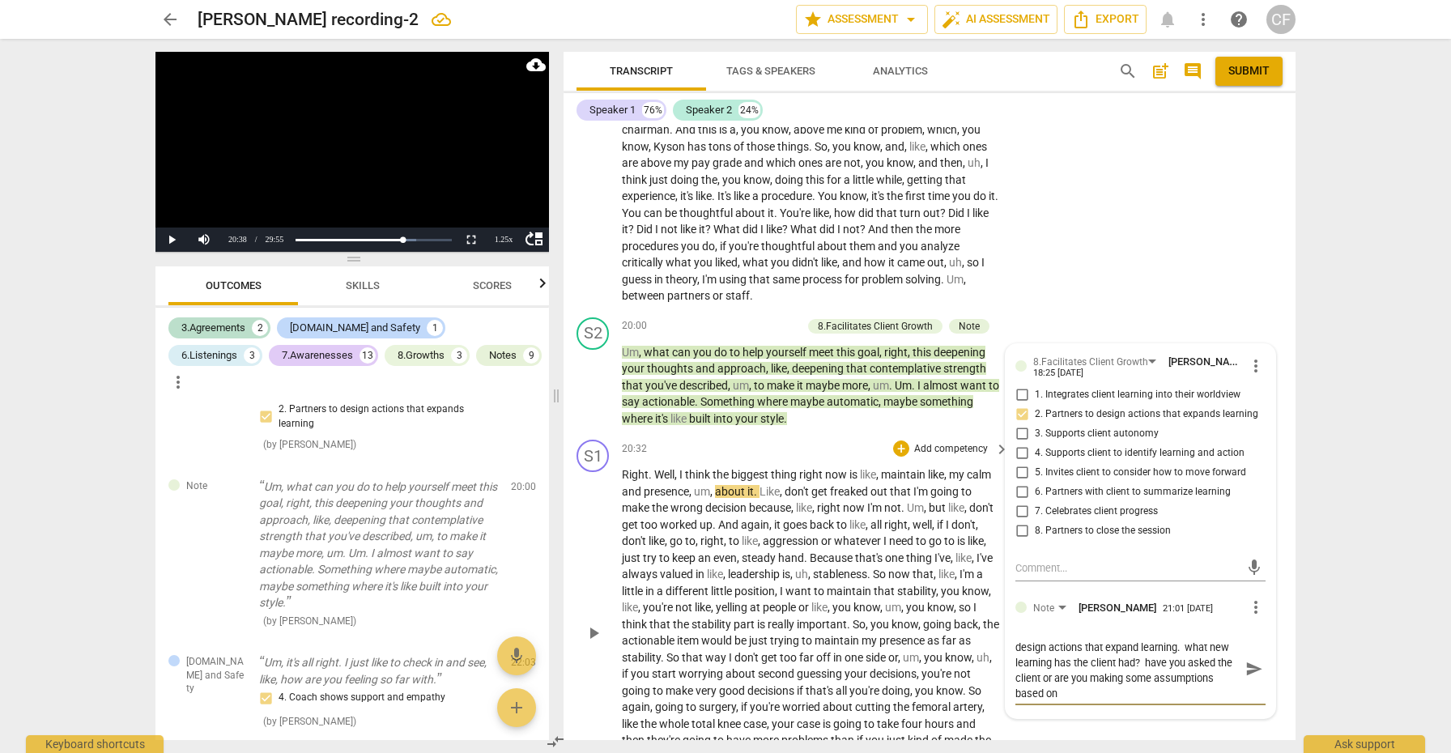
scroll to position [0, 0]
click at [1252, 667] on span "send" at bounding box center [1254, 676] width 18 height 18
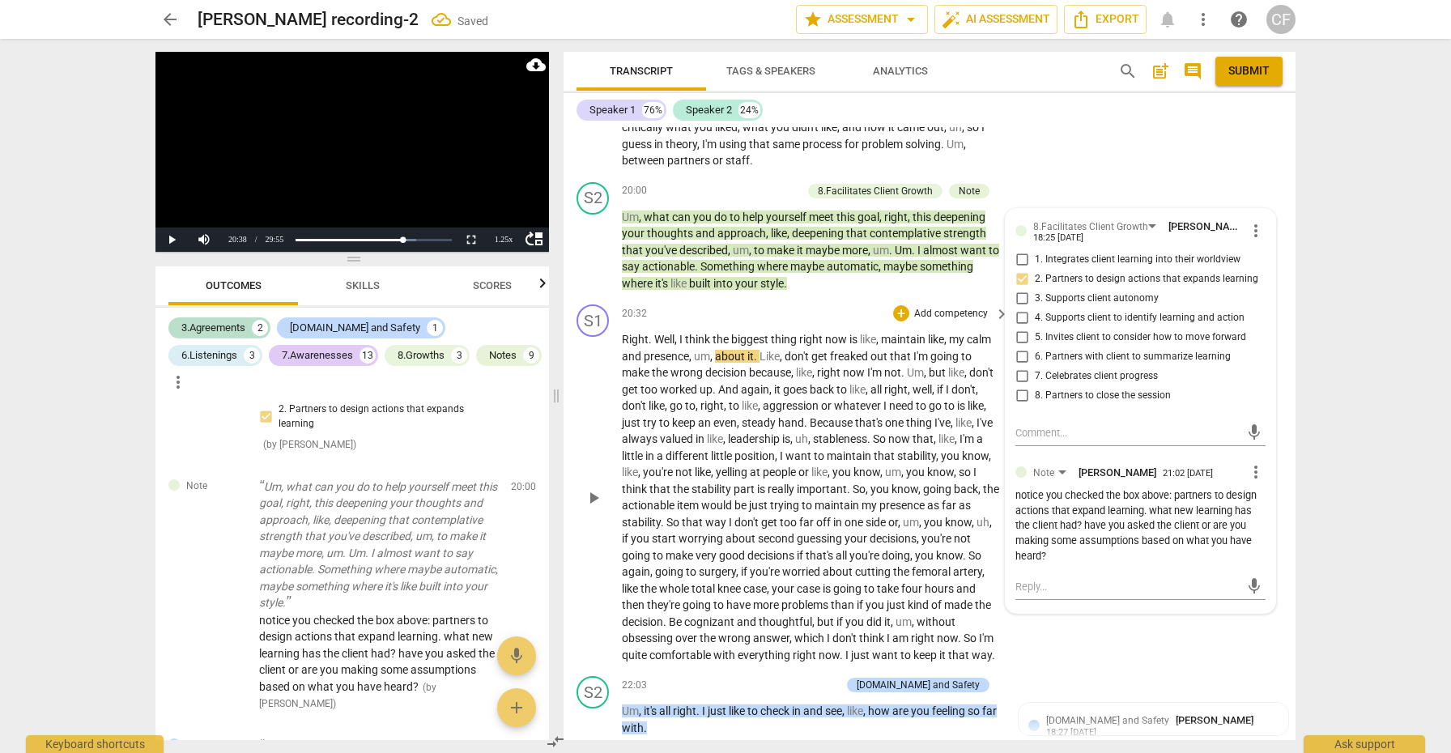
scroll to position [5636, 0]
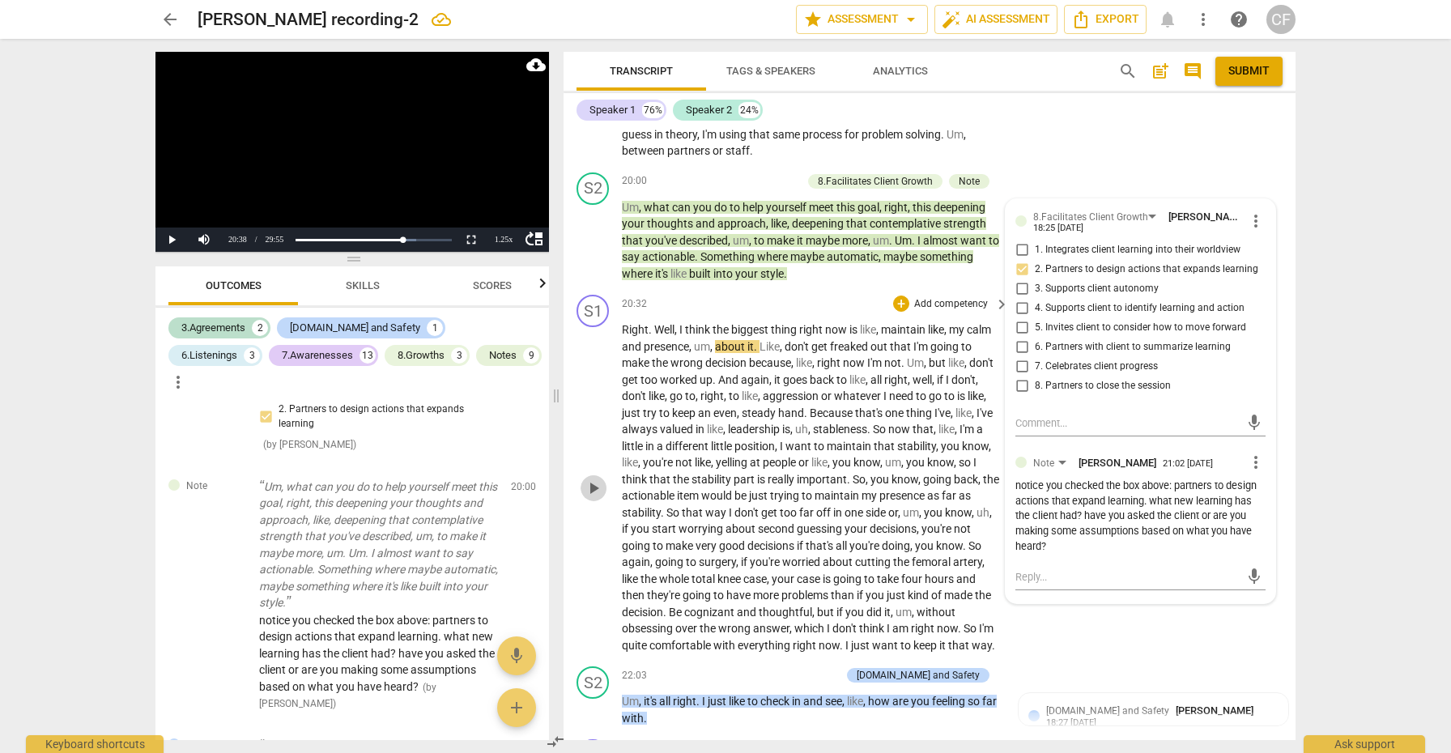
click at [598, 479] on span "play_arrow" at bounding box center [593, 488] width 19 height 19
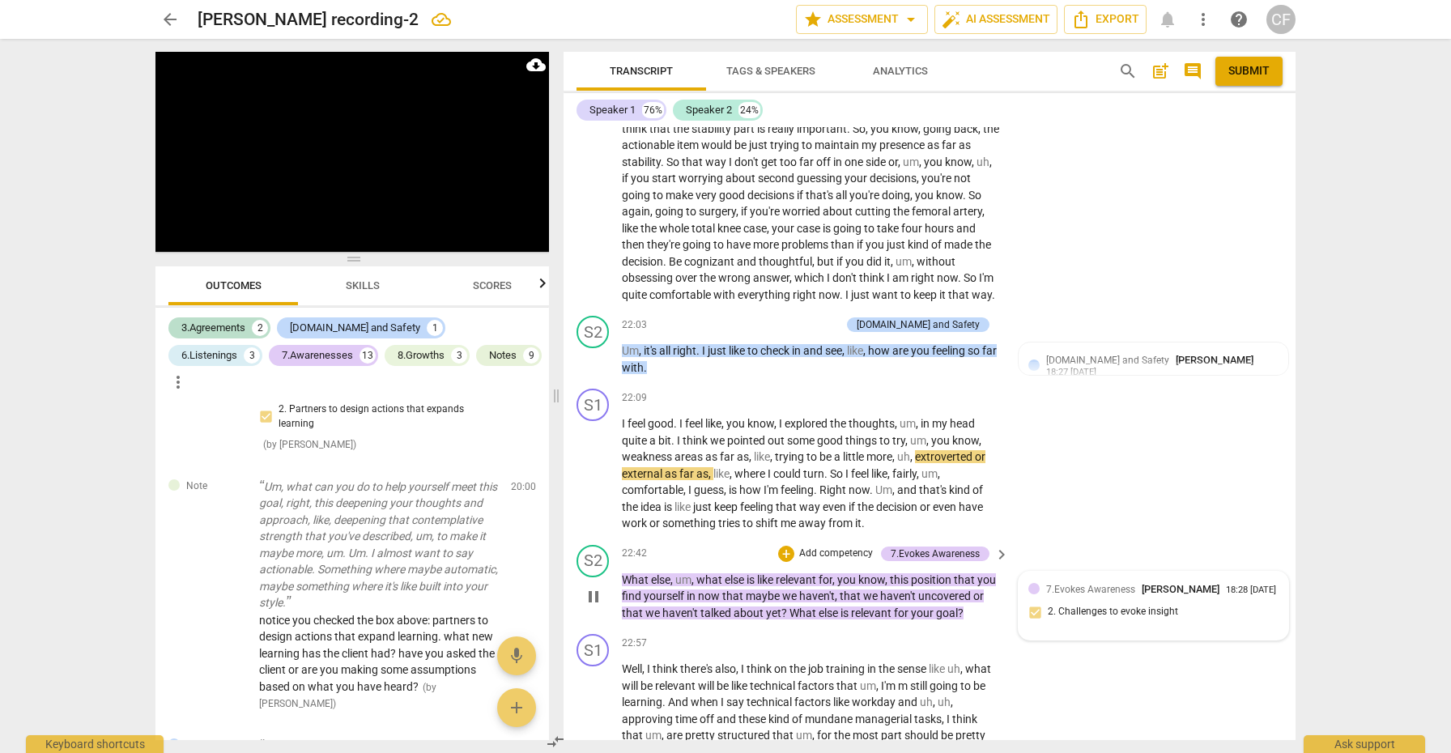
scroll to position [5987, 0]
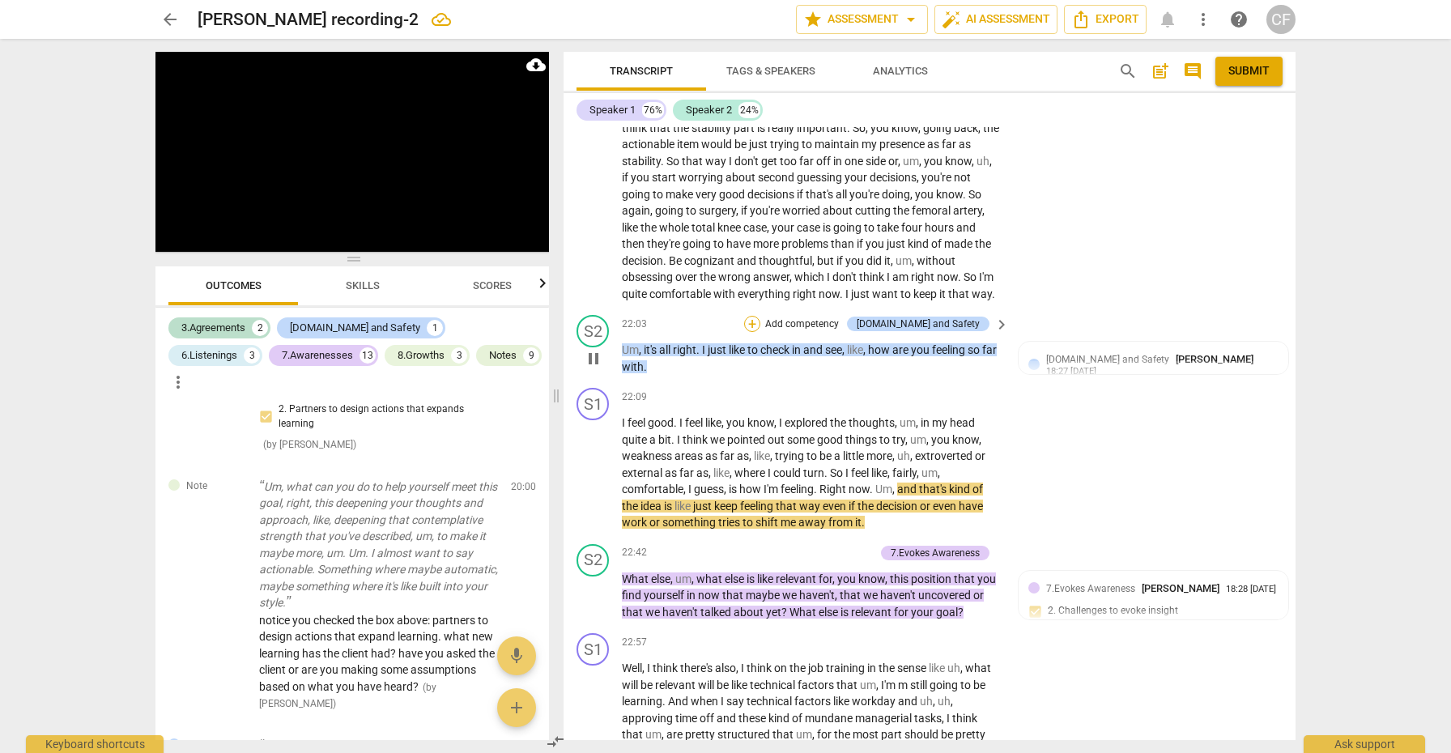
click at [760, 316] on div "+" at bounding box center [752, 324] width 16 height 16
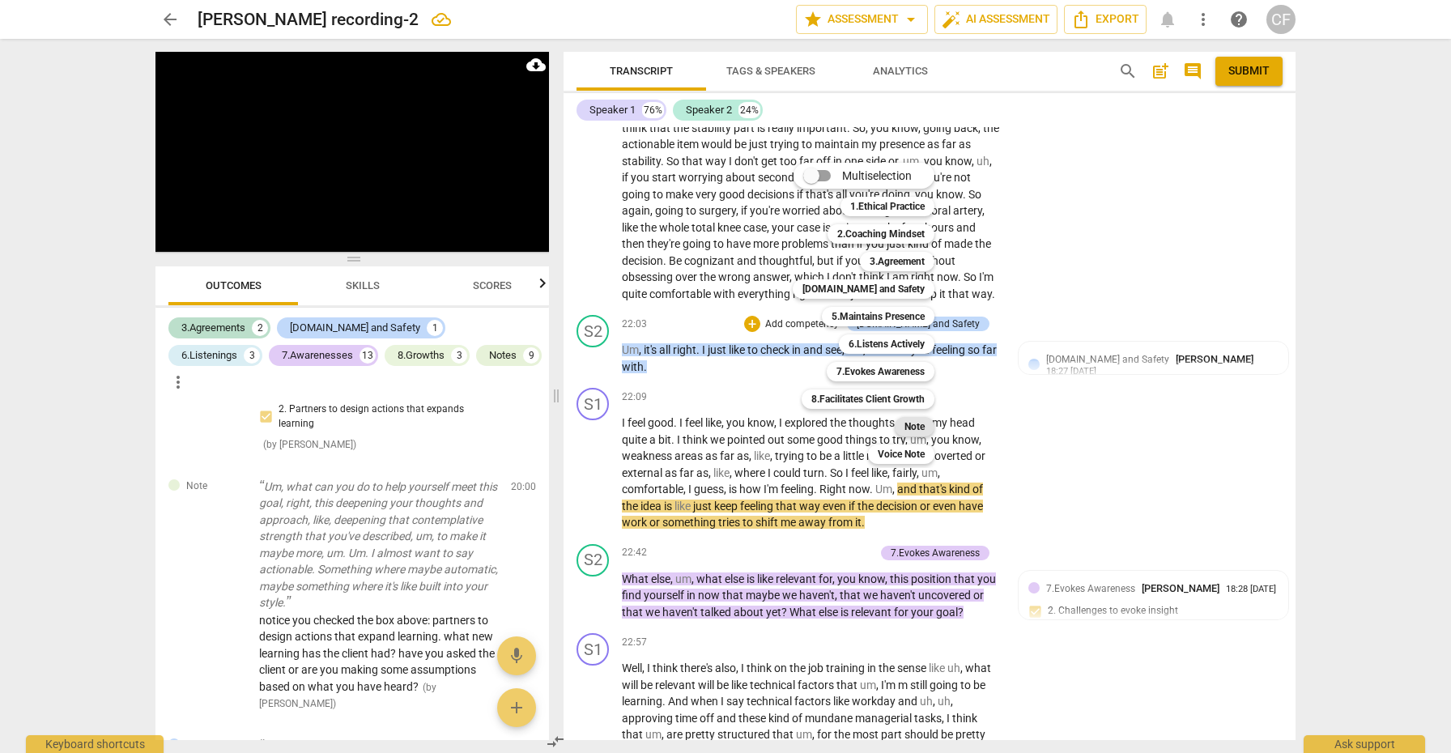
click at [912, 425] on b "Note" at bounding box center [914, 426] width 20 height 19
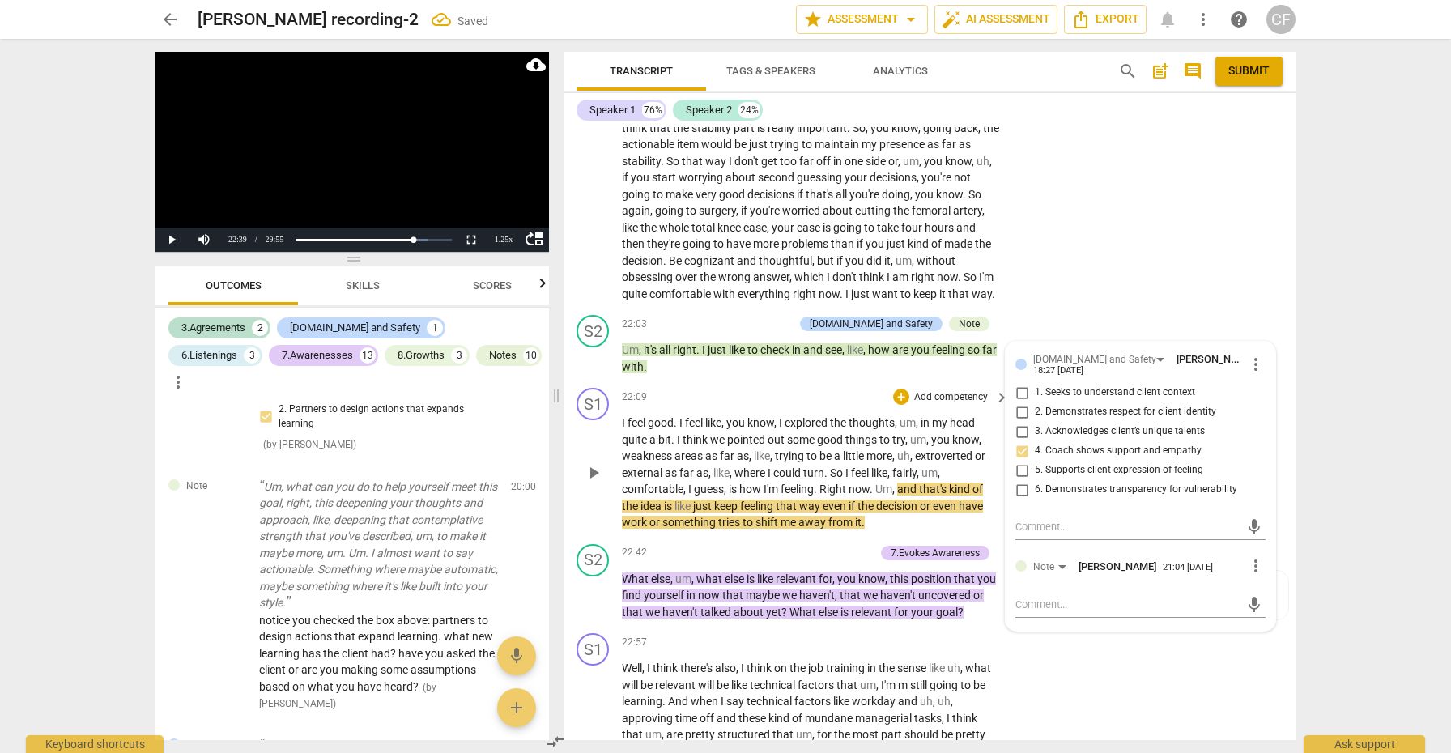
scroll to position [3748, 0]
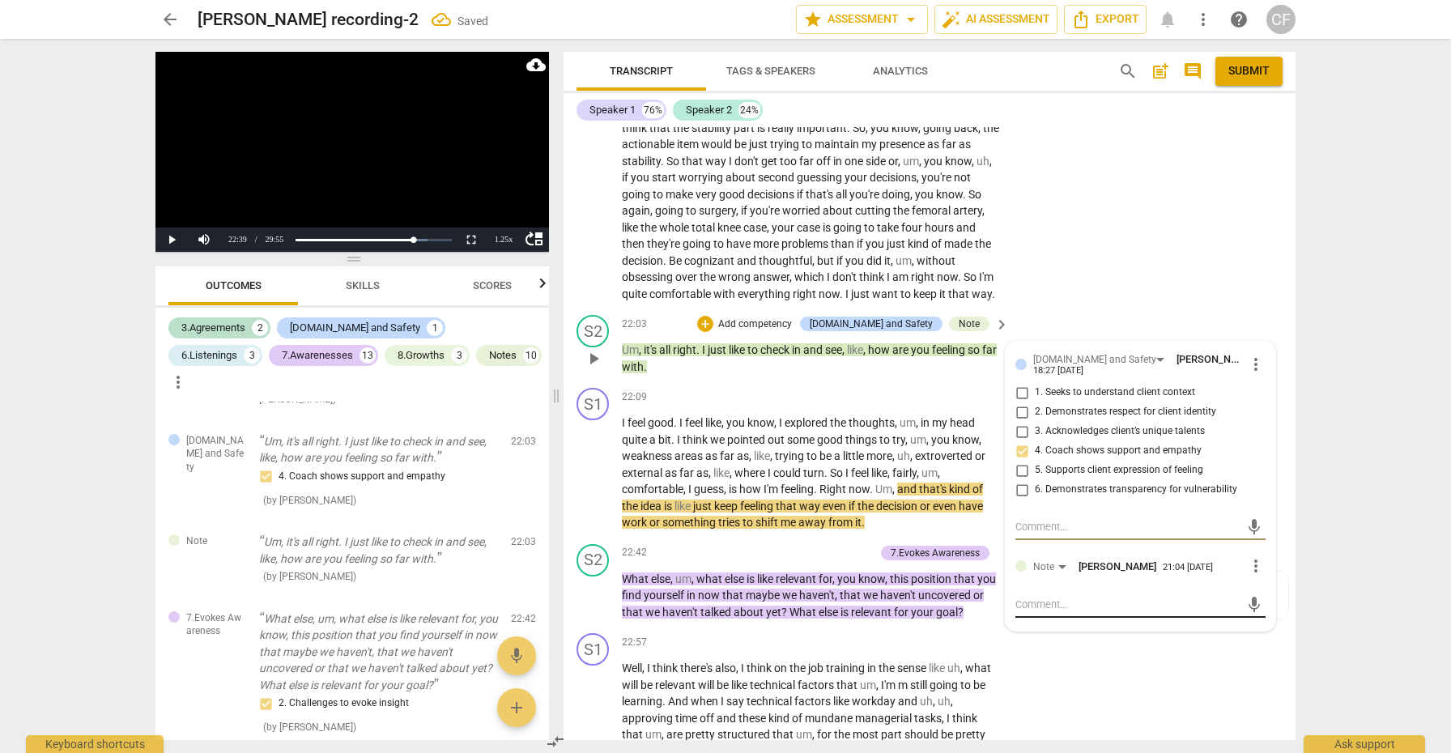
click at [1058, 597] on textarea at bounding box center [1127, 604] width 224 height 15
click at [1245, 596] on span "send" at bounding box center [1254, 605] width 18 height 18
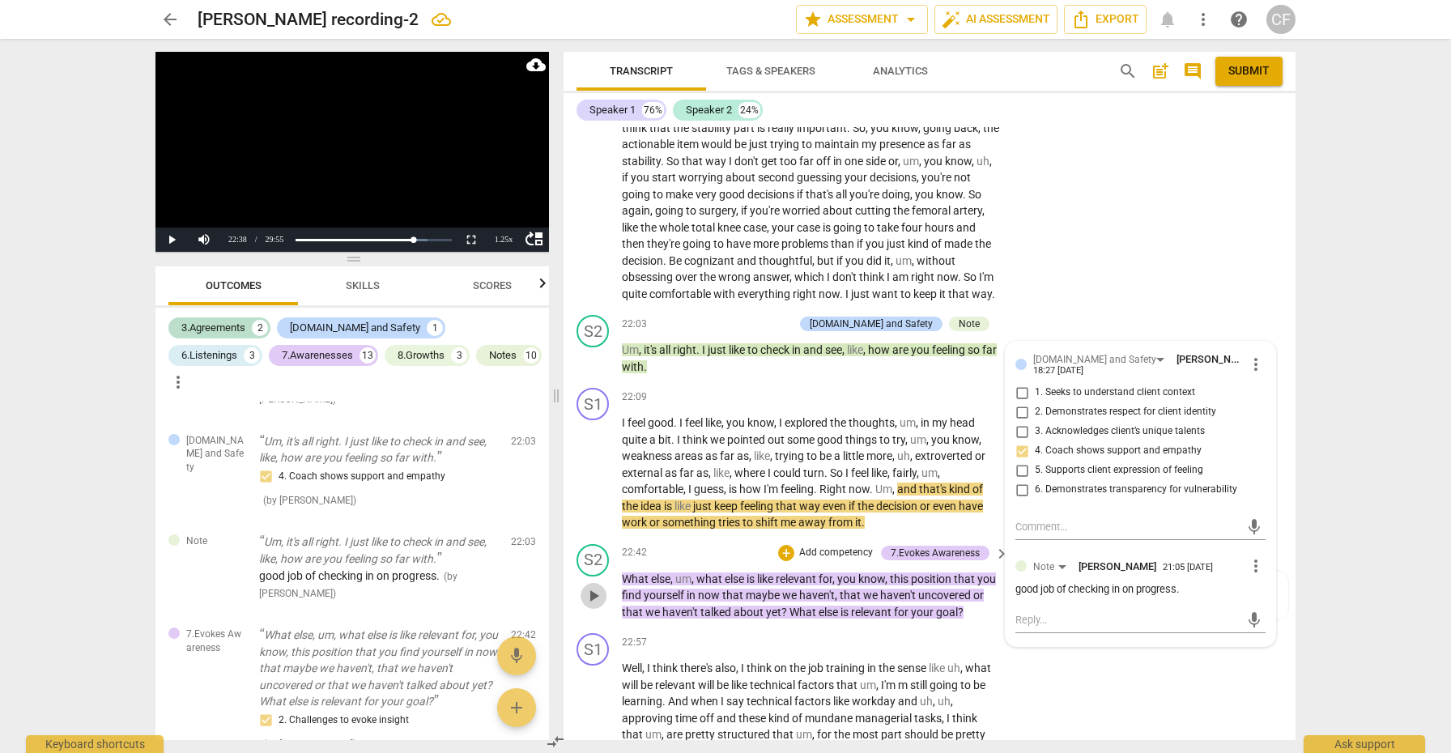
click at [599, 586] on span "play_arrow" at bounding box center [593, 595] width 19 height 19
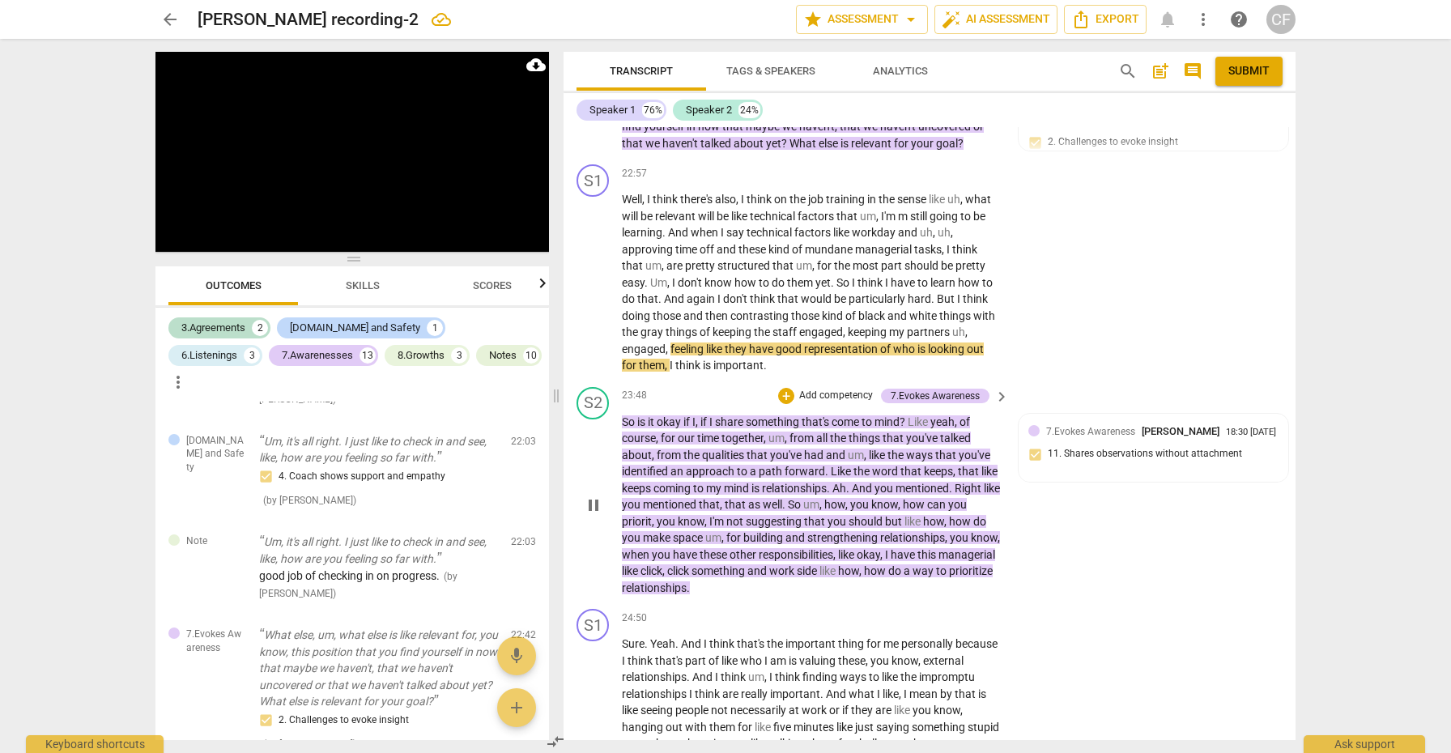
scroll to position [6468, 0]
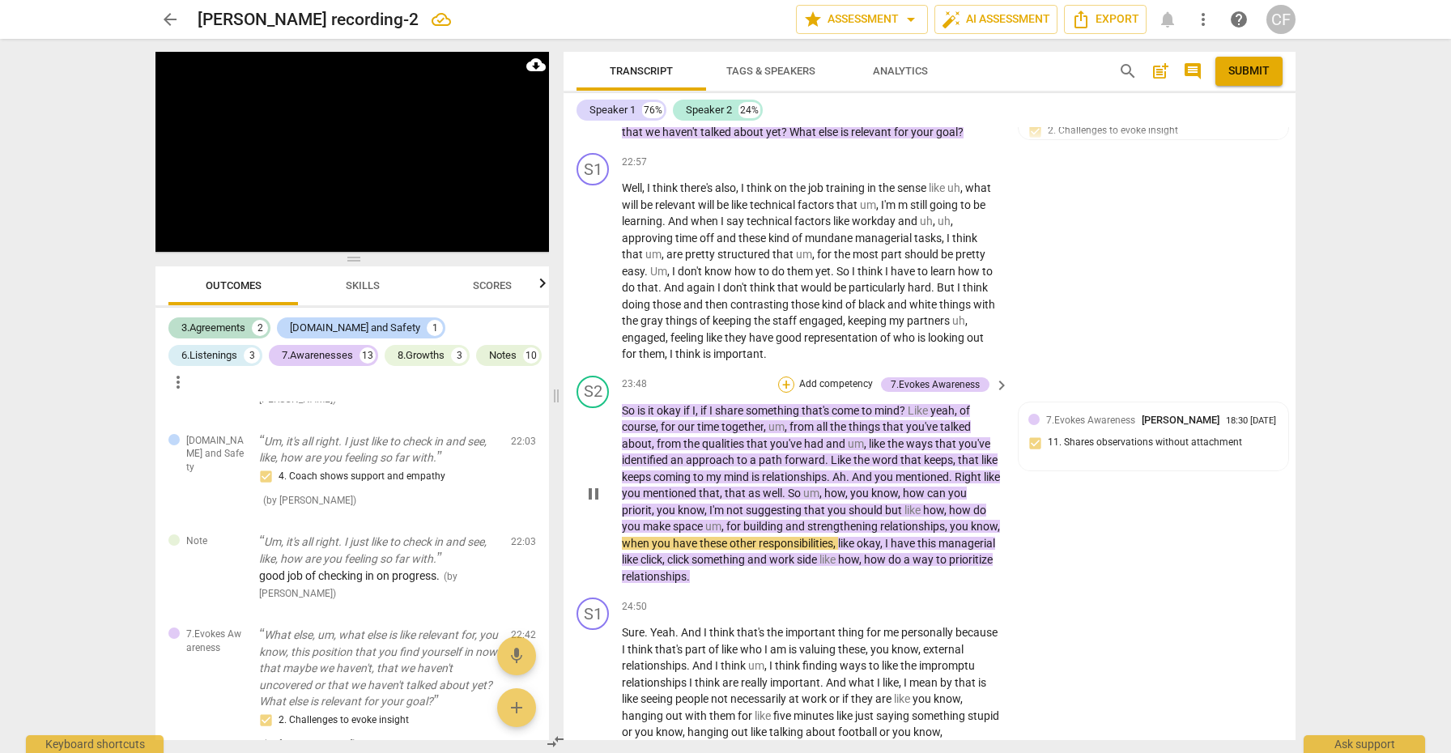
click at [784, 377] on div "+" at bounding box center [786, 385] width 16 height 16
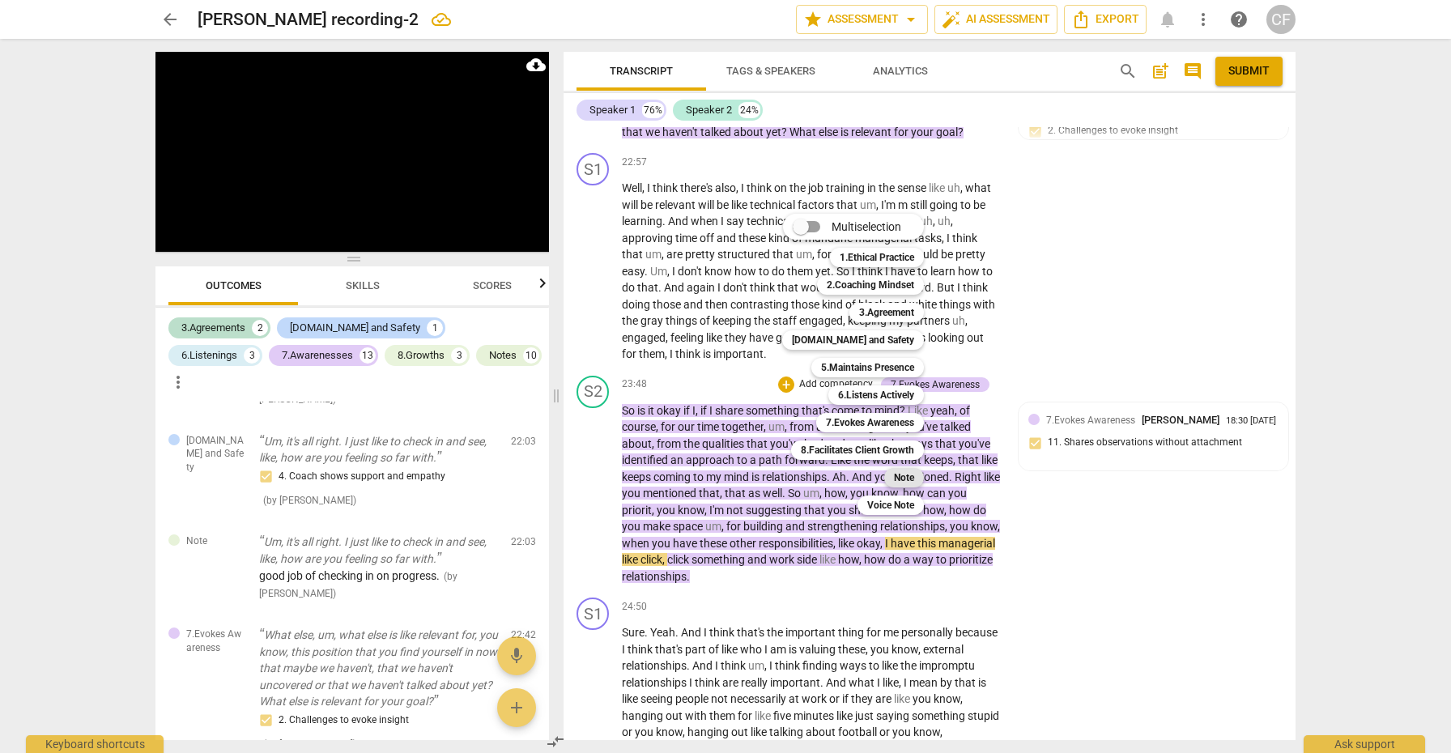
click at [901, 478] on b "Note" at bounding box center [904, 477] width 20 height 19
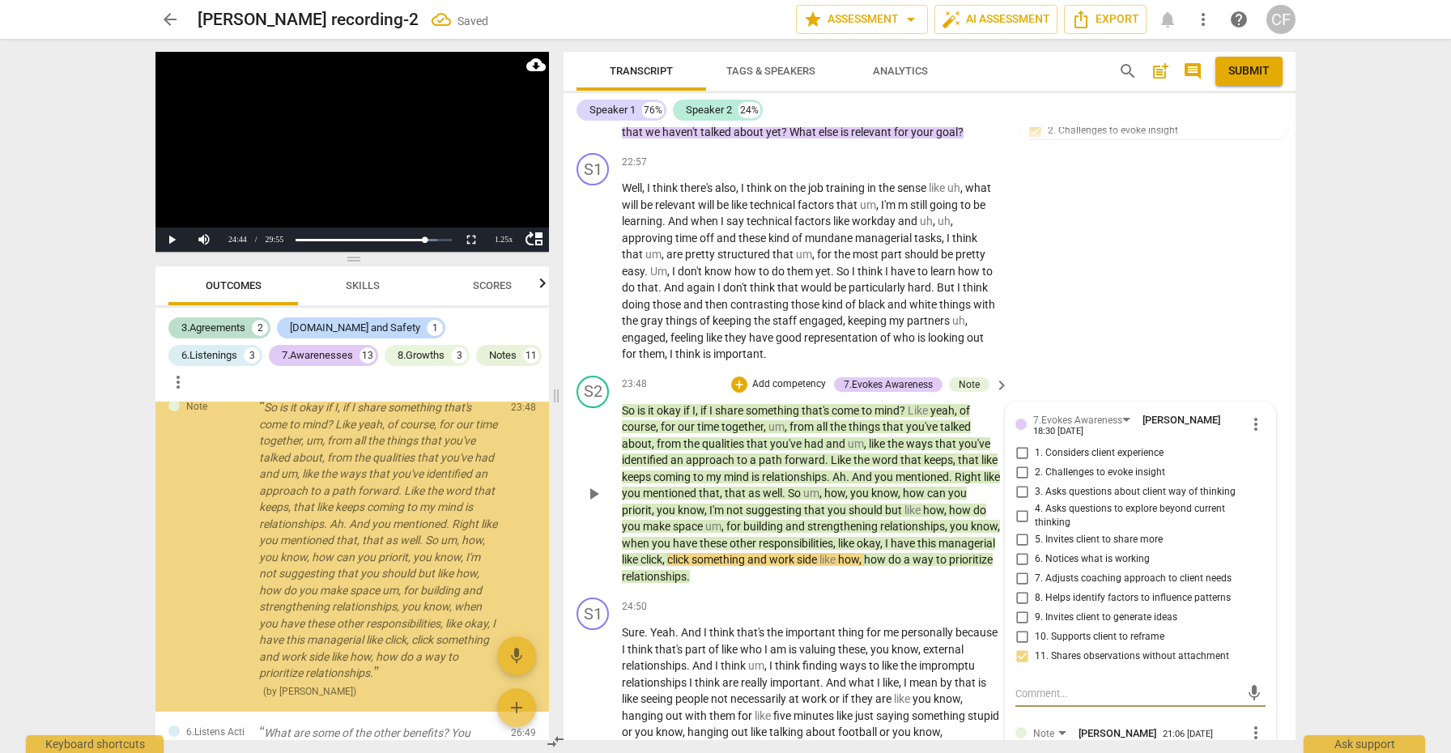
scroll to position [6573, 0]
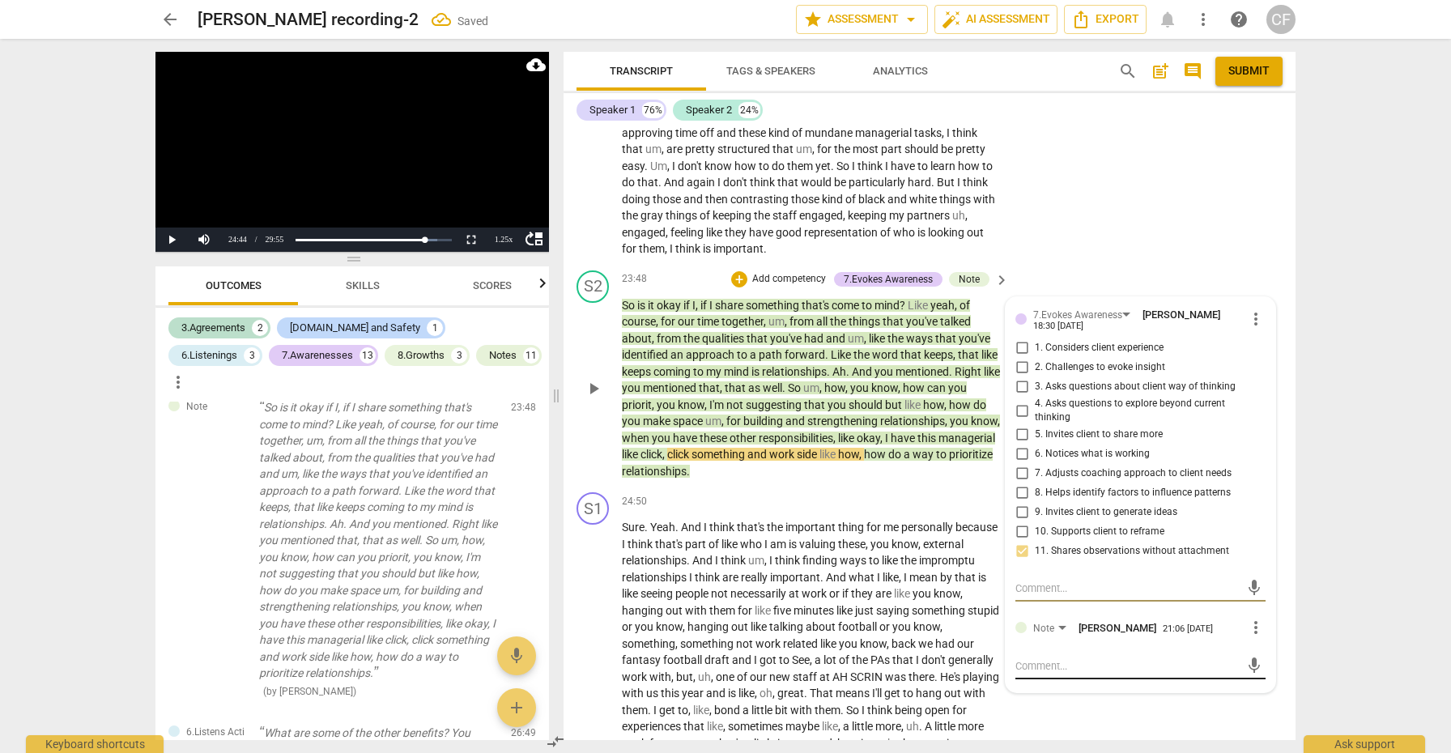
click at [1053, 658] on textarea at bounding box center [1127, 665] width 224 height 15
click at [1254, 680] on span "send" at bounding box center [1254, 689] width 18 height 18
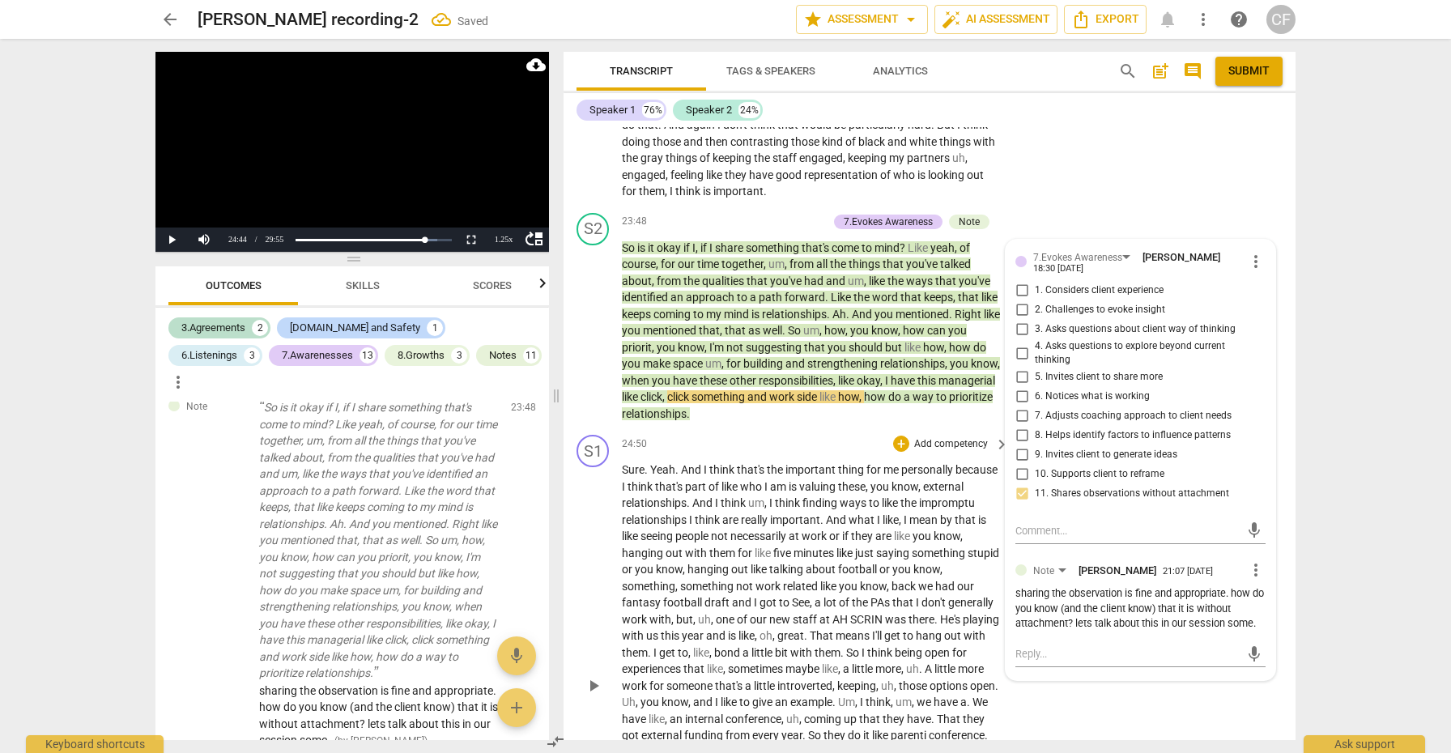
scroll to position [6640, 0]
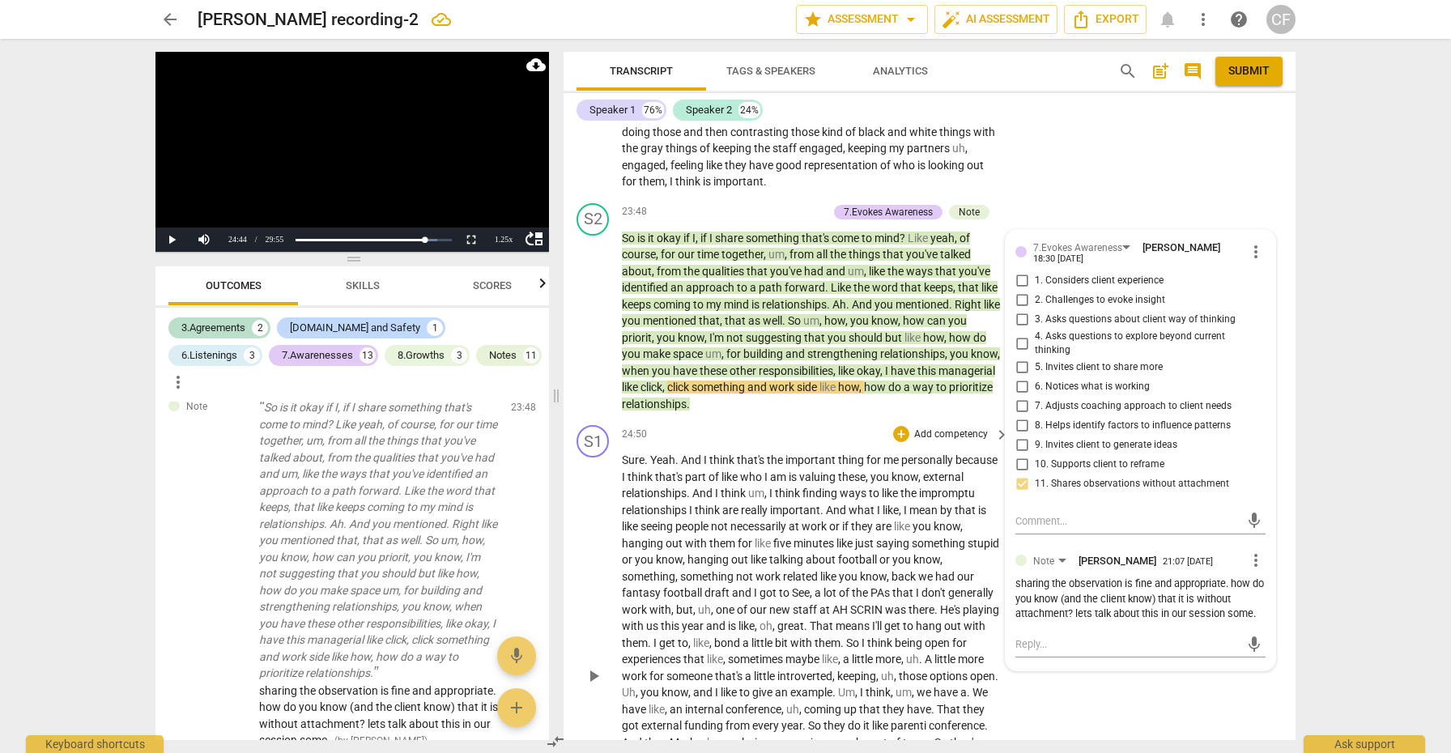
click at [593, 666] on span "play_arrow" at bounding box center [593, 675] width 19 height 19
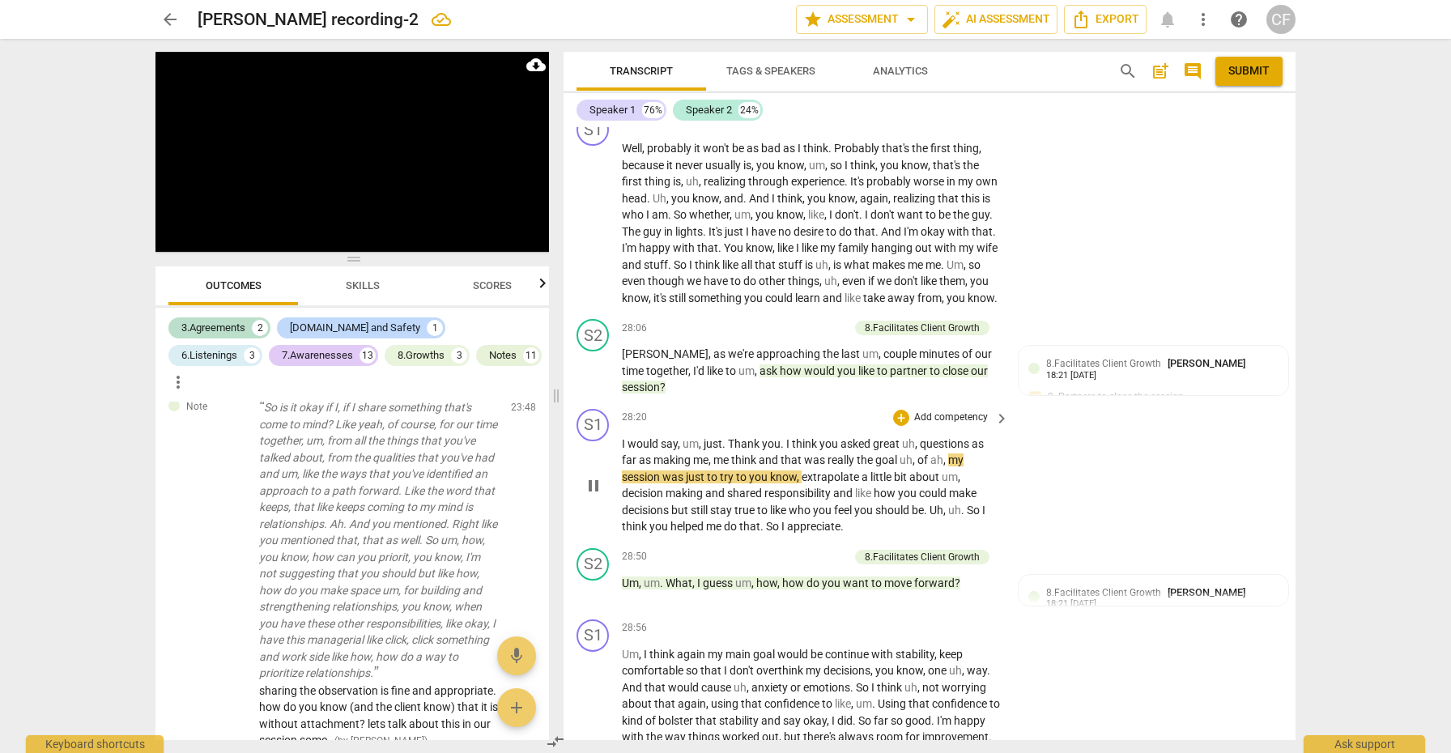
scroll to position [7703, 0]
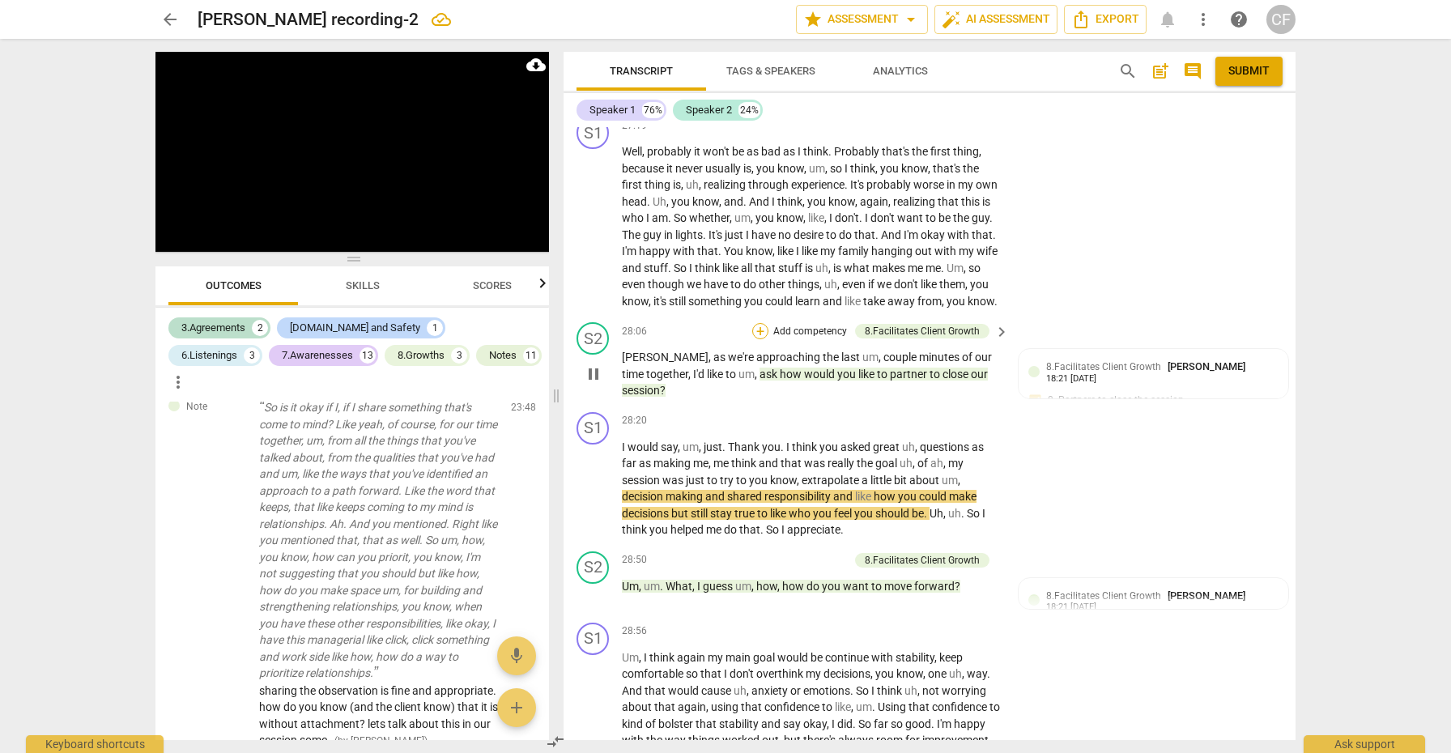
click at [756, 323] on div "+" at bounding box center [760, 331] width 16 height 16
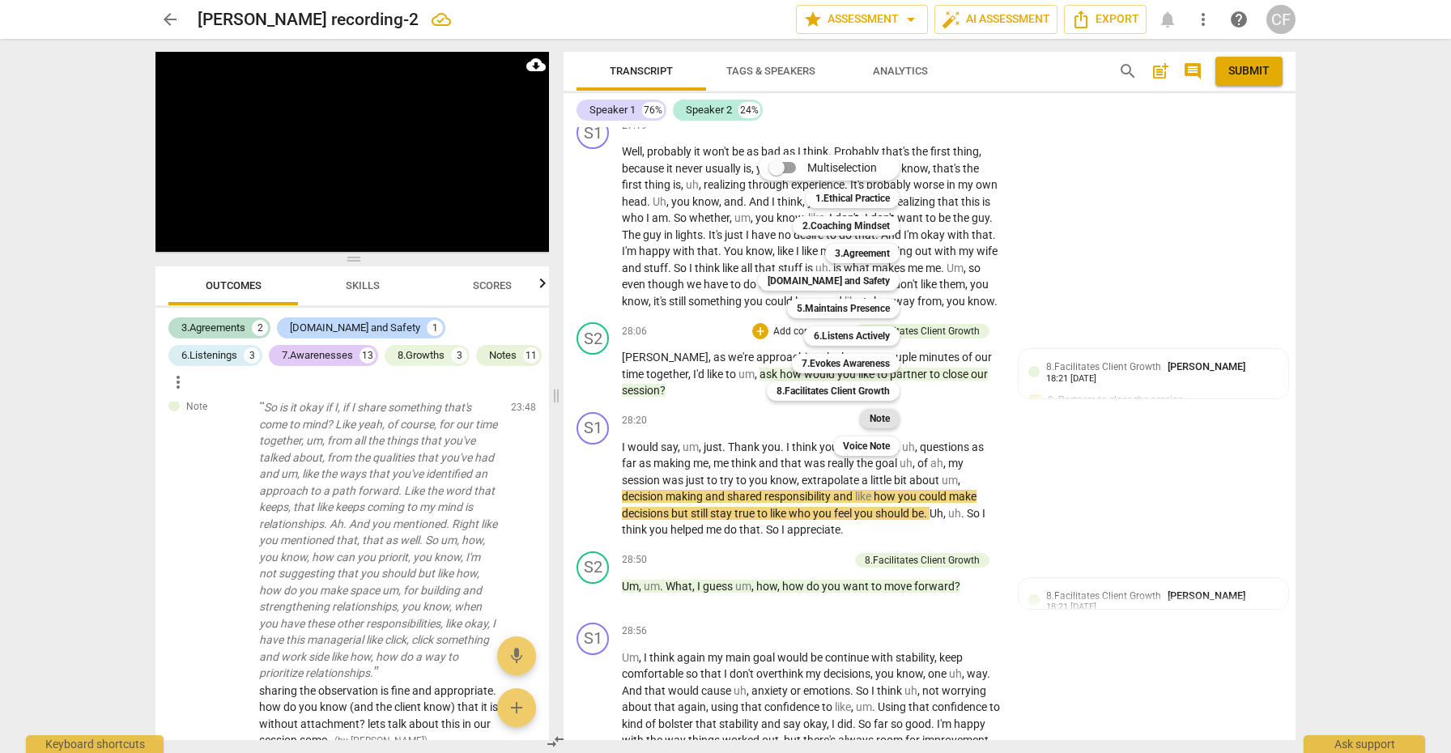
click at [890, 420] on b "Note" at bounding box center [880, 418] width 20 height 19
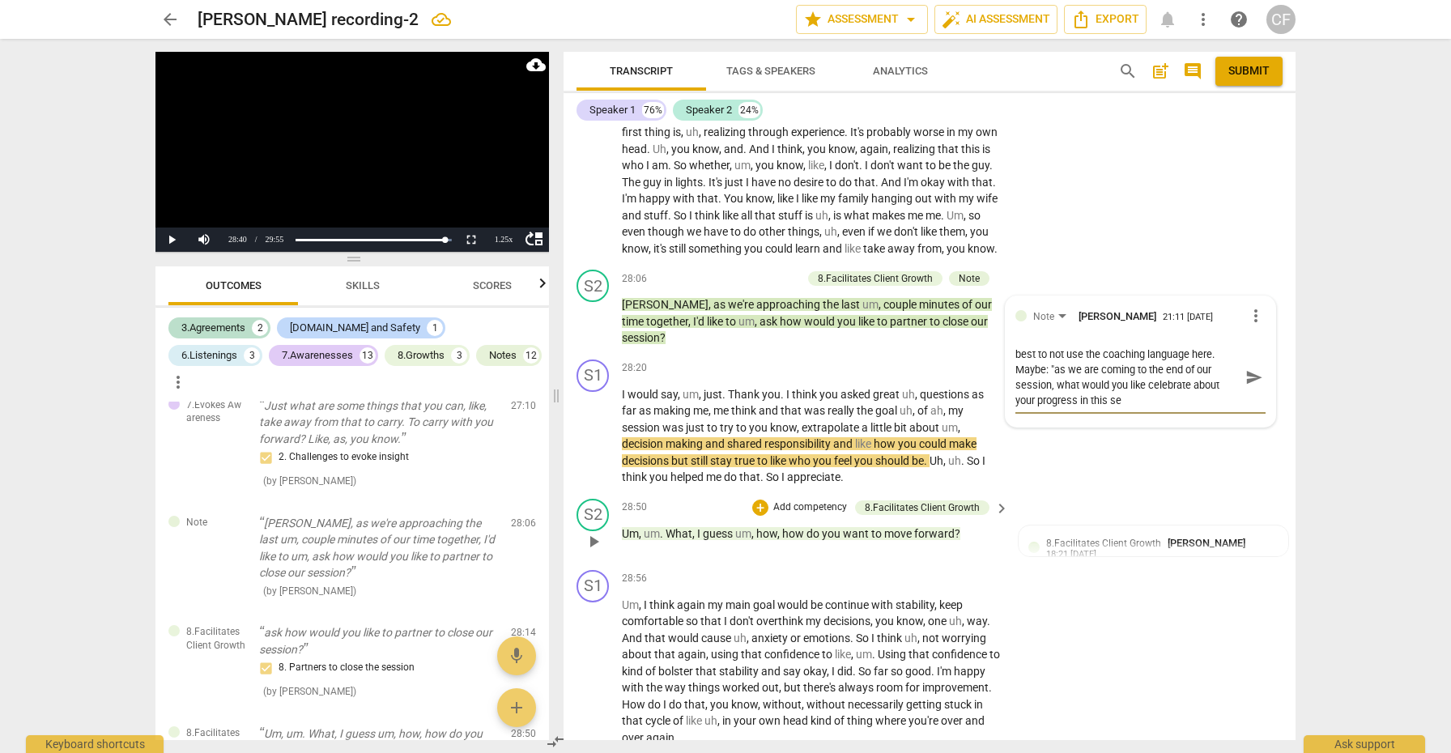
scroll to position [0, 0]
click at [1246, 368] on span "send" at bounding box center [1254, 377] width 18 height 18
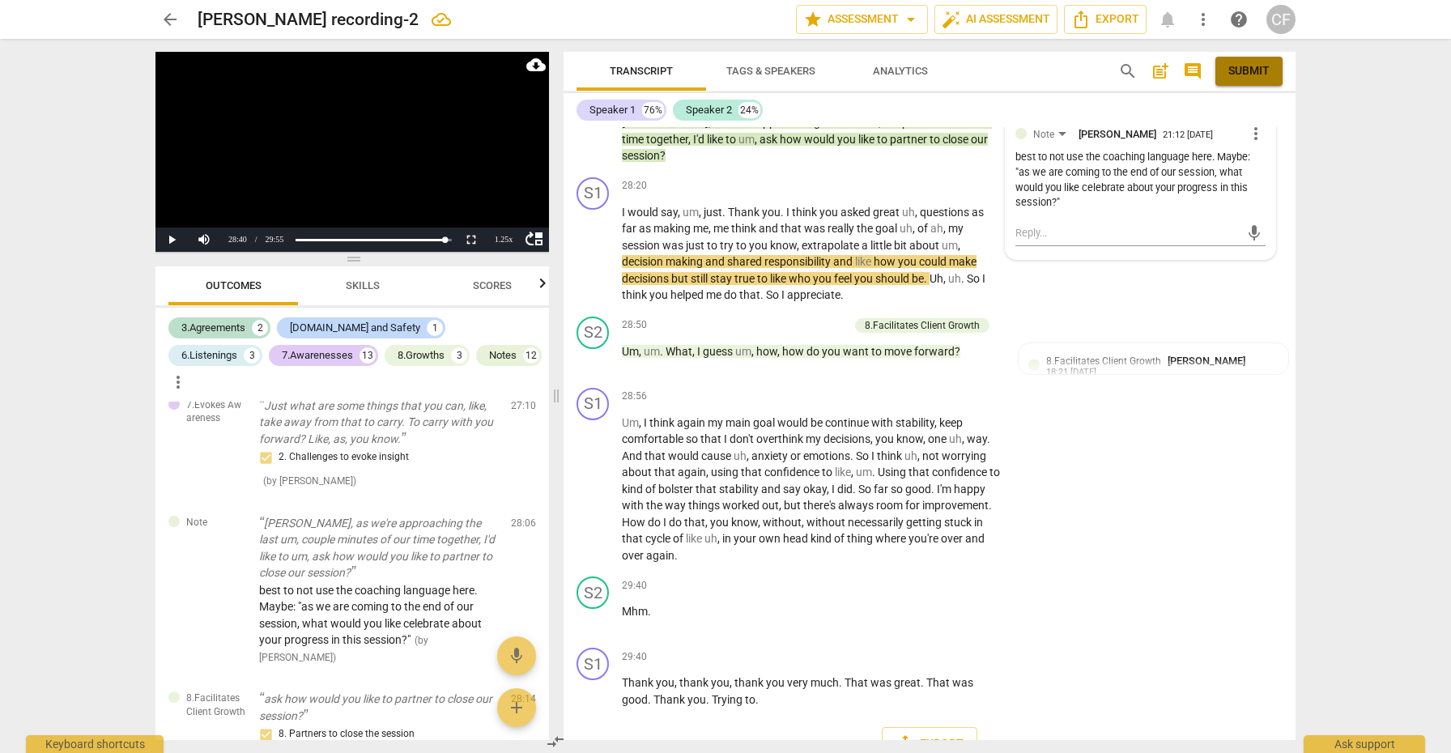
click at [1254, 68] on span "Submit" at bounding box center [1248, 71] width 41 height 16
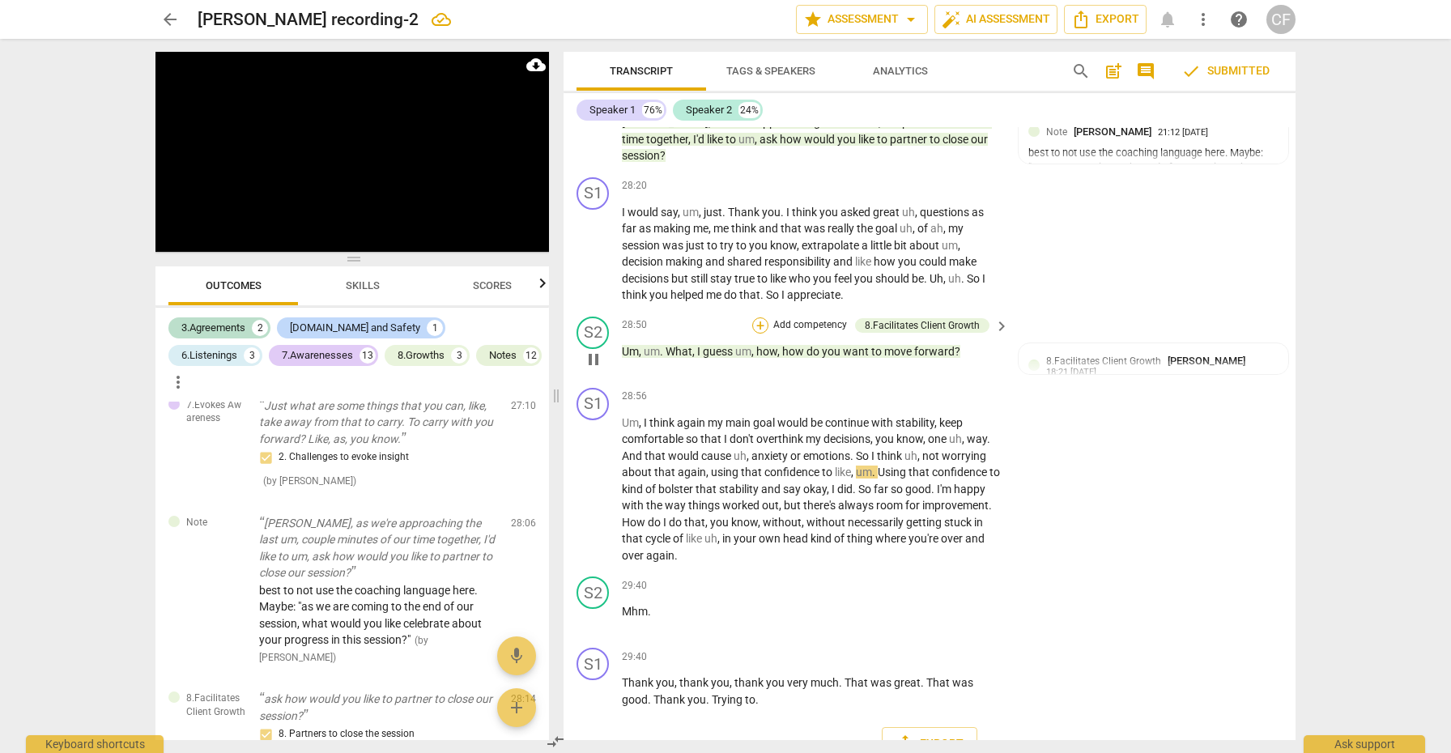
click at [759, 317] on div "+" at bounding box center [760, 325] width 16 height 16
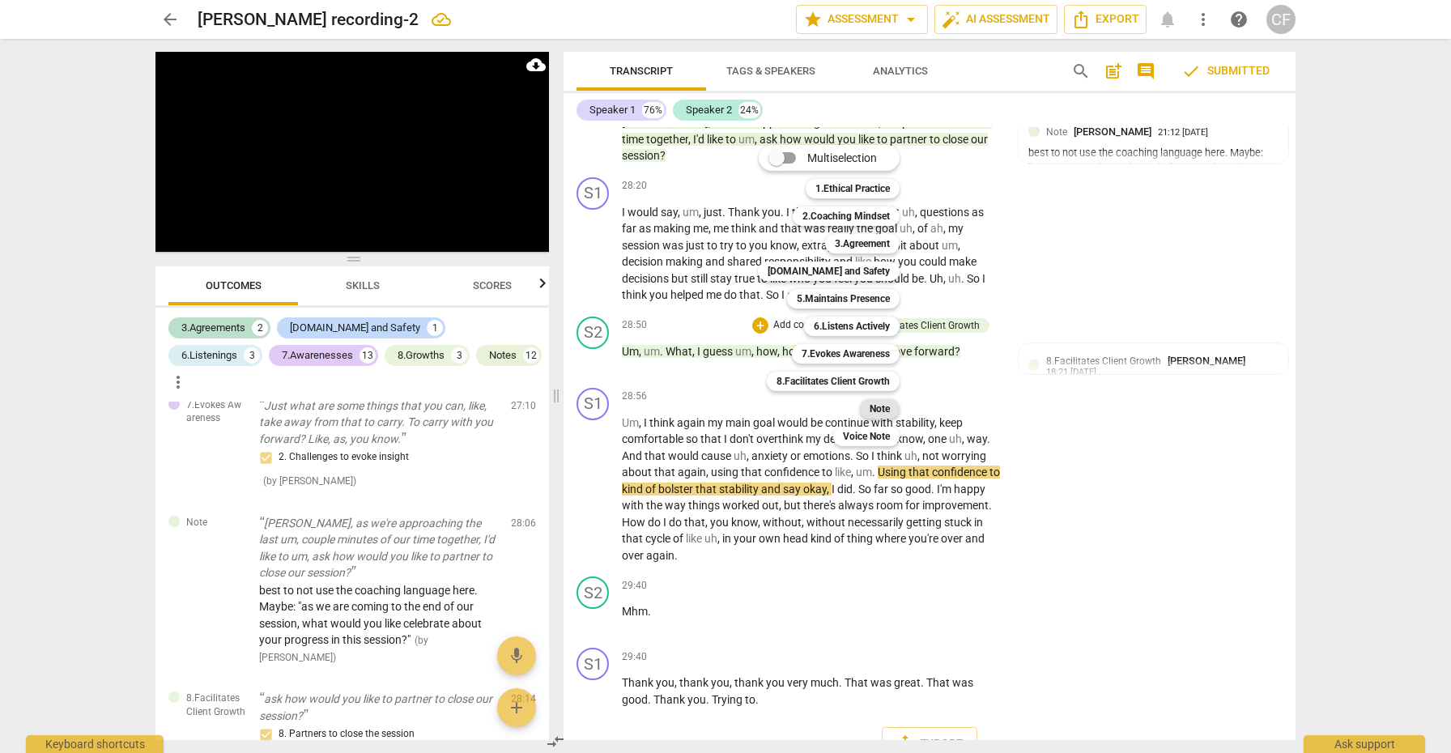
click at [882, 403] on b "Note" at bounding box center [880, 408] width 20 height 19
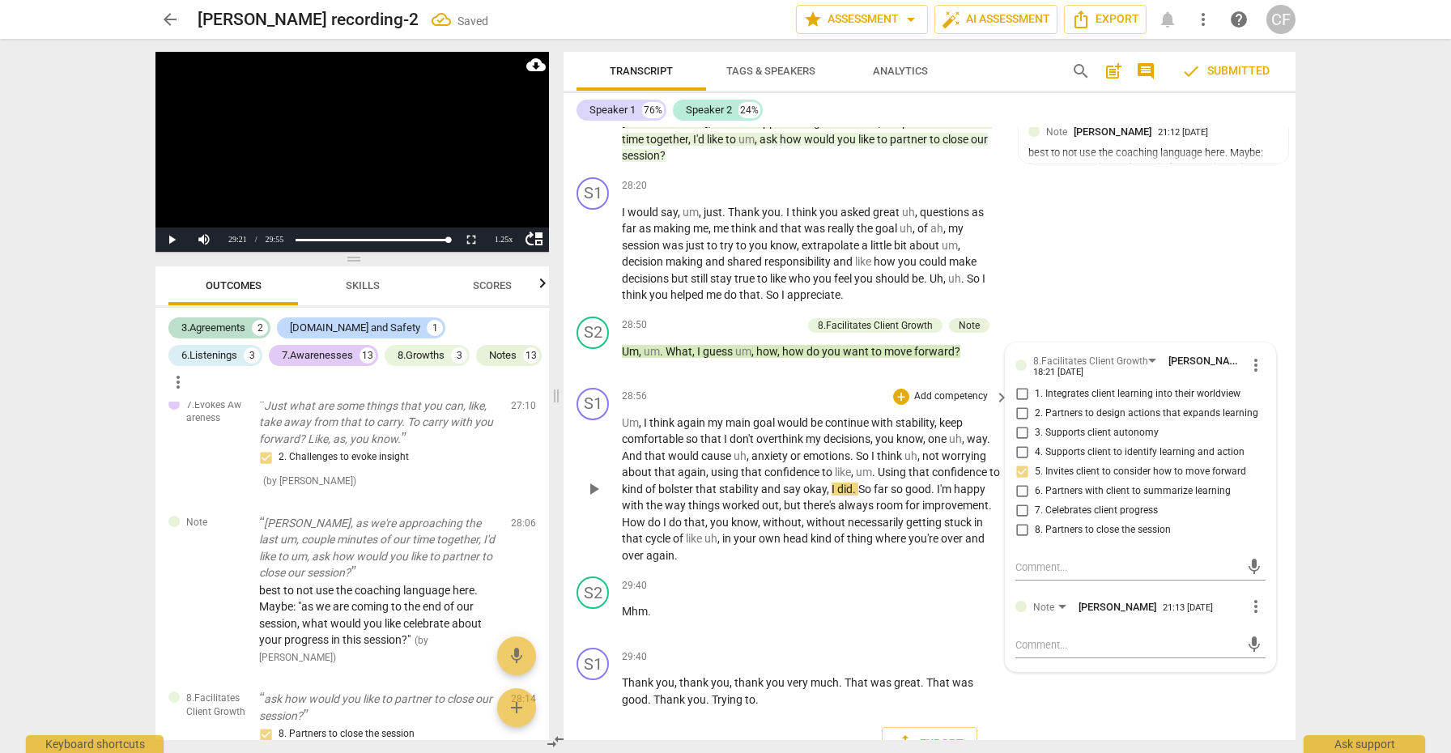
scroll to position [5565, 0]
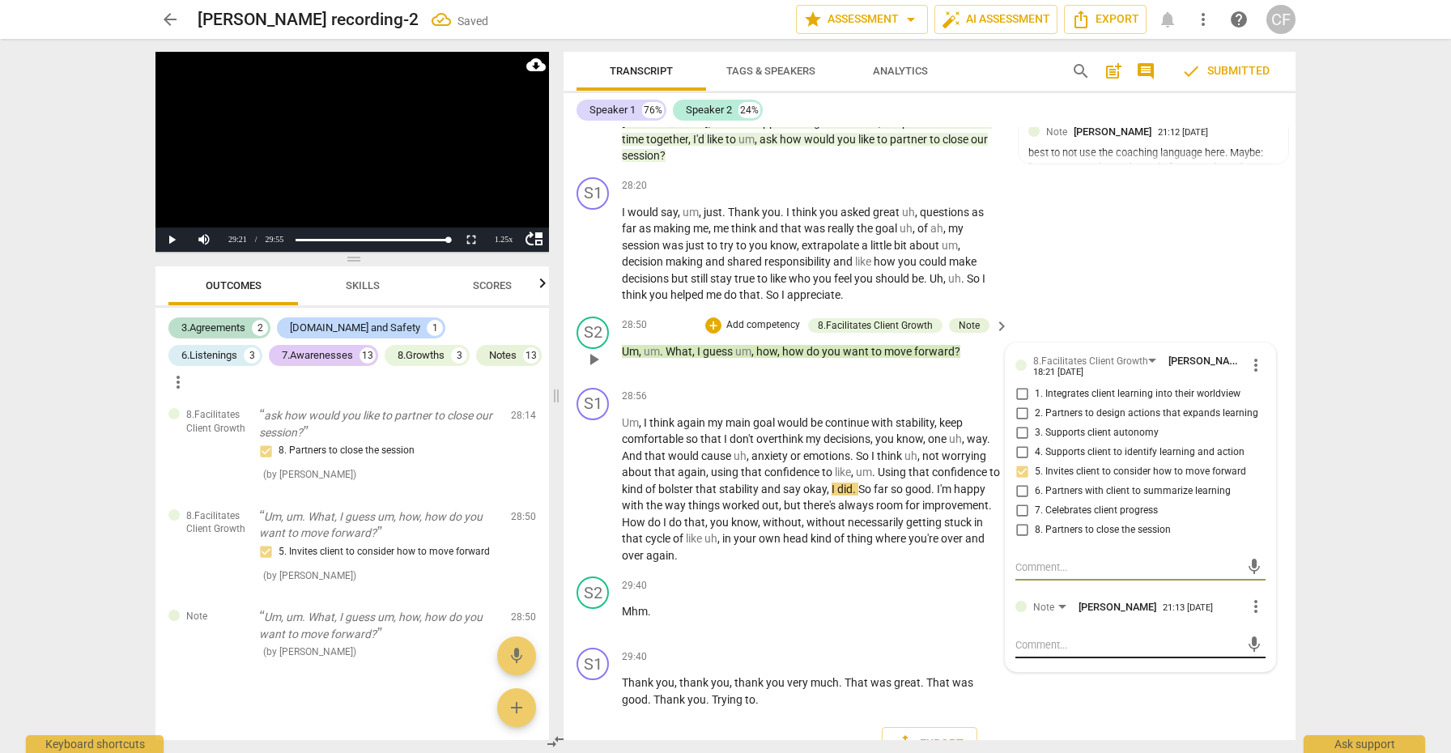
click at [1058, 637] on textarea at bounding box center [1127, 644] width 224 height 15
click at [1246, 644] on span "send" at bounding box center [1254, 653] width 18 height 18
